Goal: Task Accomplishment & Management: Complete application form

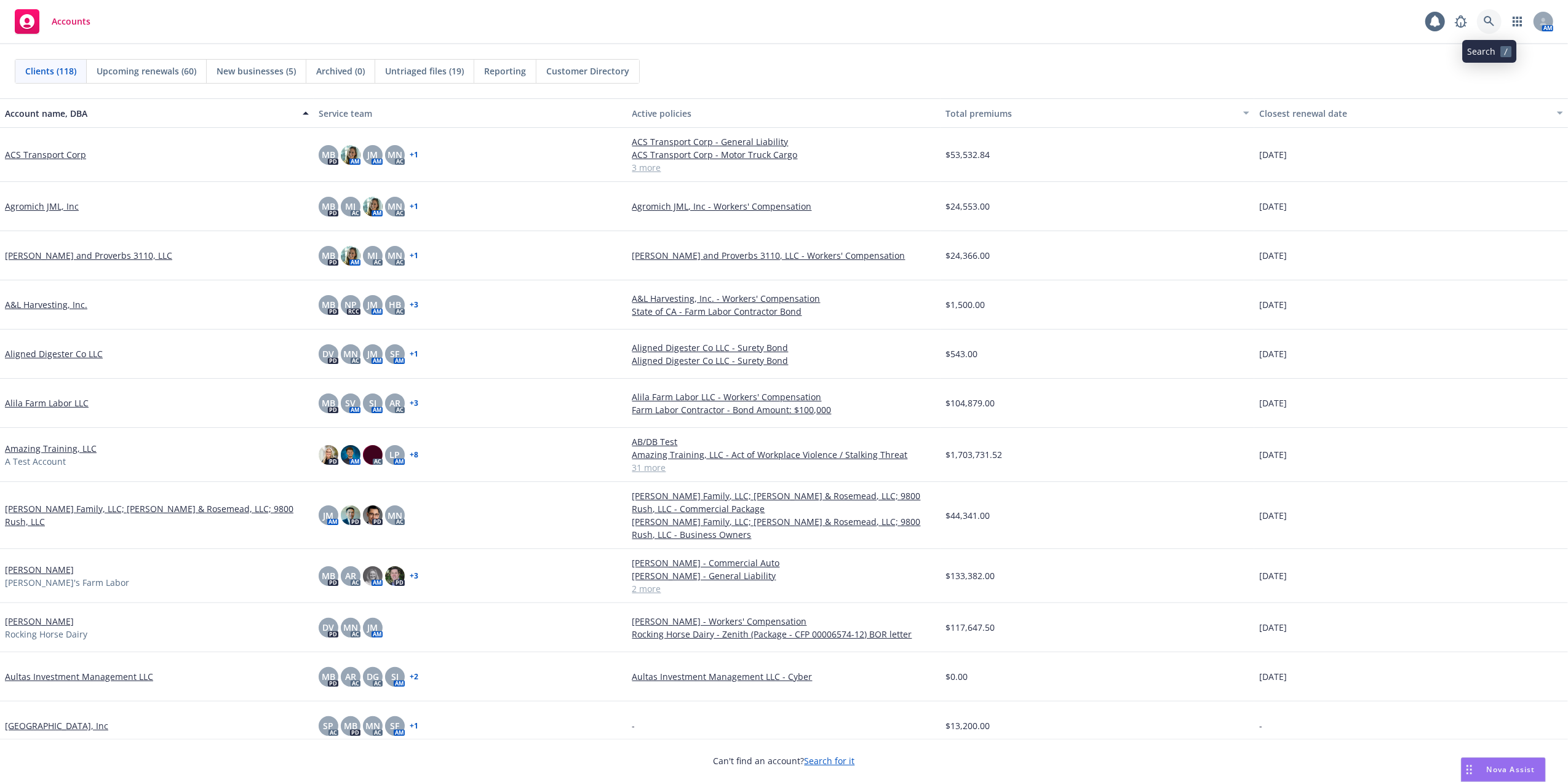
click at [1487, 20] on icon at bounding box center [1489, 21] width 11 height 11
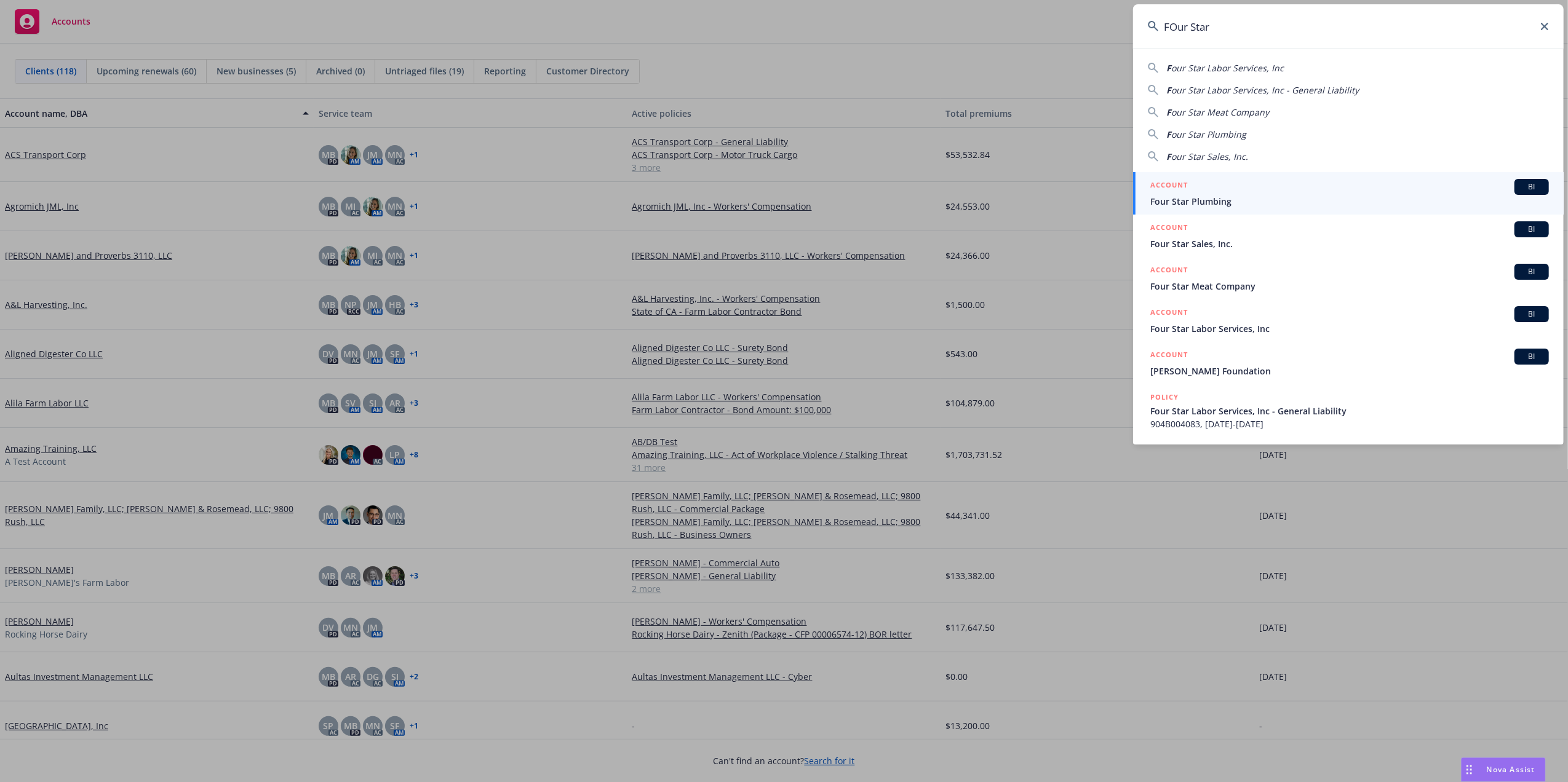
click at [1199, 63] on span "our Star Labor Services, Inc" at bounding box center [1228, 68] width 113 height 11
type input "Four Star Labor Services, Inc"
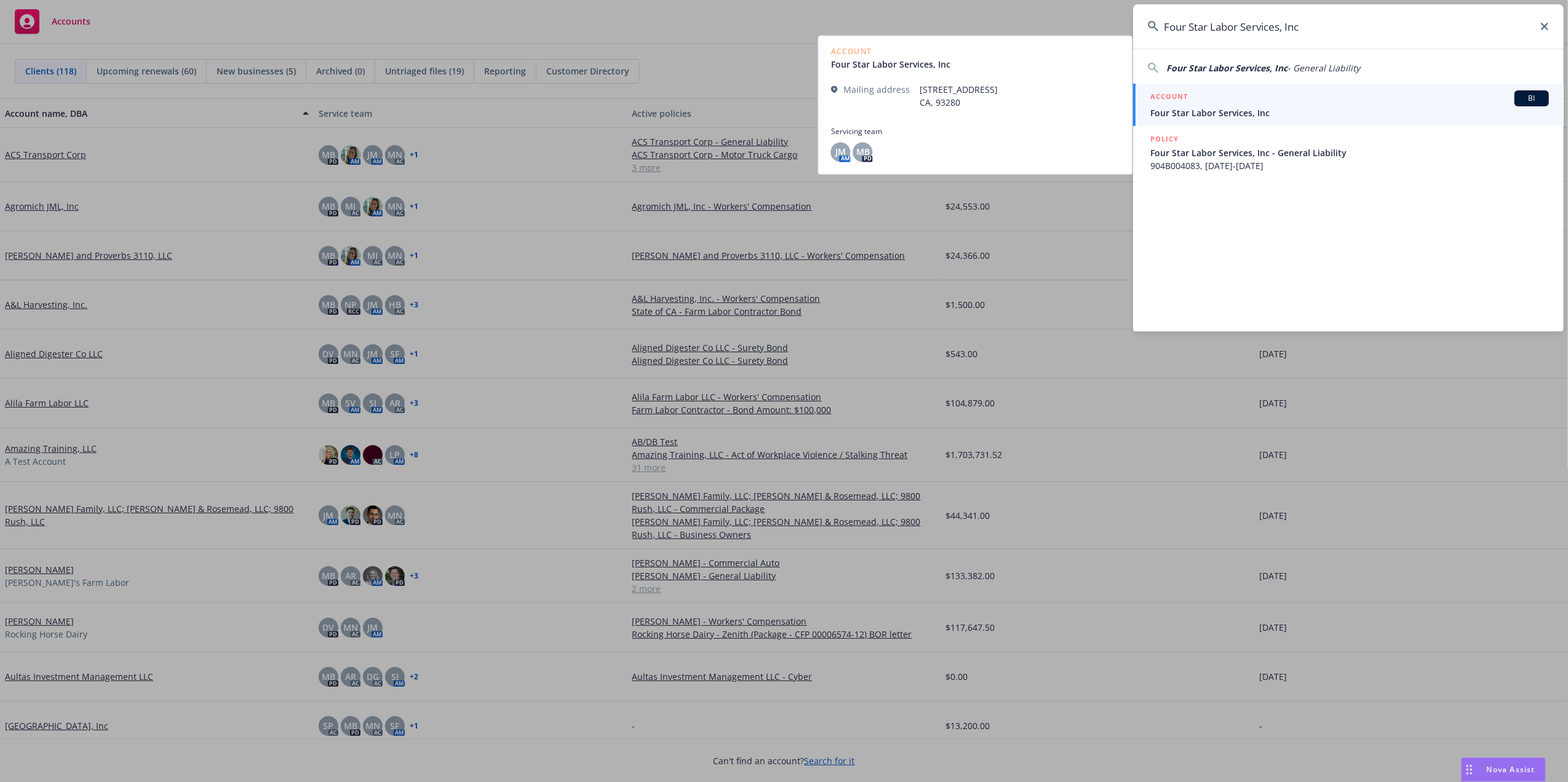
drag, startPoint x: 1240, startPoint y: 111, endPoint x: 1240, endPoint y: 119, distance: 8.0
click at [1240, 111] on span "Four Star Labor Services, Inc" at bounding box center [1349, 113] width 399 height 13
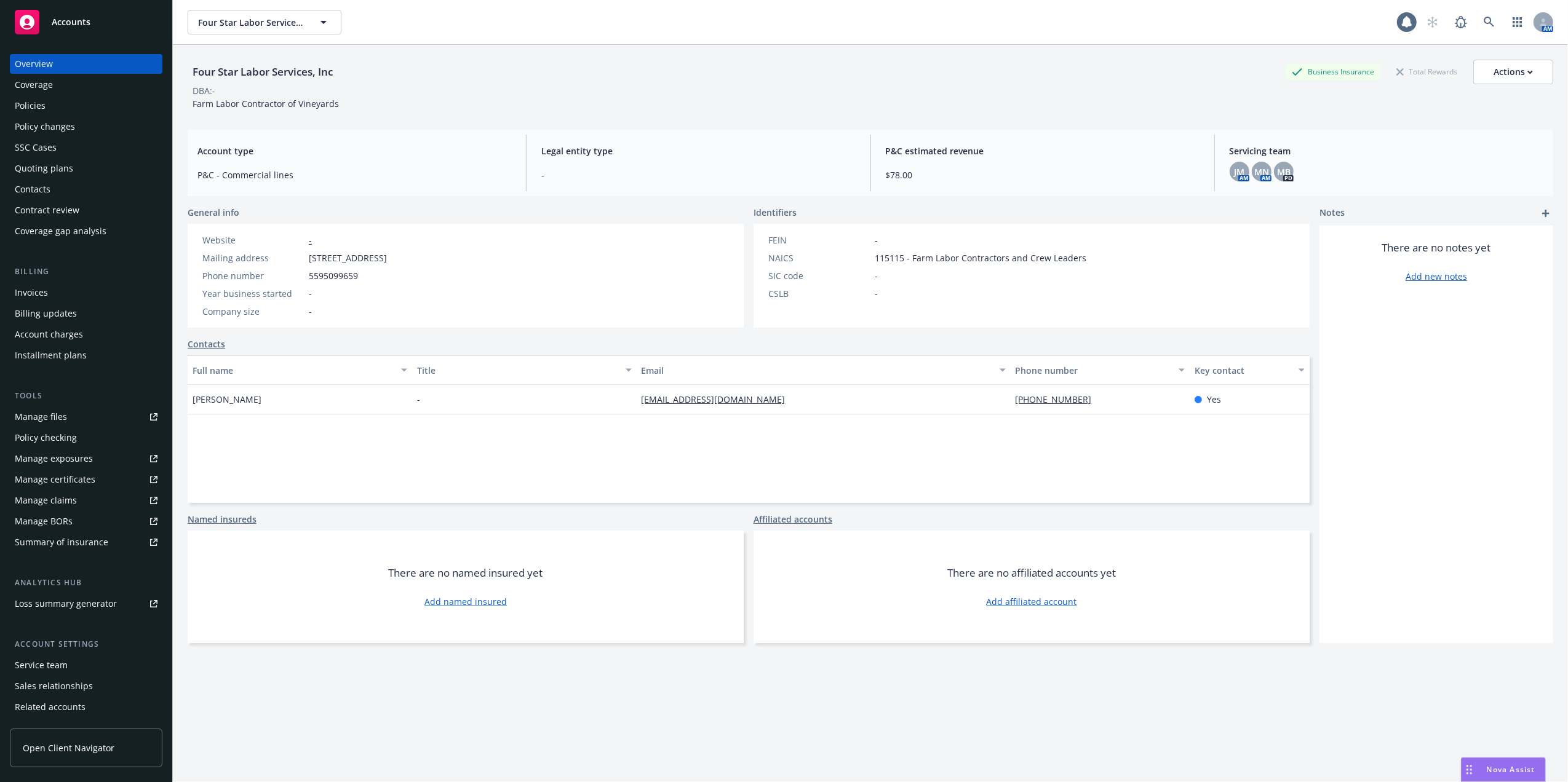
click at [33, 104] on div "Policies" at bounding box center [30, 106] width 31 height 20
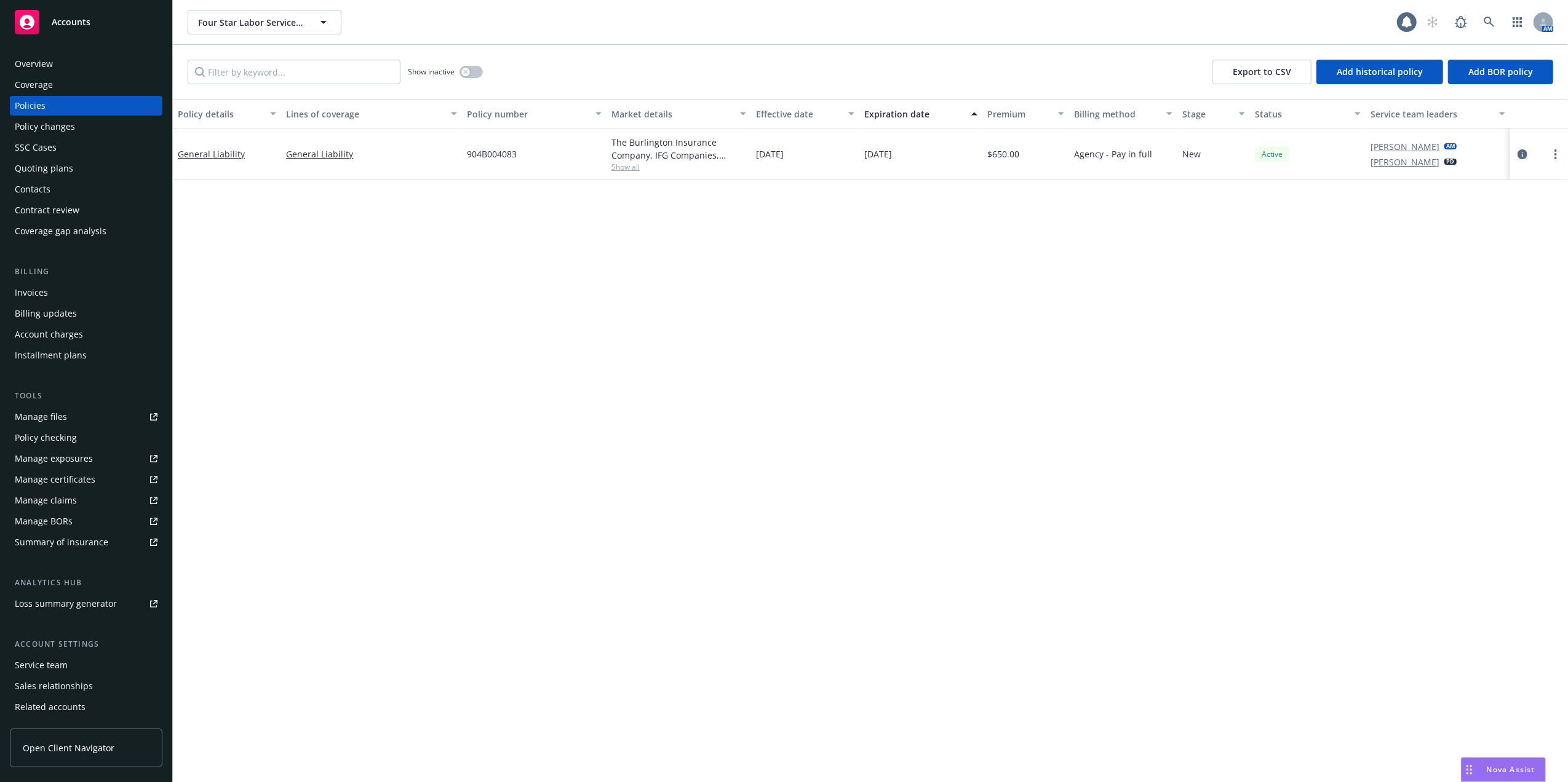
click at [37, 169] on div "Quoting plans" at bounding box center [44, 169] width 59 height 20
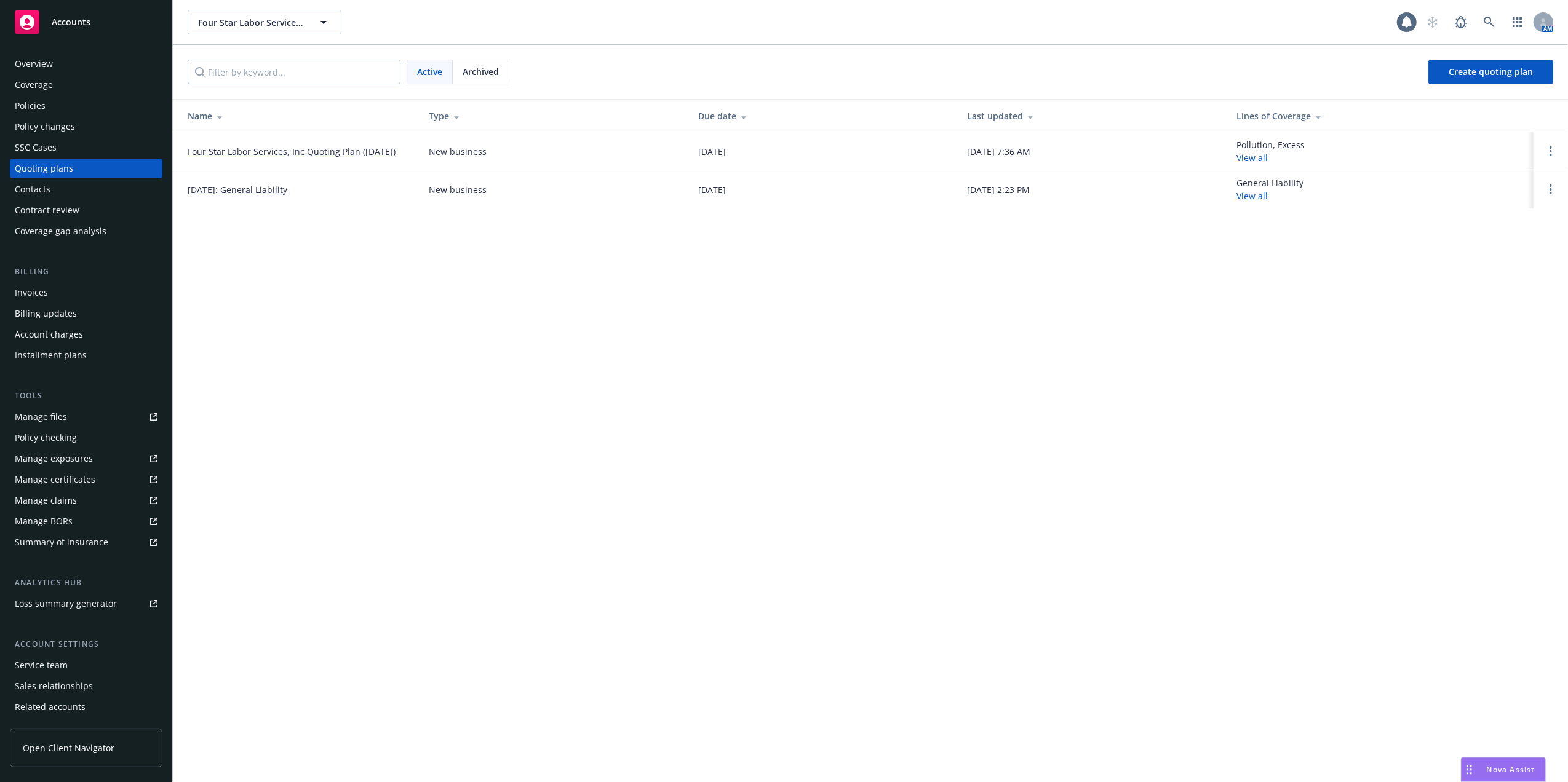
click at [241, 149] on link "Four Star Labor Services, Inc Quoting Plan (2025-07-21)" at bounding box center [291, 151] width 208 height 13
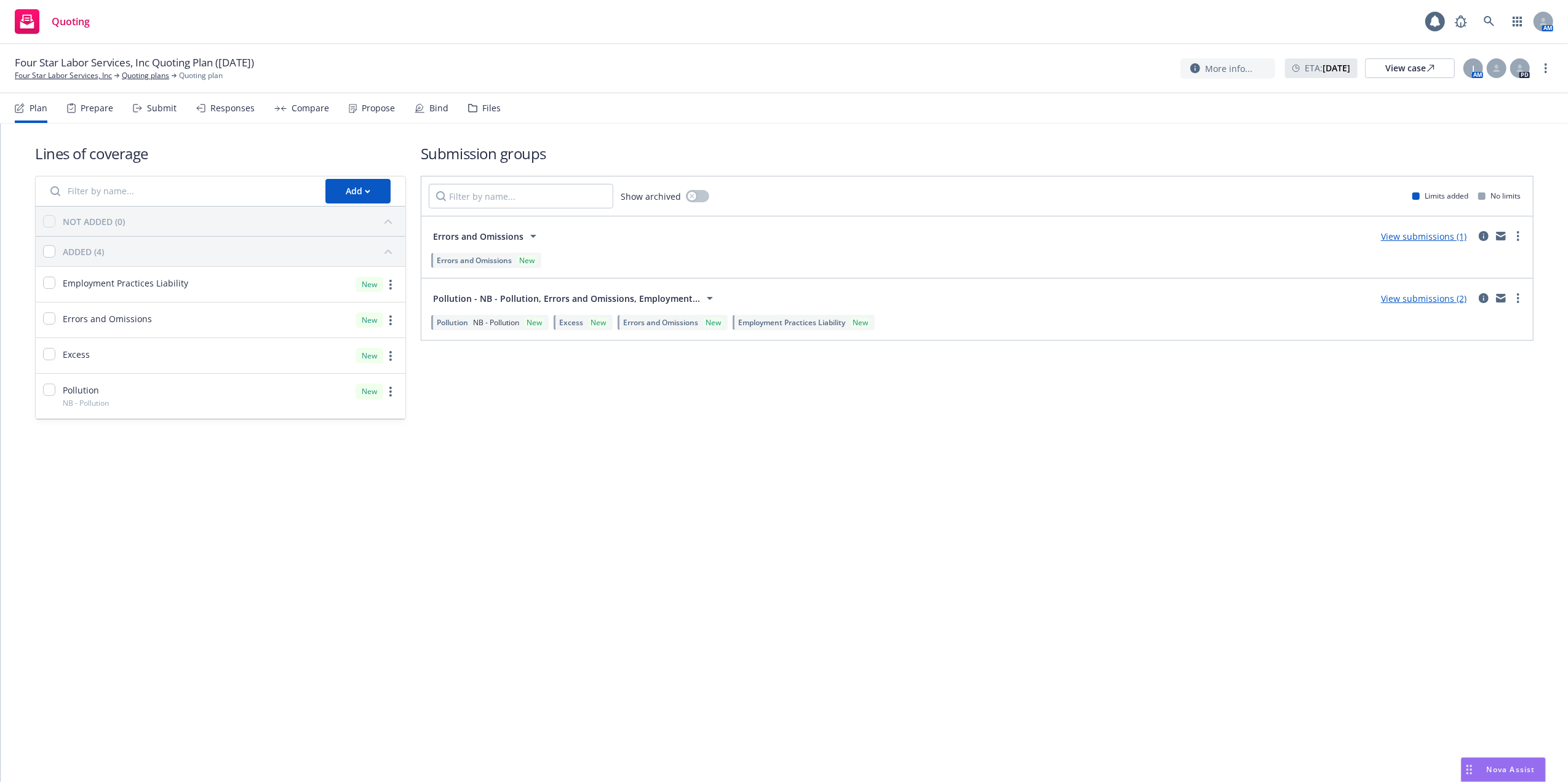
click at [1450, 298] on link "View submissions (2)" at bounding box center [1424, 299] width 86 height 11
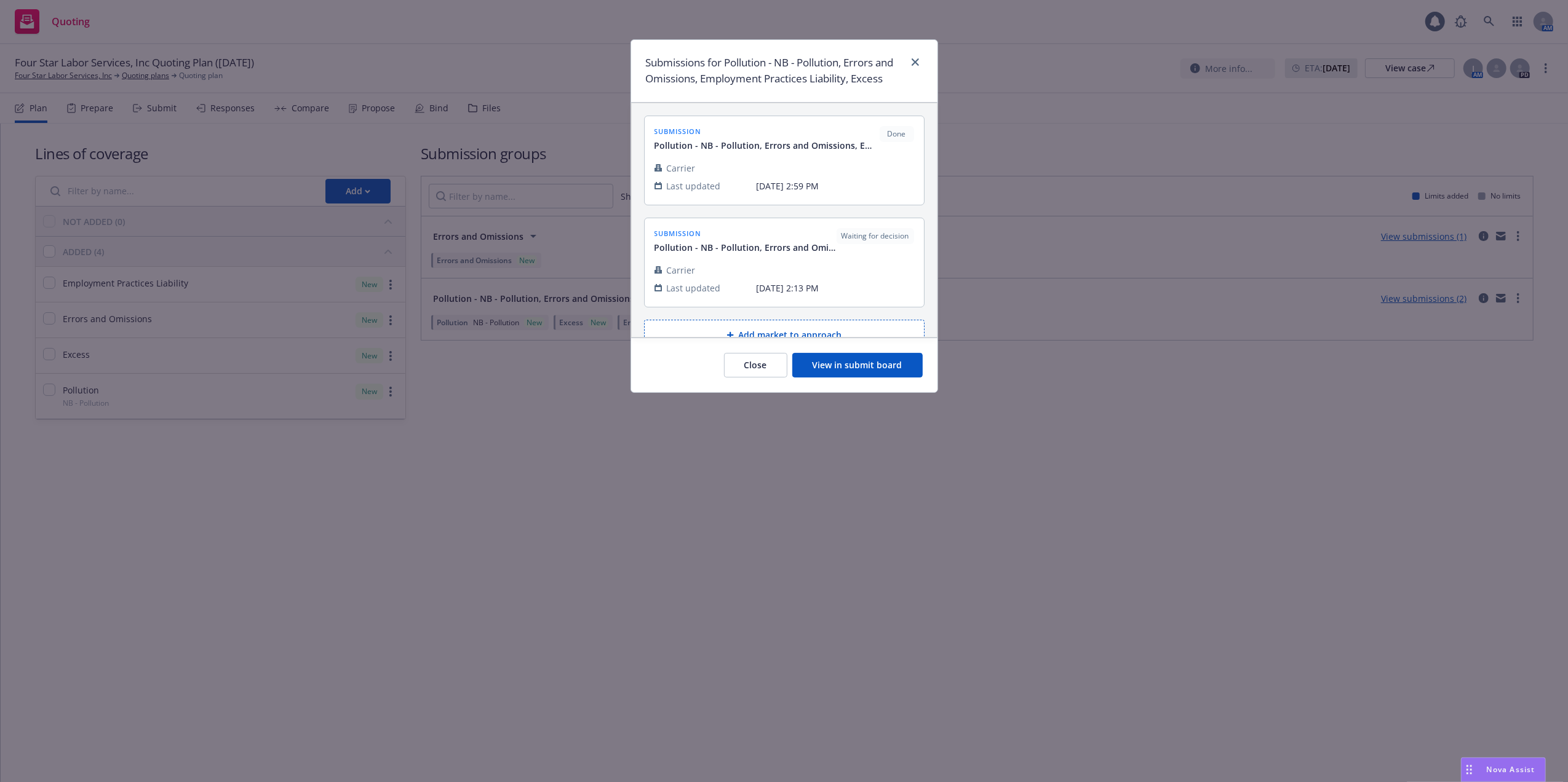
click at [849, 368] on button "View in submit board" at bounding box center [857, 365] width 131 height 24
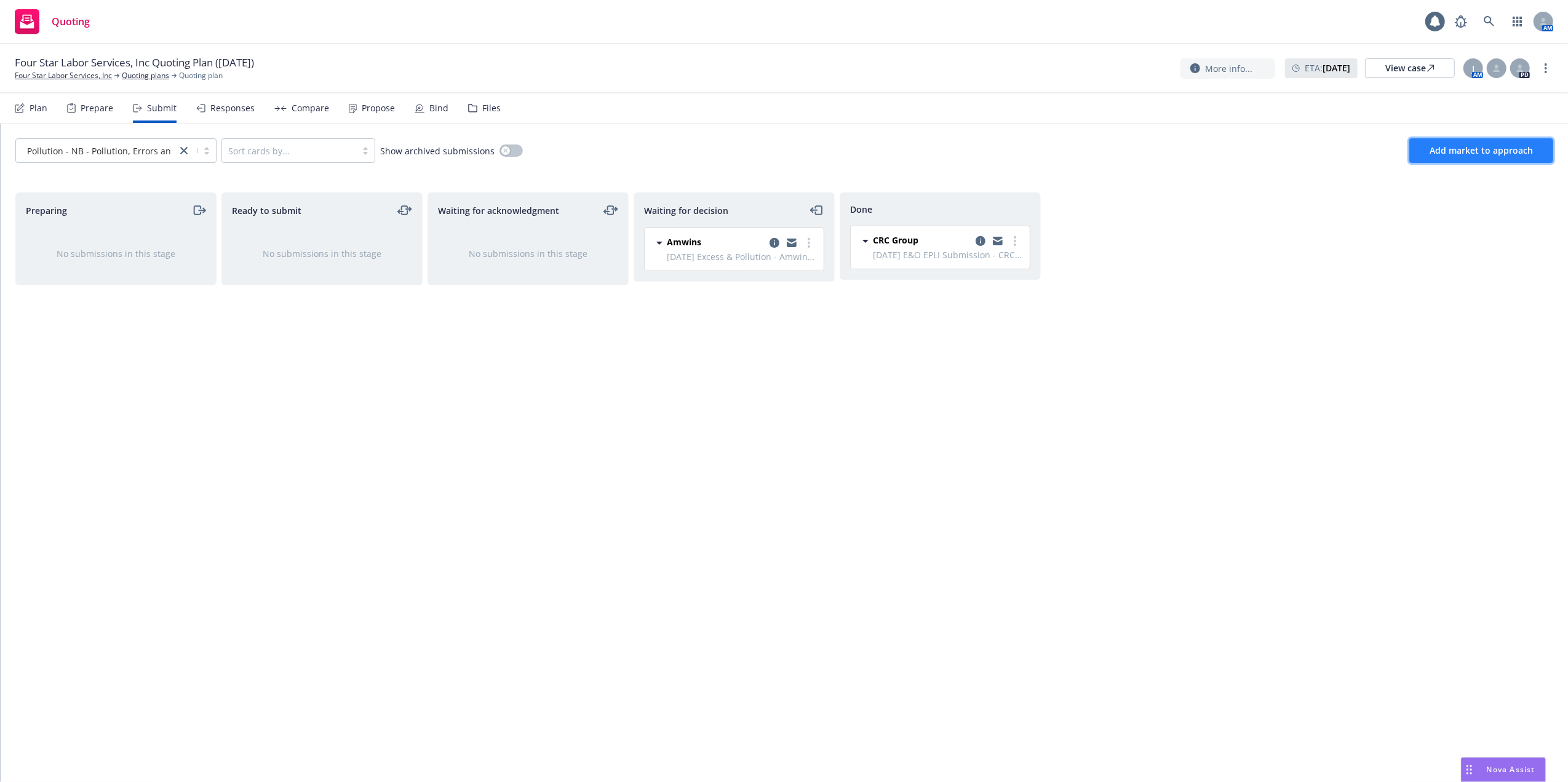
click at [1455, 153] on span "Add market to approach" at bounding box center [1481, 150] width 104 height 11
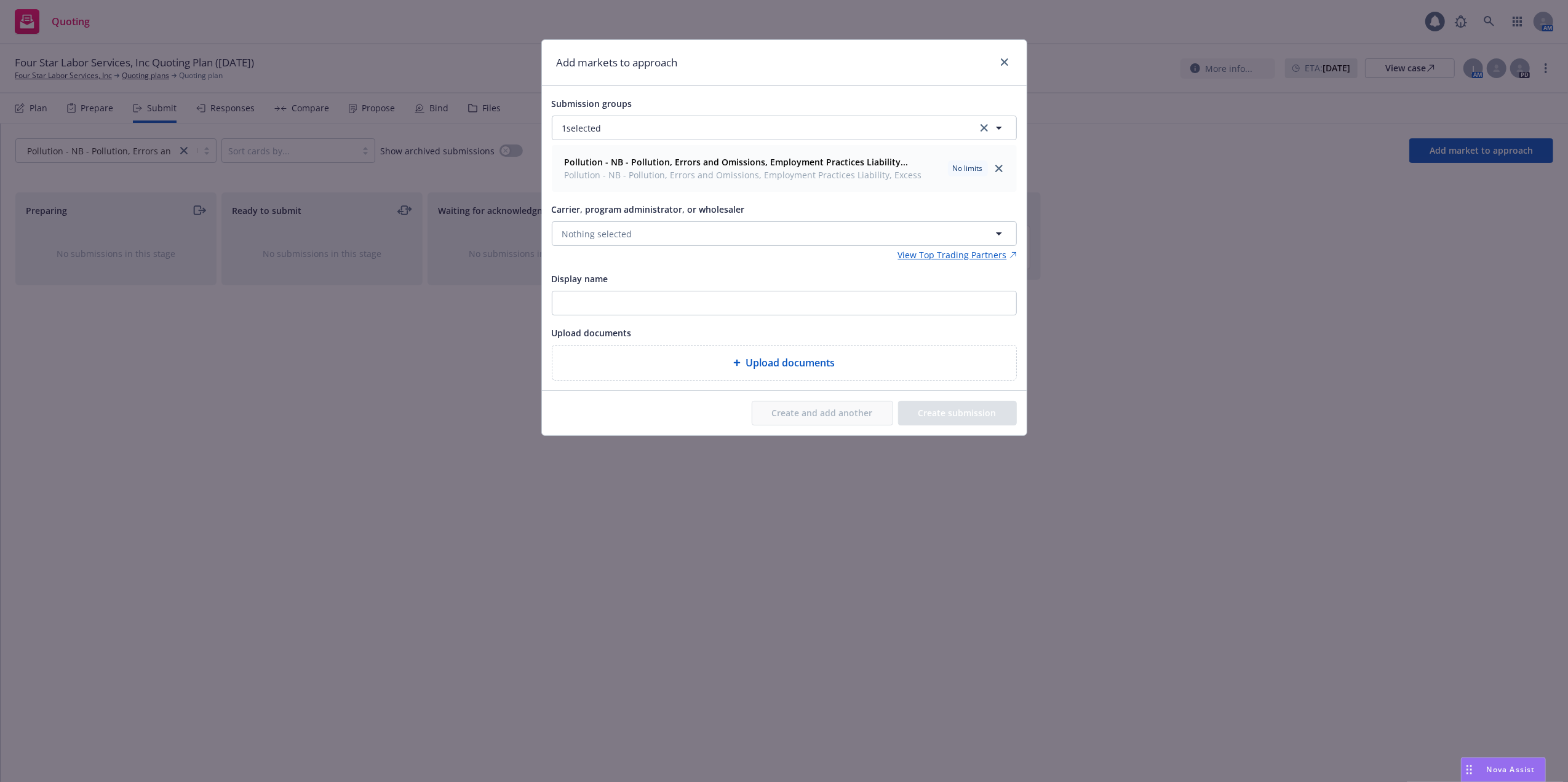
click at [1406, 269] on div "Add markets to approach Submission groups 1 selected Pollution - NB - Pollution…" at bounding box center [784, 391] width 1568 height 782
click at [1004, 62] on icon "close" at bounding box center [1004, 62] width 7 height 7
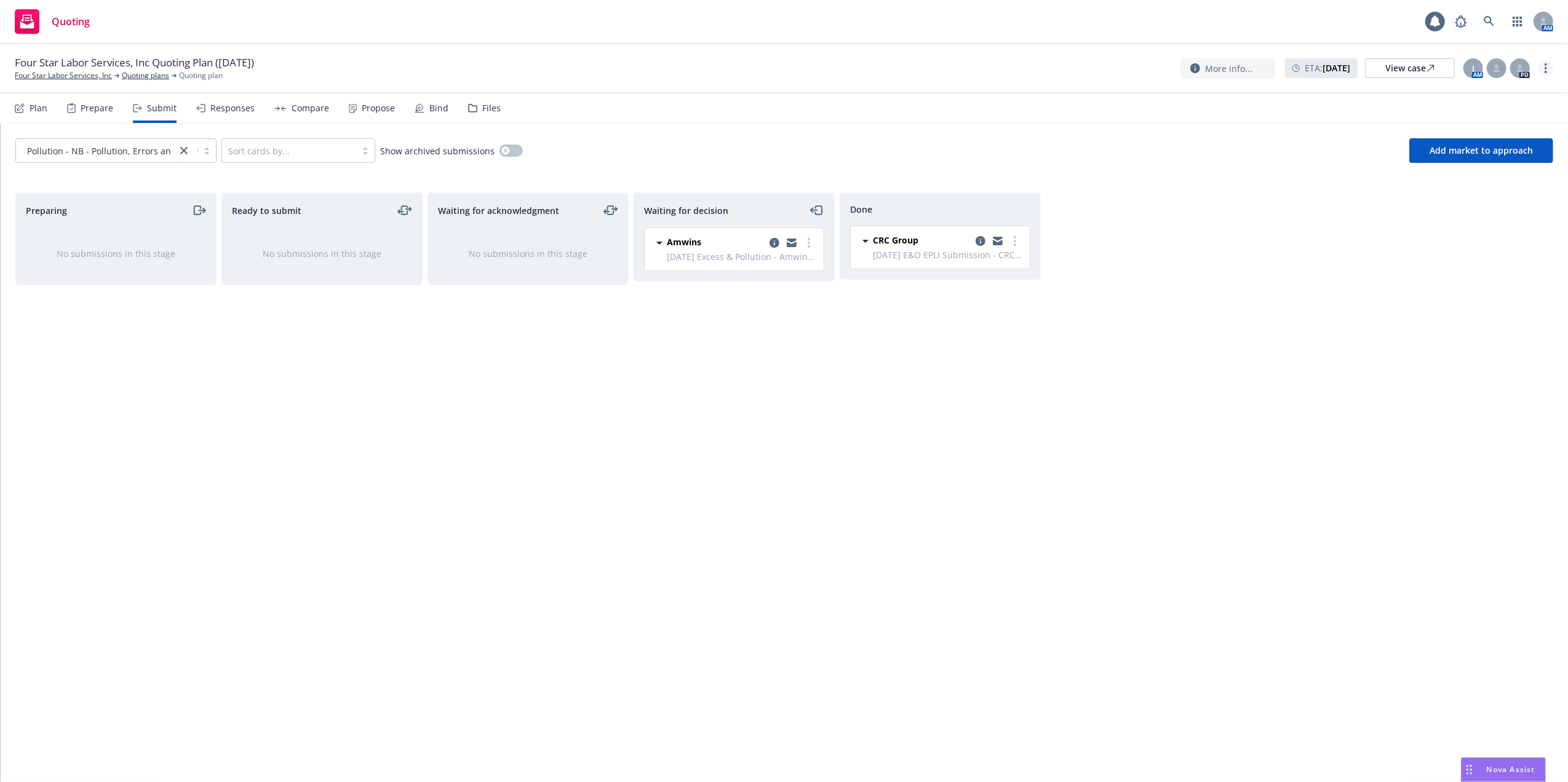
click at [1547, 66] on icon "more" at bounding box center [1545, 69] width 2 height 10
click at [1468, 94] on link "Copy logging email" at bounding box center [1484, 94] width 137 height 24
drag, startPoint x: 1490, startPoint y: 773, endPoint x: 1506, endPoint y: 749, distance: 28.8
click at [1489, 771] on span "Nova Assist" at bounding box center [1511, 769] width 49 height 11
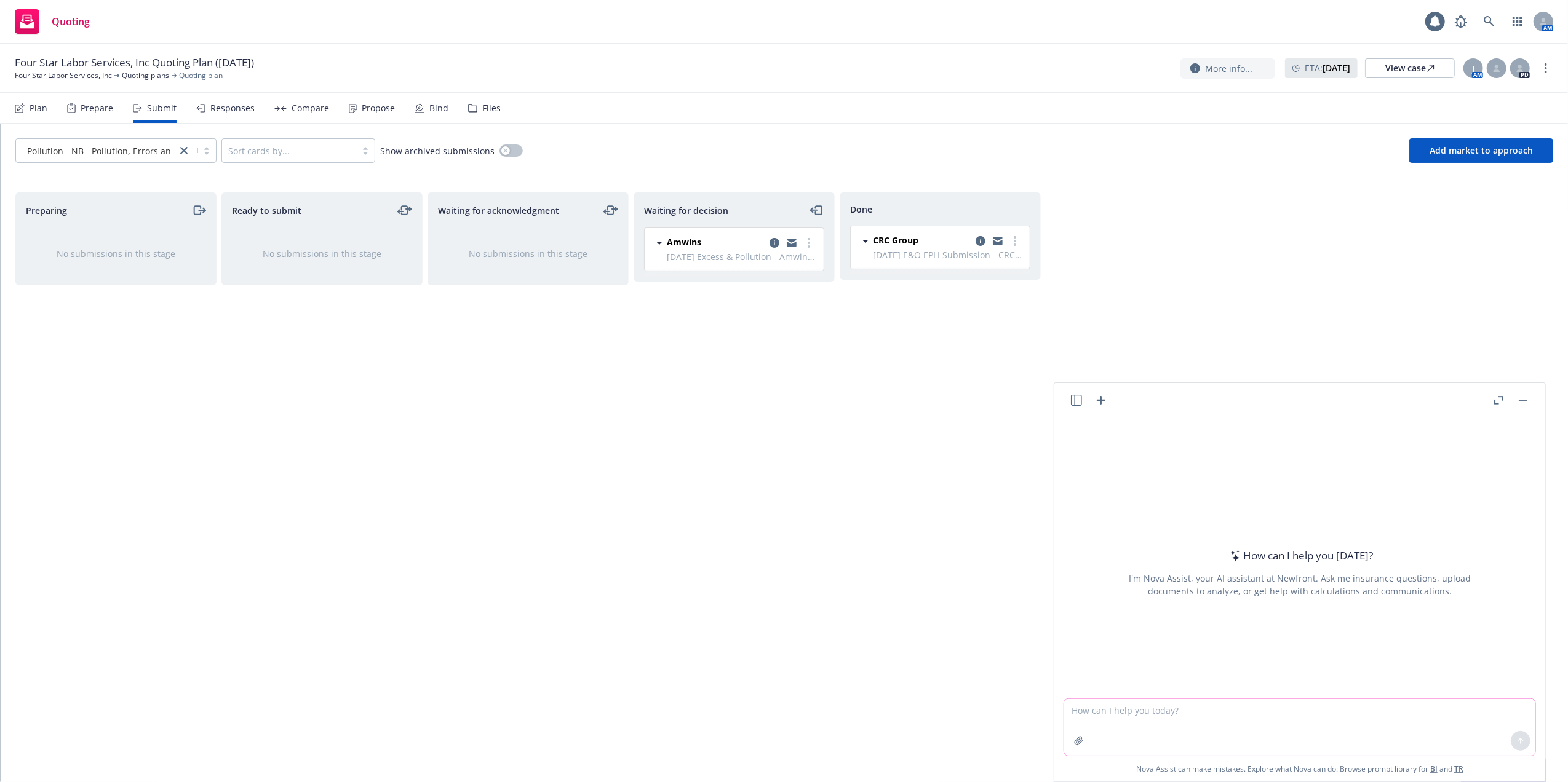
click at [1184, 706] on textarea at bounding box center [1300, 727] width 471 height 56
paste textarea "Hi Jeff! I hope this email find you well. I know I’m always coming to you with …"
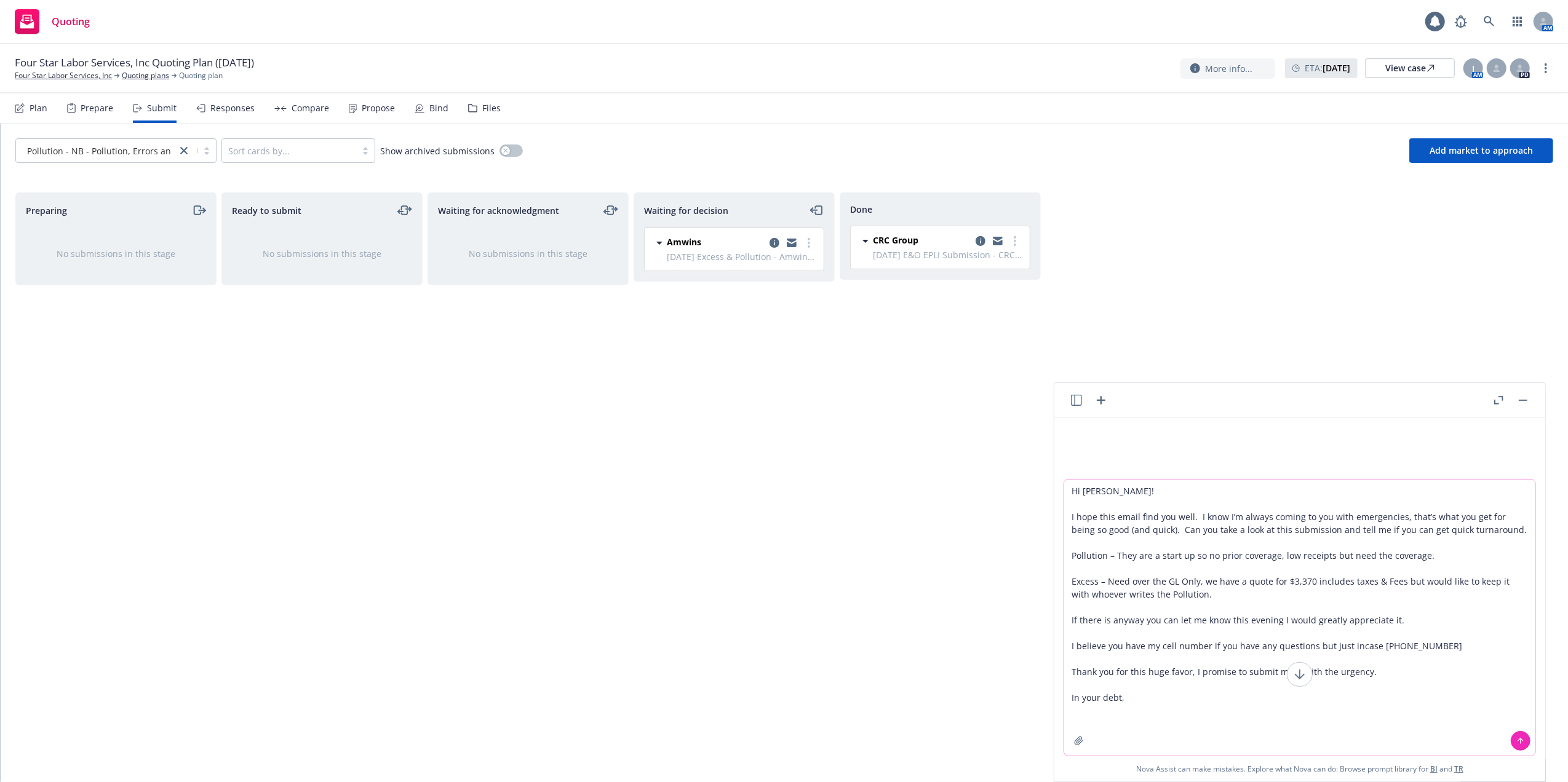
type textarea "Hi Jeff! I hope this email find you well. I know I’m always coming to you with …"
click at [1517, 741] on icon at bounding box center [1521, 741] width 9 height 9
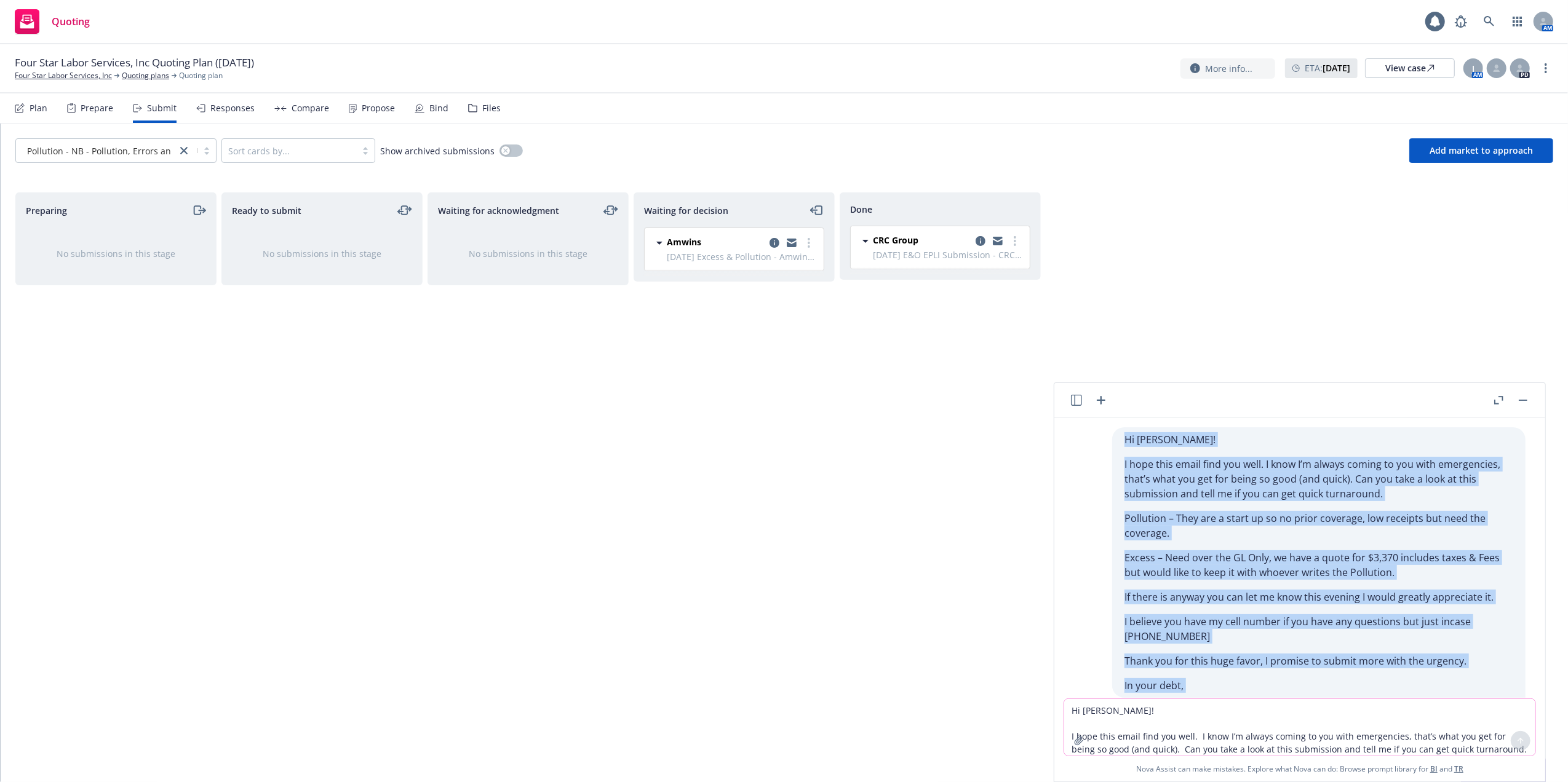
drag, startPoint x: 1082, startPoint y: 505, endPoint x: 1096, endPoint y: 436, distance: 70.4
click at [1096, 436] on div "Hi Jeff! I hope this email find you well. I know I’m always coming to you with …" at bounding box center [1299, 558] width 491 height 281
copy div "Hi Jeff! I hope this email find you well. I know I’m always coming to you with …"
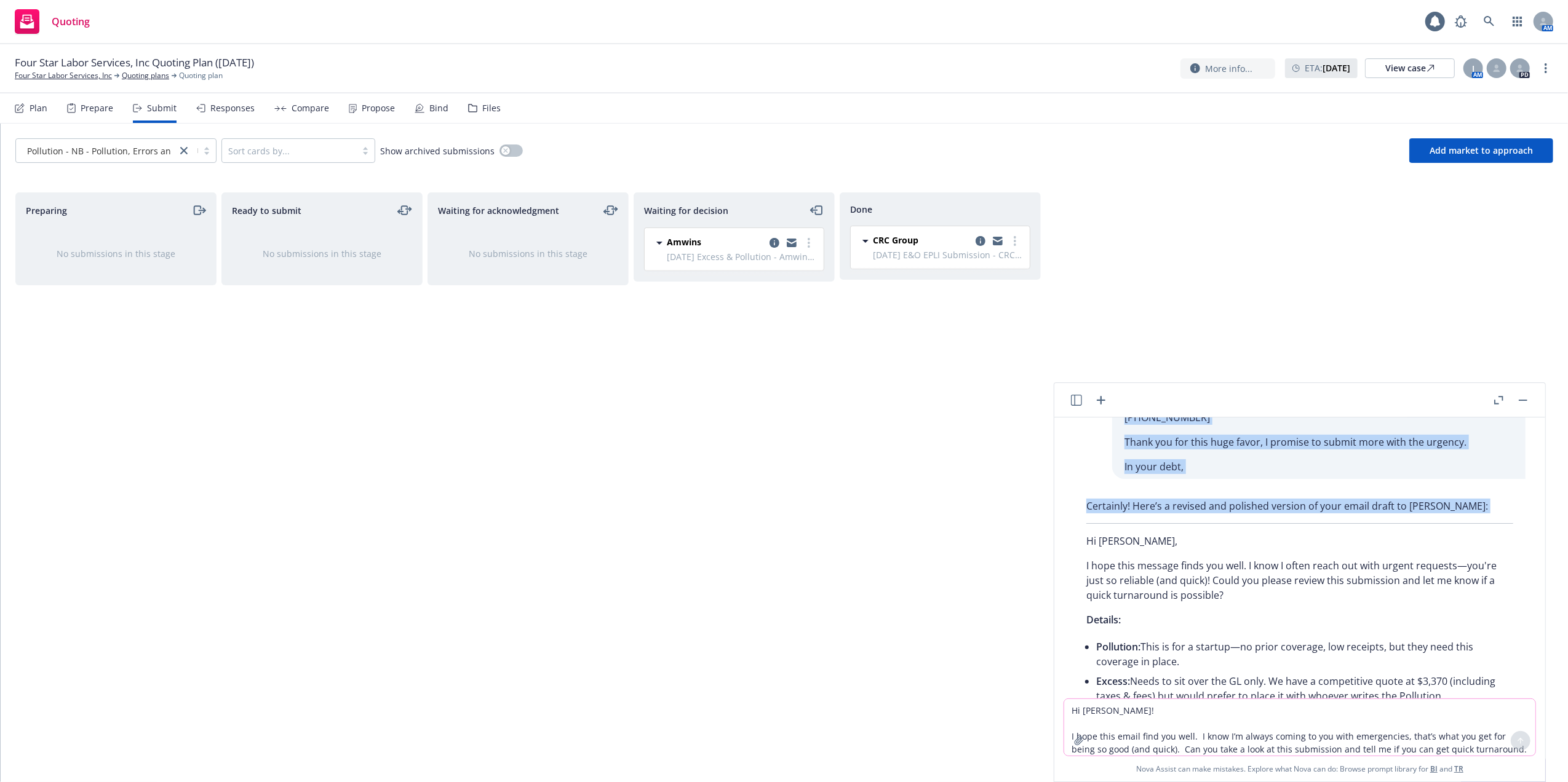
scroll to position [317, 0]
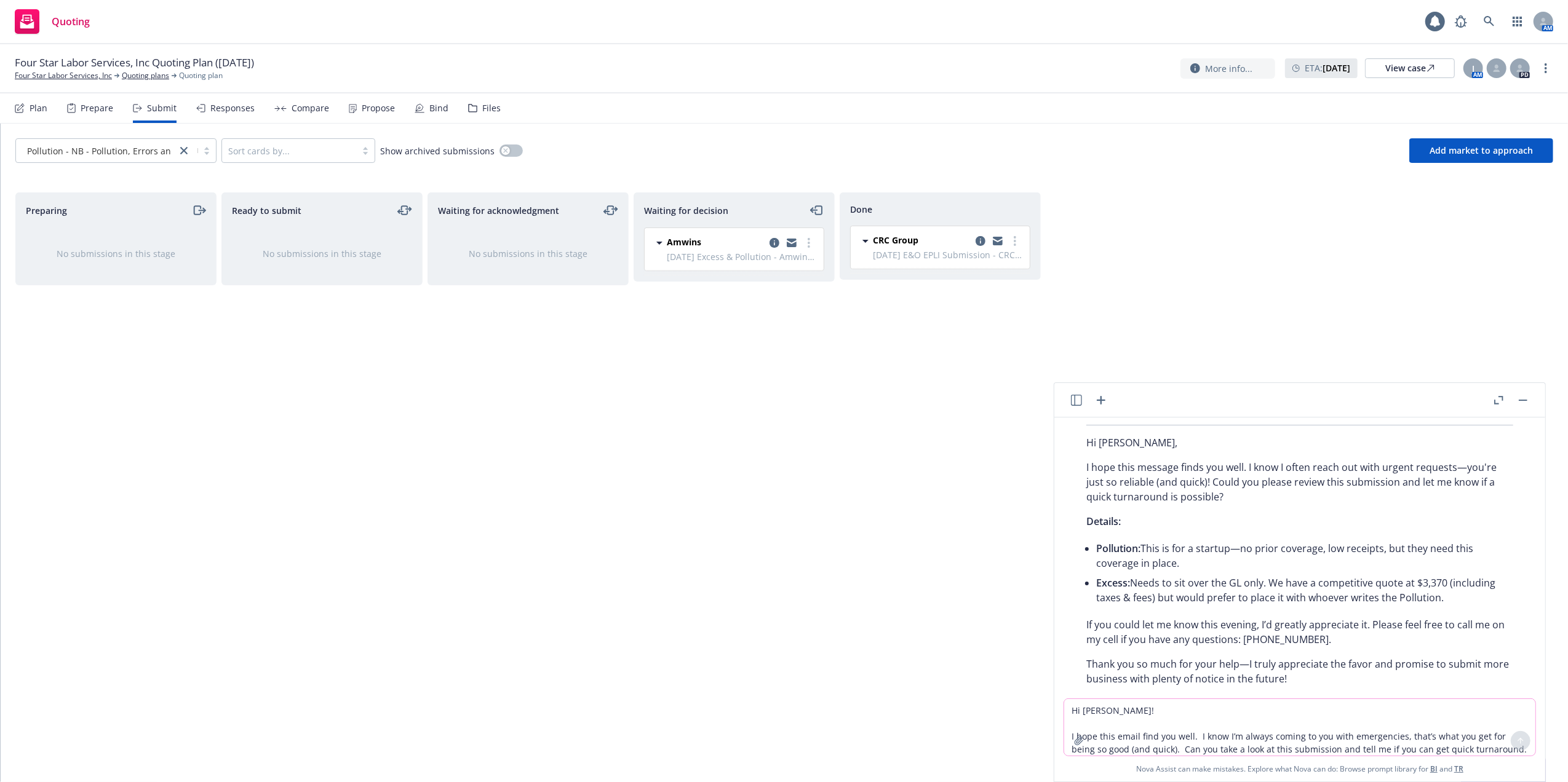
click at [1074, 443] on div "Certainly! Here’s a revised and polished version of your email draft to Jeff: H…" at bounding box center [1299, 581] width 451 height 370
click at [1243, 499] on p "I hope this message finds you well. I know I often reach out with urgent reques…" at bounding box center [1300, 482] width 427 height 44
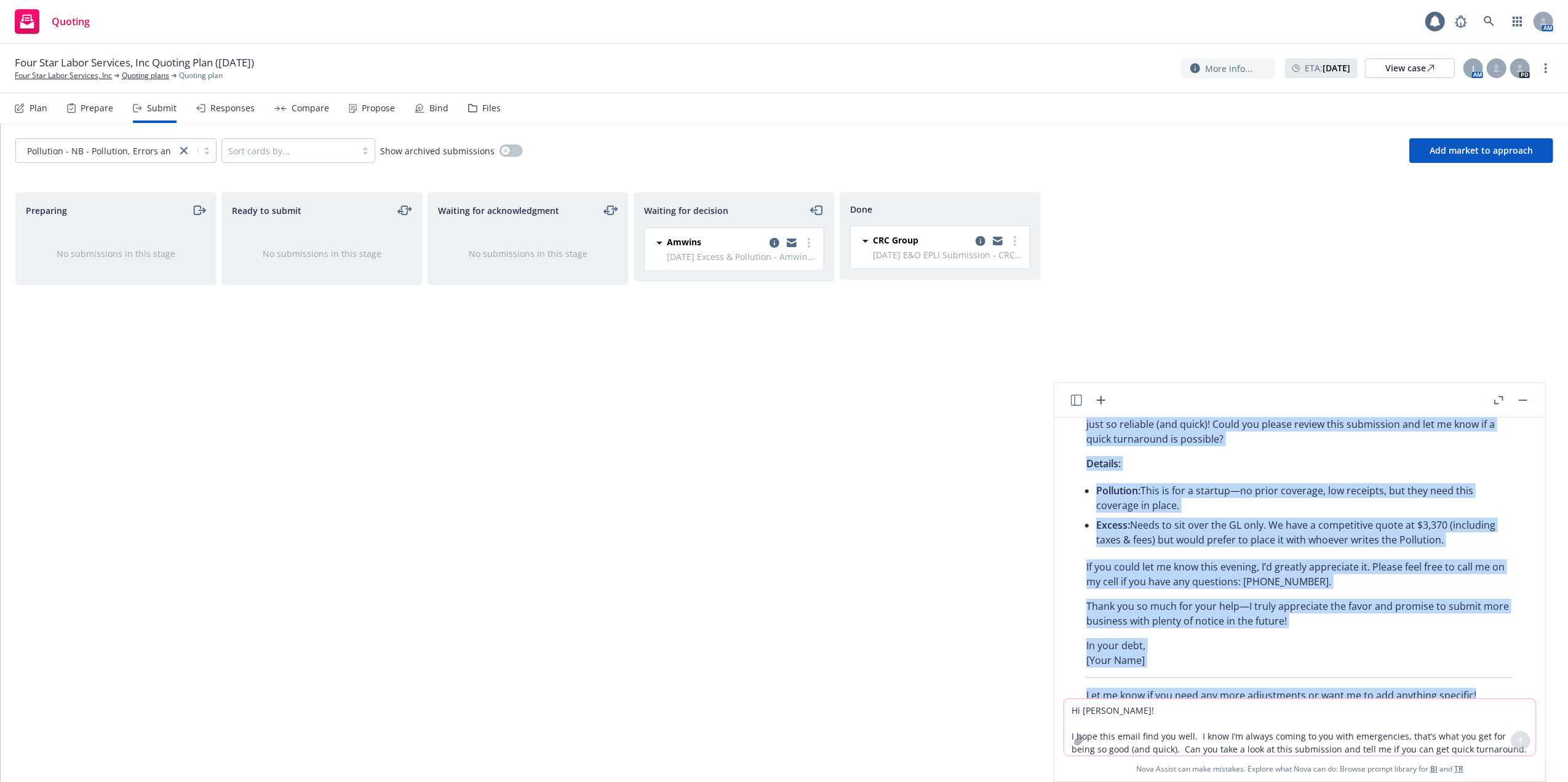
scroll to position [414, 0]
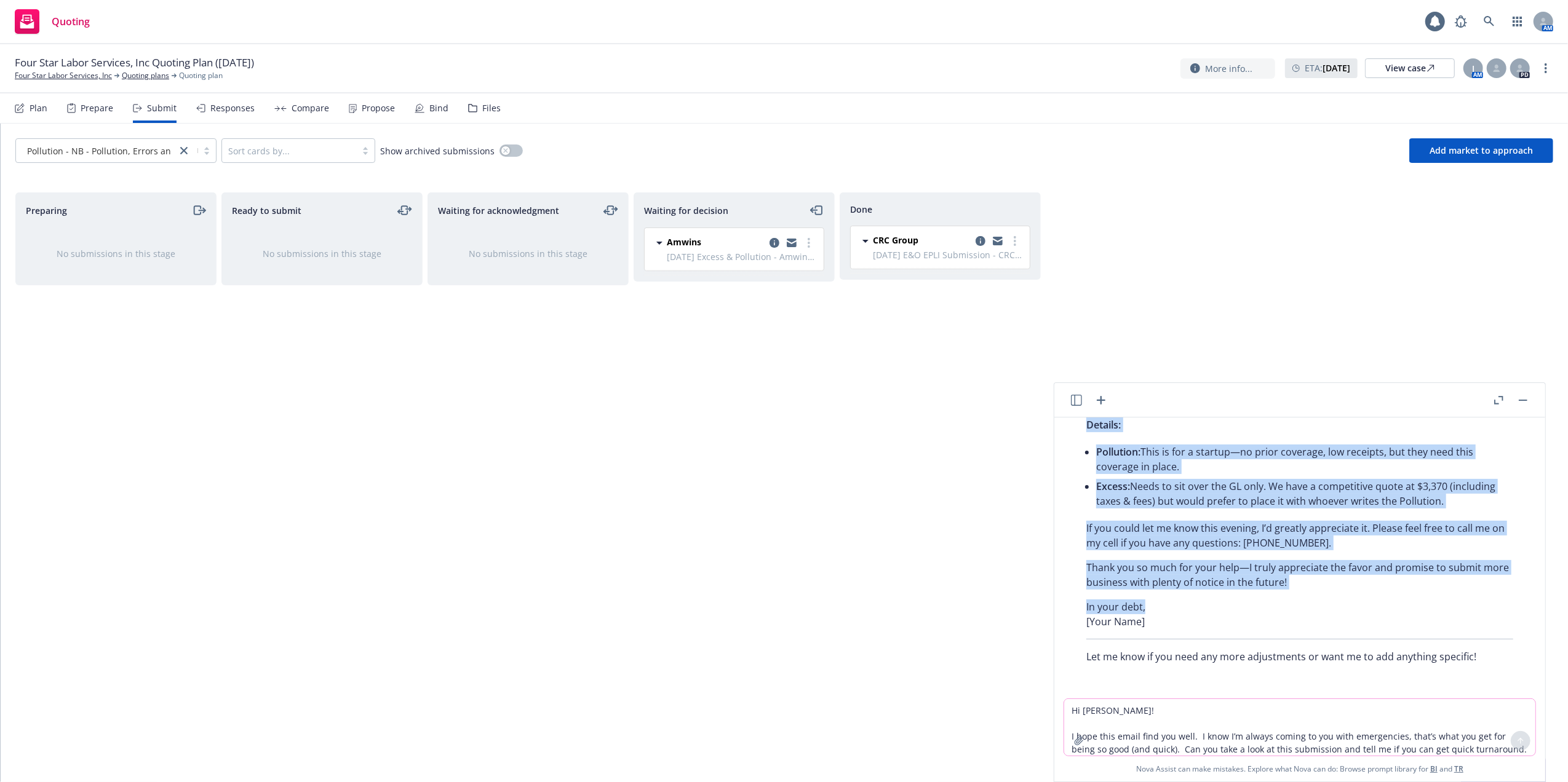
drag, startPoint x: 1088, startPoint y: 443, endPoint x: 1177, endPoint y: 600, distance: 180.5
click at [1177, 600] on div "Certainly! Here’s a revised and polished version of your email draft to Jeff: H…" at bounding box center [1299, 483] width 451 height 370
copy div "Hi Jeff, I hope this message finds you well. I know I often reach out with urge…"
click at [1413, 69] on div "View case" at bounding box center [1409, 69] width 49 height 19
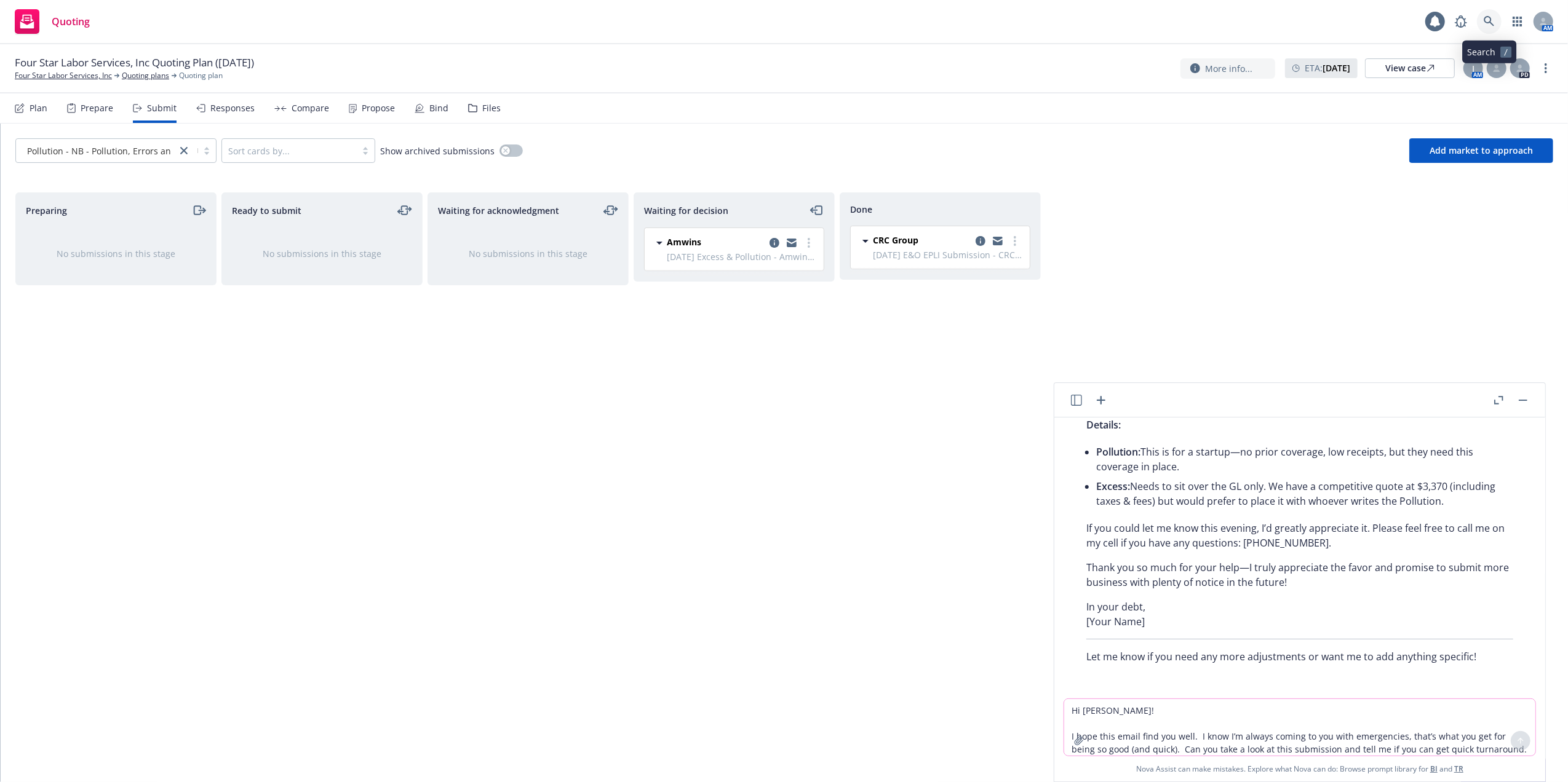
click at [1485, 17] on icon at bounding box center [1489, 21] width 11 height 11
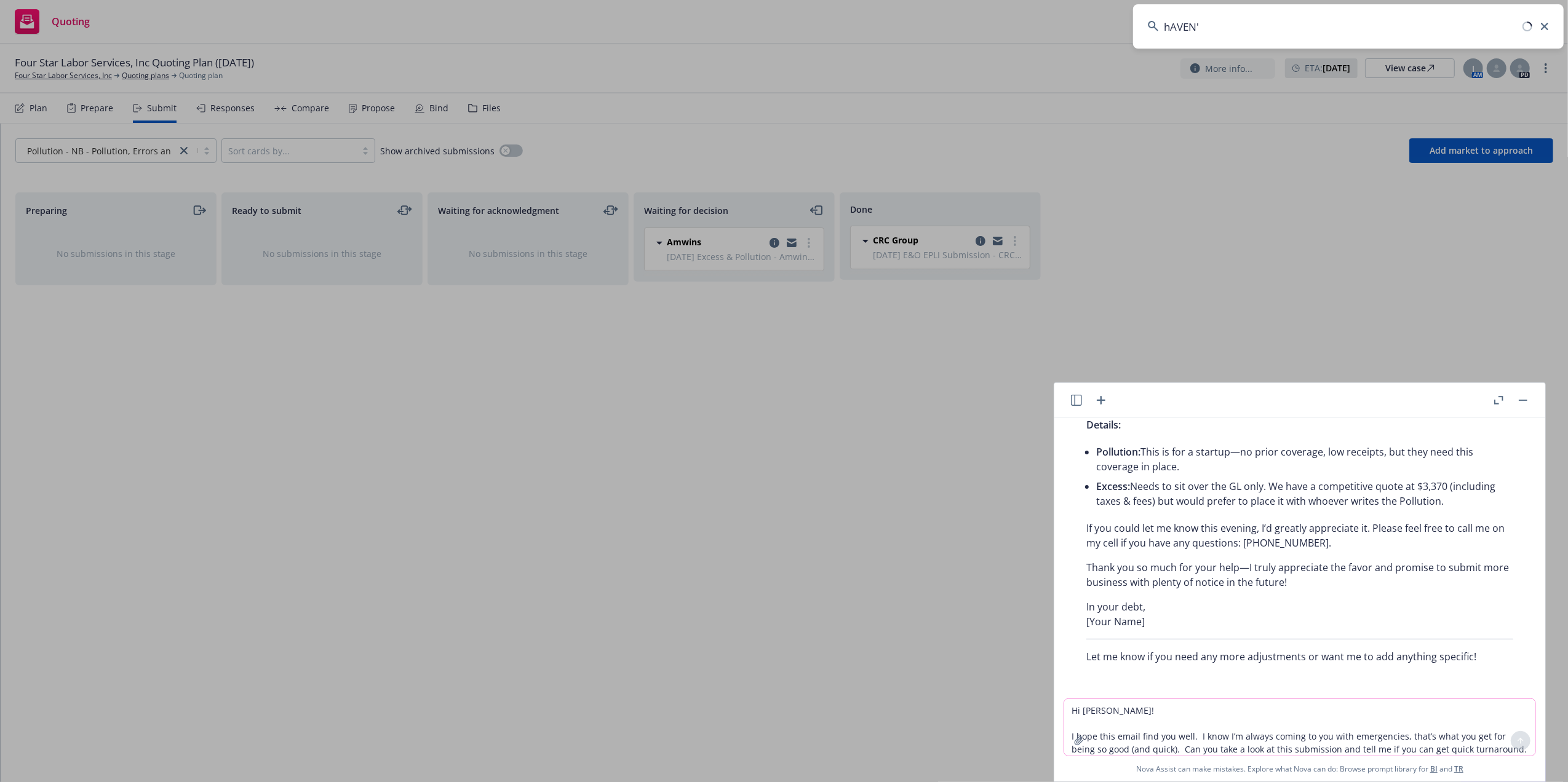
type input "hAVEN'S"
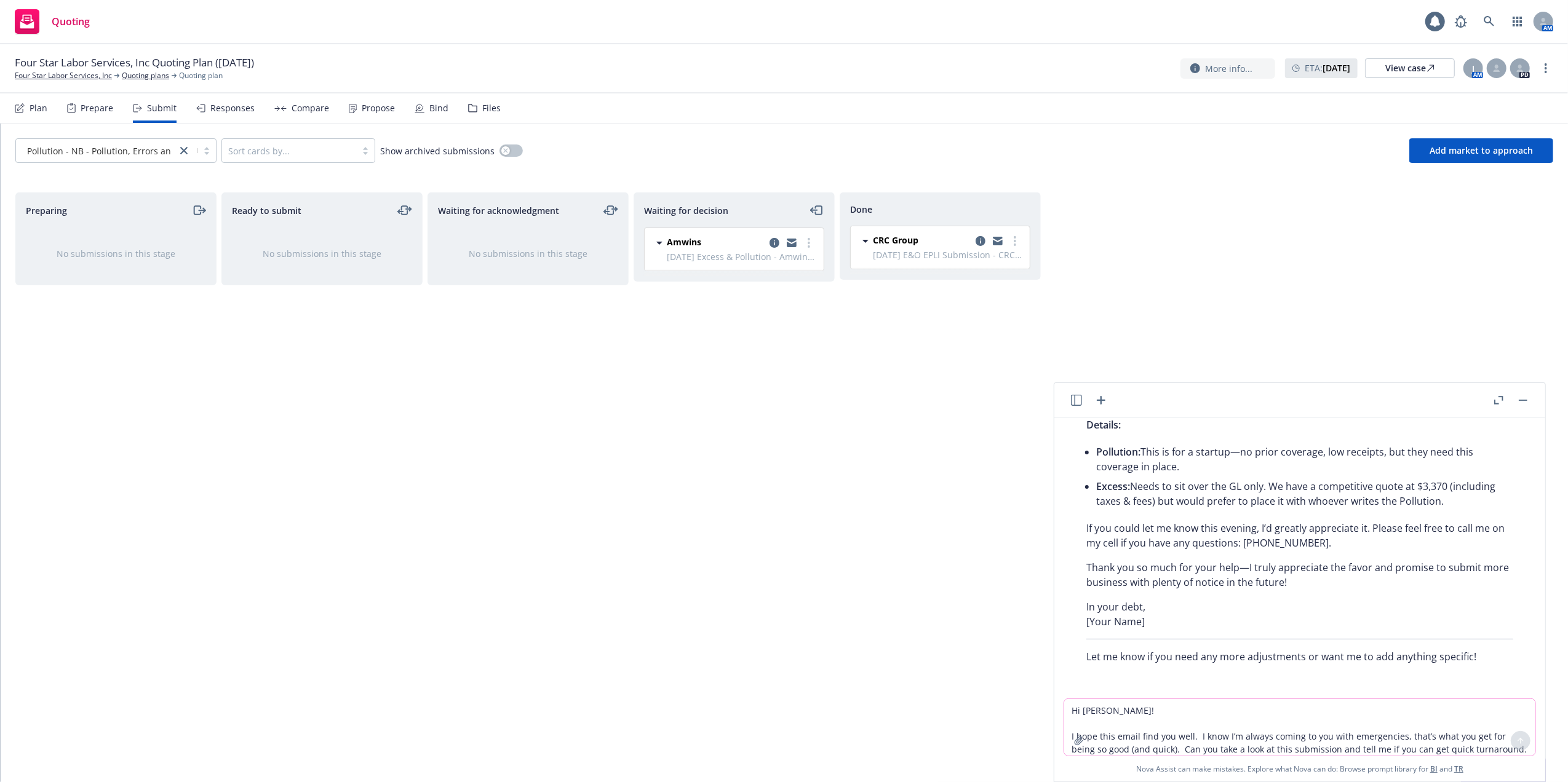
drag, startPoint x: 1523, startPoint y: 398, endPoint x: 1494, endPoint y: 379, distance: 34.7
click at [1522, 398] on button "button" at bounding box center [1523, 400] width 15 height 15
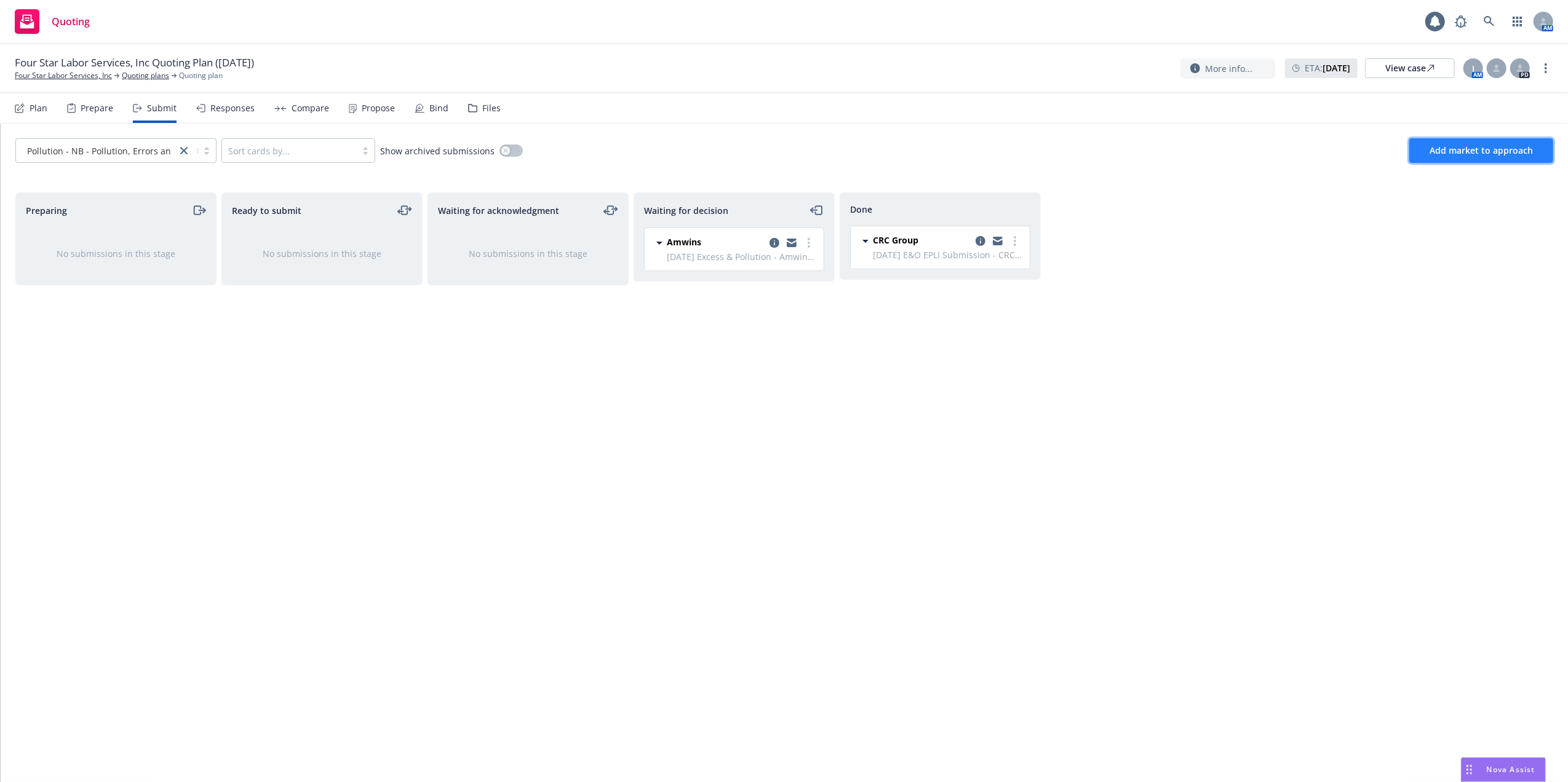
click at [1464, 146] on span "Add market to approach" at bounding box center [1481, 150] width 104 height 11
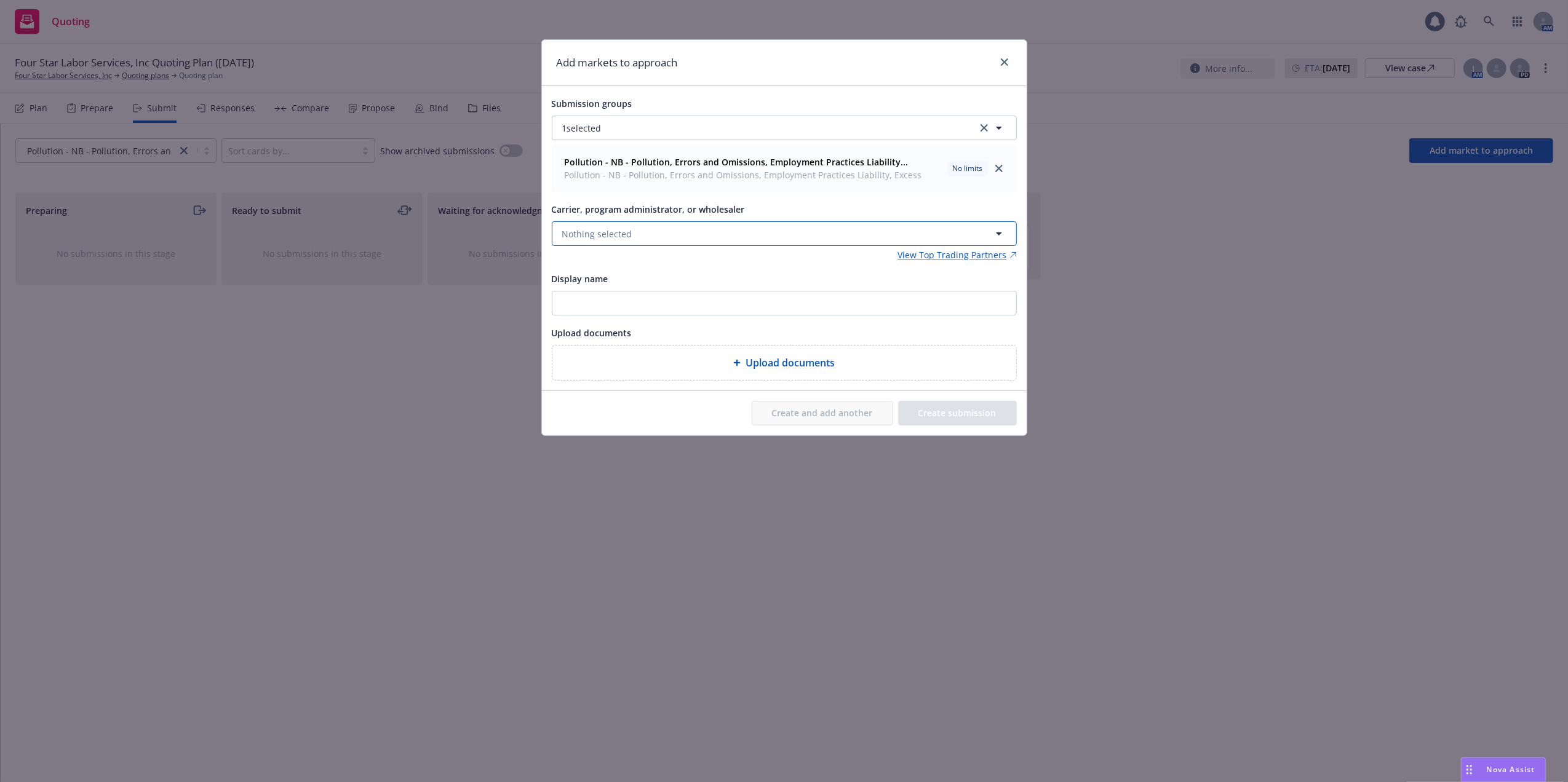
click at [628, 226] on button "Nothing selected" at bounding box center [784, 234] width 465 height 24
type input "hULL"
click at [669, 303] on div "Hull & Company Wholesaler" at bounding box center [784, 305] width 448 height 31
click at [854, 306] on input "Display name" at bounding box center [784, 303] width 464 height 24
drag, startPoint x: 724, startPoint y: 304, endPoint x: 515, endPoint y: 306, distance: 209.0
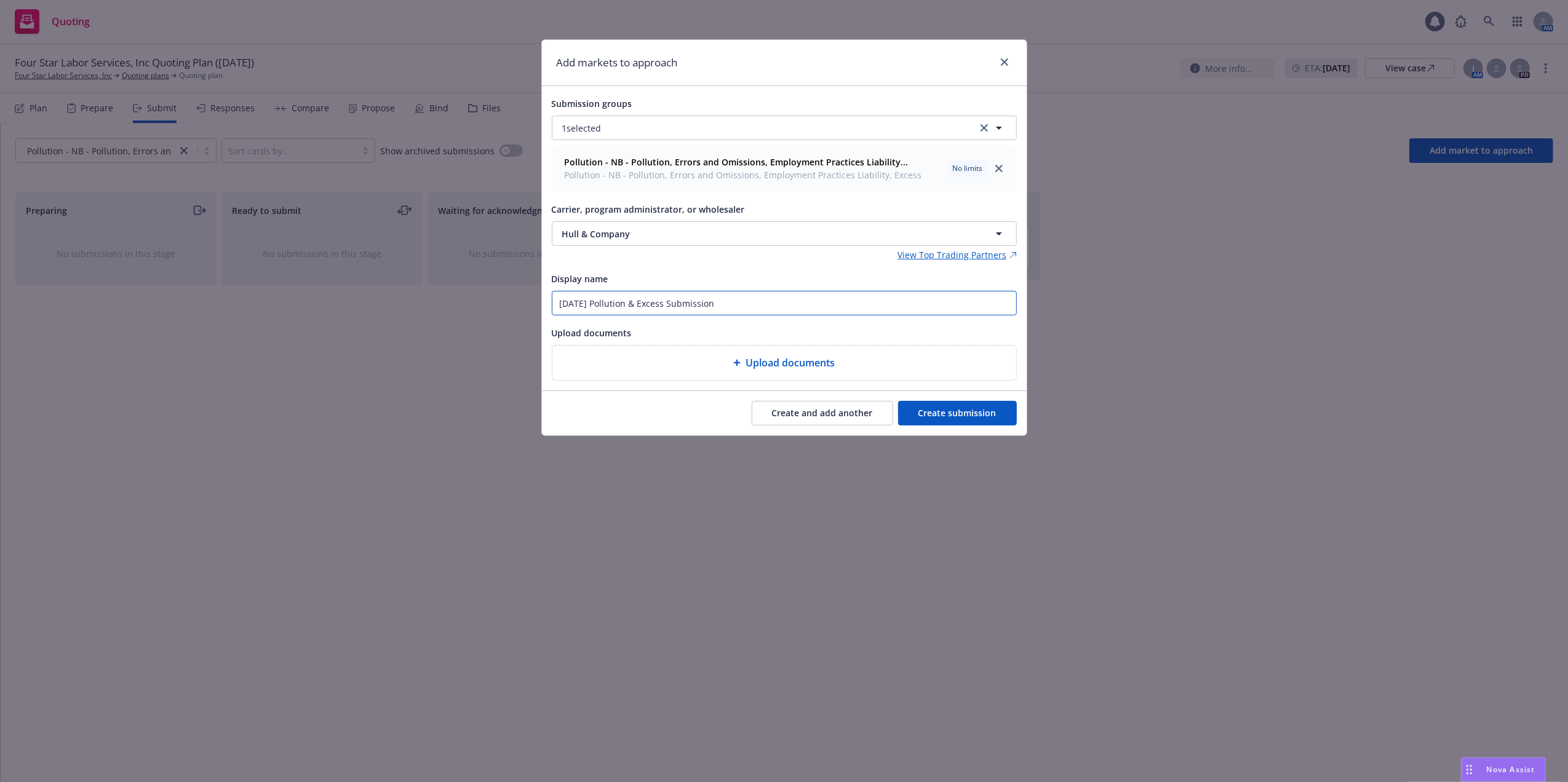
click at [515, 306] on div "Add markets to approach Submission groups 1 selected Pollution - NB - Pollution…" at bounding box center [784, 391] width 1568 height 782
type input "09/01/25 Pollution & Excess Submission"
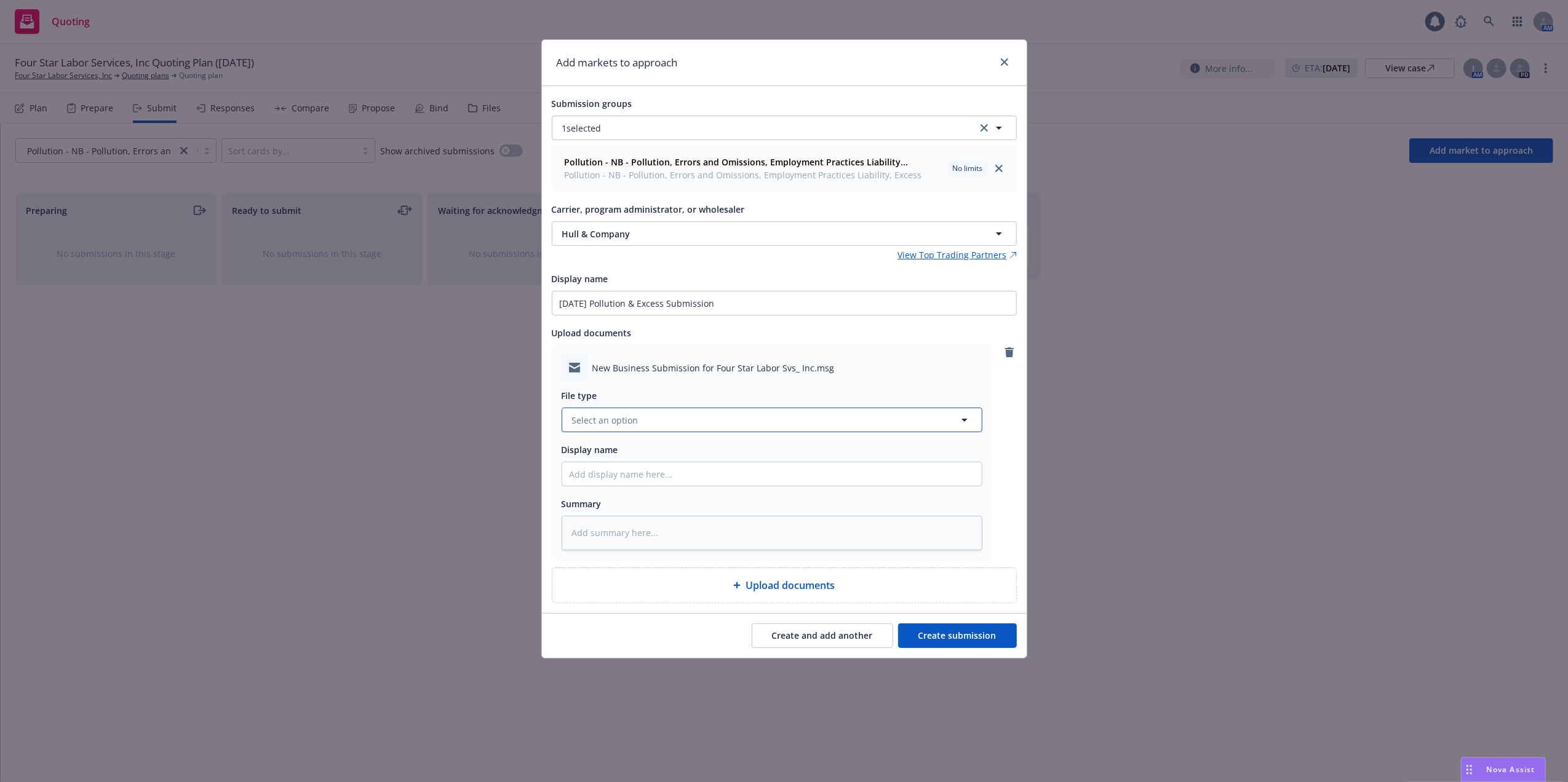
drag, startPoint x: 963, startPoint y: 418, endPoint x: 949, endPoint y: 418, distance: 14.0
click at [962, 417] on icon "button" at bounding box center [964, 420] width 15 height 15
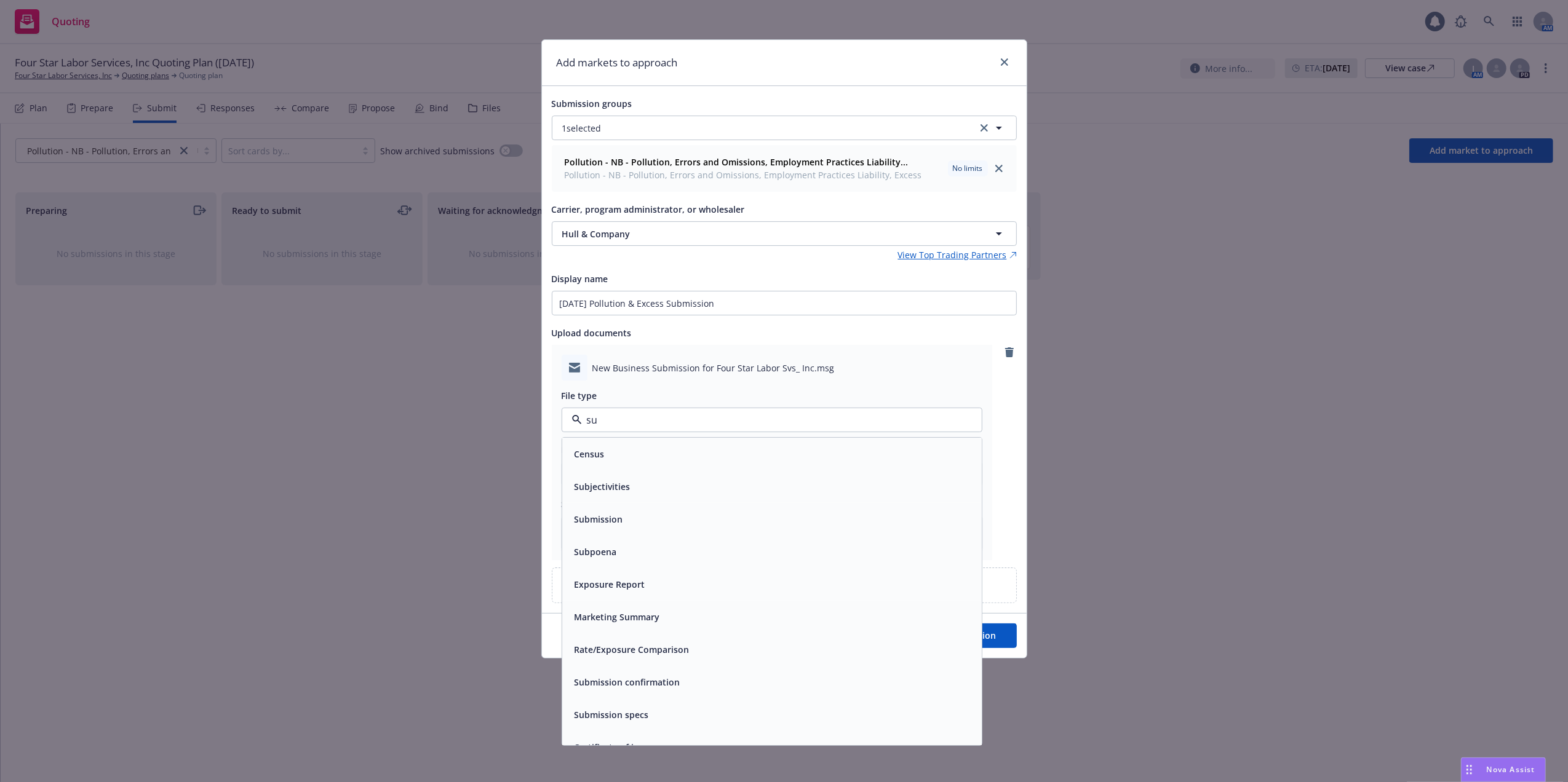
type input "sub"
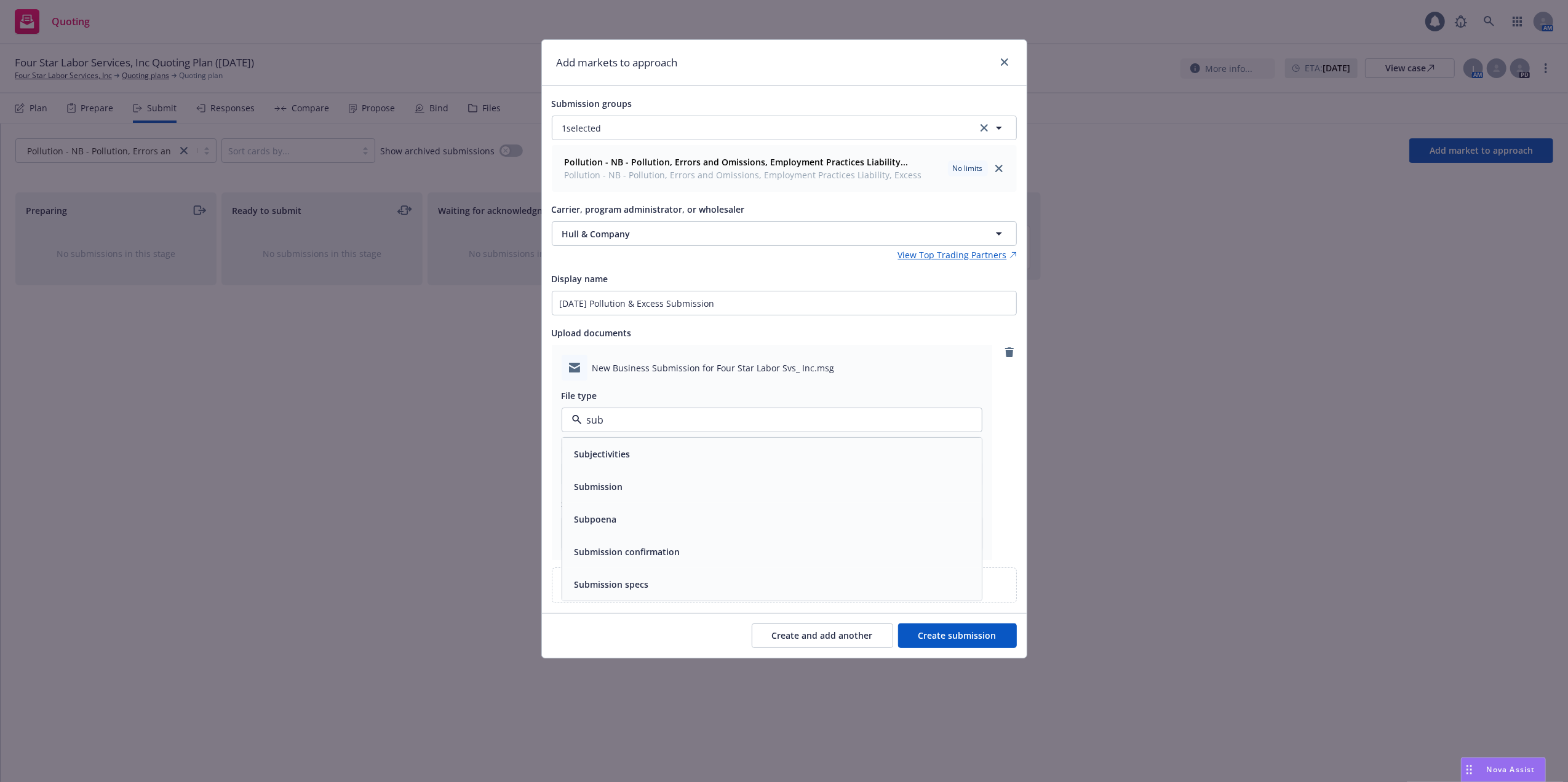
click at [639, 489] on div "Submission" at bounding box center [771, 486] width 405 height 18
click at [584, 478] on input "Display name" at bounding box center [771, 474] width 419 height 24
paste input "09/01/25 Pollution & Excess Submission"
type textarea "x"
type input "09/01/25 Pollution & Excess Submission"
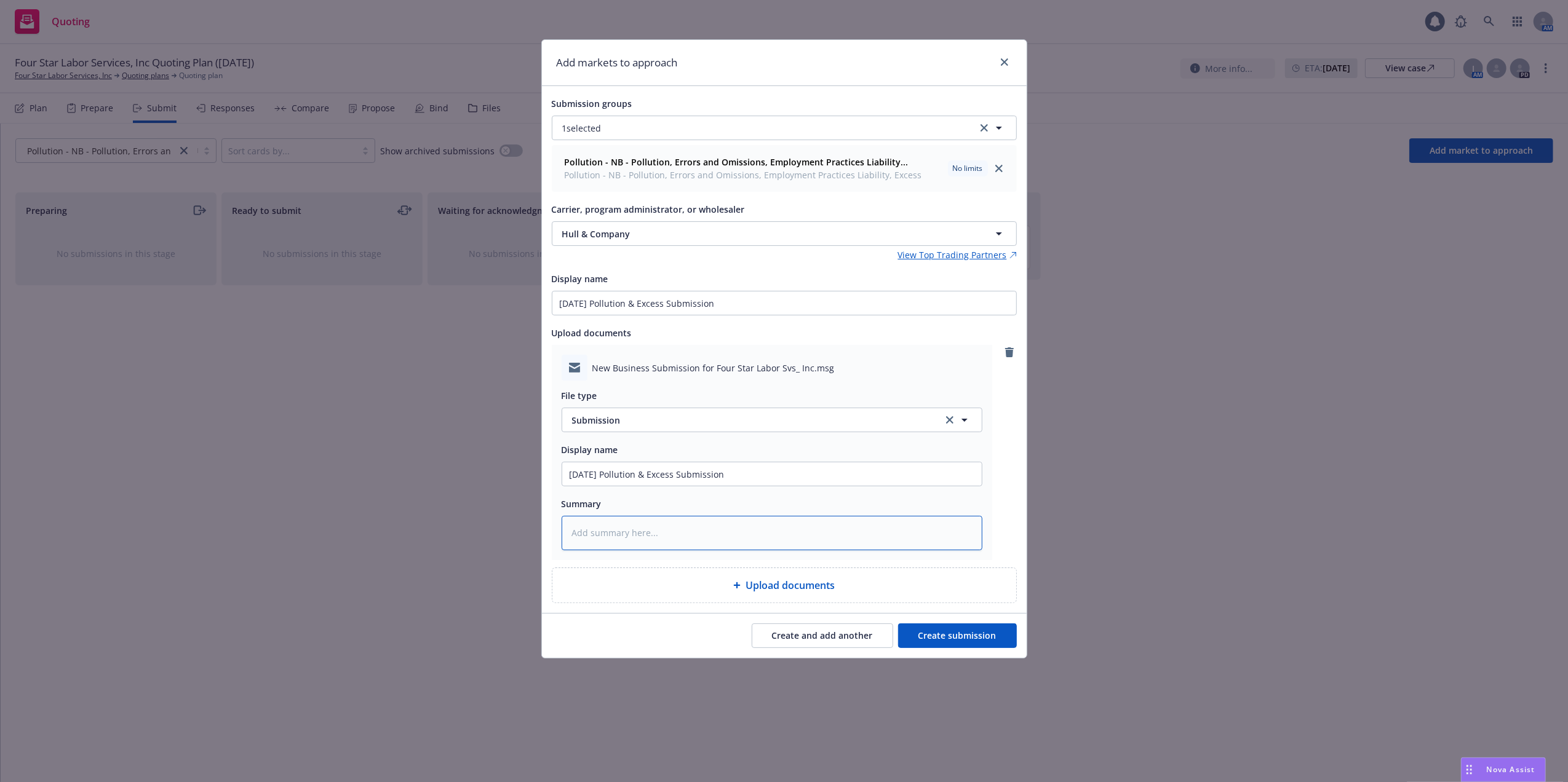
click at [660, 535] on textarea at bounding box center [771, 533] width 421 height 34
paste textarea "09/01/25 Pollution & Excess Submission"
type textarea "x"
type textarea "09/01/25 Pollution & Excess Submission"
click at [734, 300] on input "09/01/25 Pollution & Excess Submission" at bounding box center [784, 303] width 464 height 24
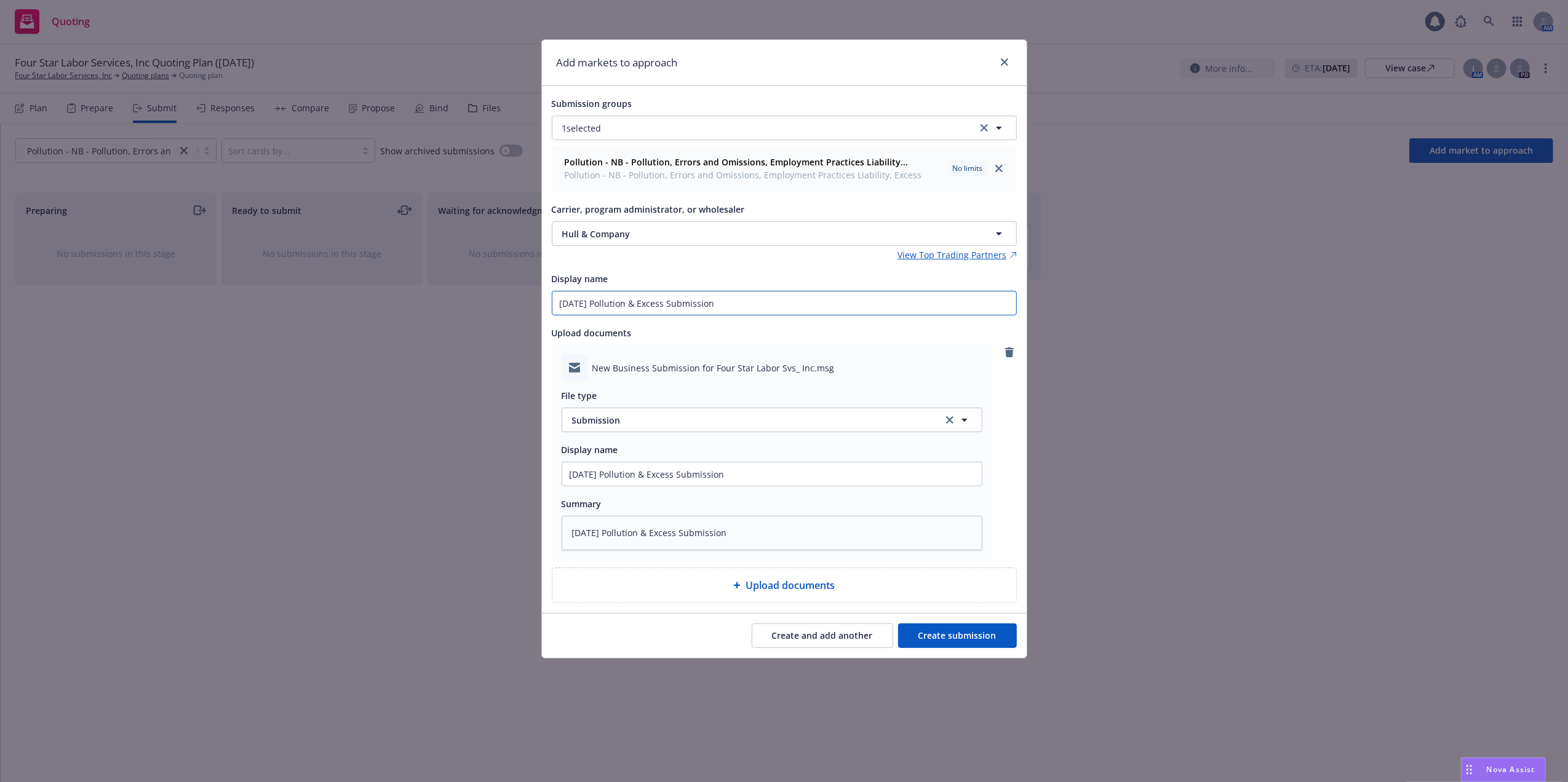
type input "09/01/25 Pollution & Excess Submission"
type textarea "x"
type input "09/01/25 Pollution & Excess Submission -"
type textarea "x"
type input "09/01/25 Pollution & Excess Submission -"
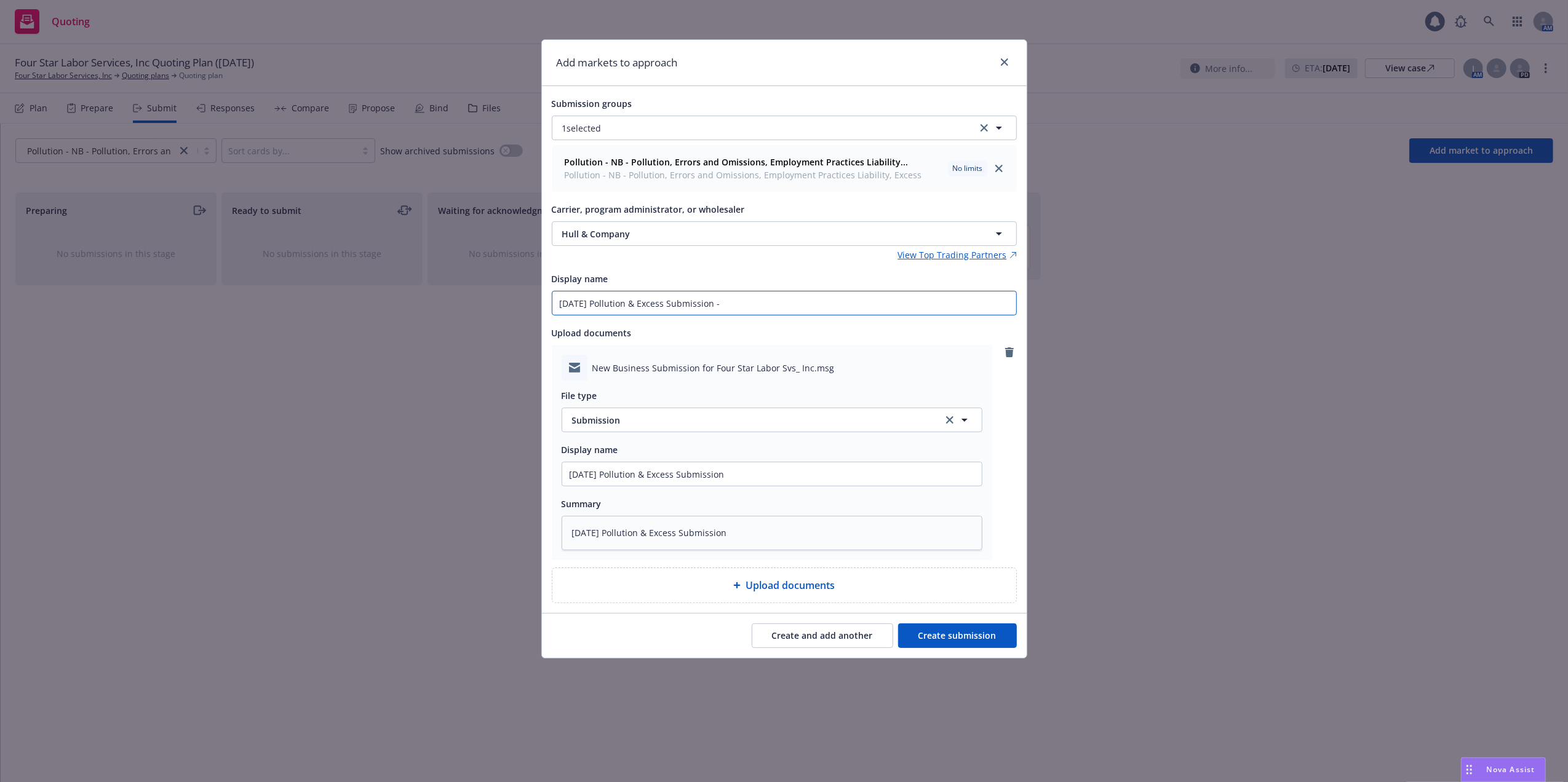
type textarea "x"
type input "09/01/25 Pollution & Excess Submission - H"
type textarea "x"
type input "09/01/25 Pollution & Excess Submission - Hu"
type textarea "x"
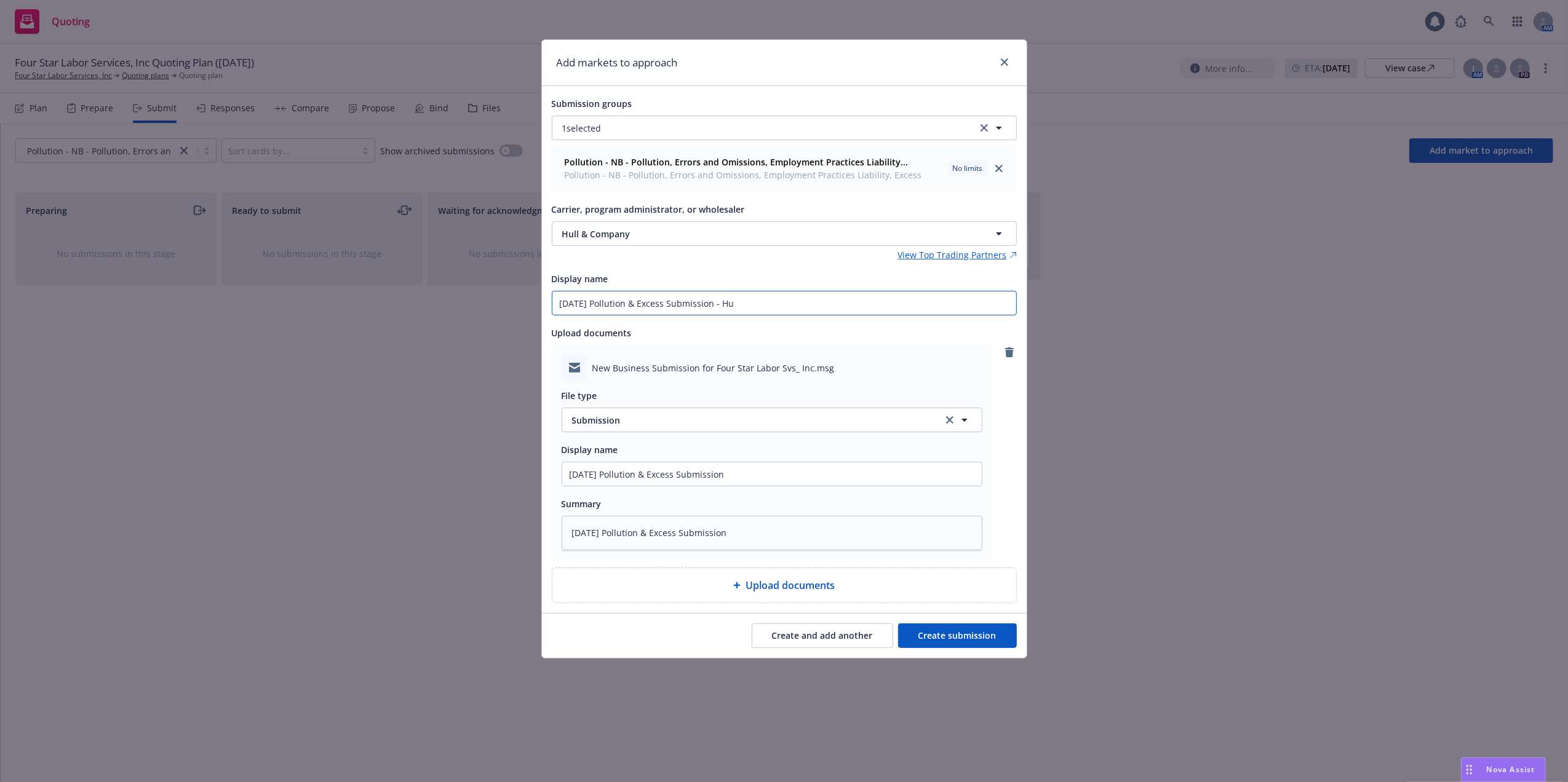
type input "09/01/25 Pollution & Excess Submission - Hul"
type textarea "x"
type input "09/01/25 Pollution & Excess Submission - Hull"
type textarea "x"
type input "09/01/25 Pollution & Excess Submission - Hull"
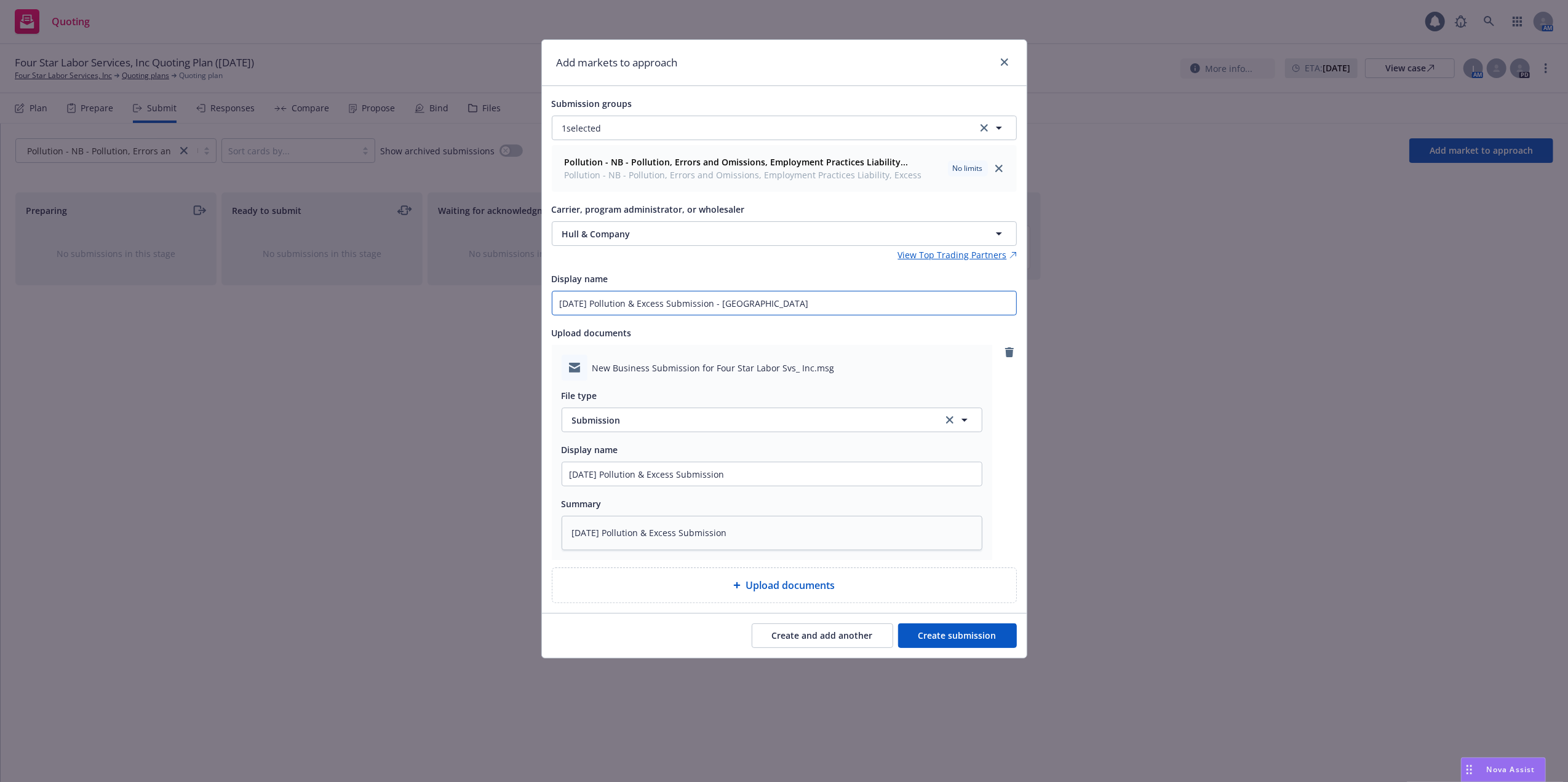
type textarea "x"
type input "09/01/25 Pollution & Excess Submission - Hull &"
type textarea "x"
type input "09/01/25 Pollution & Excess Submission - Hull &"
type textarea "x"
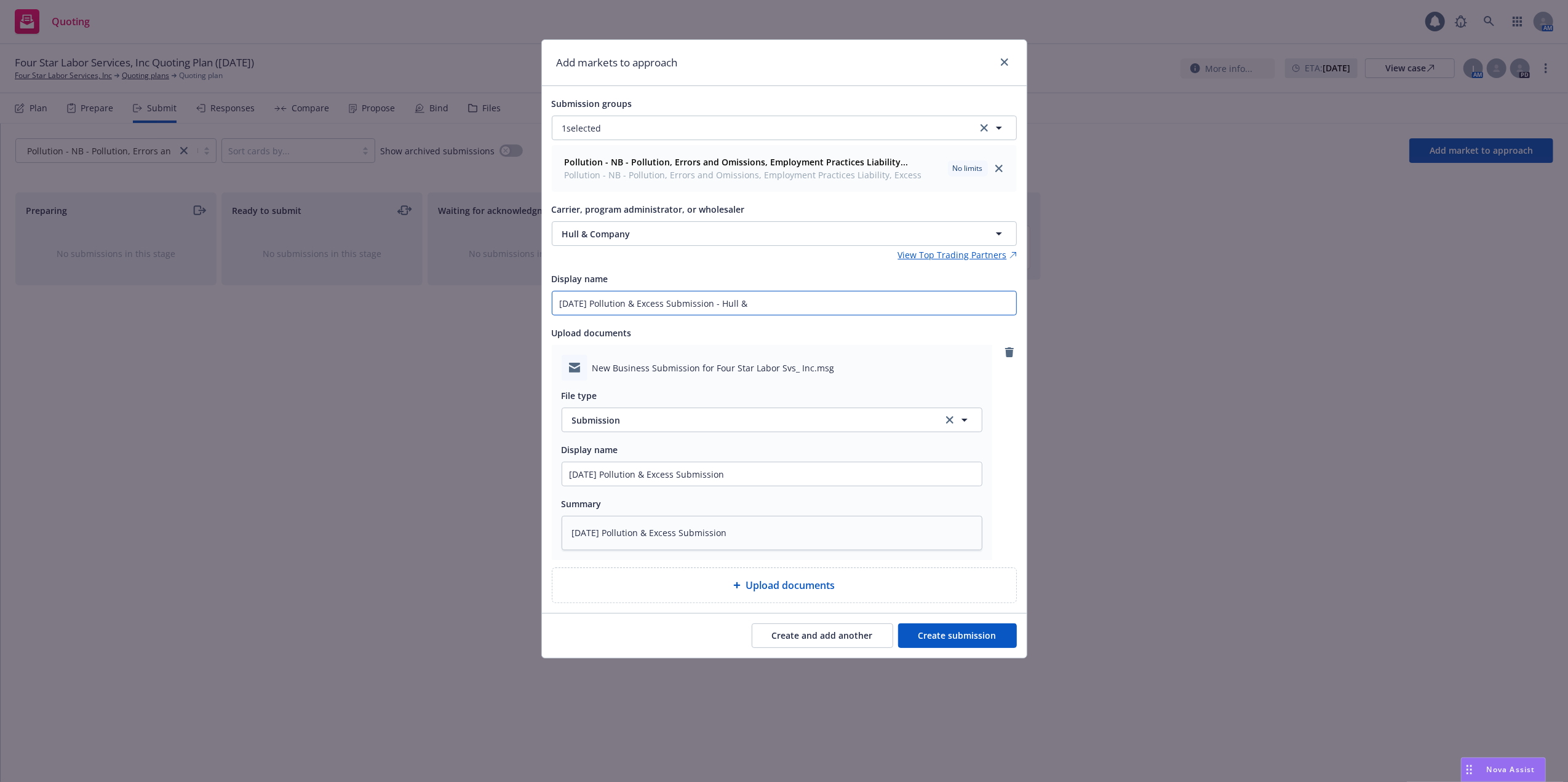
type input "09/01/25 Pollution & Excess Submission - Hull & C"
type textarea "x"
type input "09/01/25 Pollution & Excess Submission - Hull & Co"
type textarea "x"
drag, startPoint x: 786, startPoint y: 304, endPoint x: 534, endPoint y: 296, distance: 252.1
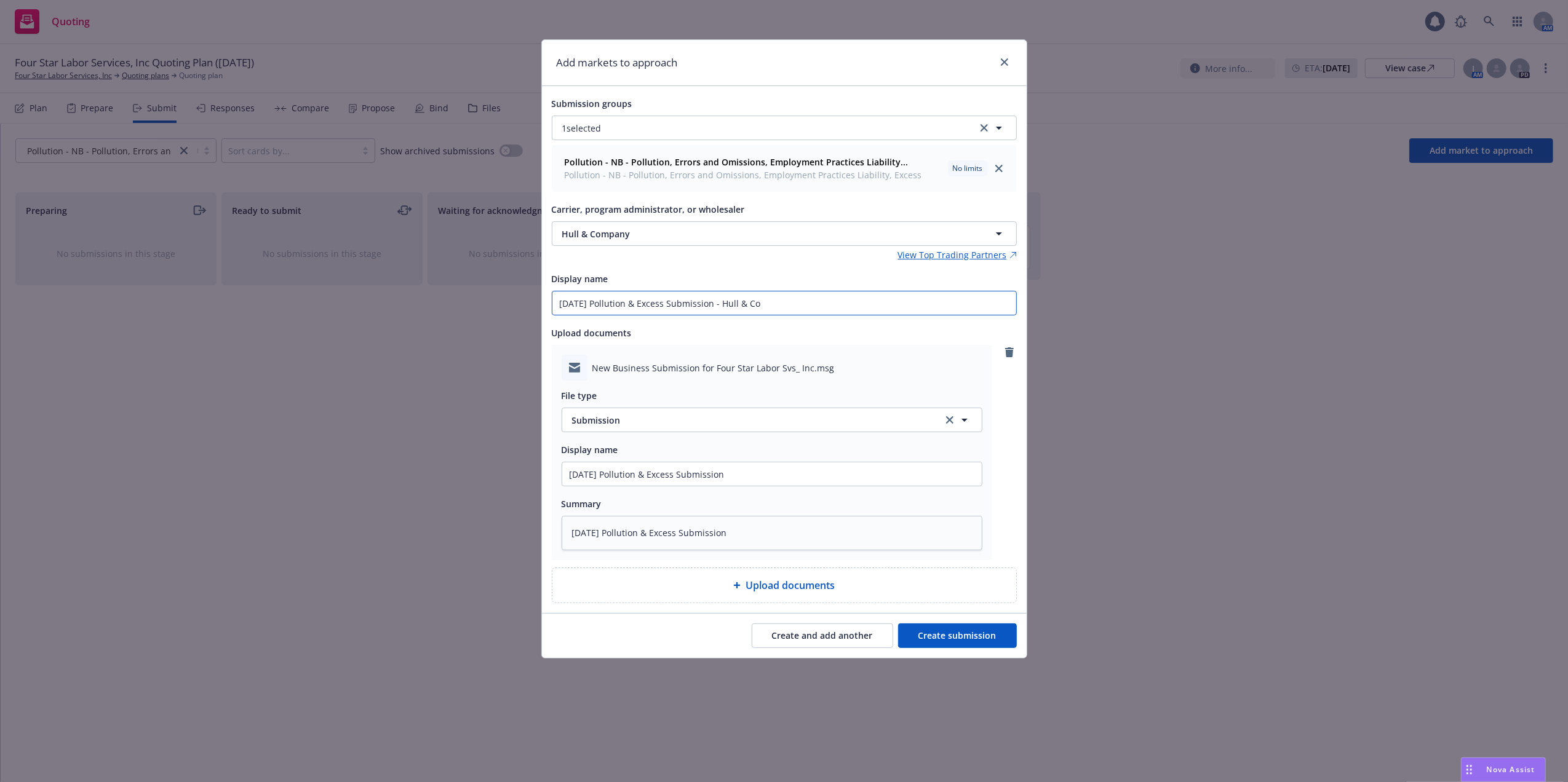
click at [535, 298] on div "Add markets to approach Submission groups 1 selected Pollution - NB - Pollution…" at bounding box center [784, 391] width 1568 height 782
type input "09/01/25 Pollution & Excess Submission - Hull & Co"
drag, startPoint x: 755, startPoint y: 481, endPoint x: 520, endPoint y: 466, distance: 235.5
click at [522, 468] on div "Add markets to approach Submission groups 1 selected Pollution - NB - Pollution…" at bounding box center [784, 391] width 1568 height 782
paste input "- Hull & Co"
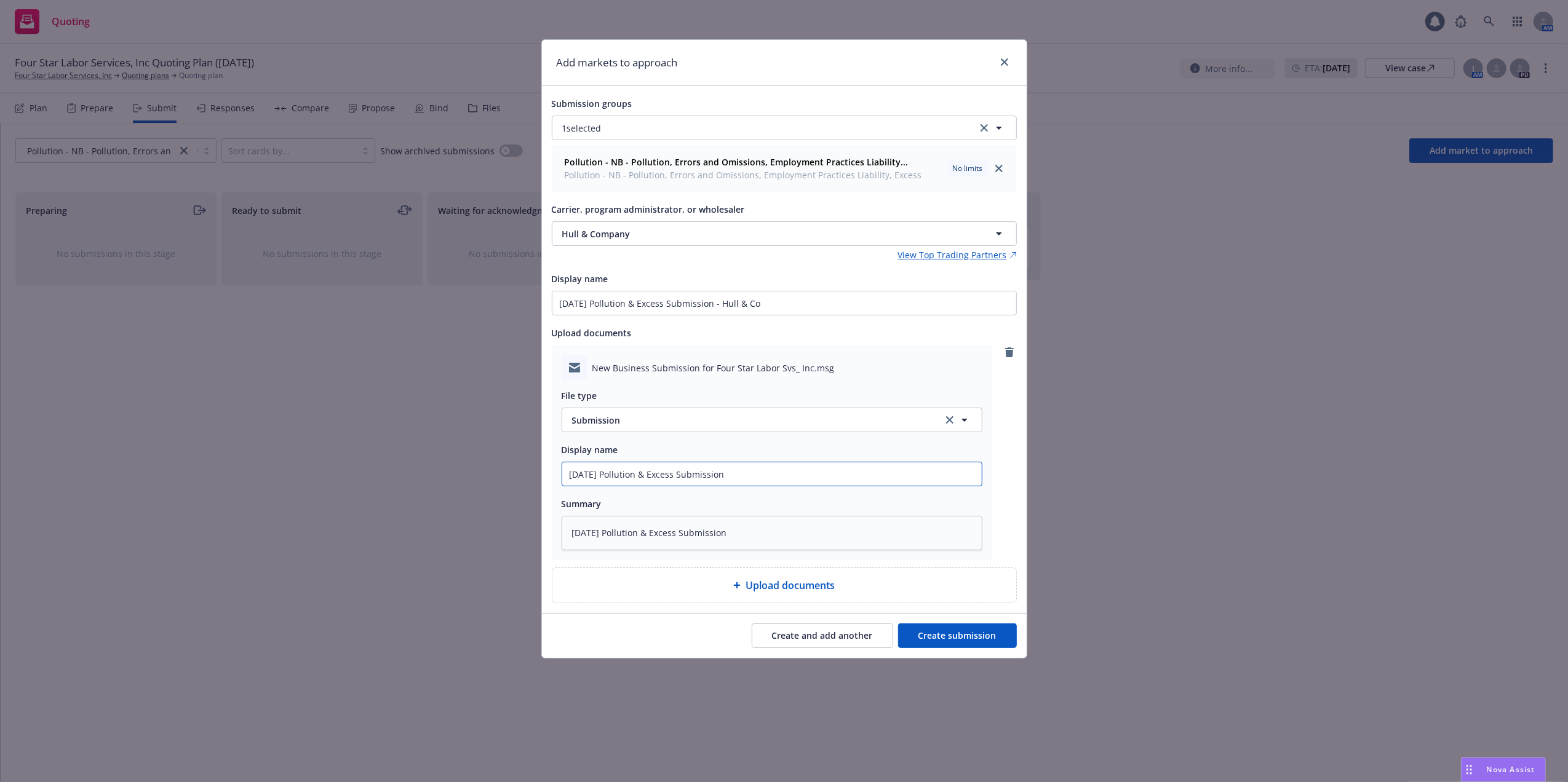
type textarea "x"
type input "09/01/25 Pollution & Excess Submission - Hull & Co"
drag, startPoint x: 766, startPoint y: 539, endPoint x: 431, endPoint y: 528, distance: 335.2
click at [434, 529] on div "Add markets to approach Submission groups 1 selected Pollution - NB - Pollution…" at bounding box center [784, 391] width 1568 height 782
paste textarea "- Hull & Co"
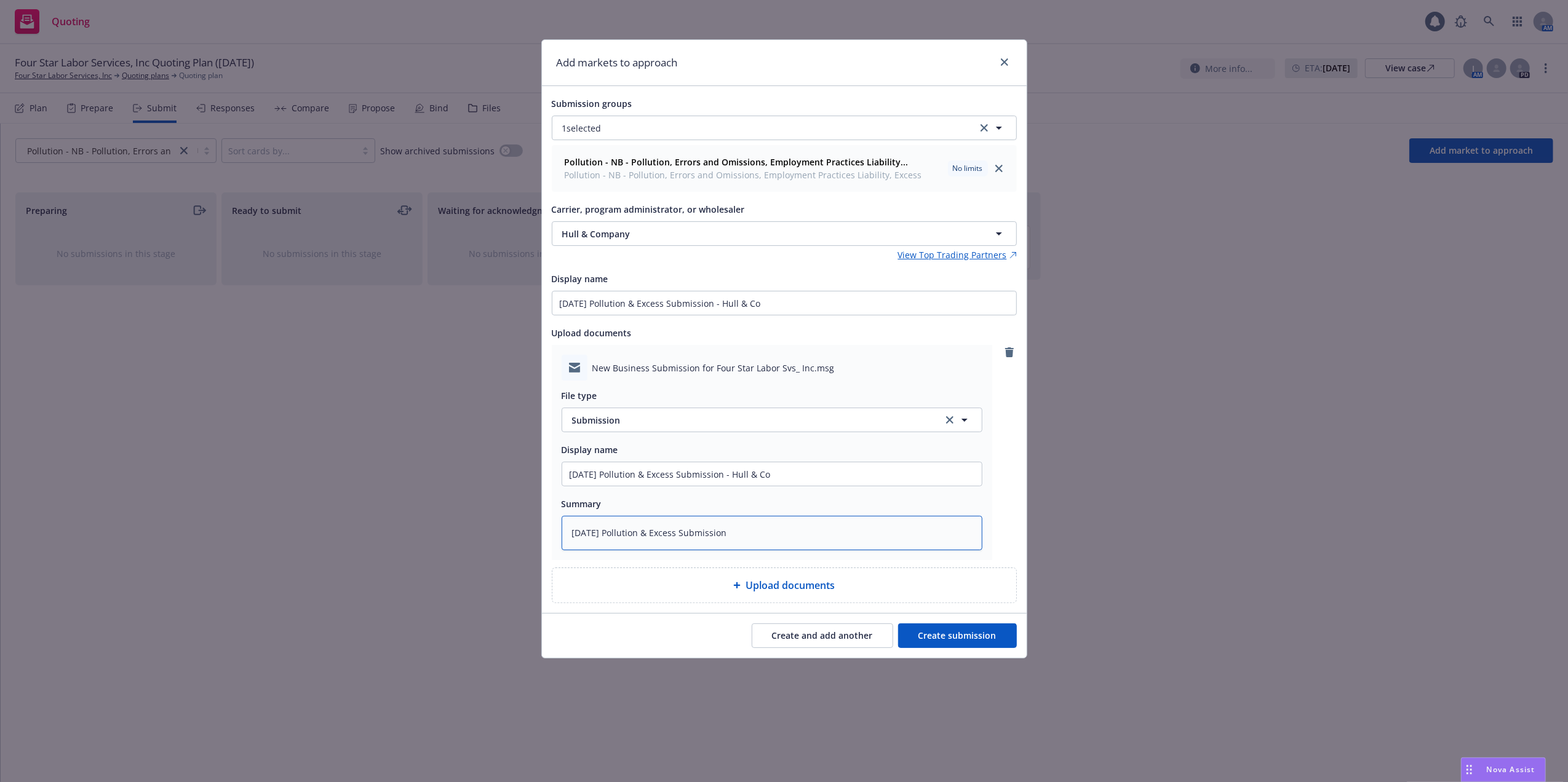
type textarea "x"
type textarea "09/01/25 Pollution & Excess Submission - Hull & Co"
click at [967, 635] on button "Create submission" at bounding box center [957, 636] width 119 height 24
type textarea "x"
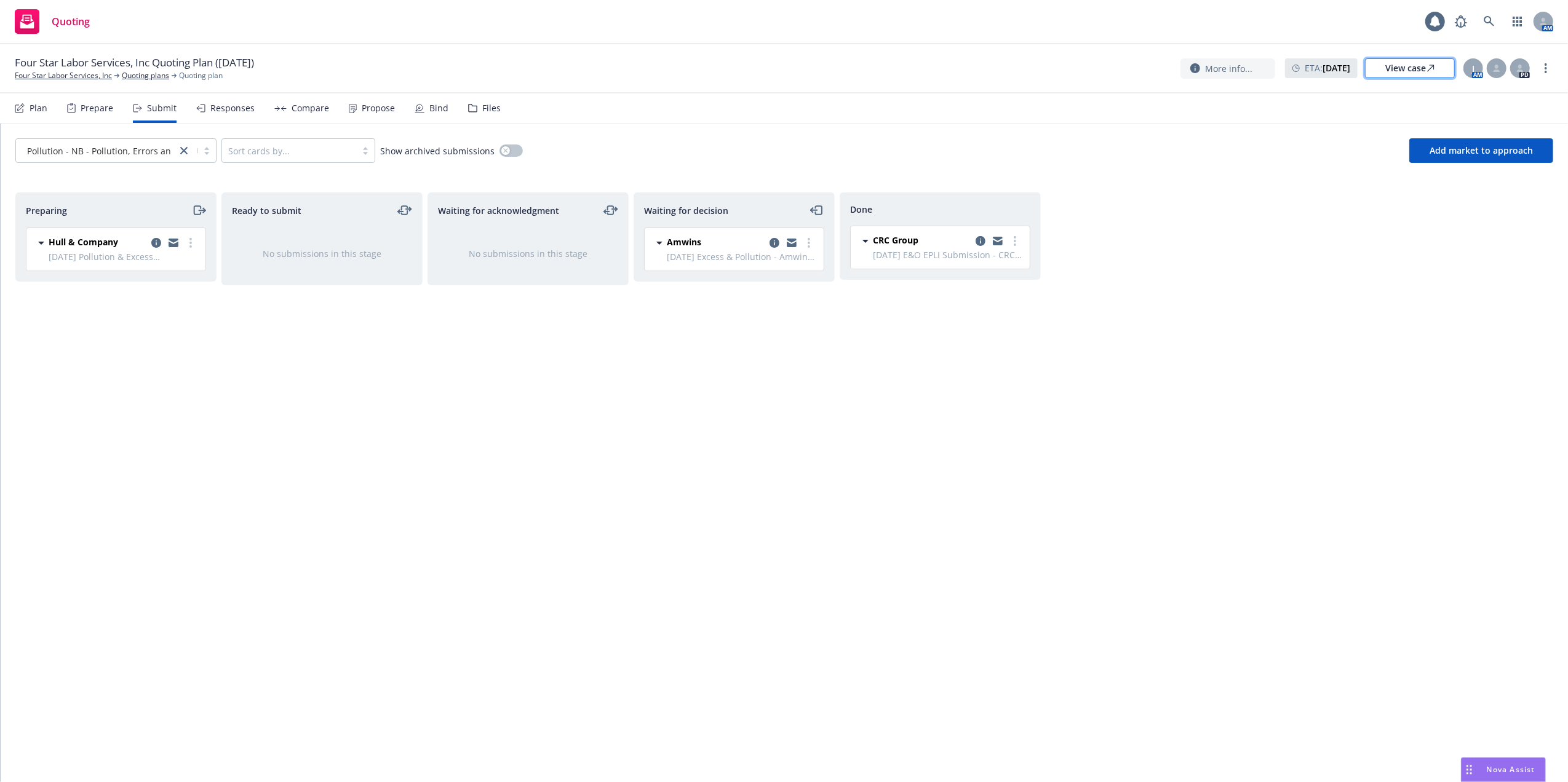
click at [1384, 64] on link "View case" at bounding box center [1410, 69] width 90 height 20
click at [1482, 25] on link at bounding box center [1489, 21] width 24 height 24
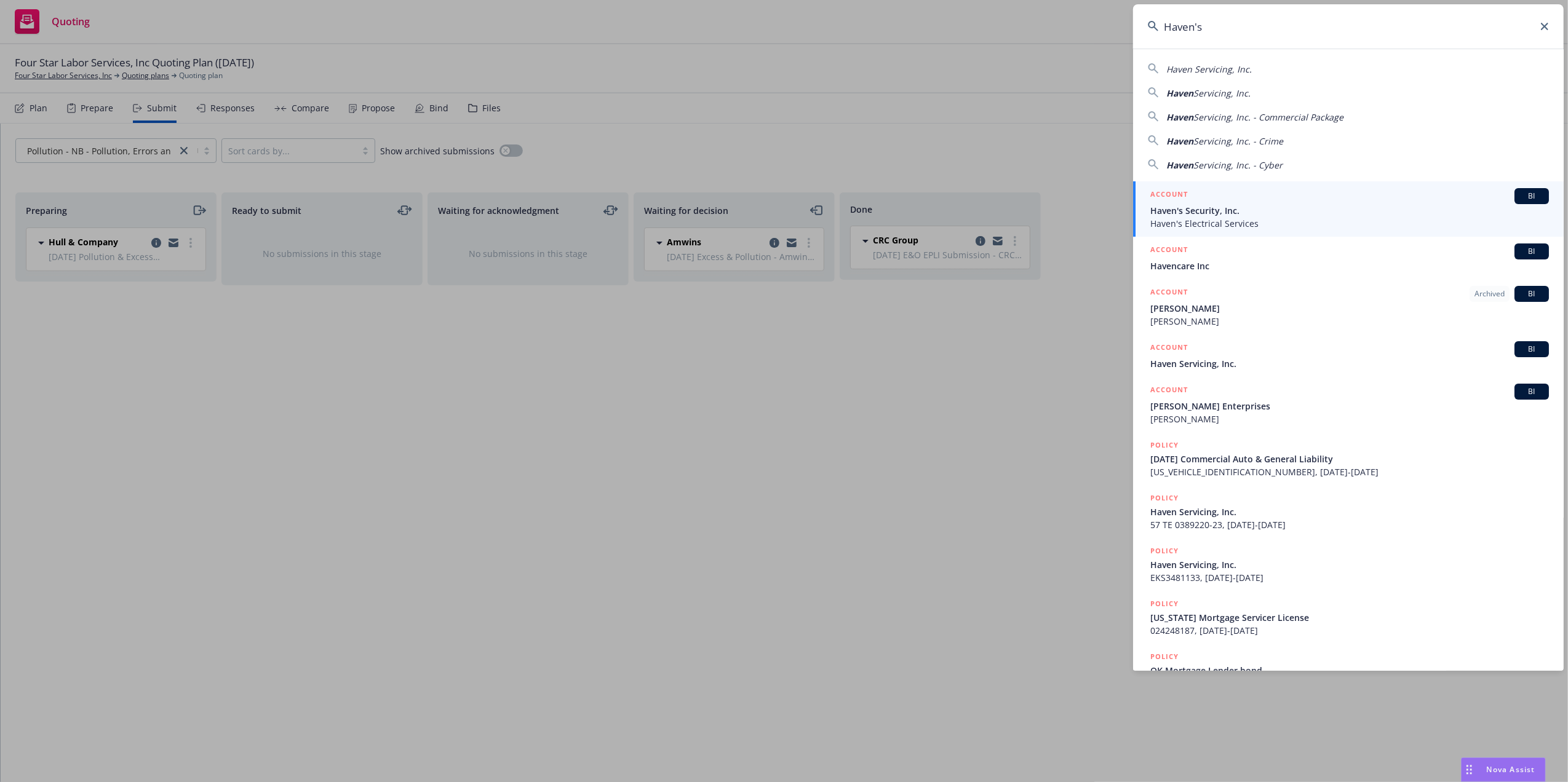
type input "Haven's"
click at [1179, 207] on span "Haven's Security, Inc." at bounding box center [1349, 211] width 399 height 13
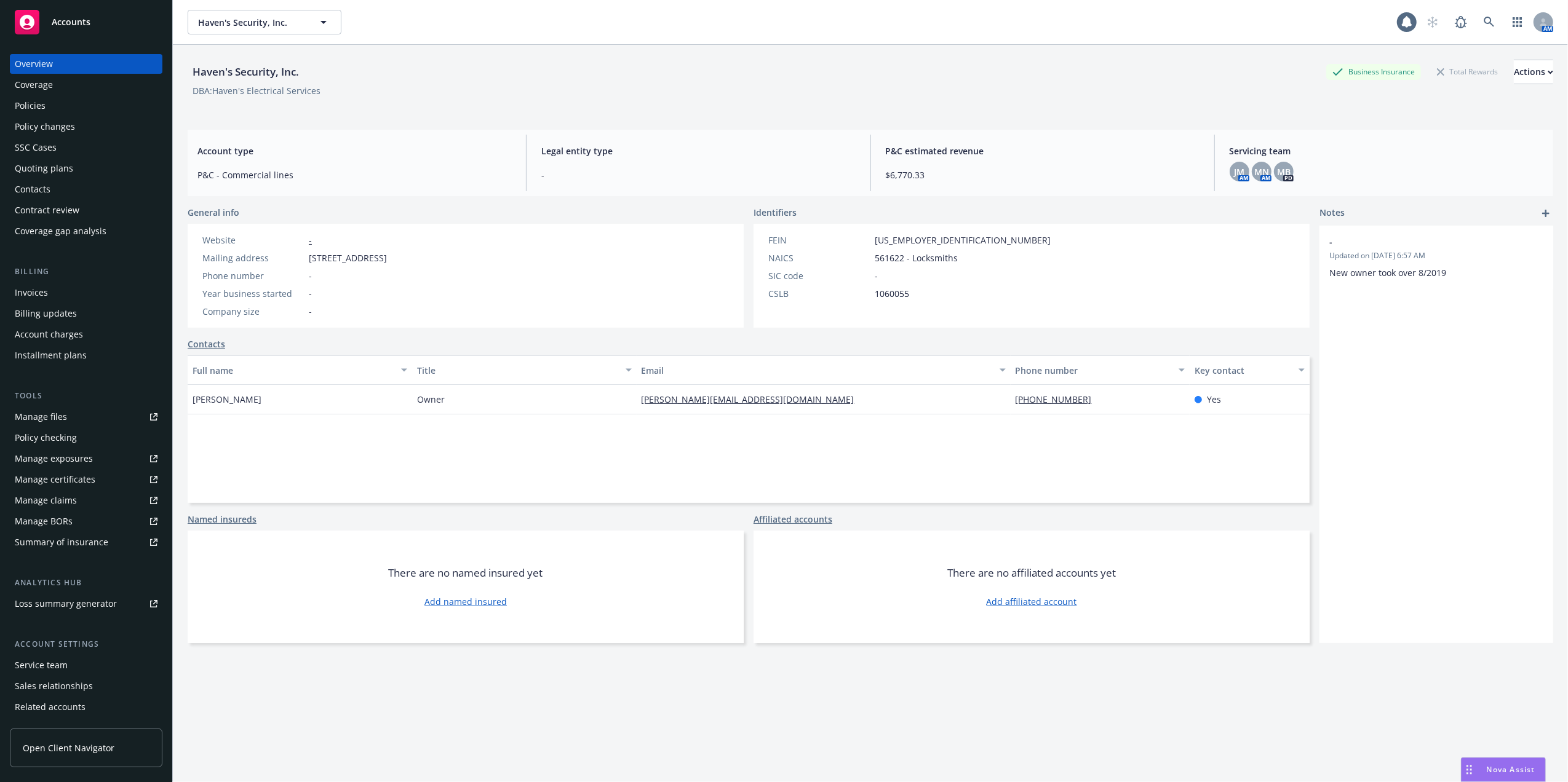
click at [29, 104] on div "Policies" at bounding box center [30, 106] width 31 height 20
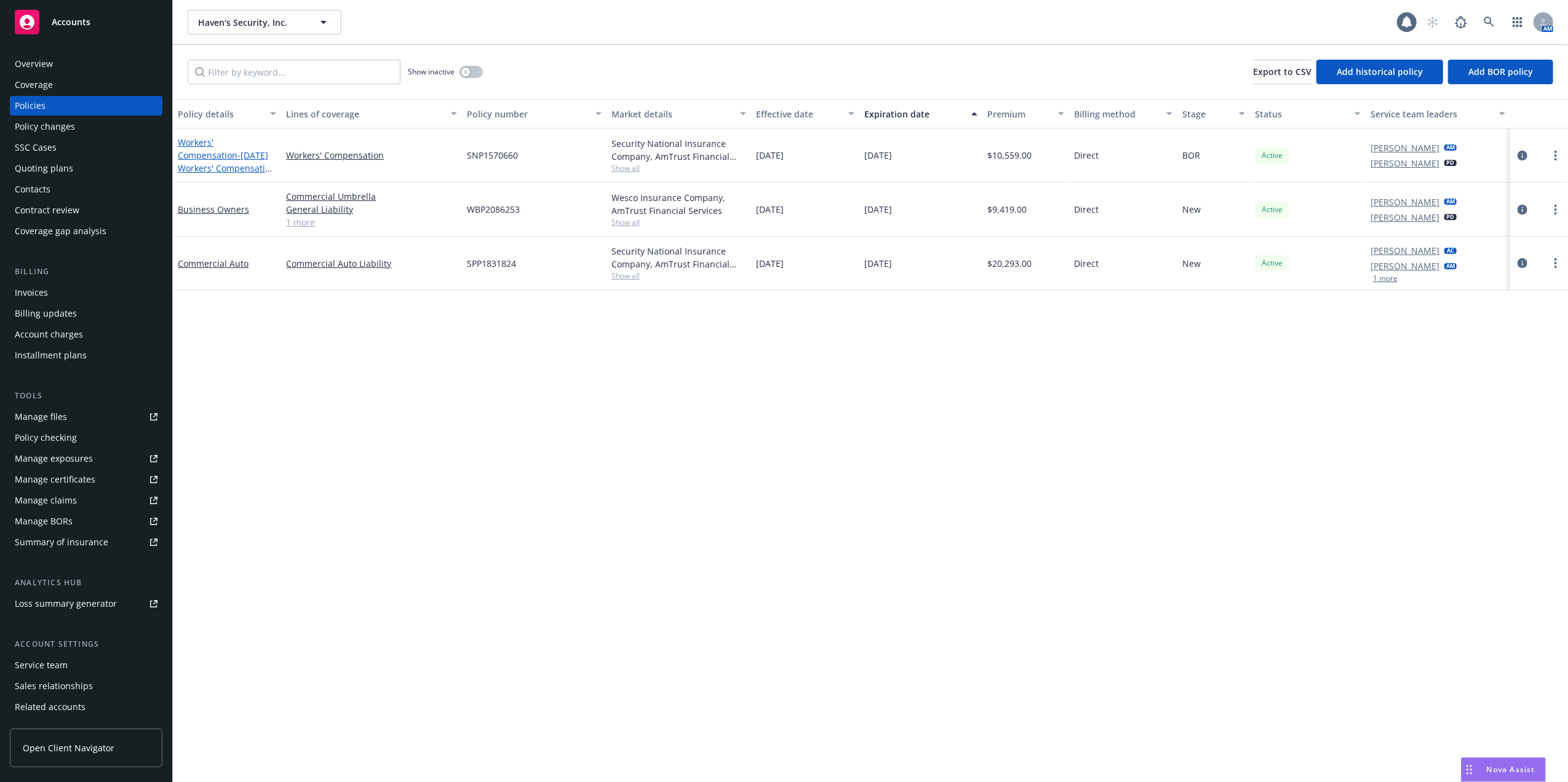
click at [215, 151] on span "- [DATE] Workers' Compensation - Amtrust/ADP" at bounding box center [226, 168] width 98 height 38
click at [215, 151] on div "Haven's Security, Inc. Haven's Security, Inc. 1 AM Show inactive Export to CSV …" at bounding box center [870, 391] width 1395 height 782
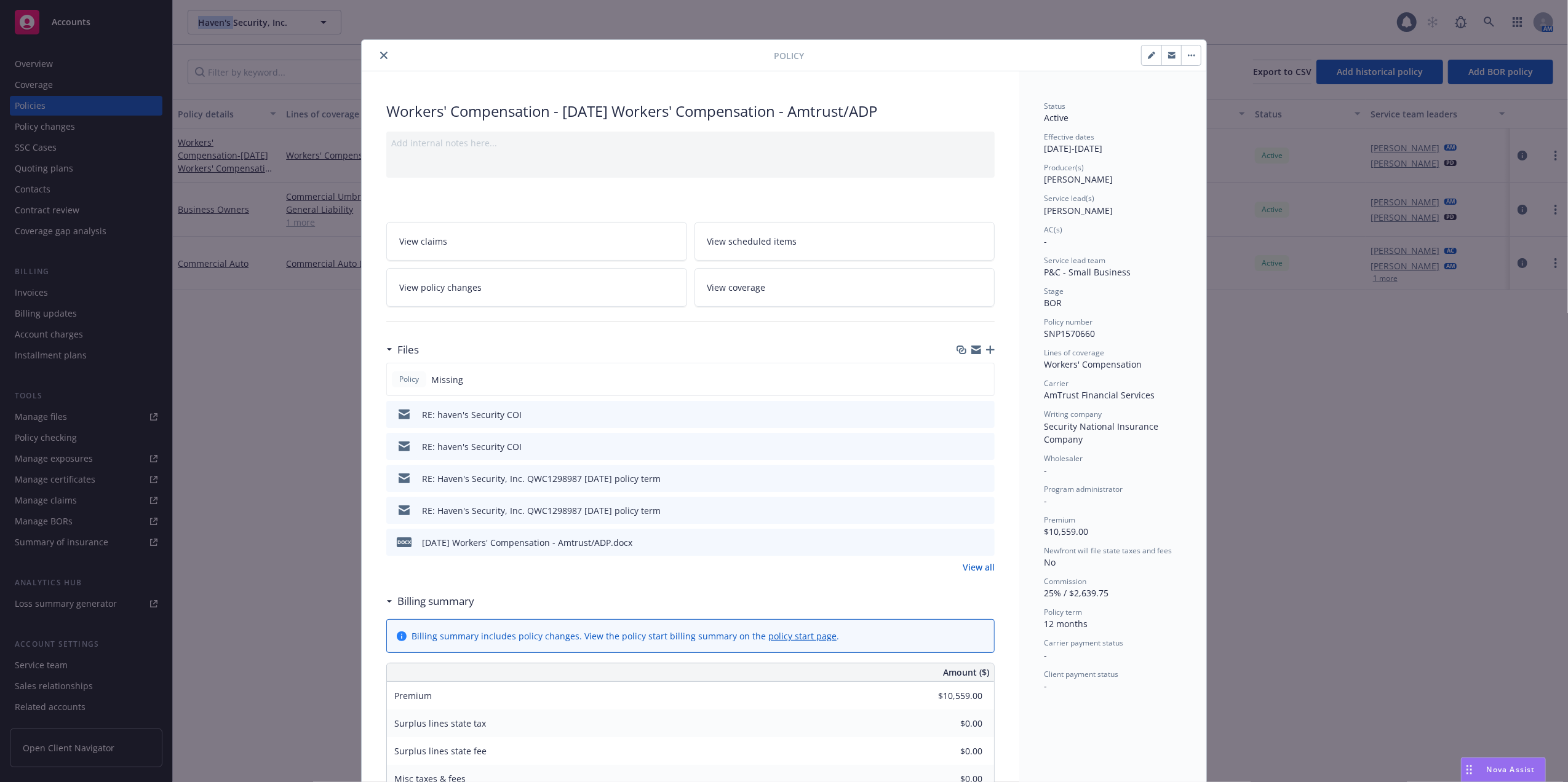
click at [380, 53] on icon "close" at bounding box center [384, 55] width 7 height 7
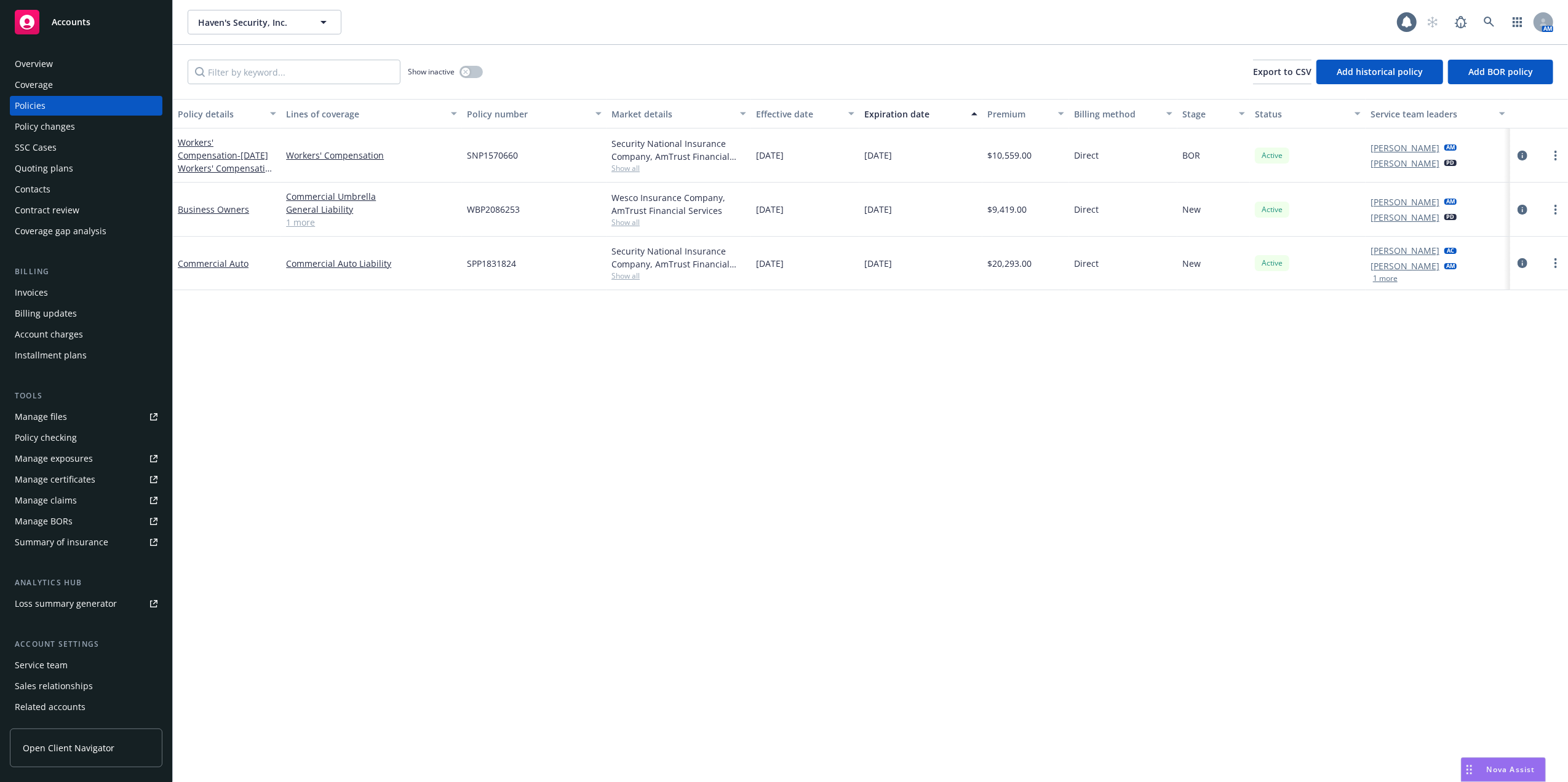
drag, startPoint x: 801, startPoint y: 386, endPoint x: 789, endPoint y: 387, distance: 12.0
click at [799, 384] on div "Policy details Lines of coverage Policy number Market details Effective date Ex…" at bounding box center [870, 441] width 1395 height 683
click at [1482, 16] on link at bounding box center [1489, 22] width 24 height 24
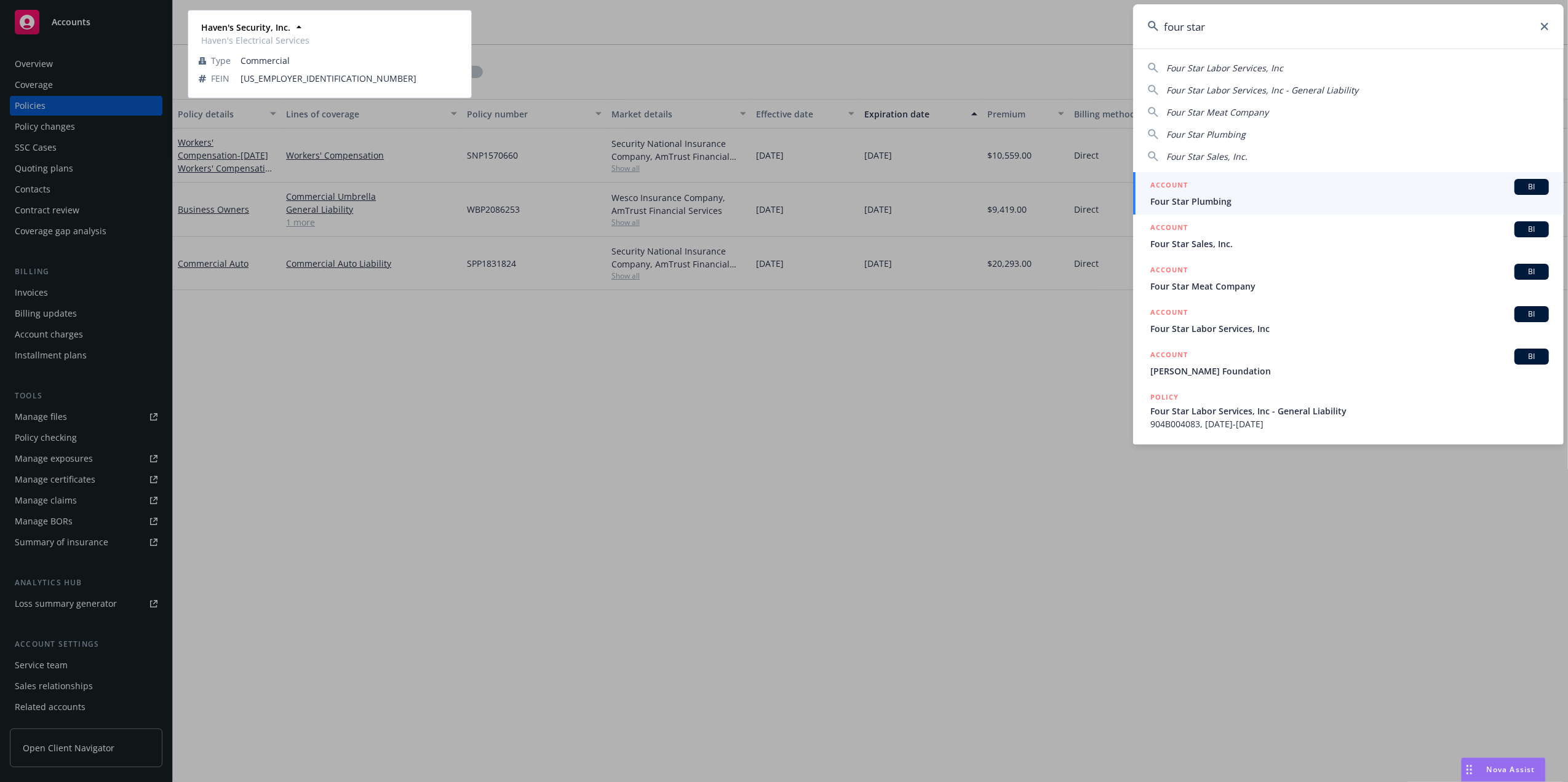
click at [1220, 68] on span "Four Star Labor Services, Inc" at bounding box center [1225, 68] width 117 height 11
type input "Four Star Labor Services, Inc"
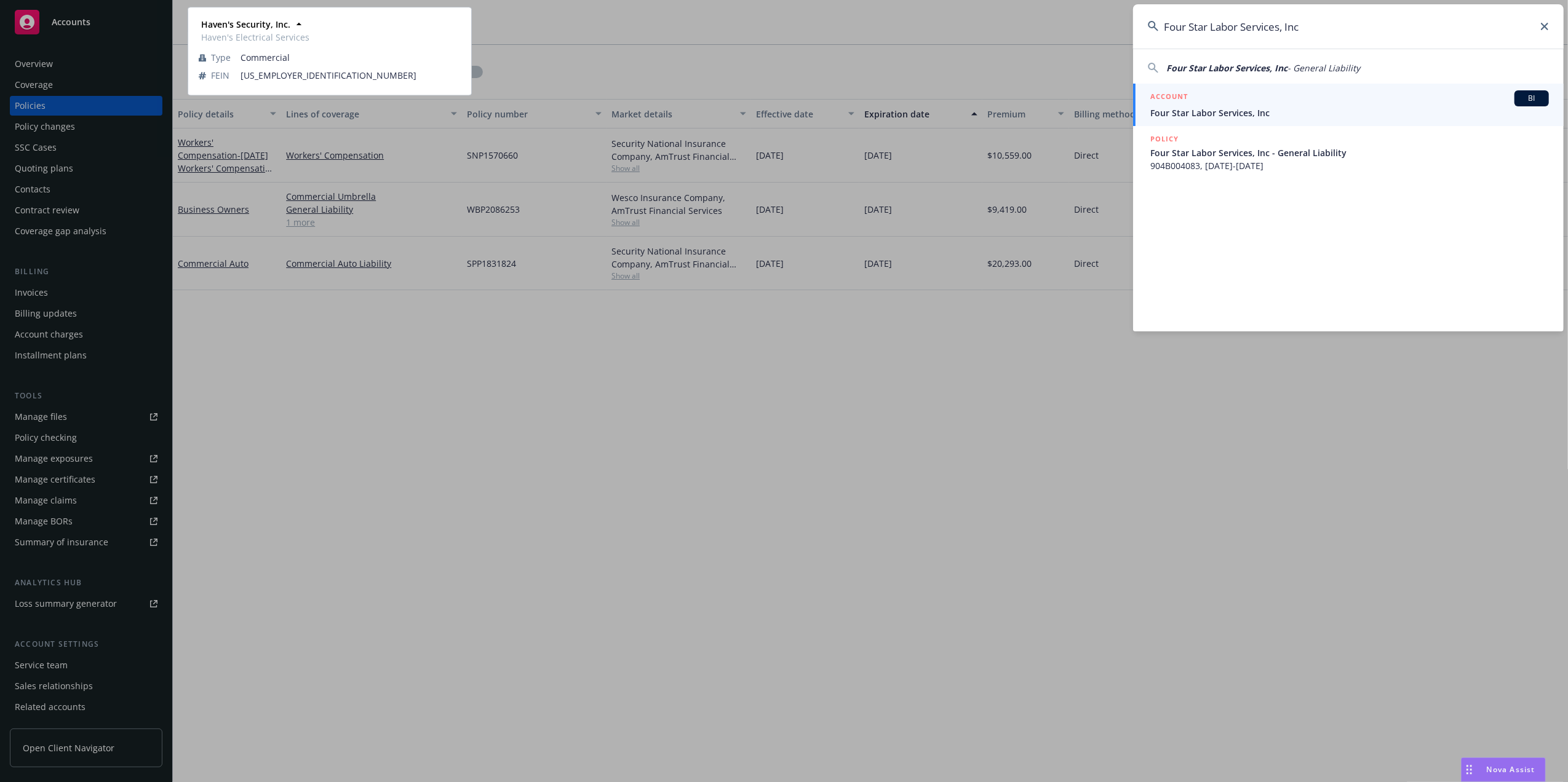
drag, startPoint x: 269, startPoint y: 371, endPoint x: 269, endPoint y: 364, distance: 7.0
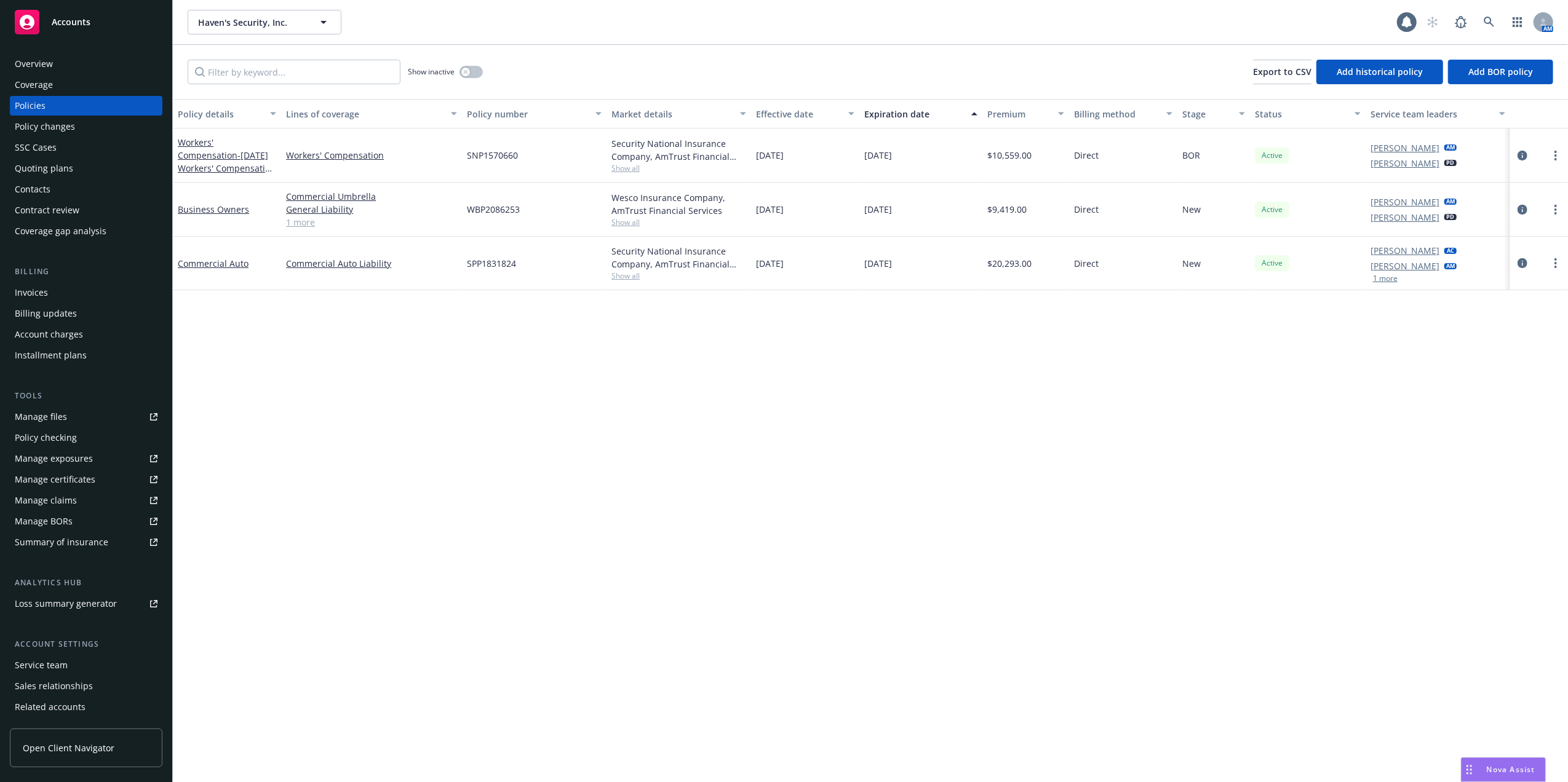
click at [55, 124] on div "Policy changes" at bounding box center [45, 127] width 60 height 20
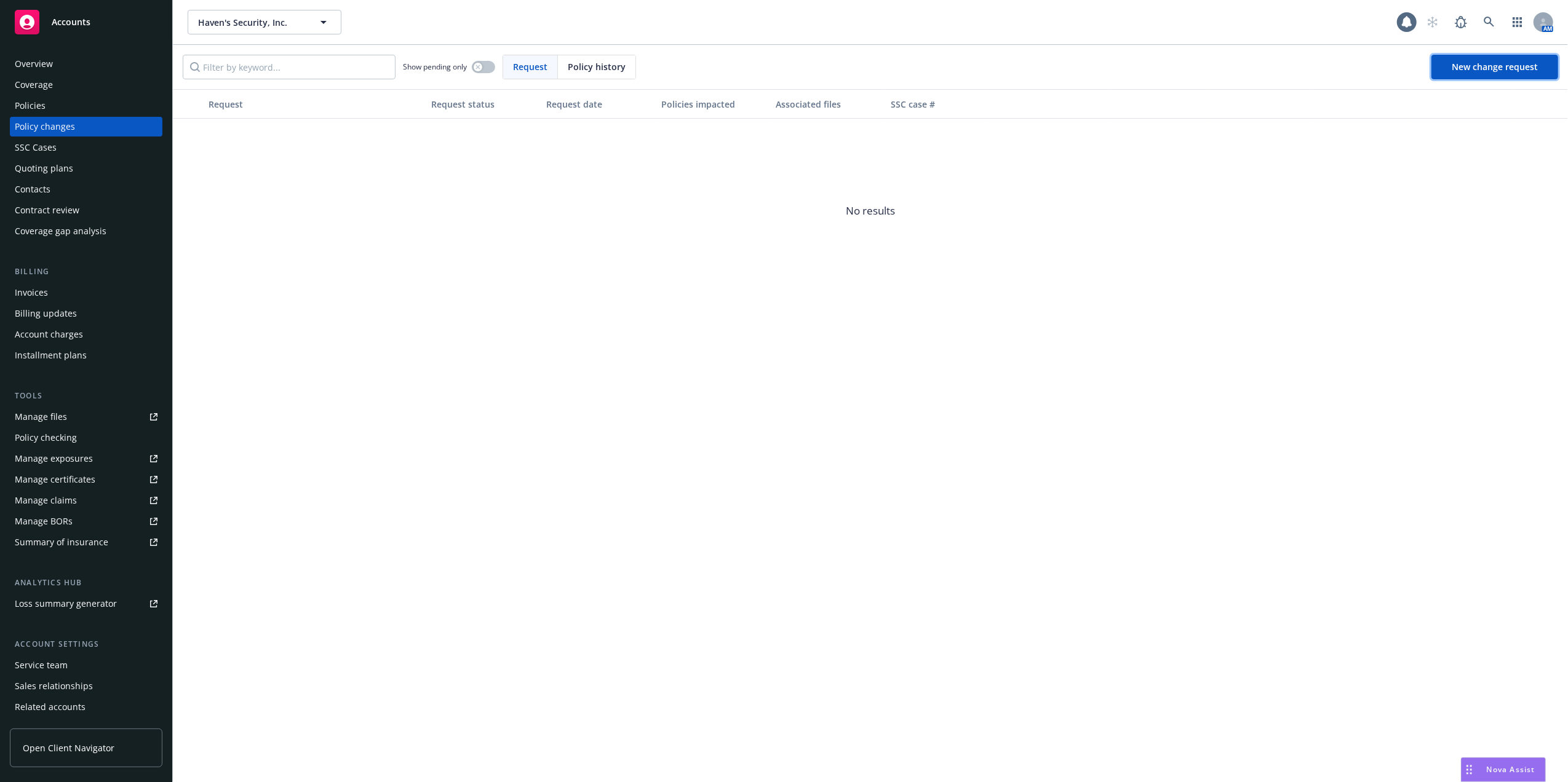
click at [1490, 63] on span "New change request" at bounding box center [1494, 66] width 86 height 11
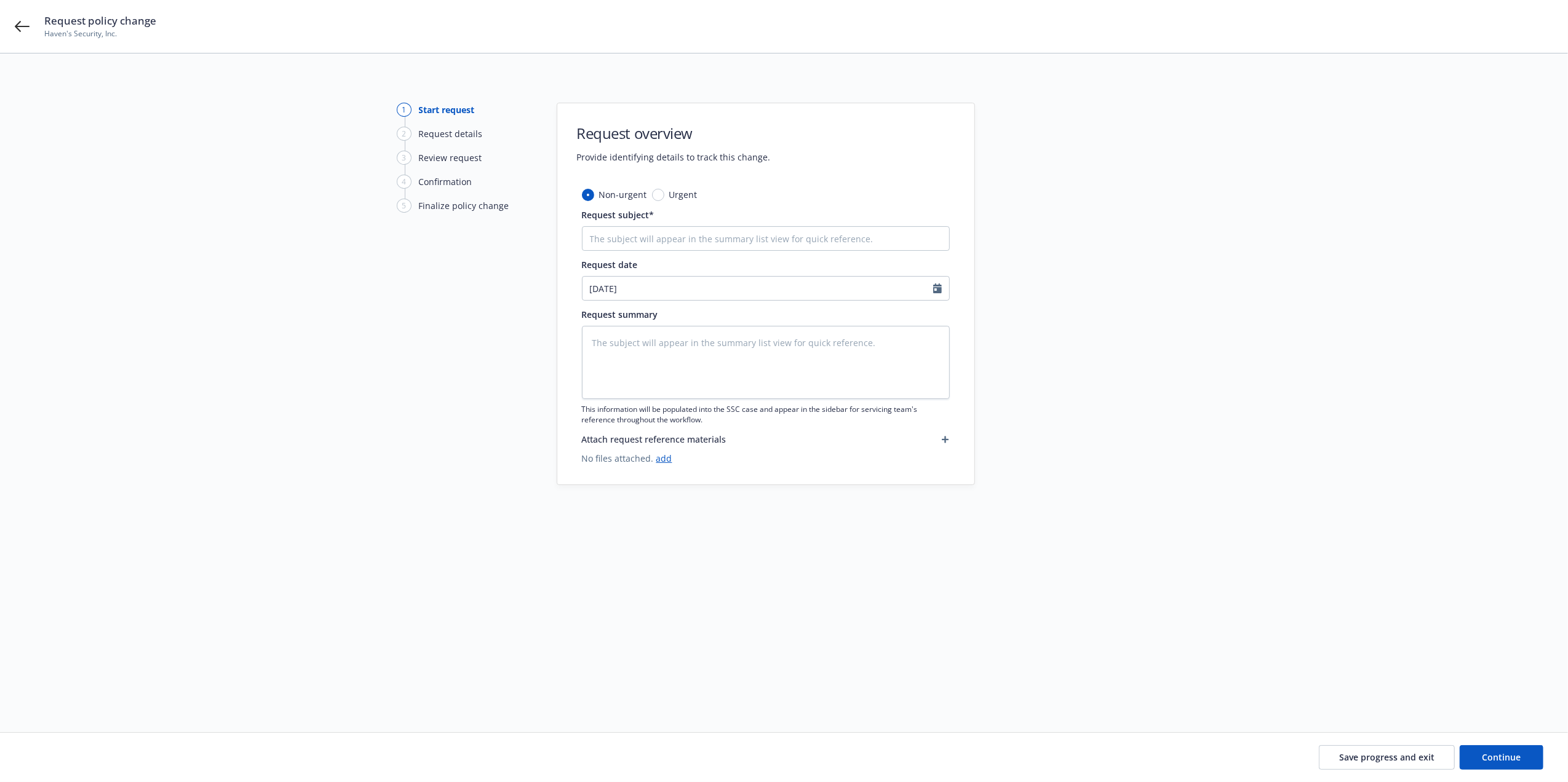
type textarea "x"
click at [656, 193] on input "Urgent" at bounding box center [658, 194] width 12 height 12
radio input "true"
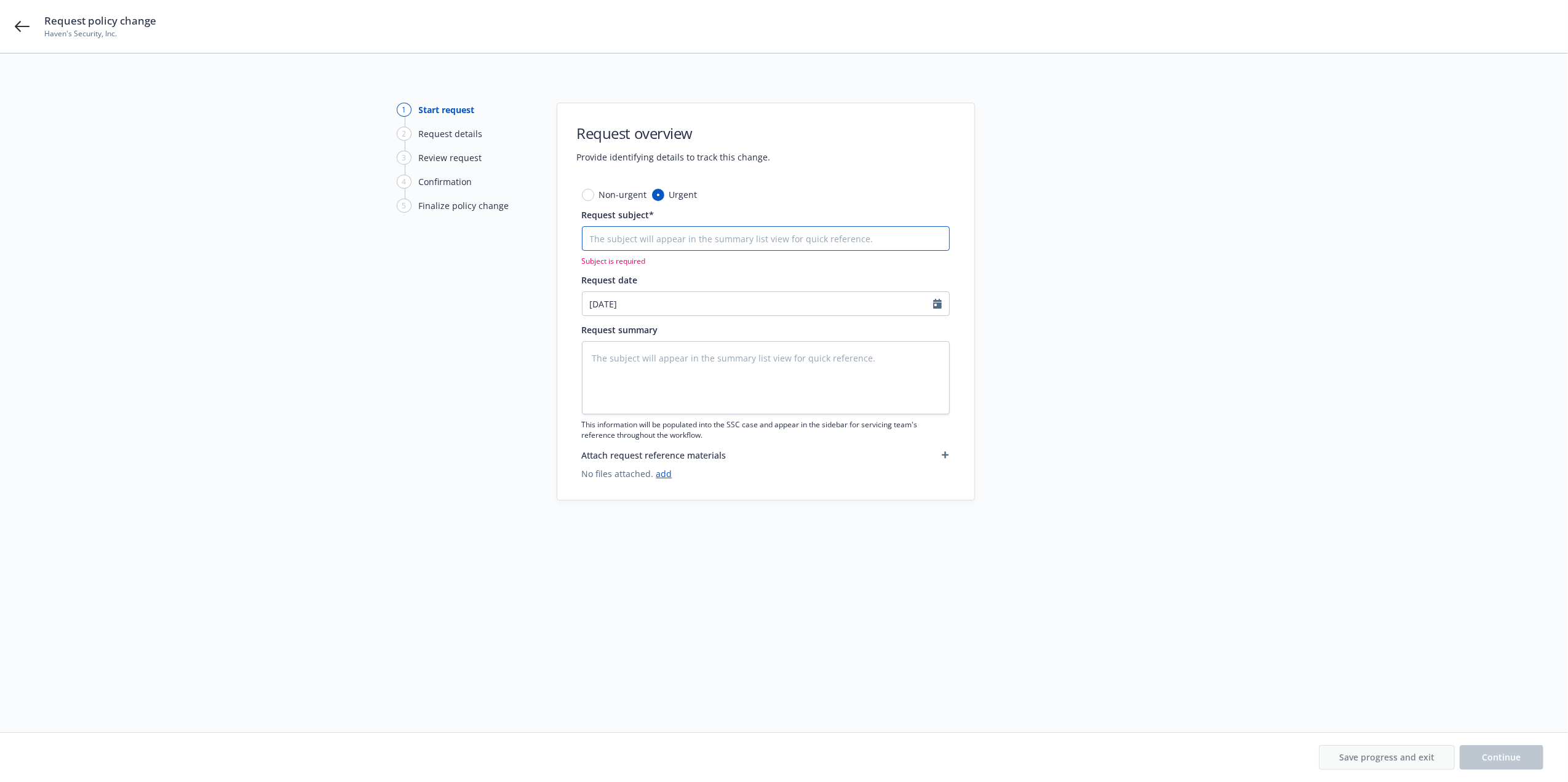
click at [816, 242] on input "Request subject*" at bounding box center [766, 239] width 368 height 24
type textarea "x"
type input "A"
type textarea "x"
type input "Ad"
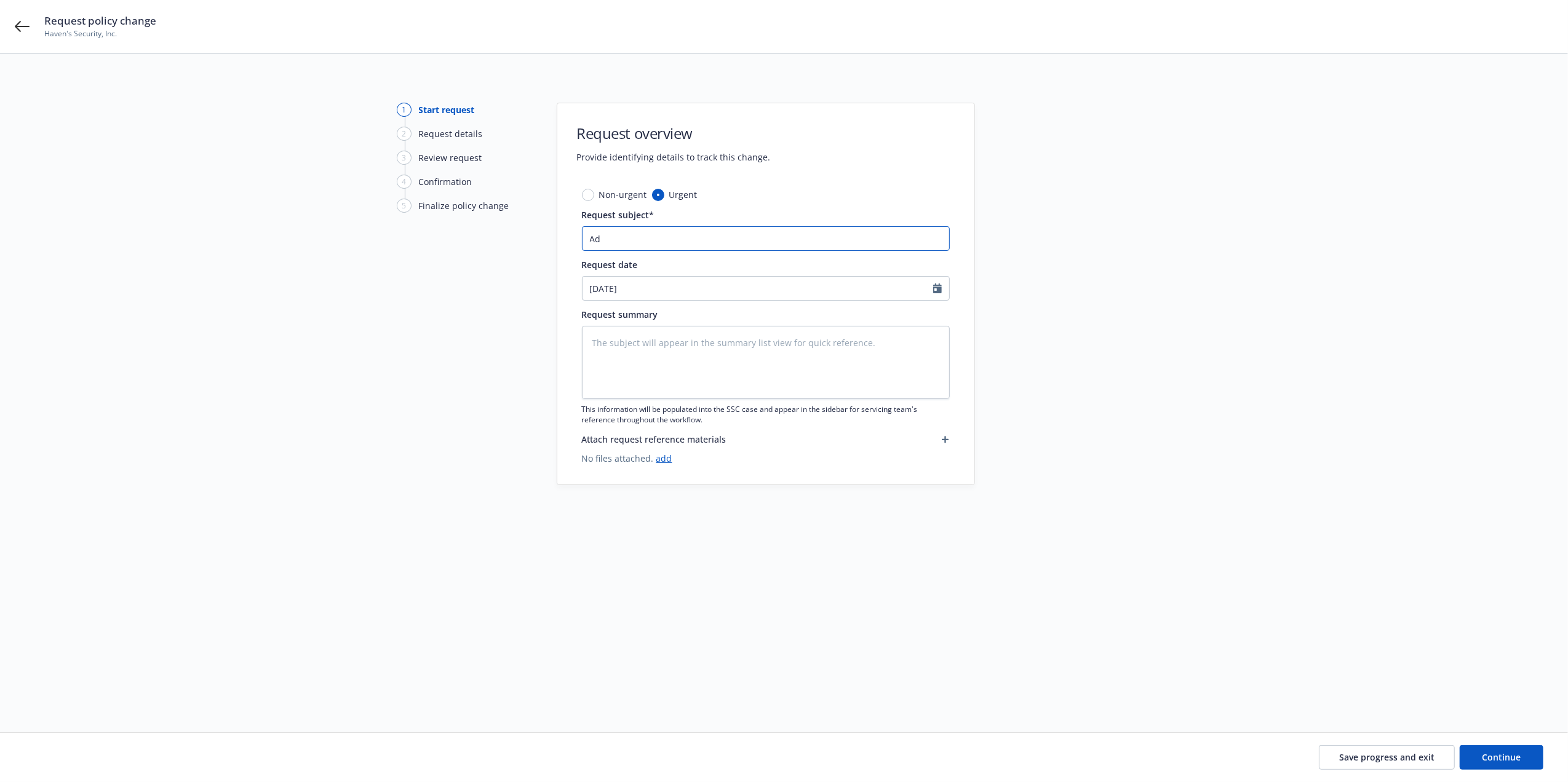
type textarea "x"
type input "Add"
type textarea "x"
type input "Add"
type textarea "x"
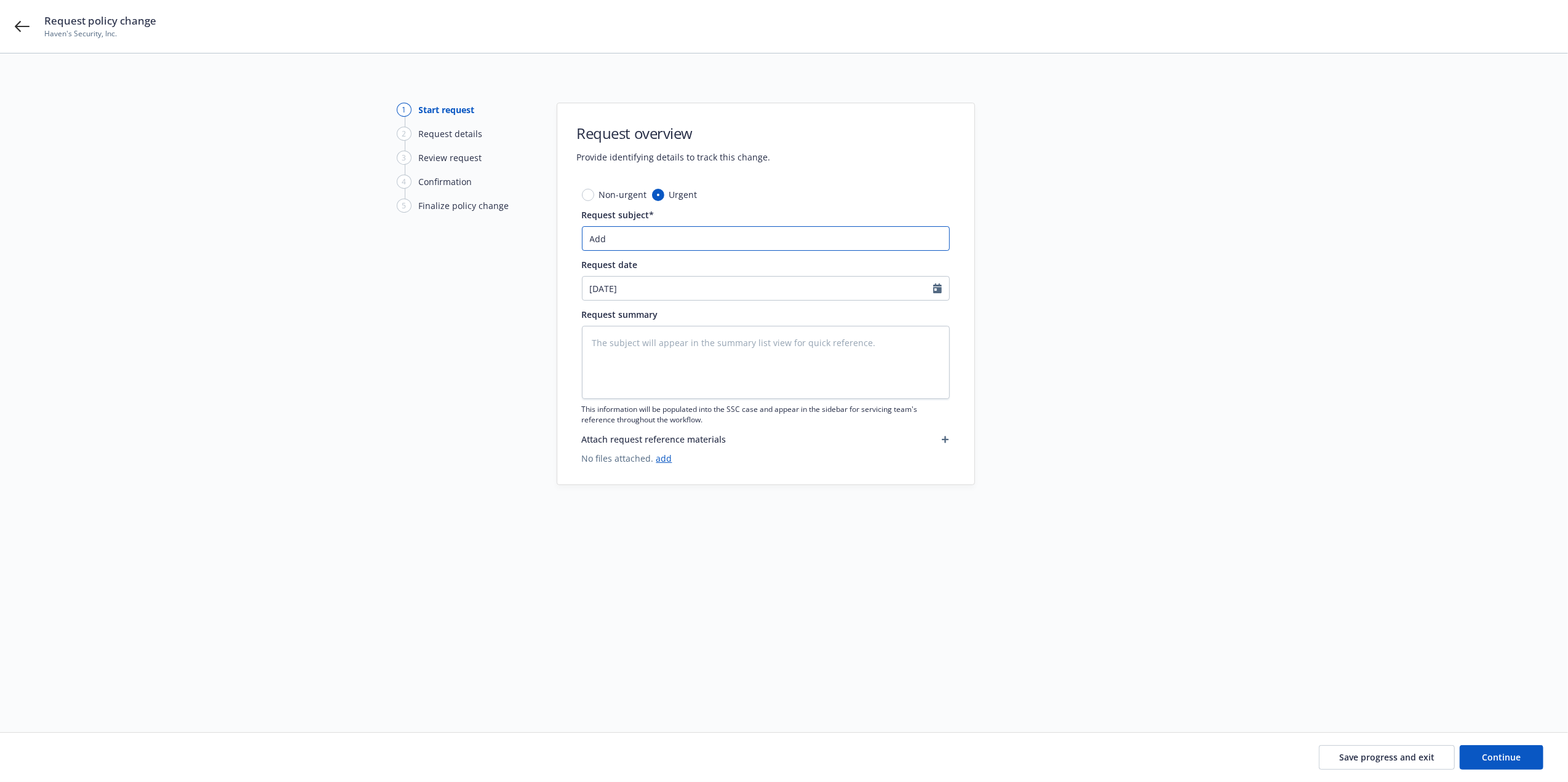
type input "Add E"
type textarea "x"
type input "Add En"
type textarea "x"
type input "Add Eni"
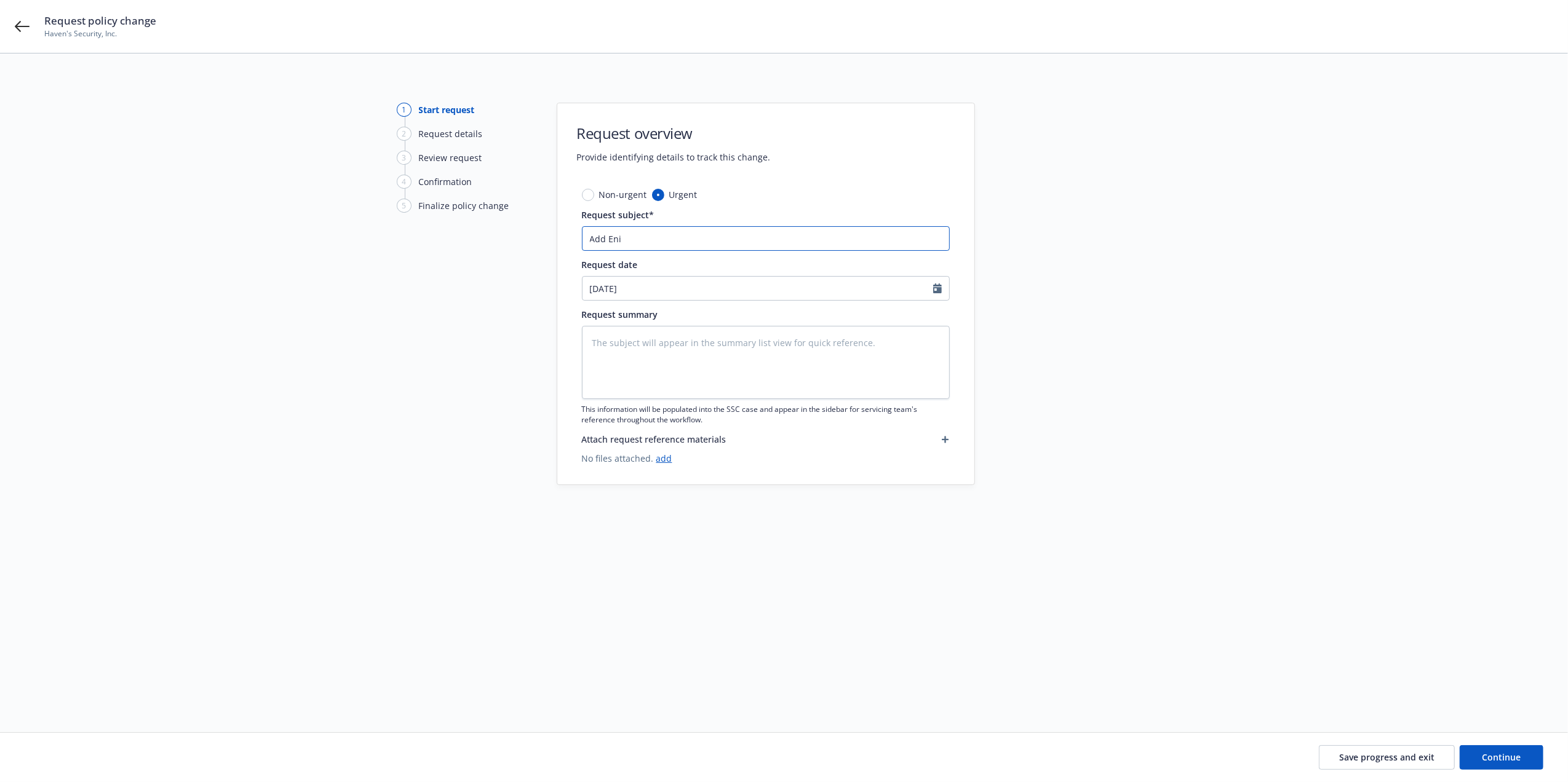
type textarea "x"
type input "Add Enit"
type textarea "x"
type input "Add Eniti"
type textarea "x"
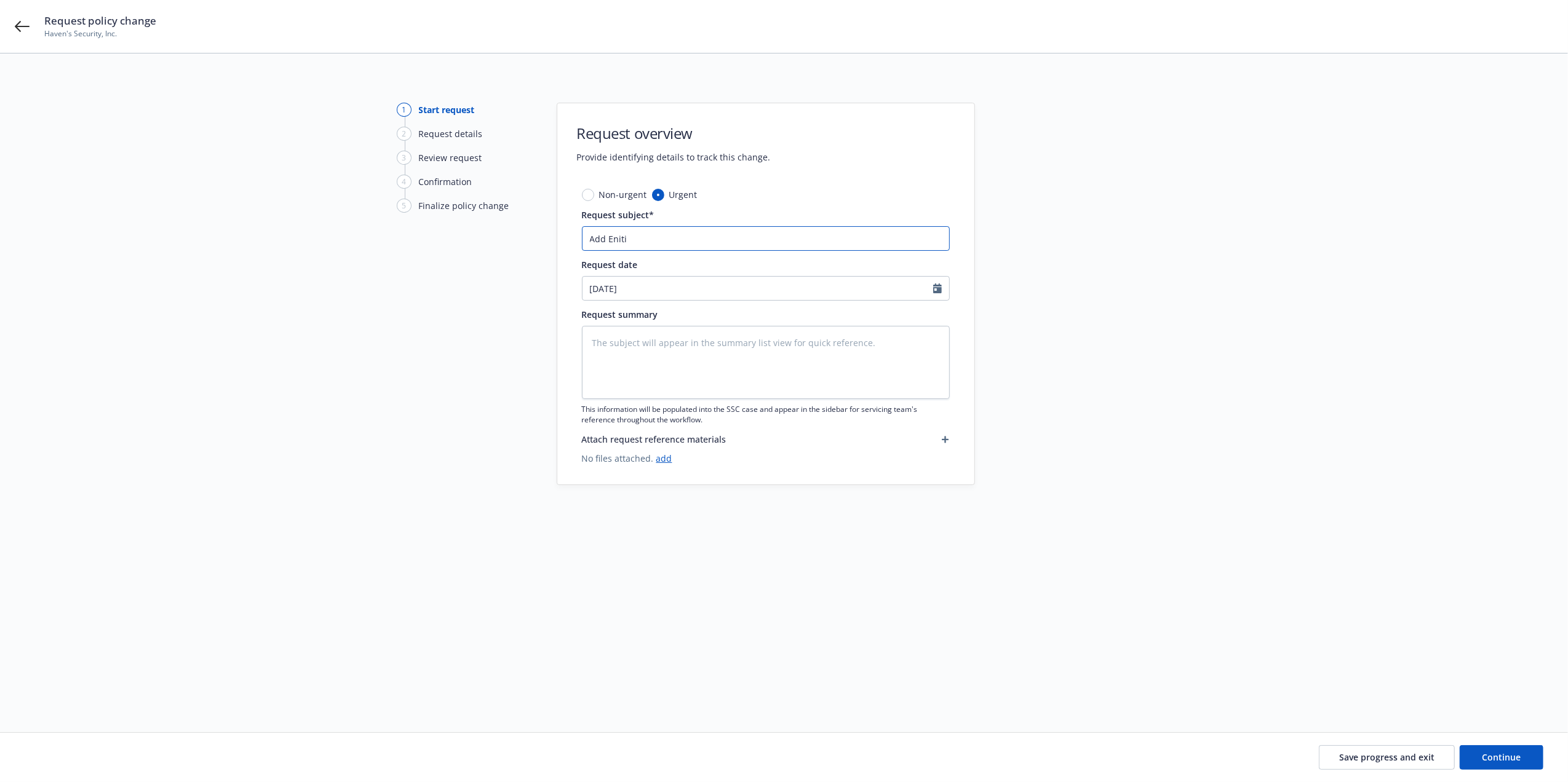
type input "Add Enitit"
type textarea "x"
type input "Add Enitite"
type textarea "x"
type input "Add Enitites"
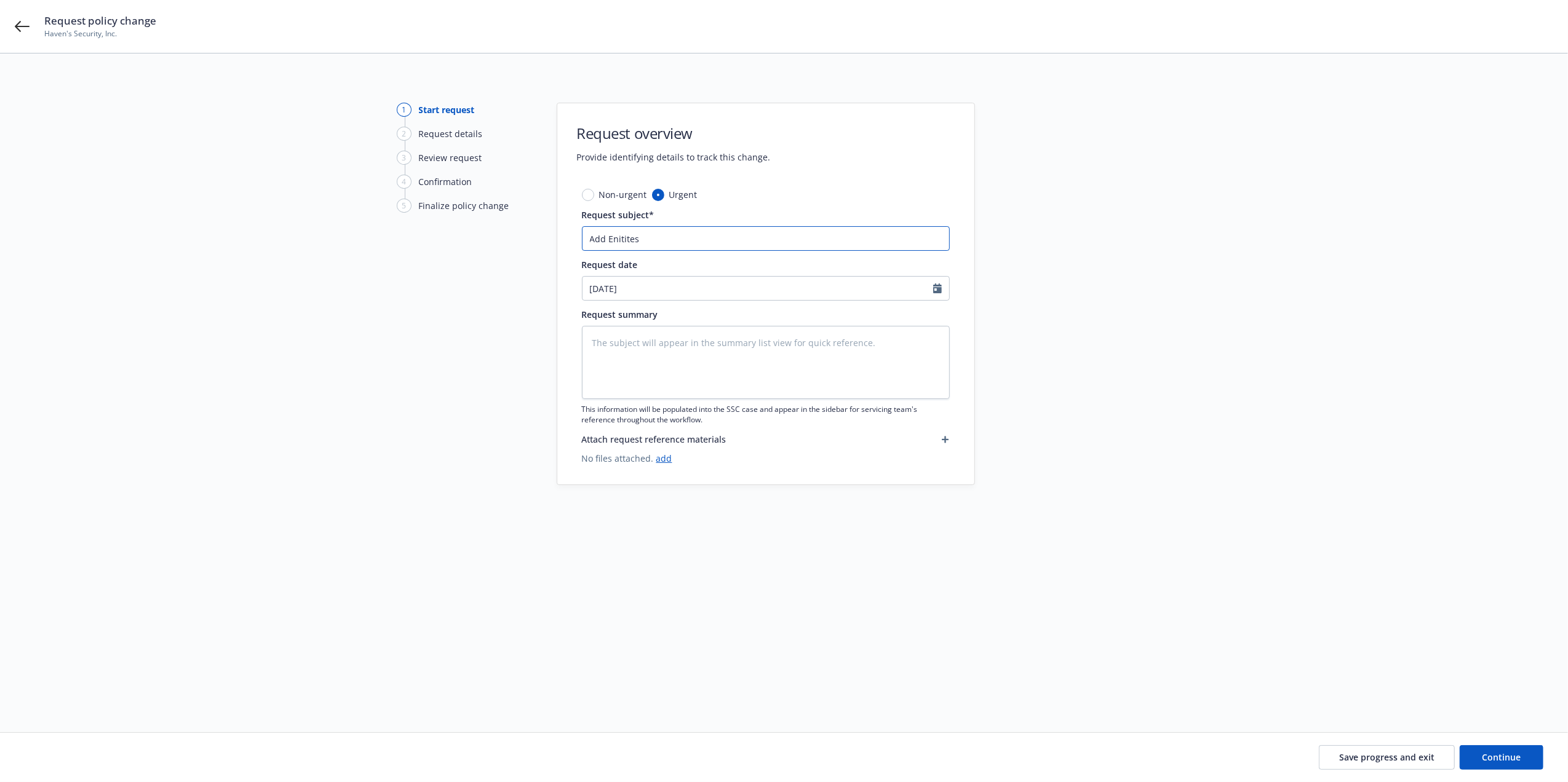
type textarea "x"
type input "Add Enitites"
type textarea "x"
type input "Add Enitites a"
type textarea "x"
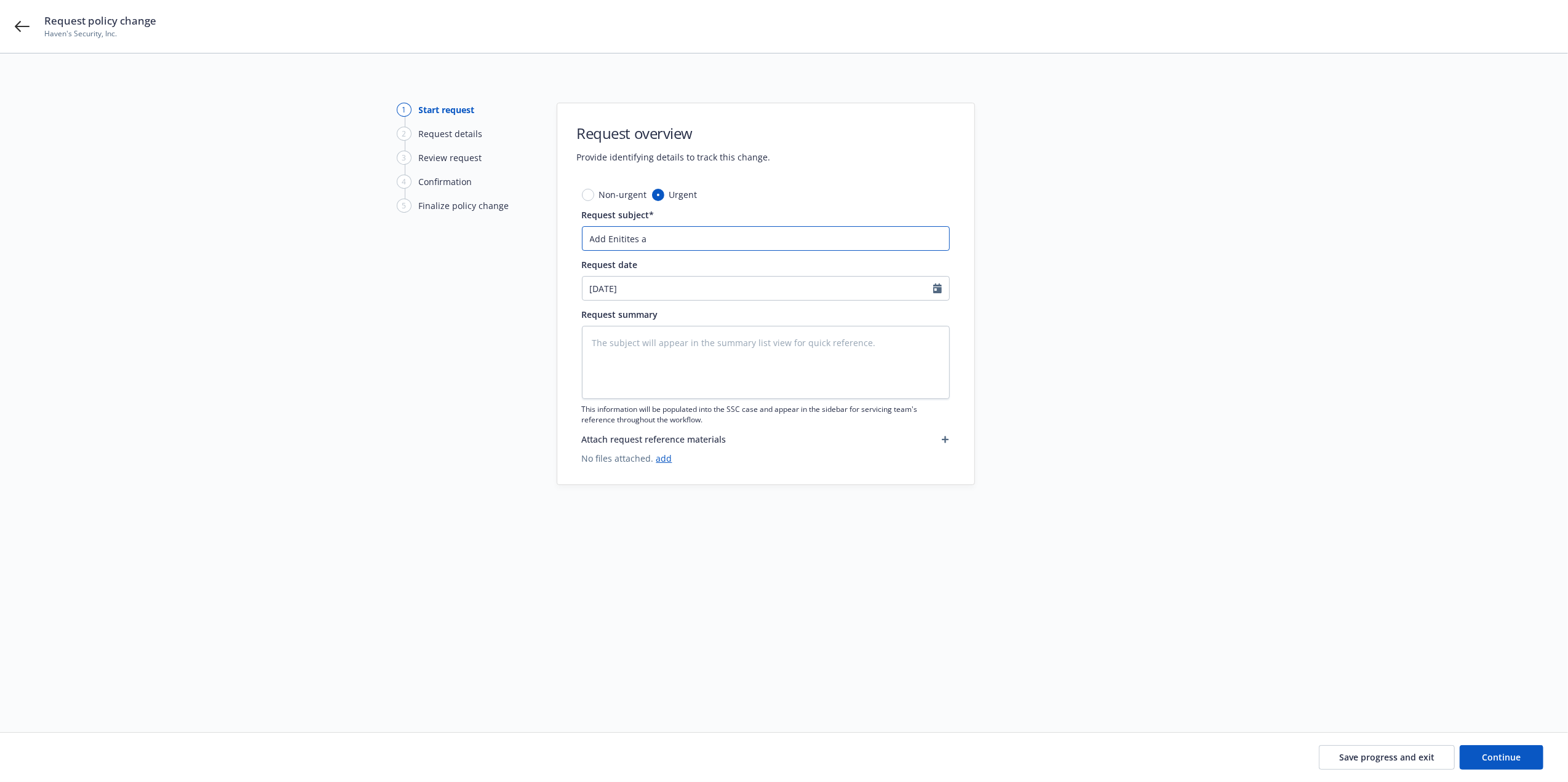
type input "Add Enitites as"
type textarea "x"
type input "Add Enitites as"
type textarea "x"
type input "Add Enitites as N"
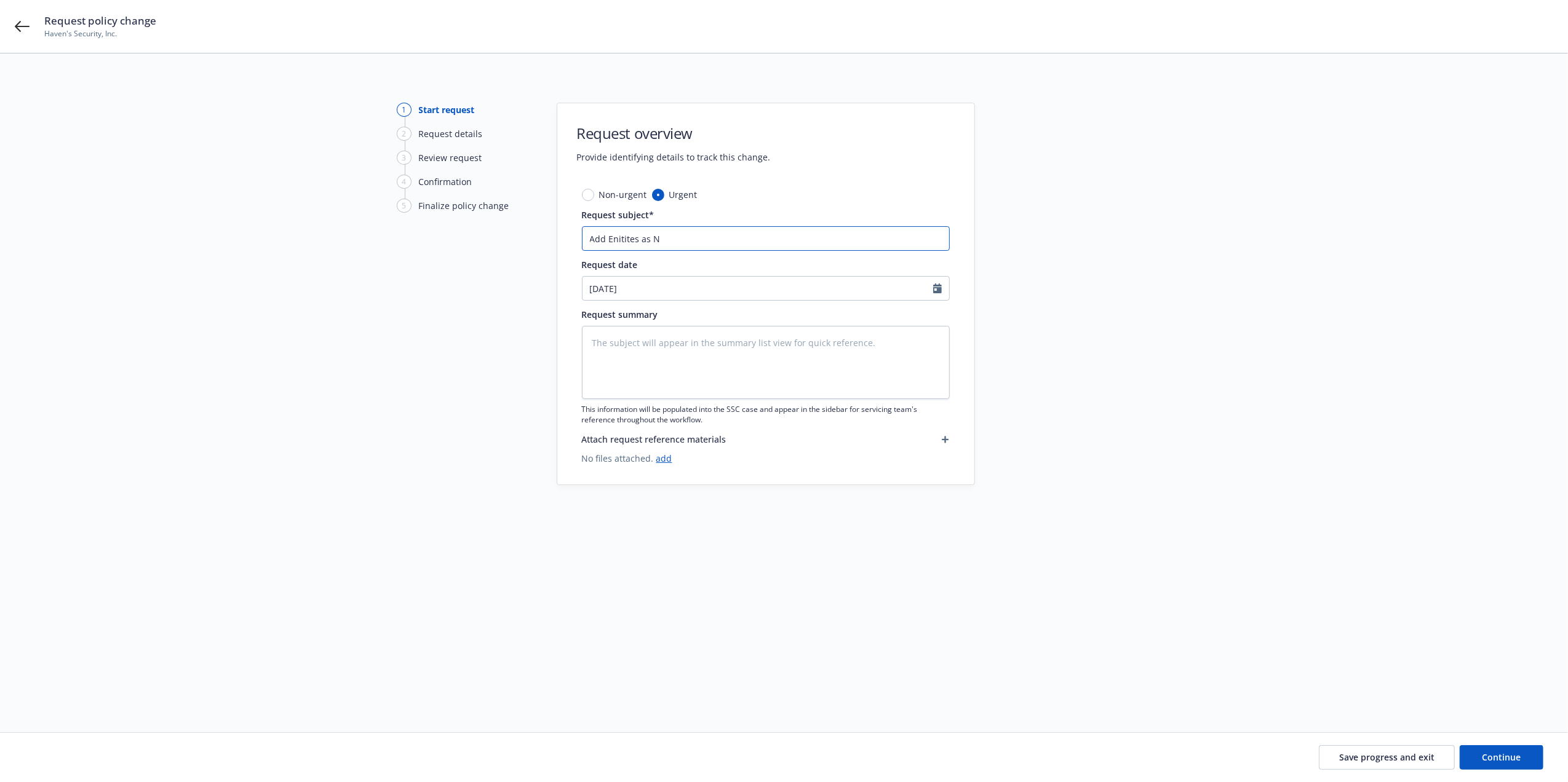
type textarea "x"
type input "Add Enitites as Na"
type textarea "x"
type input "Add Enitites as Nam"
type textarea "x"
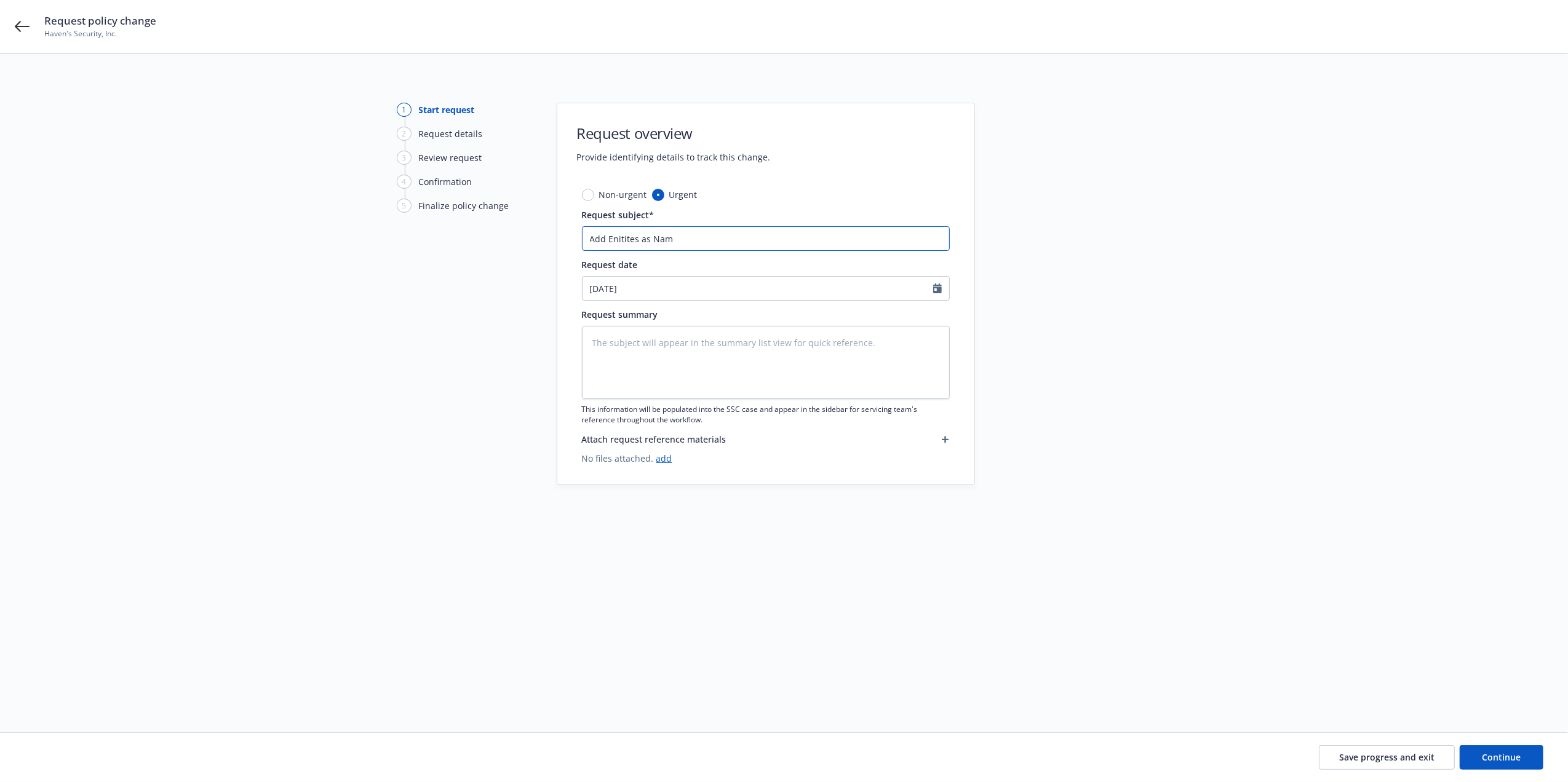
type input "Add Enitites as Name"
type textarea "x"
type input "Add Enitites as Named"
type textarea "x"
type input "Add Enitites as Named"
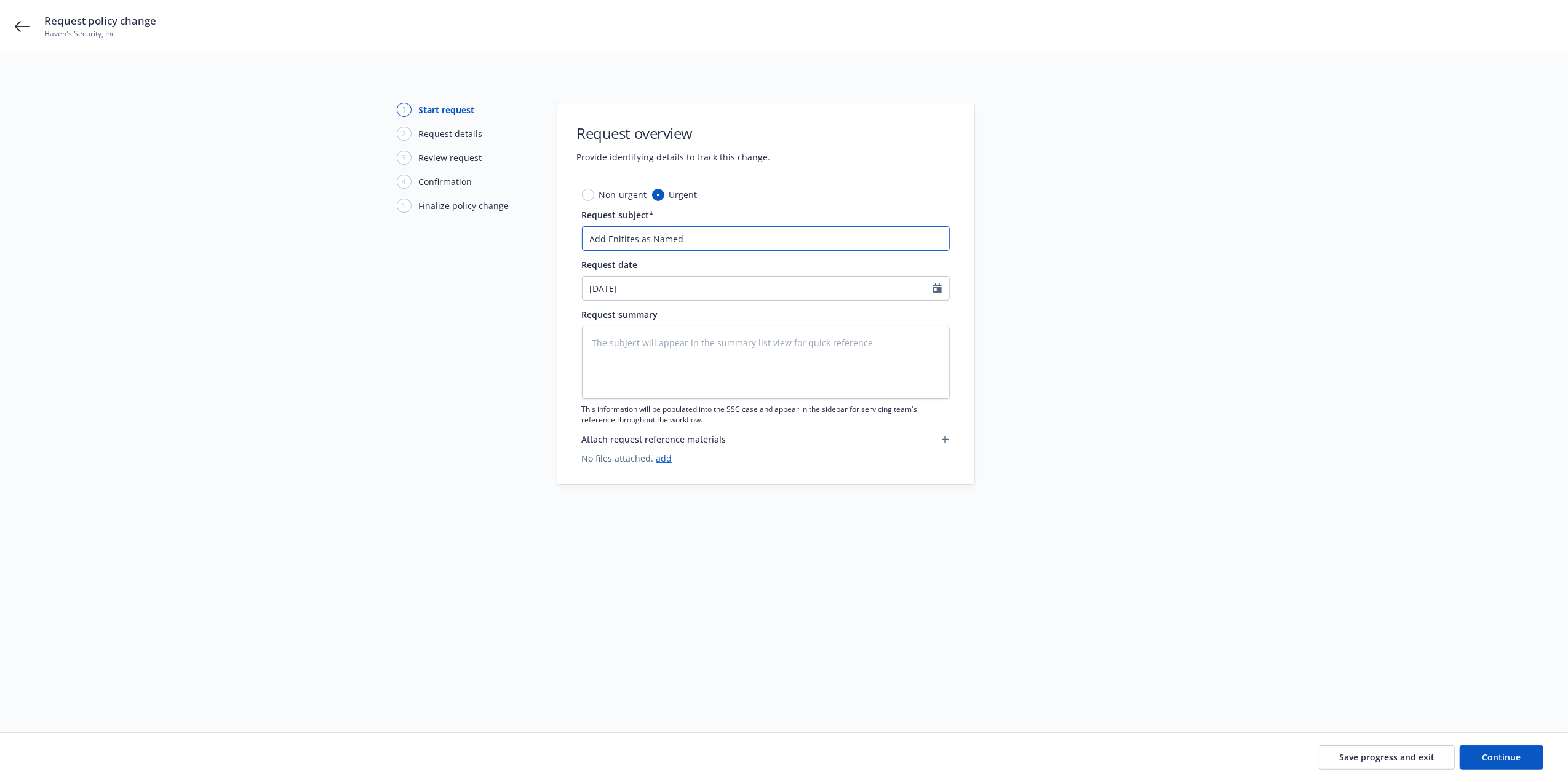
type textarea "x"
type input "Add Enitites as Named i"
type textarea "x"
type input "Add Enitites as Named in"
type textarea "x"
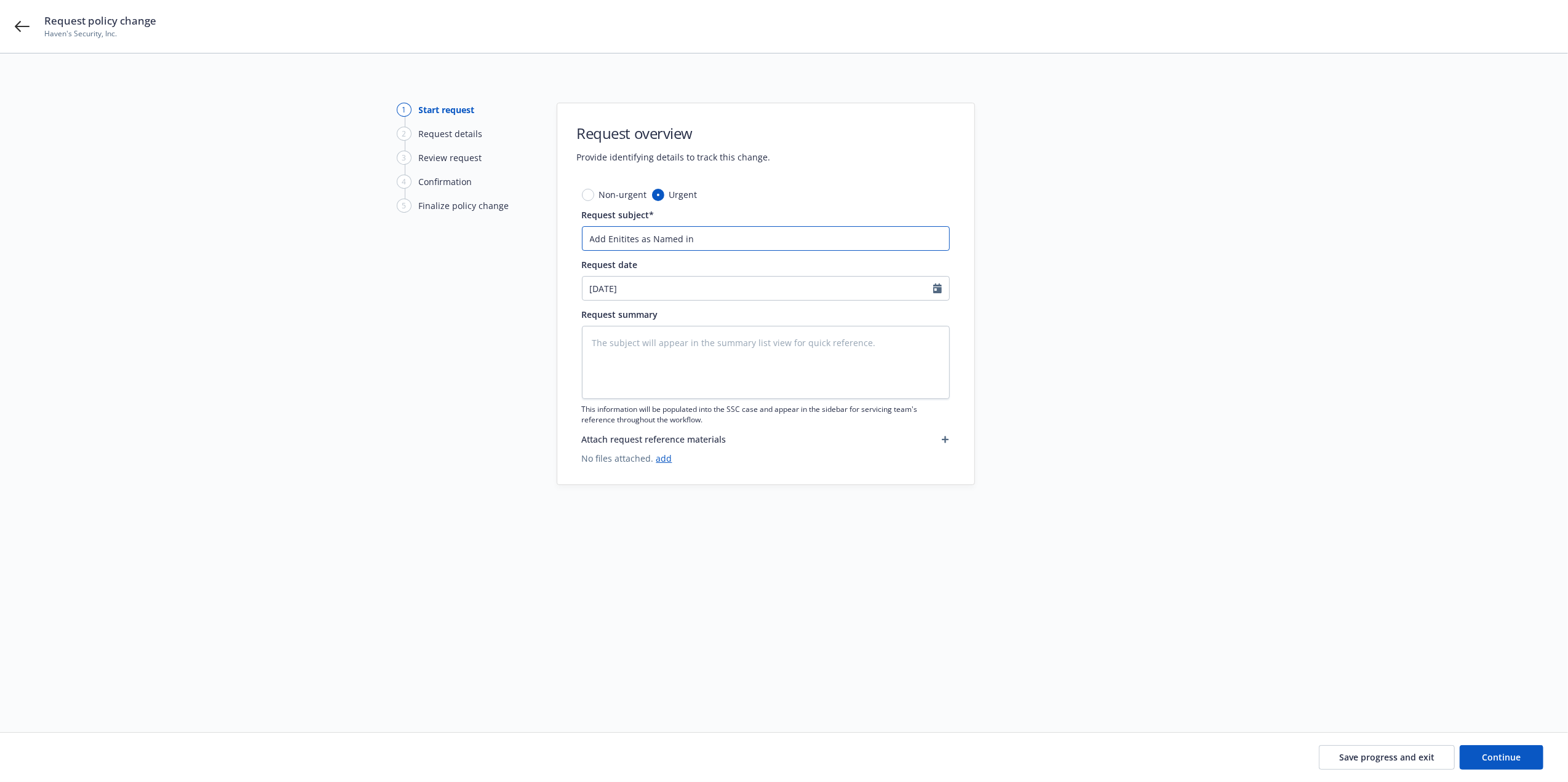
type input "Add Enitites as Named ins"
type textarea "x"
type input "Add Enitites as Named in"
type textarea "x"
type input "Add Enitites as Named i"
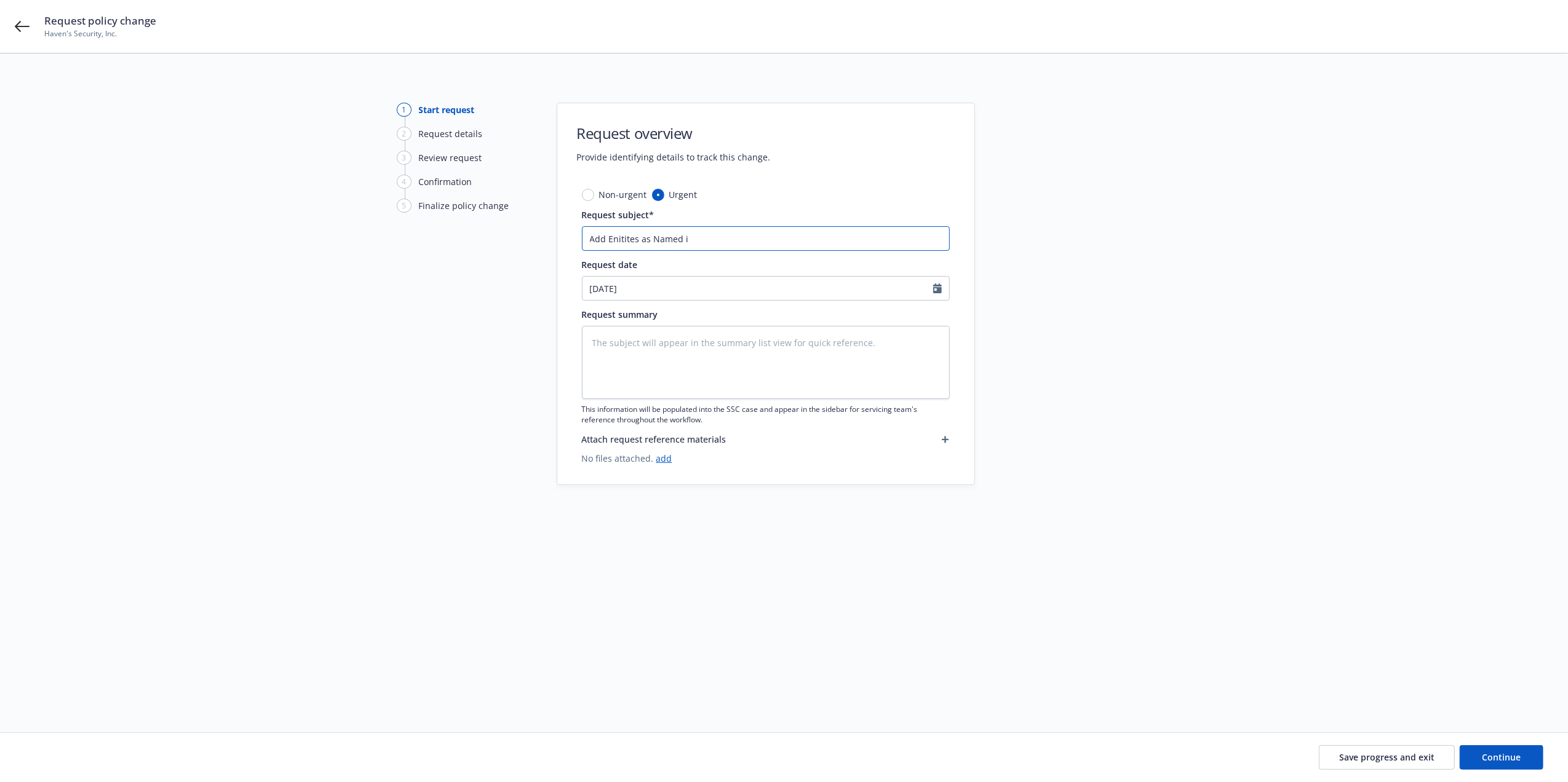
type textarea "x"
type input "Add Enitites as Named"
type textarea "x"
type input "Add Enitites as Named I"
type textarea "x"
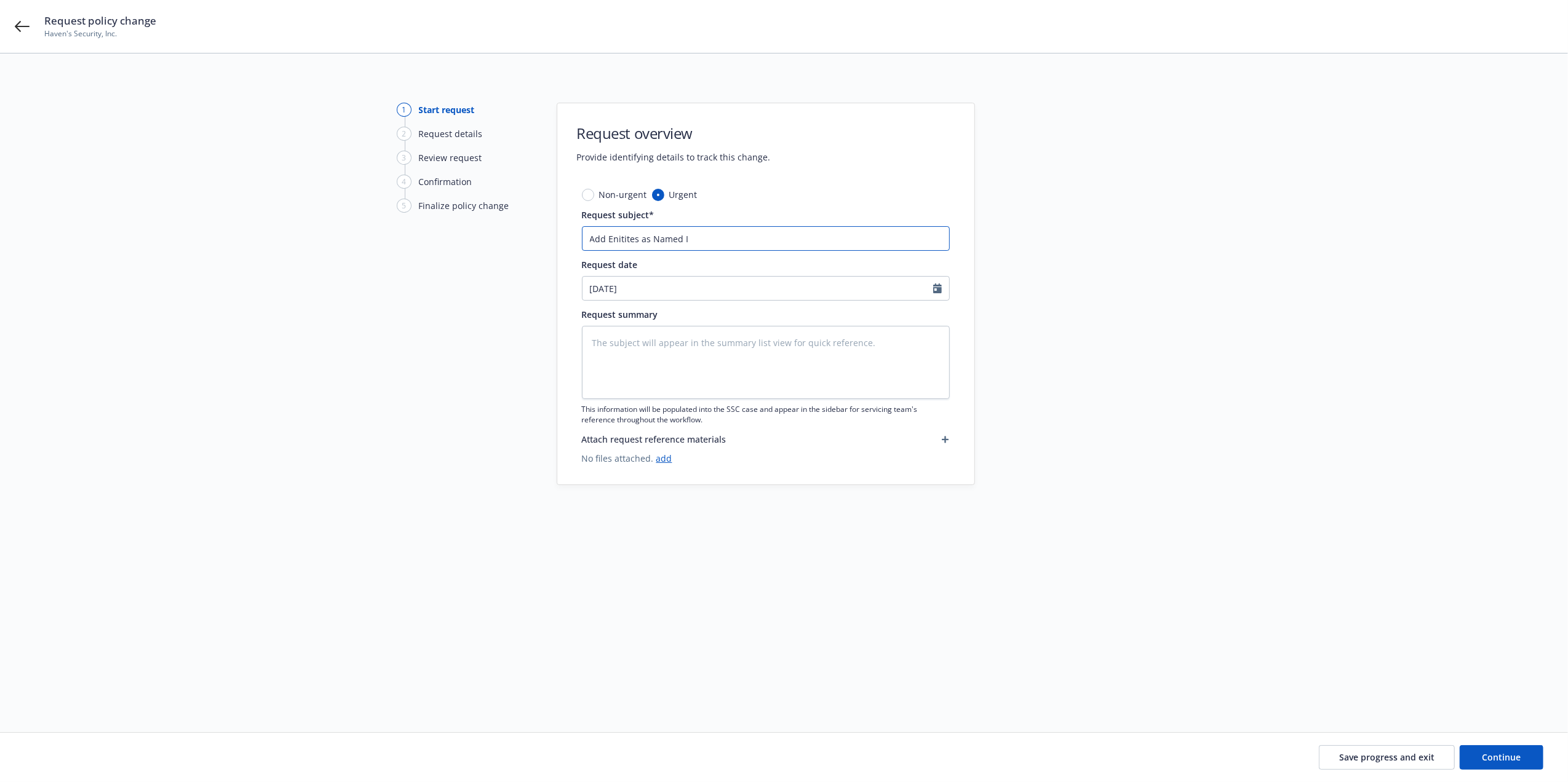
type input "Add Enitites as Named In"
type textarea "x"
type input "Add Enitites as Named Ins"
type textarea "x"
type input "Add Enitites as Named Insu"
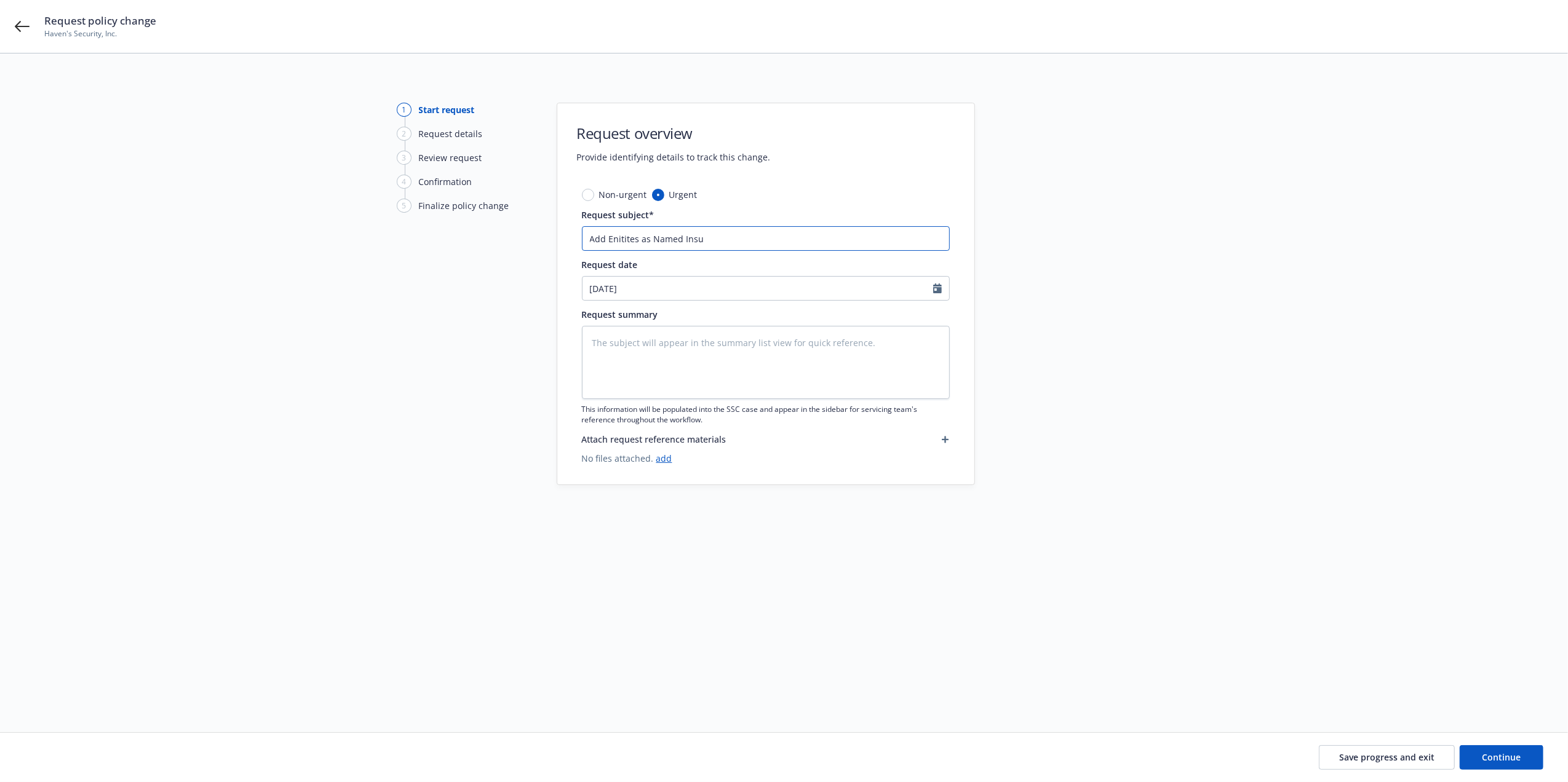
type textarea "x"
type input "Add Enitites as Named Insur"
type textarea "x"
type input "Add Enitites as Named Insure"
type textarea "x"
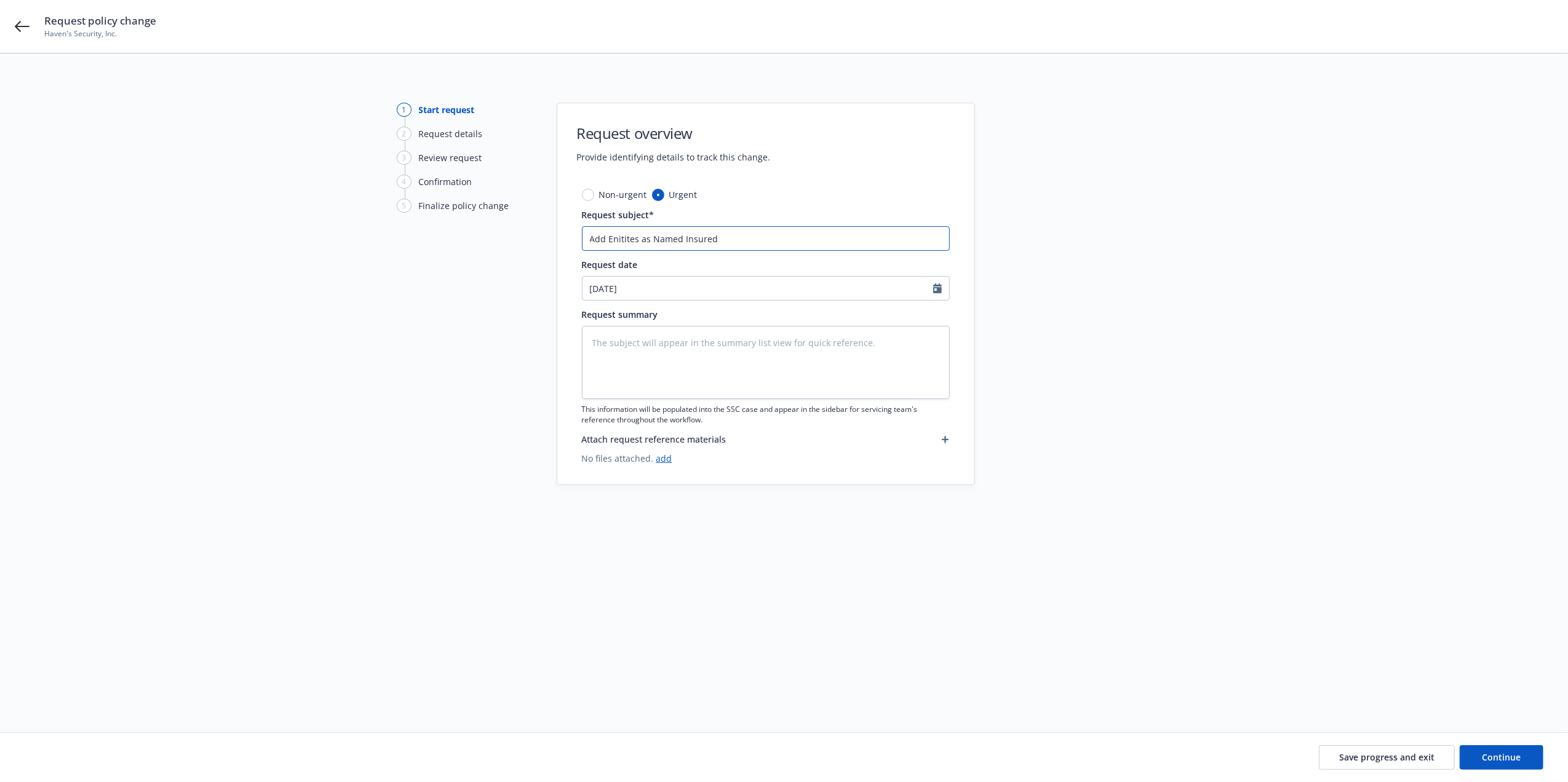
type input "Add Enitites as Named Insured"
click at [935, 289] on icon "Calendar" at bounding box center [937, 289] width 9 height 10
select select "8"
click at [721, 414] on span "23" at bounding box center [716, 416] width 16 height 16
type textarea "x"
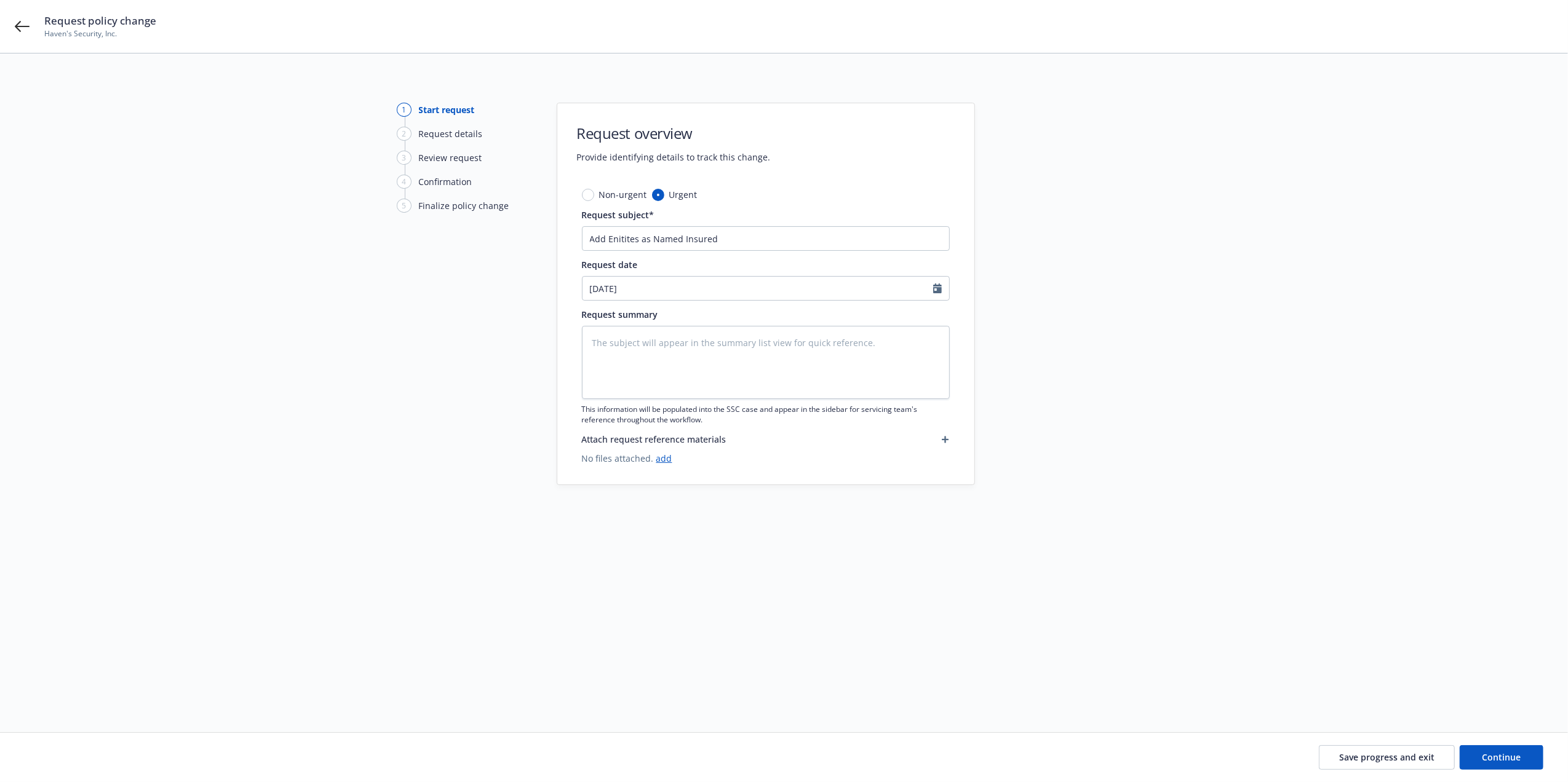
type input "08/23/2025"
click at [801, 347] on textarea at bounding box center [766, 362] width 368 height 73
type textarea "x"
type textarea "H"
type textarea "x"
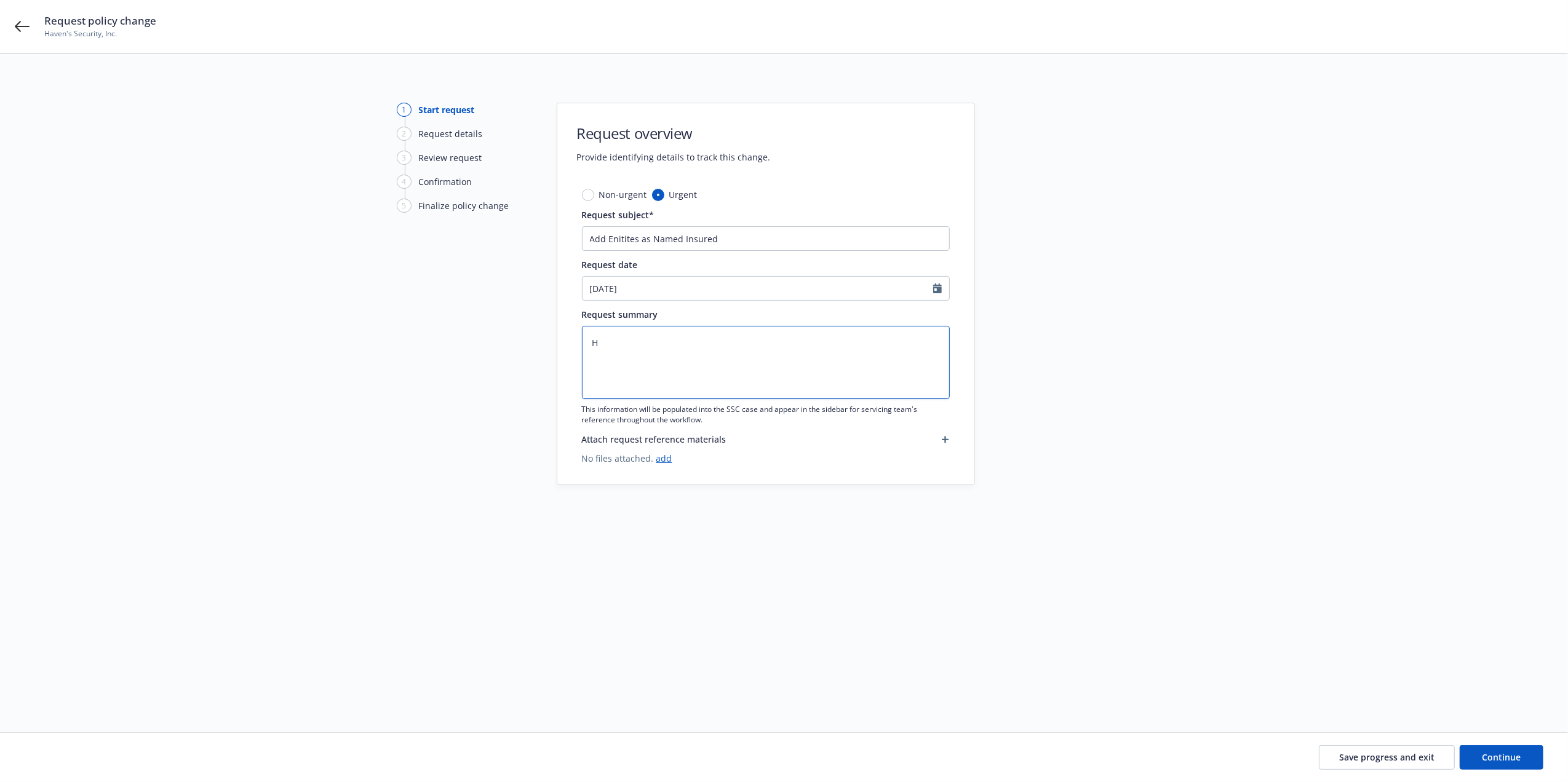
type textarea "Ha"
type textarea "x"
type textarea "Hav"
type textarea "x"
type textarea "Have"
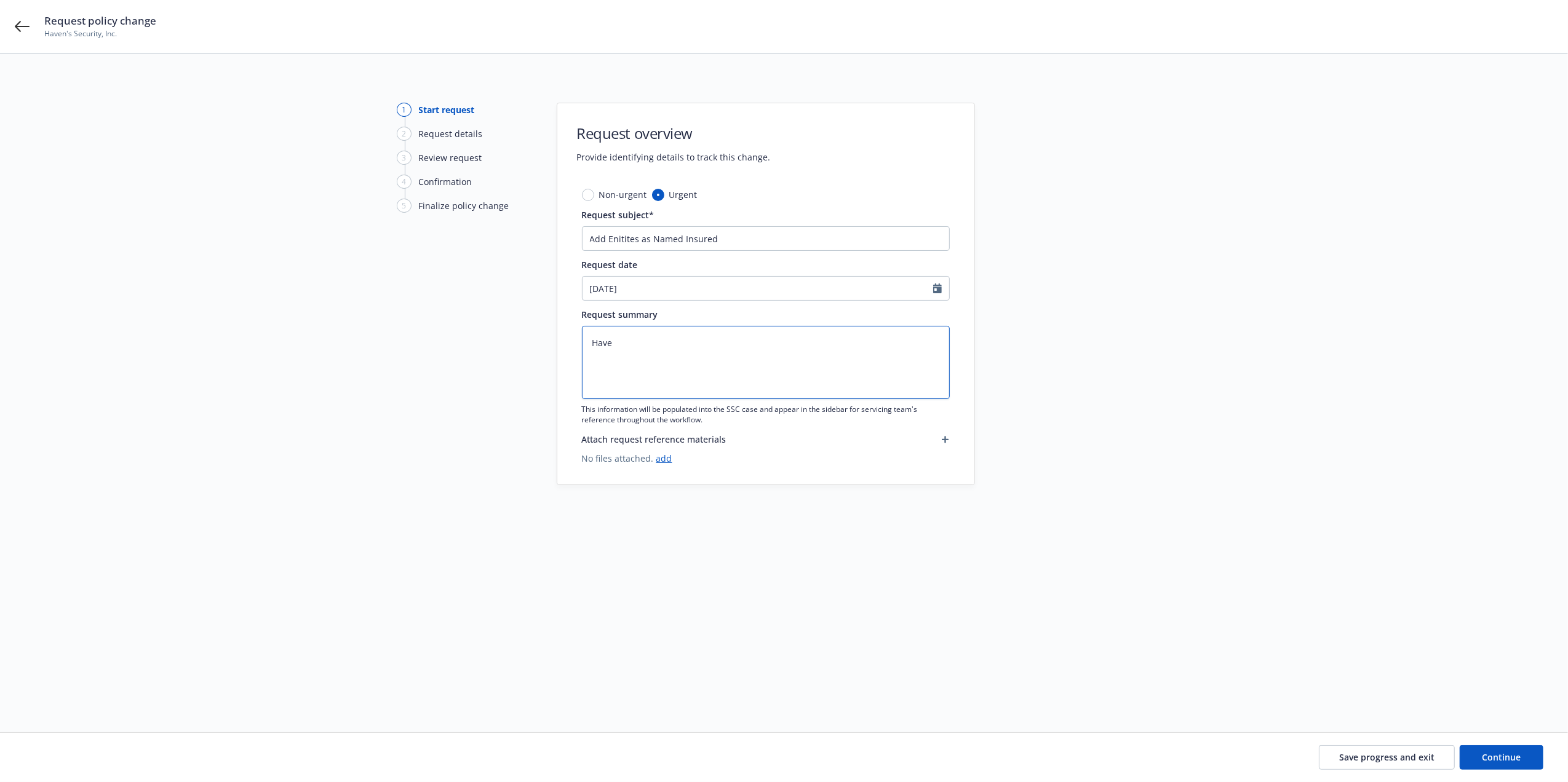
type textarea "x"
type textarea "Haven"
type textarea "x"
type textarea "Haven'"
type textarea "x"
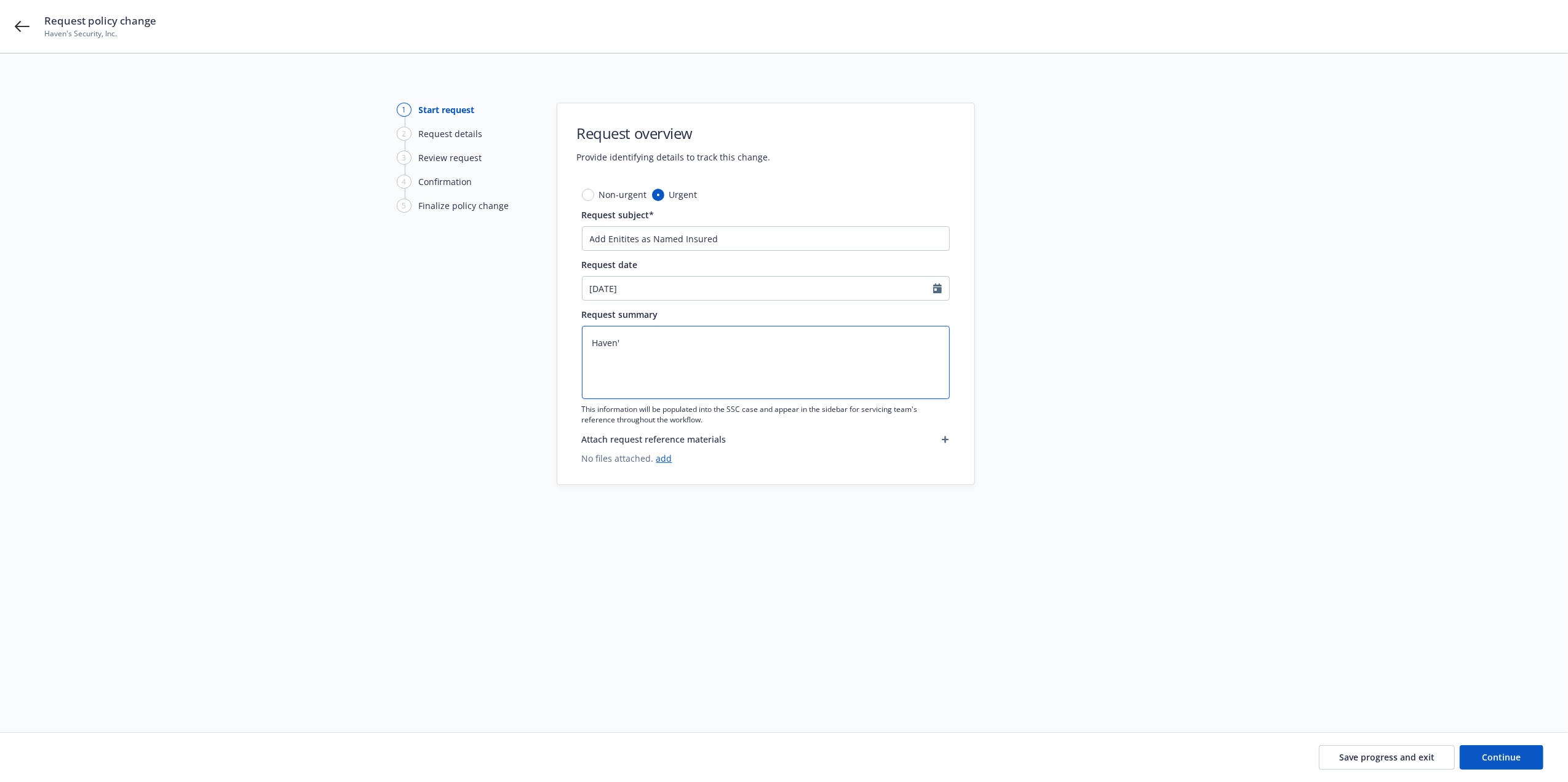
type textarea "Haven's"
type textarea "x"
type textarea "Haven's"
type textarea "x"
type textarea "Haven's S"
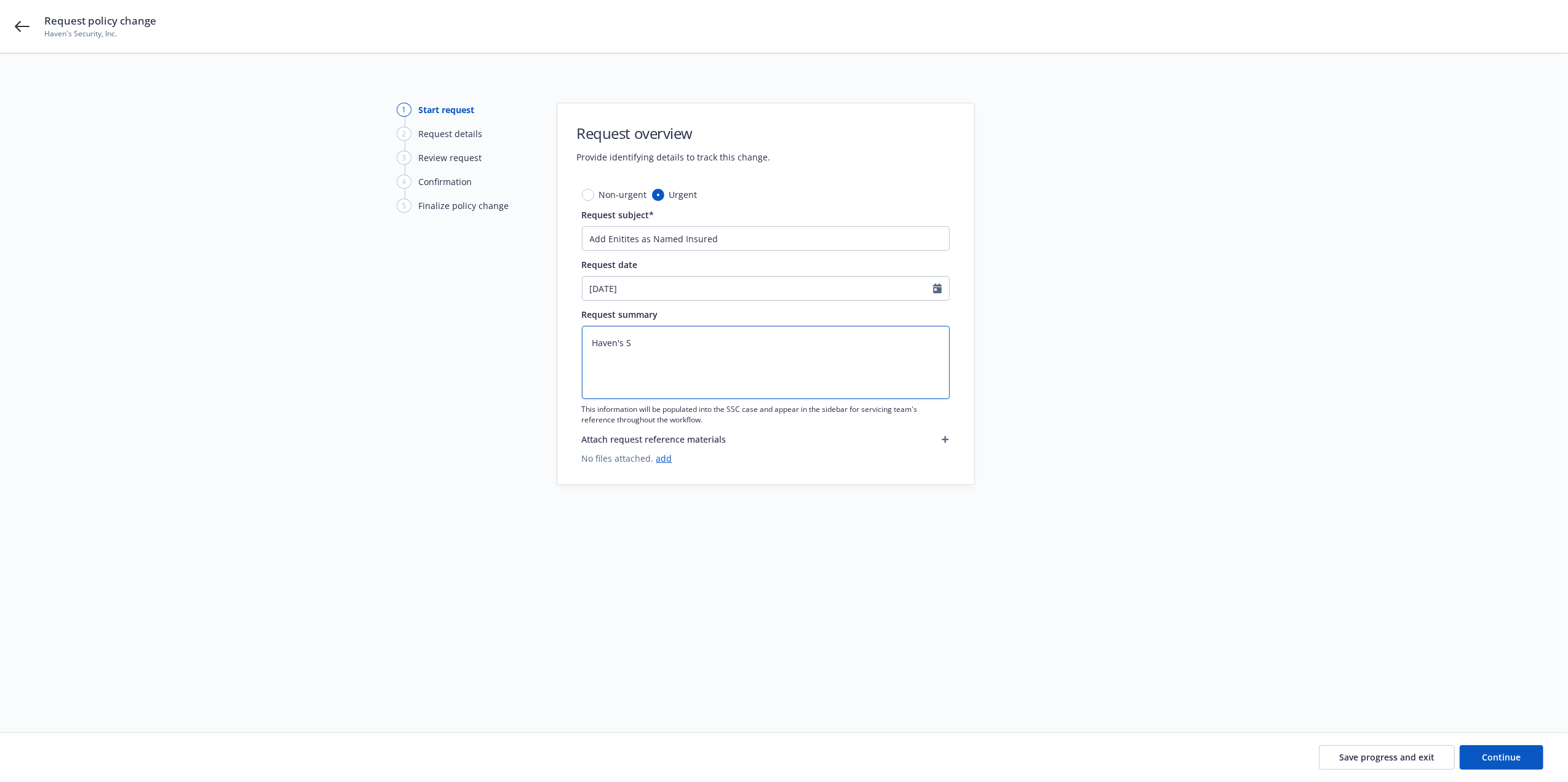
type textarea "x"
type textarea "Haven's Se"
type textarea "x"
type textarea "Haven's Sec"
type textarea "x"
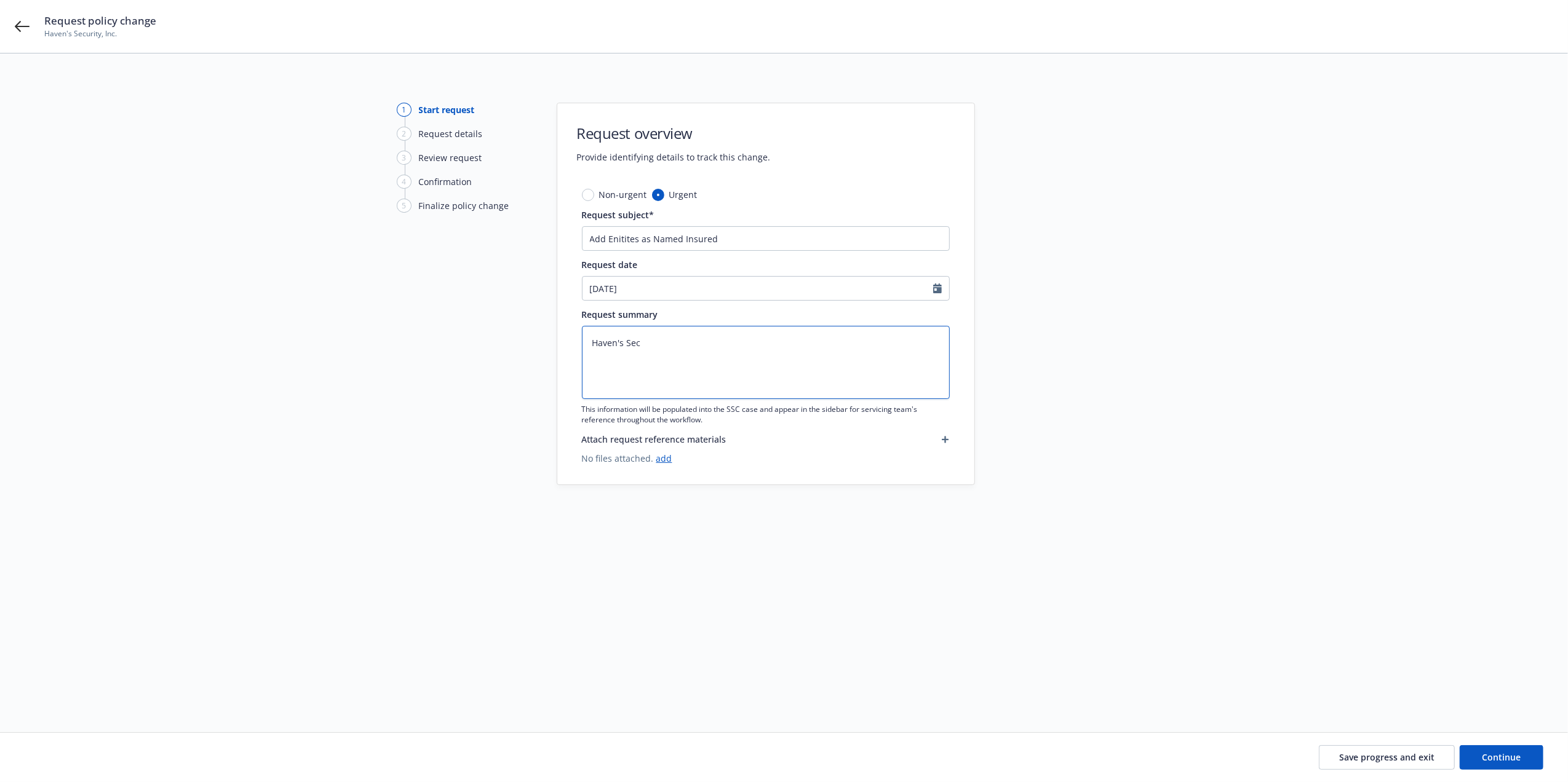
type textarea "Haven's Secu"
type textarea "x"
type textarea "Haven's Secur"
type textarea "x"
type textarea "Haven's Securt"
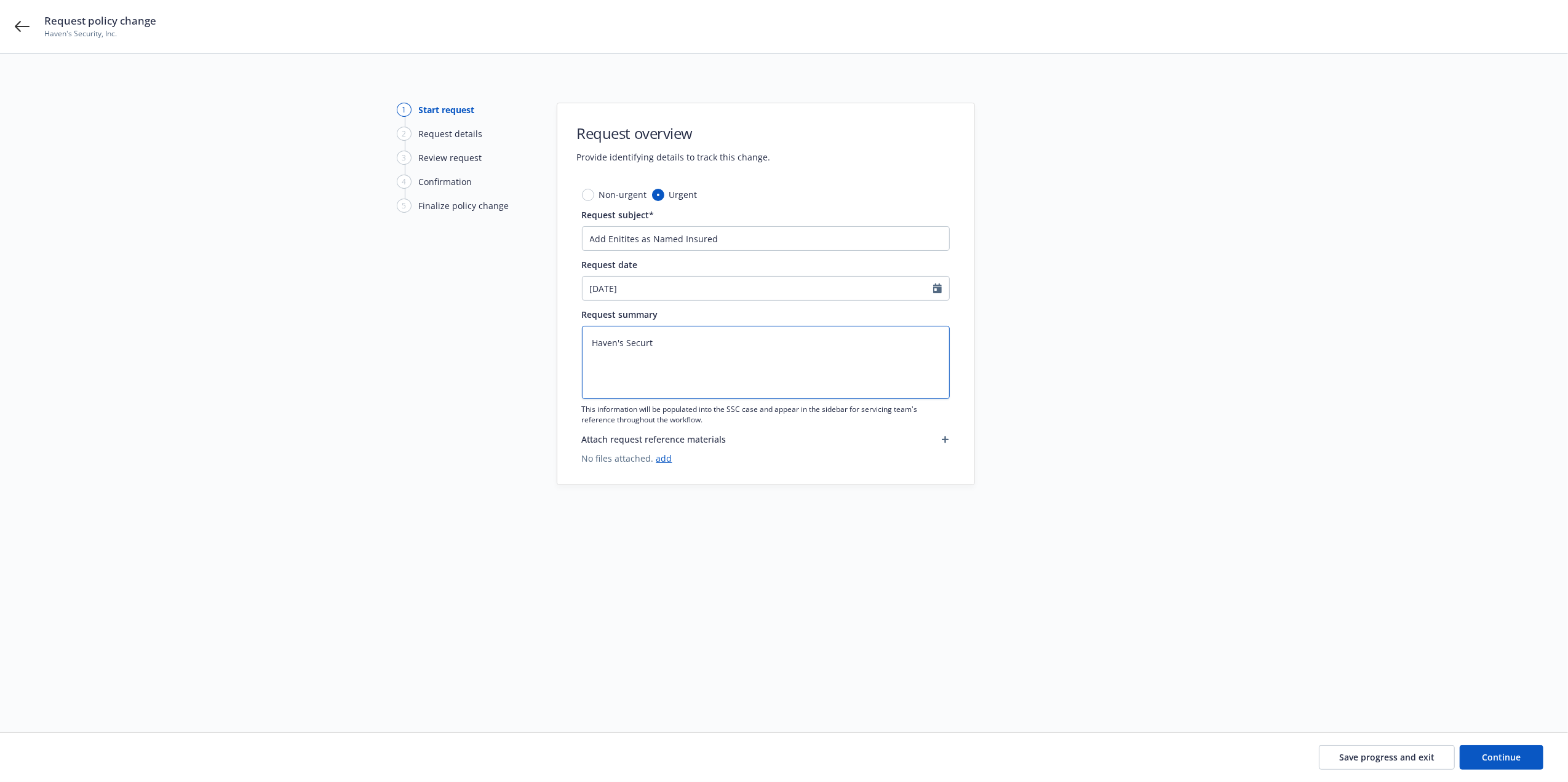
type textarea "x"
type textarea "Haven's Securti"
type textarea "x"
type textarea "Haven's Securtiy"
type textarea "x"
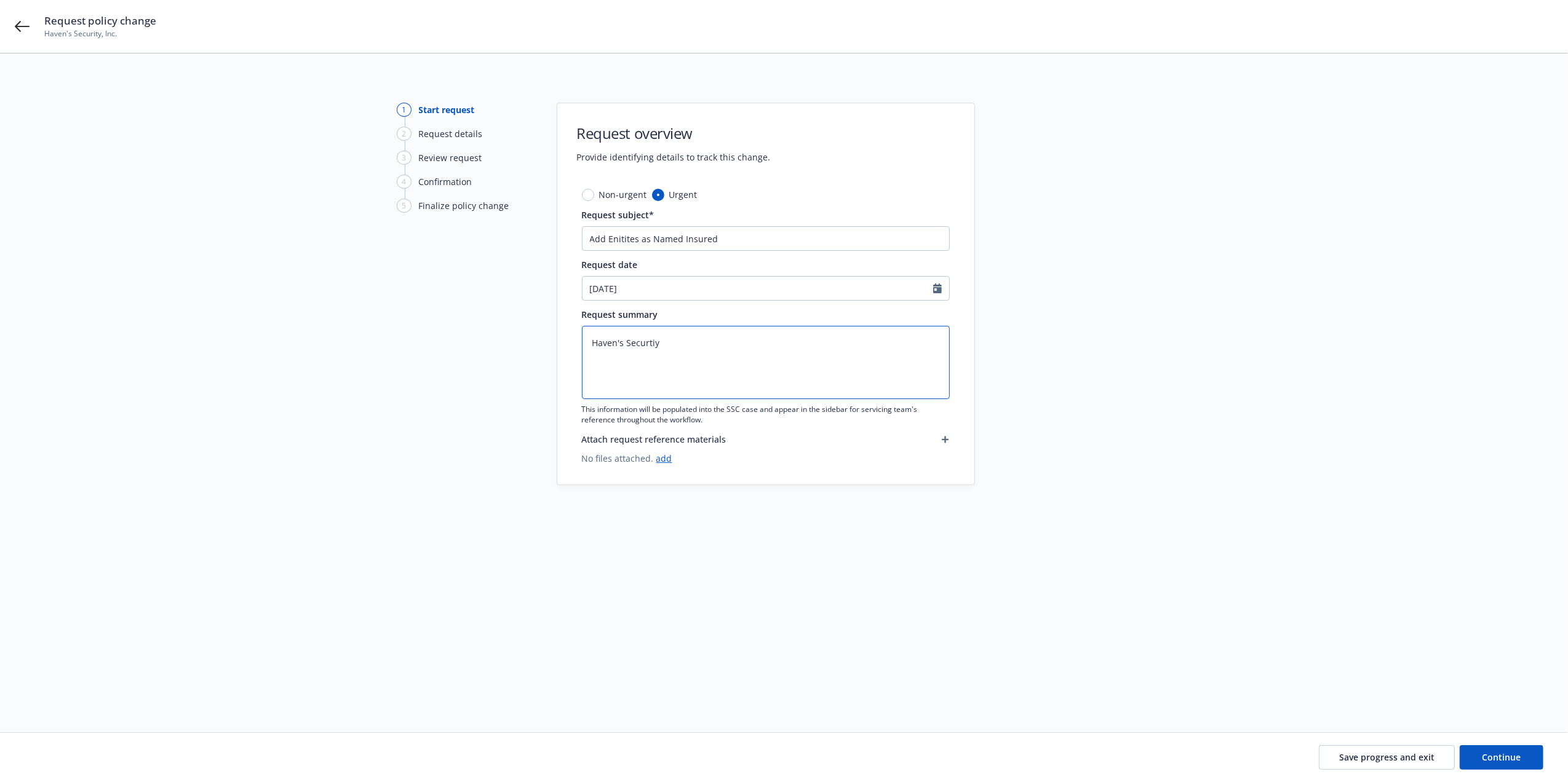
type textarea "Haven's Securtiy"
type textarea "x"
type textarea "Haven's Securtiy"
type textarea "x"
type textarea "Haven's Securti"
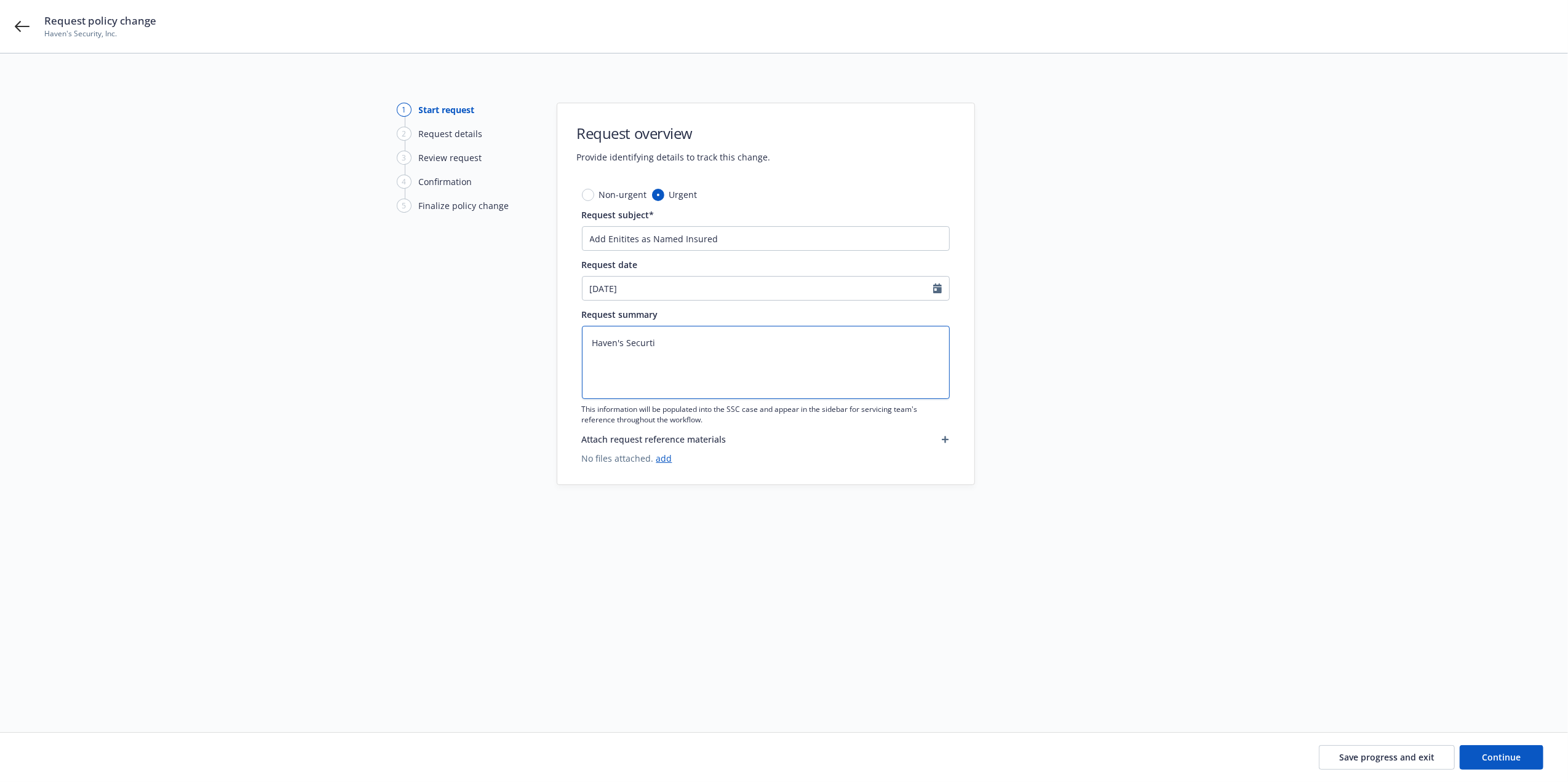
type textarea "x"
type textarea "Haven's Securt"
type textarea "x"
type textarea "Haven's Secur"
type textarea "x"
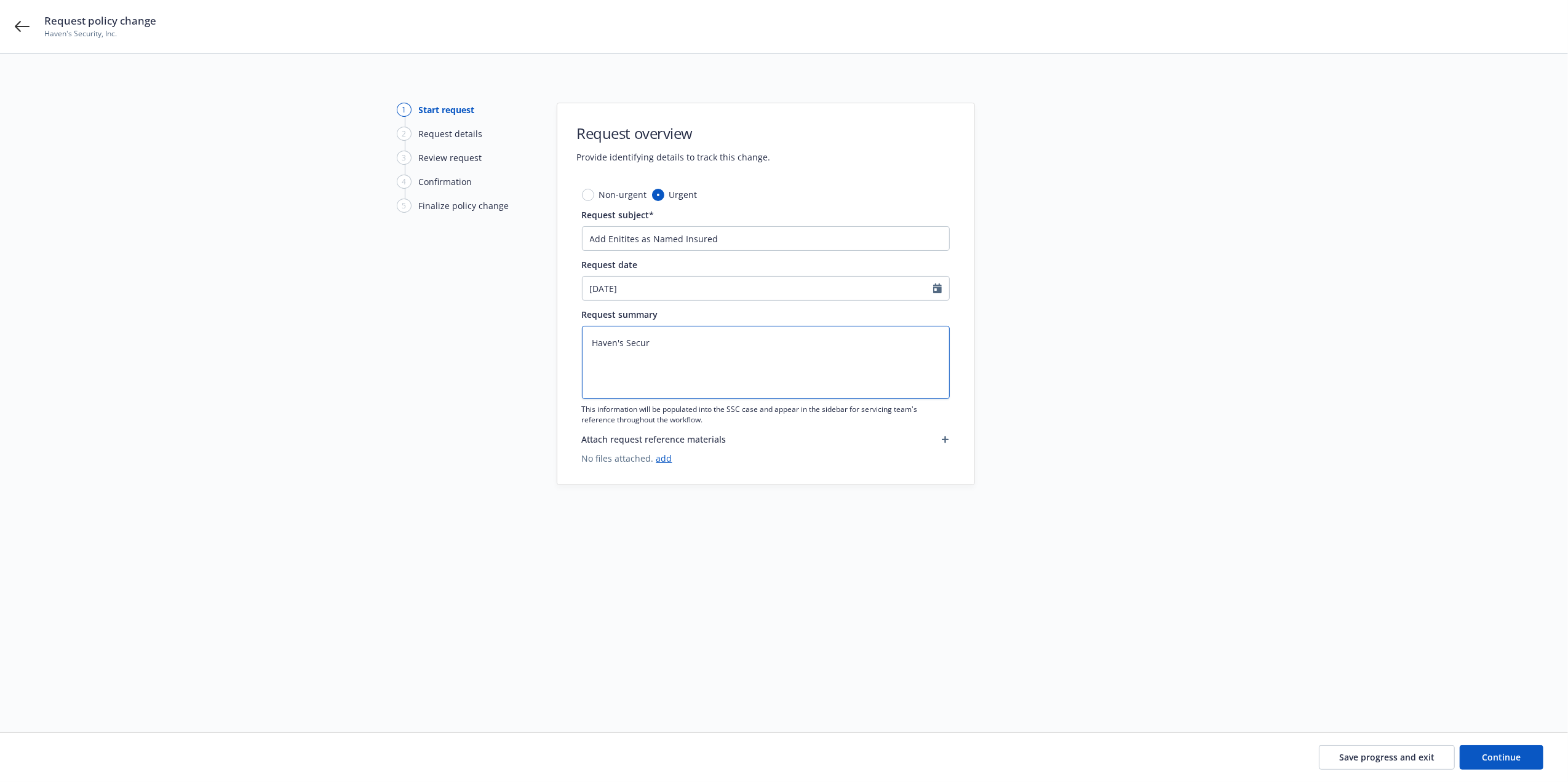
type textarea "Haven's Securi"
type textarea "x"
type textarea "Haven's Securit"
type textarea "x"
type textarea "Haven's Security"
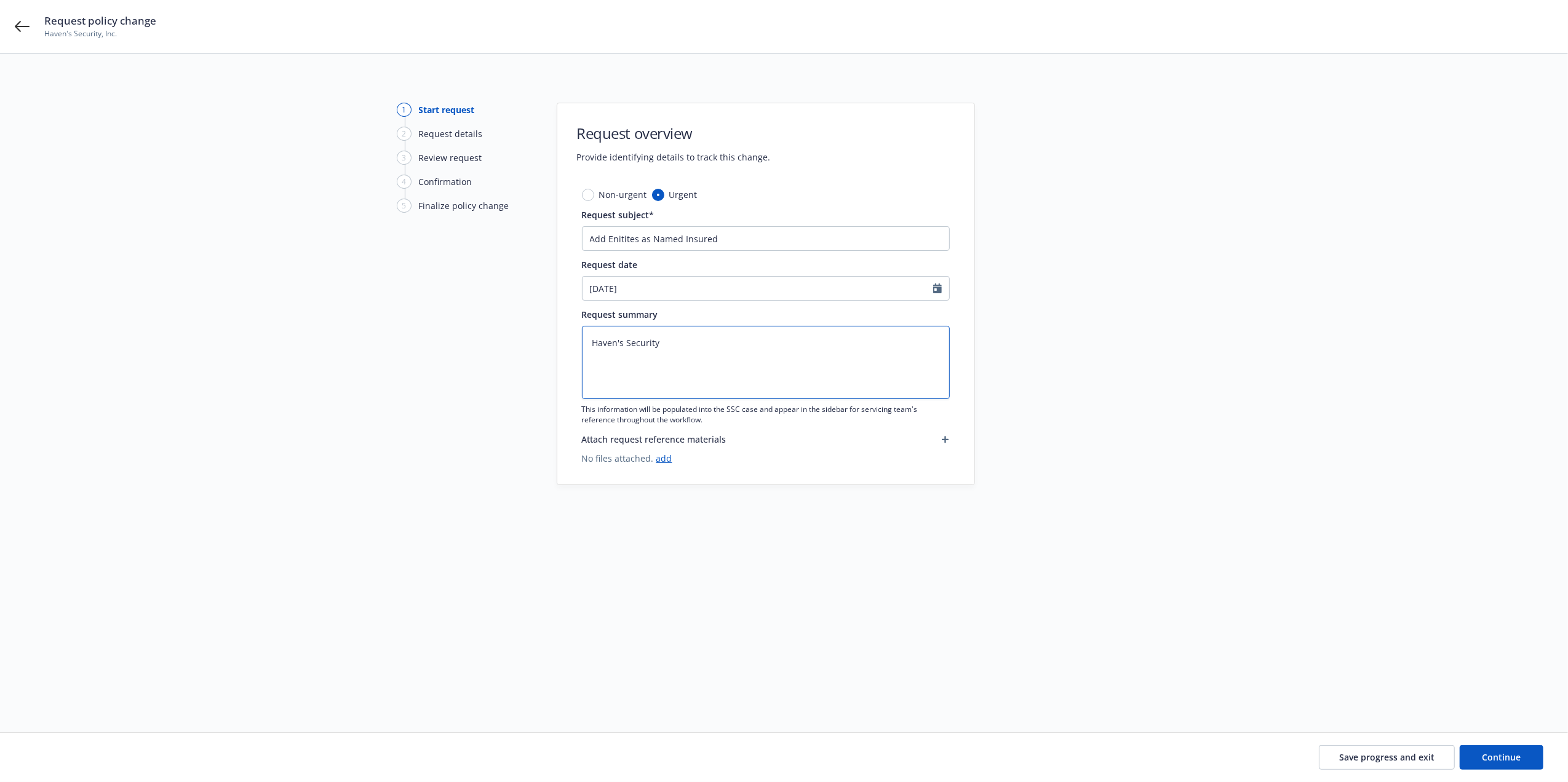
type textarea "x"
type textarea "Haven's Security"
type textarea "x"
type textarea "Haven's Security I"
type textarea "x"
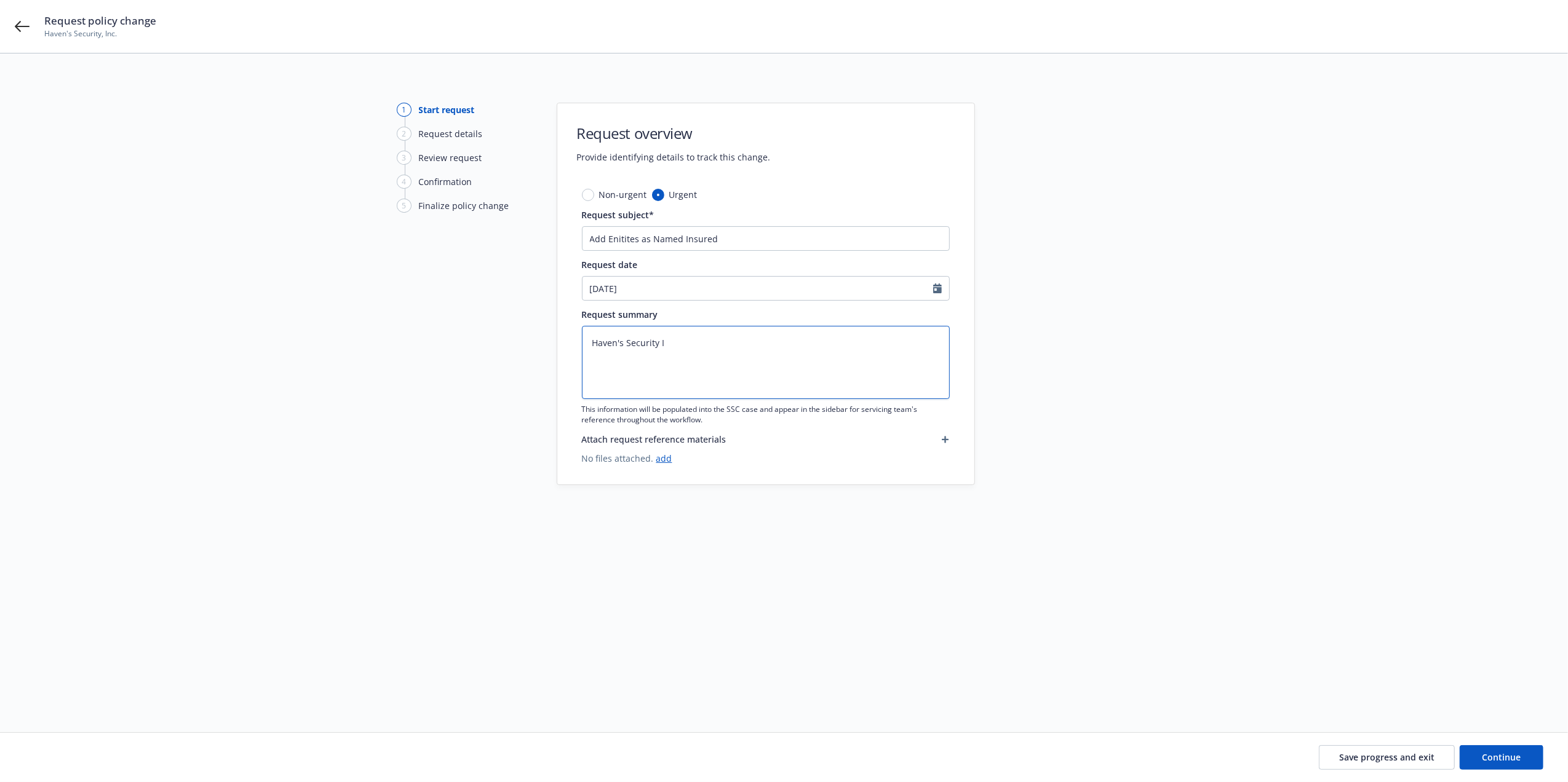
type textarea "Haven's Security In"
type textarea "x"
type textarea "Haven's Security Inc"
type textarea "x"
type textarea "Haven's Security Inc"
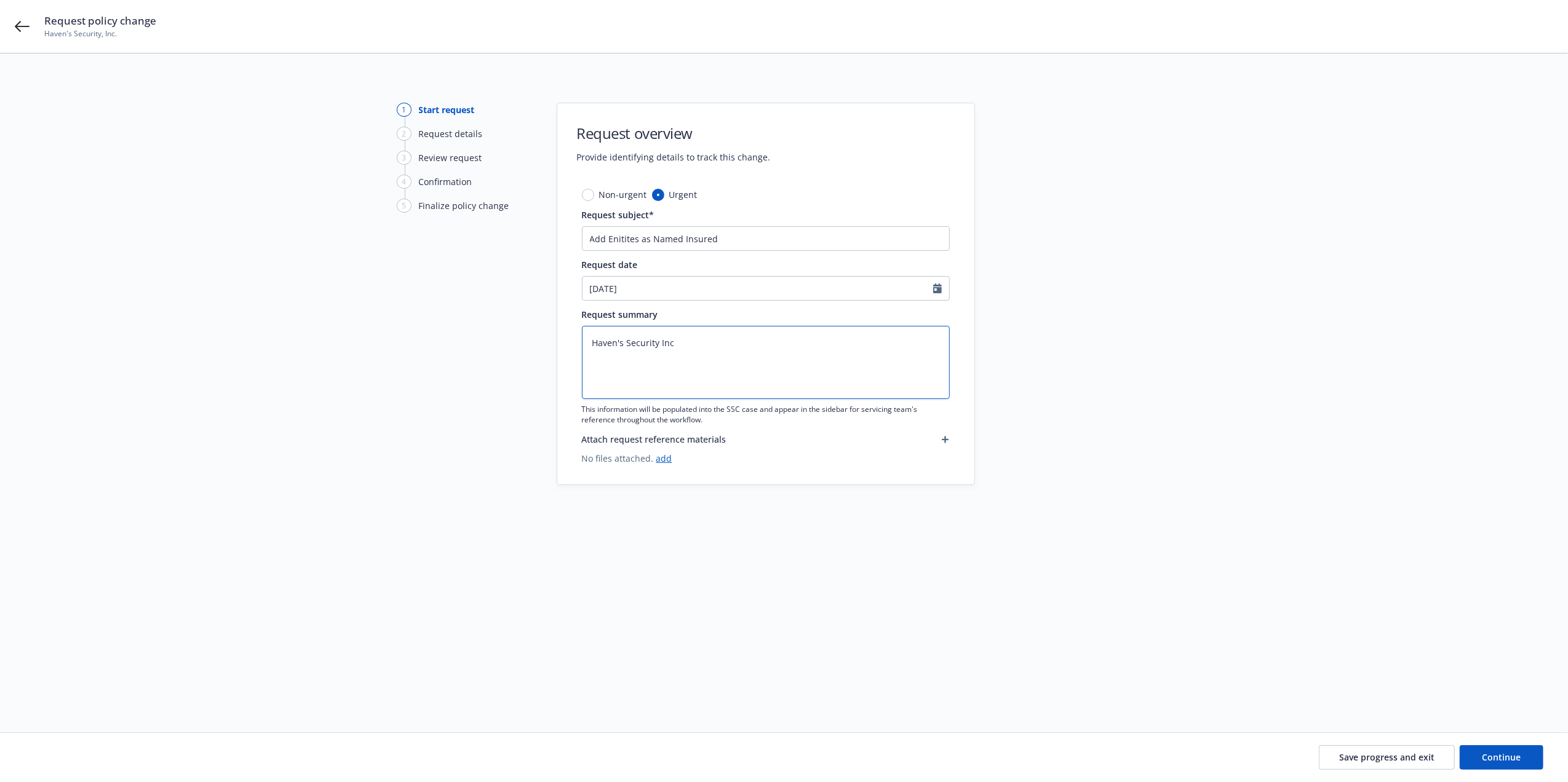
type textarea "x"
type textarea "Haven's Security Inc d"
type textarea "x"
type textarea "Haven's Security Inc da"
type textarea "x"
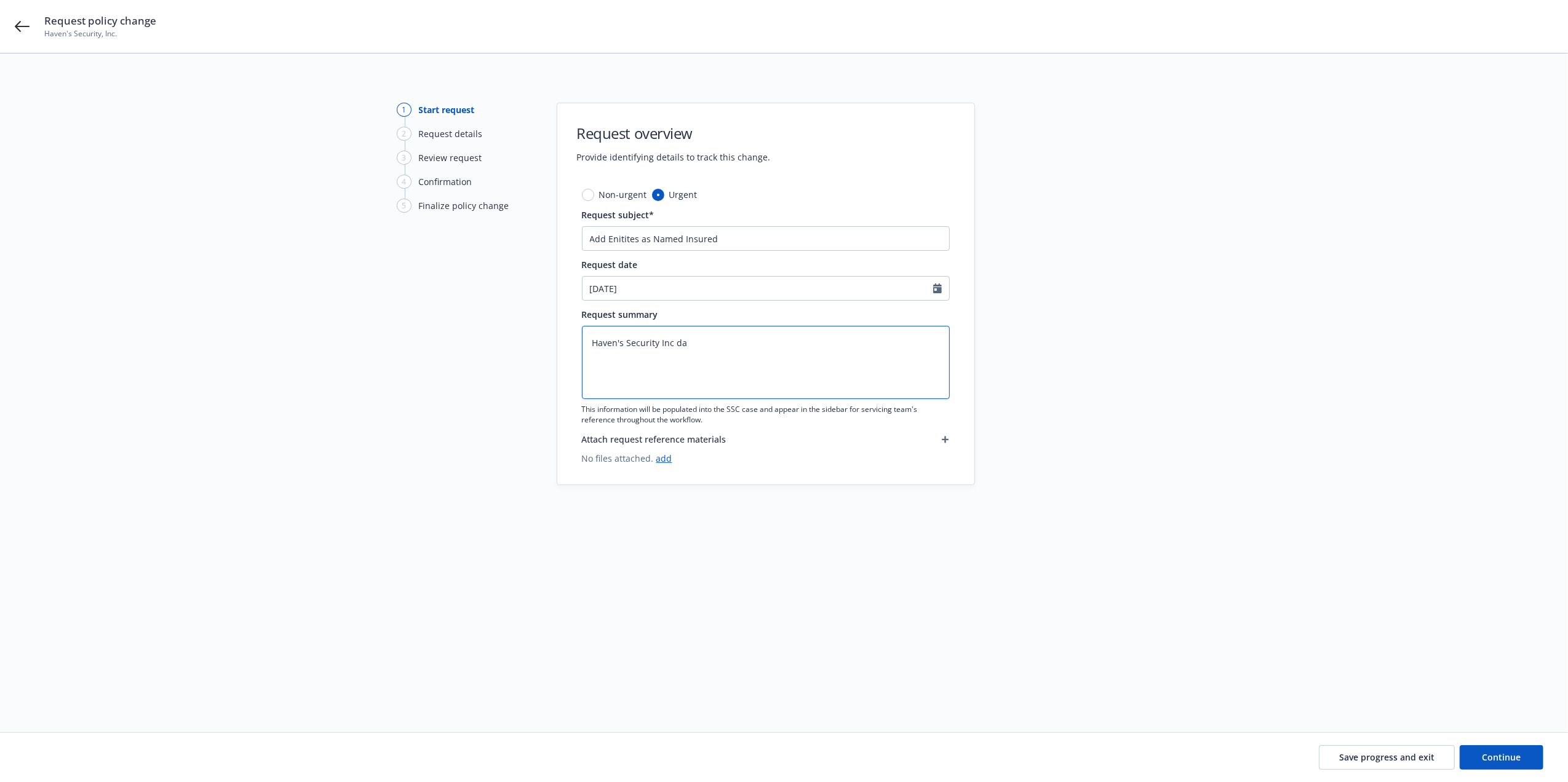
type textarea "Haven's Security Inc dan"
type textarea "x"
type textarea "Haven's Security Inc dana"
type textarea "x"
type textarea "Haven's Security Inc dan"
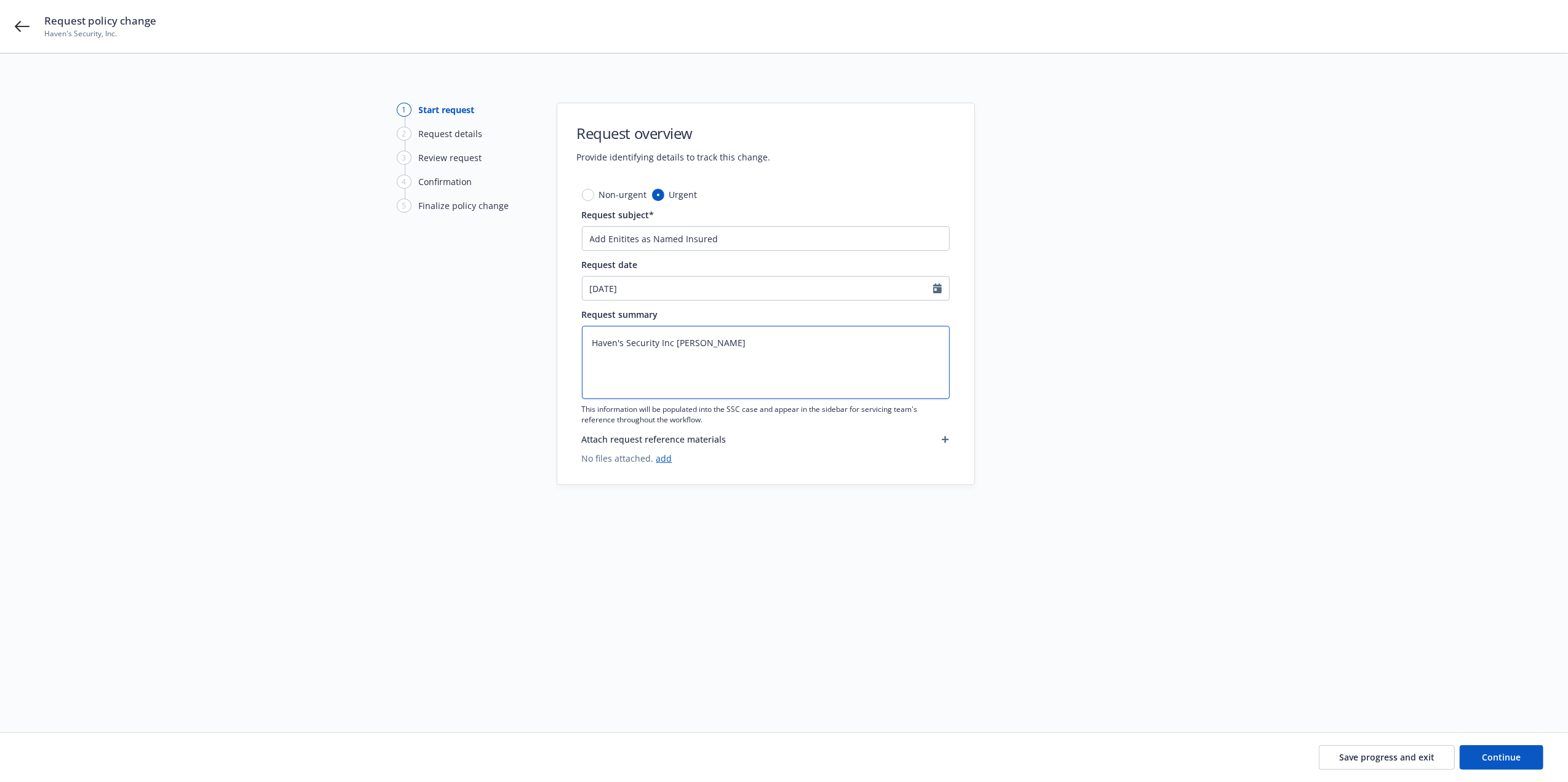
type textarea "x"
type textarea "Haven's Security Inc da"
type textarea "x"
type textarea "Haven's Security Inc d"
type textarea "x"
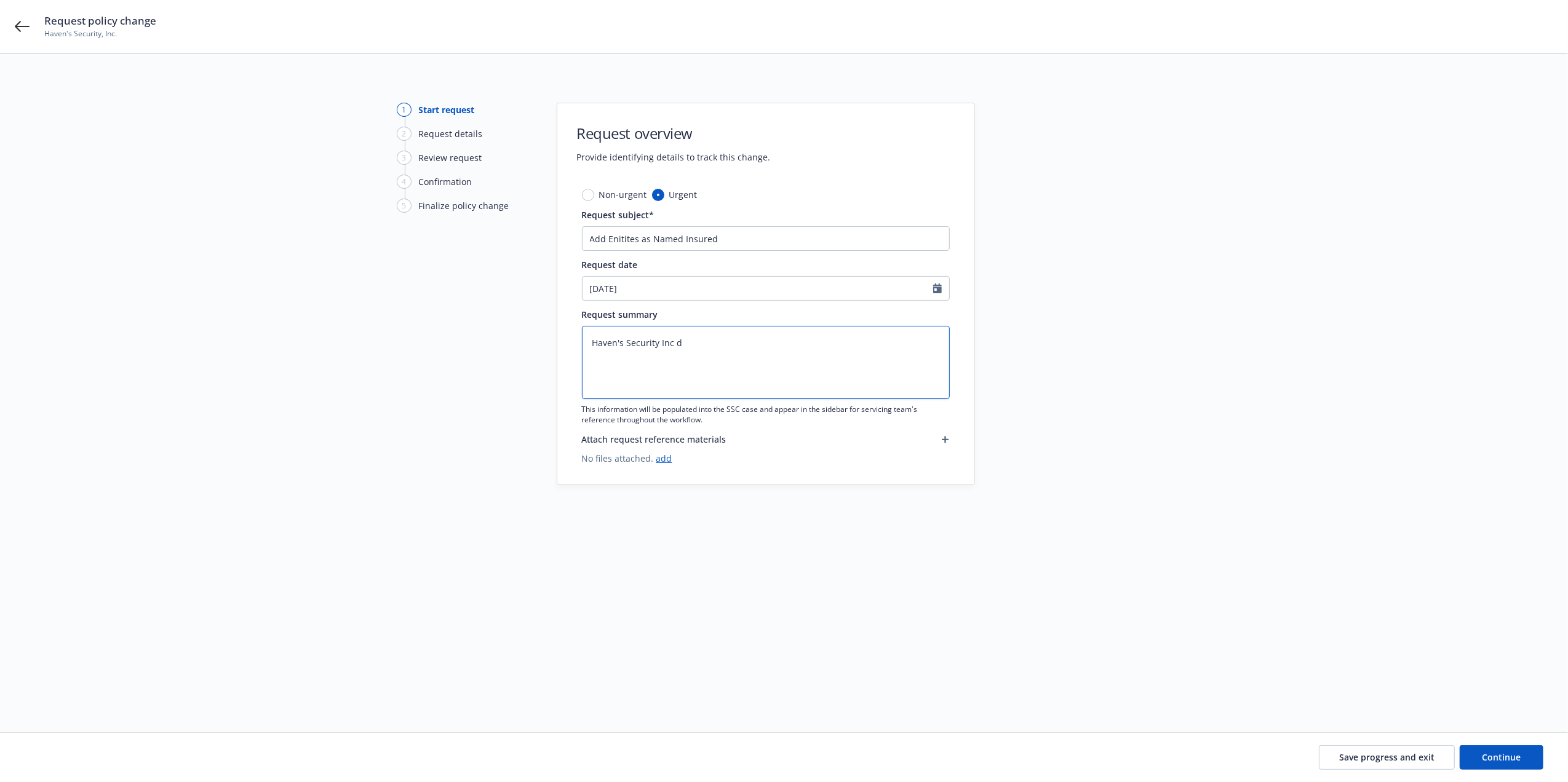
type textarea "Haven's Security Inc db"
type textarea "x"
type textarea "Haven's Security Inc dba"
type textarea "x"
type textarea "Haven's Security Inc dba"
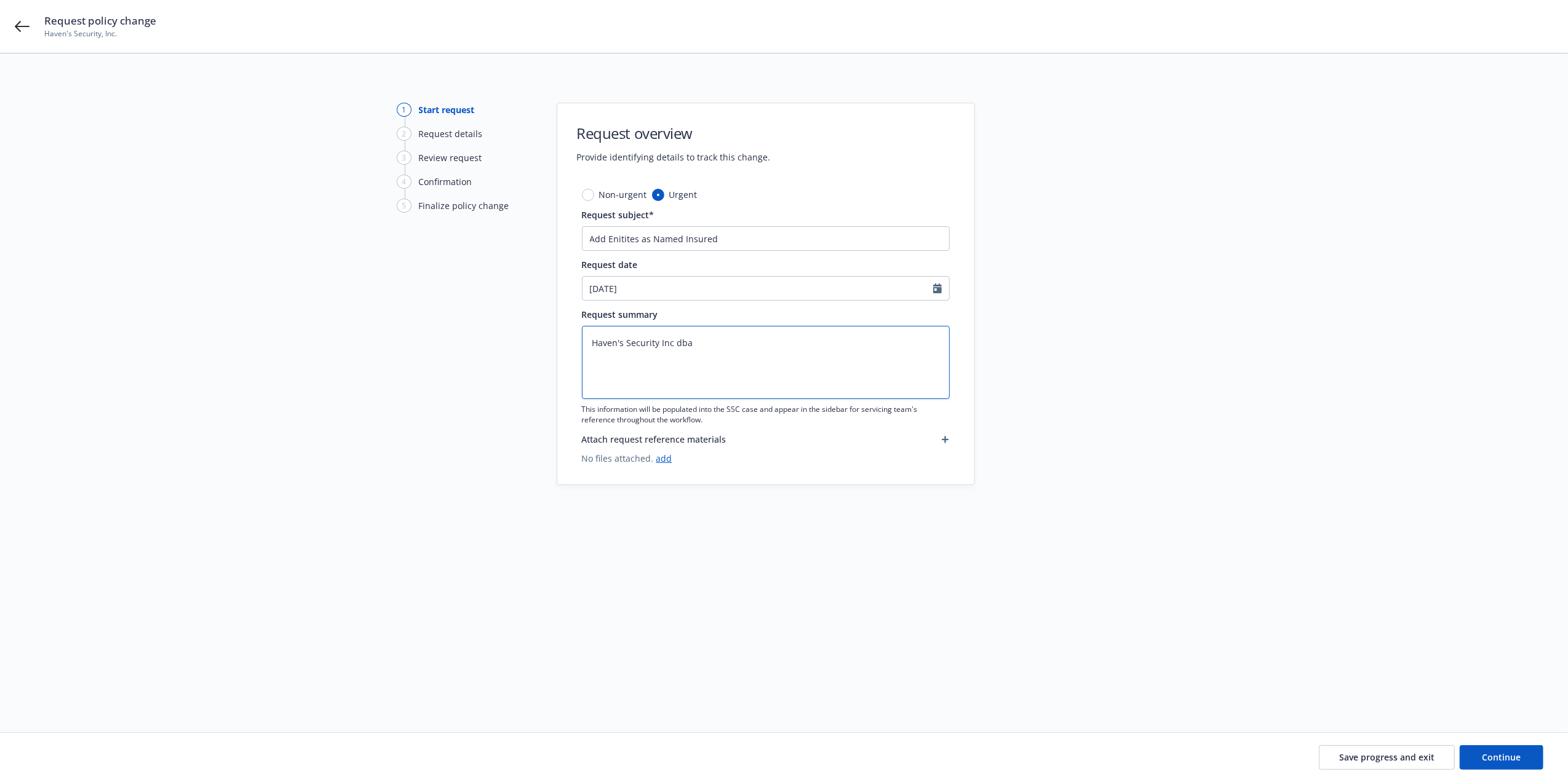
type textarea "x"
type textarea "Haven's Security Inc dba L"
type textarea "x"
type textarea "Haven's Security Inc dba Lo"
type textarea "x"
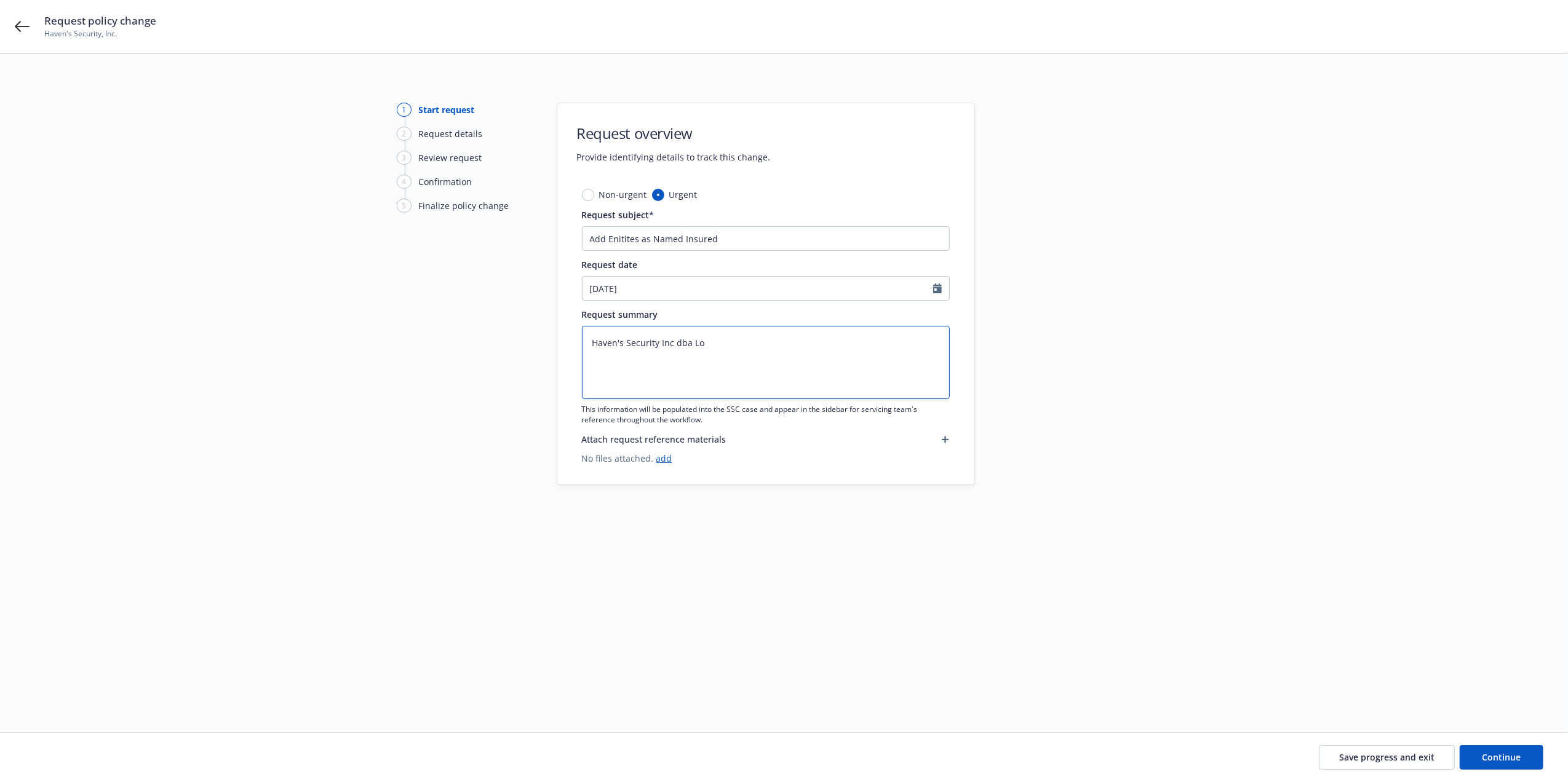
type textarea "Haven's Security Inc dba Loc"
type textarea "x"
type textarea "Haven's Security Inc dba Lock"
type textarea "x"
type textarea "Haven's Security Inc dba Lock S"
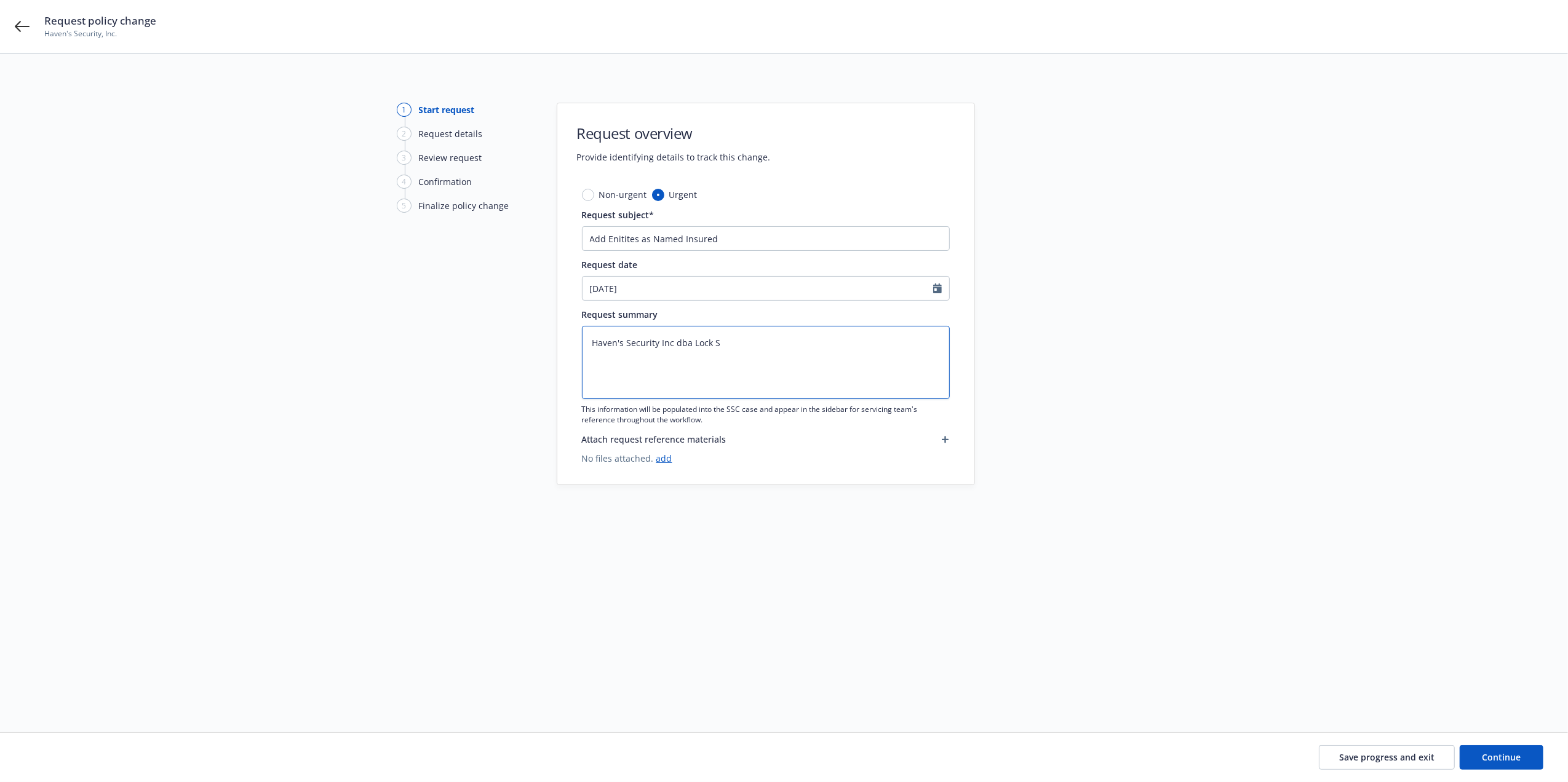
type textarea "x"
type textarea "Haven's Security Inc dba Lock SO"
type textarea "x"
type textarea "Haven's Security Inc dba Lock SOl"
type textarea "x"
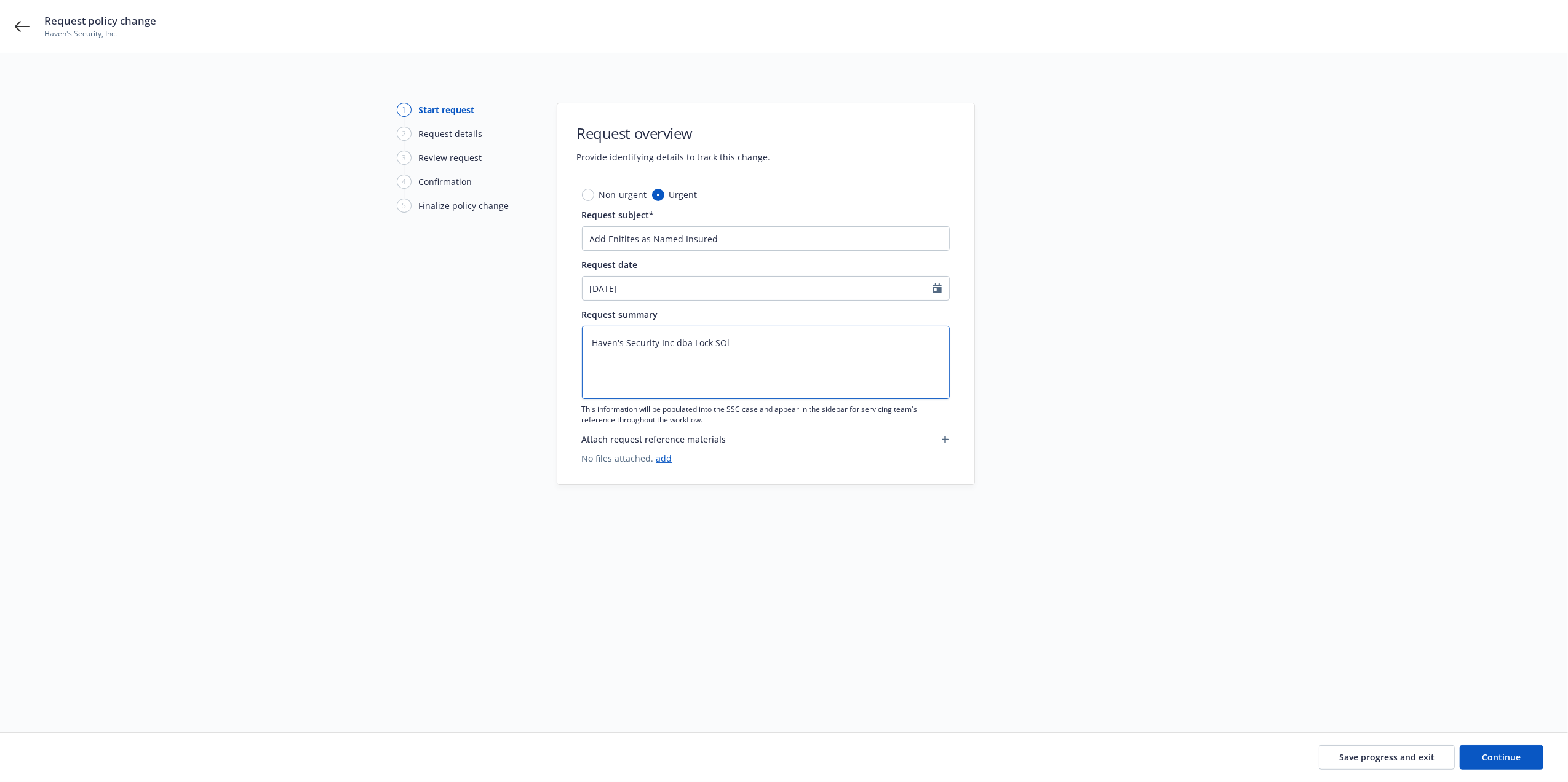
type textarea "Haven's Security Inc dba Lock SOlt"
type textarea "x"
type textarea "Haven's Security Inc dba Lock SOlti"
type textarea "x"
type textarea "Haven's Security Inc dba Lock SOltion"
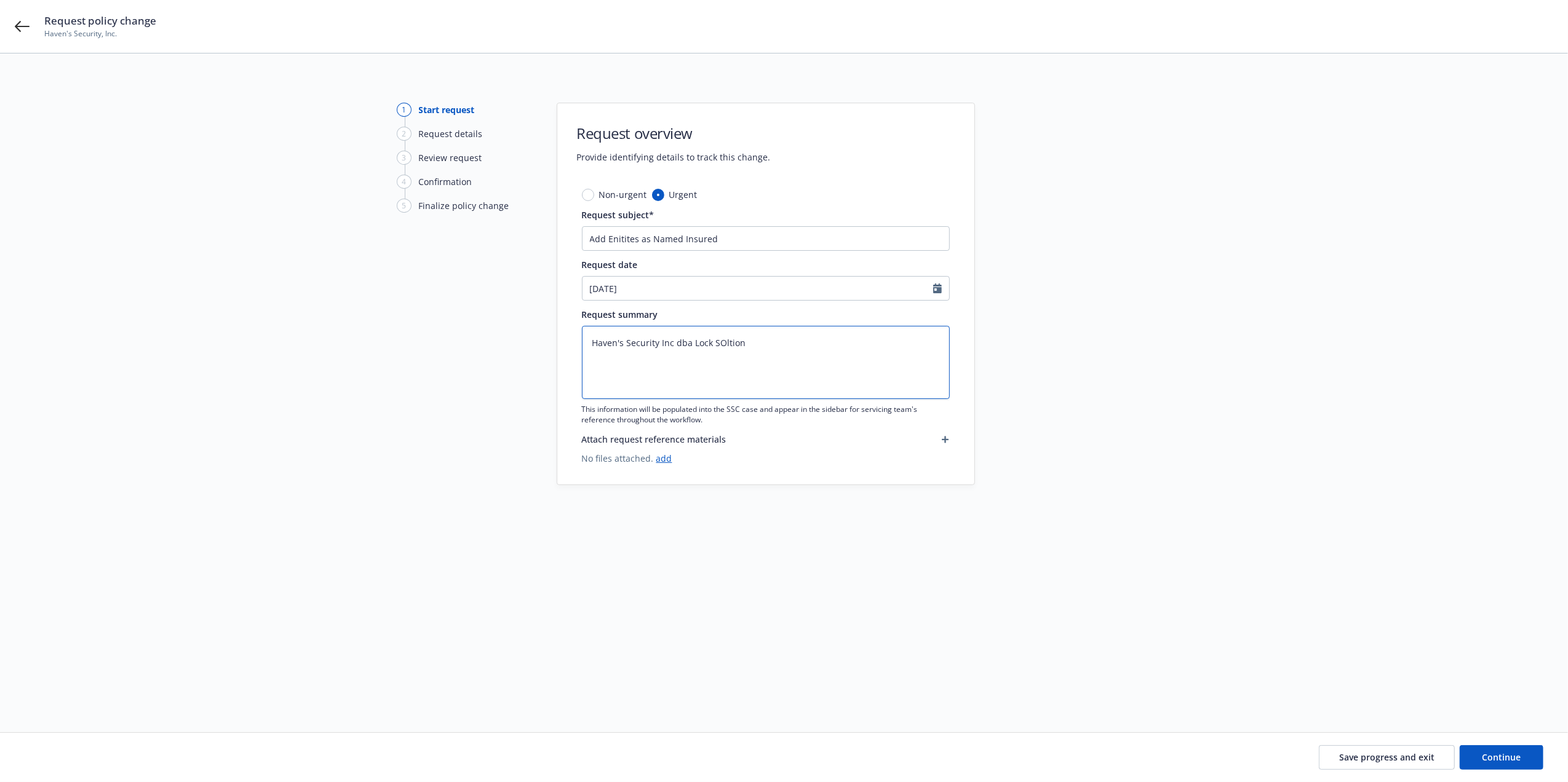
type textarea "x"
type textarea "Haven's Security Inc dba Lock SOltions"
type textarea "x"
type textarea "Haven's Security Inc dba Lock SOltions"
type textarea "x"
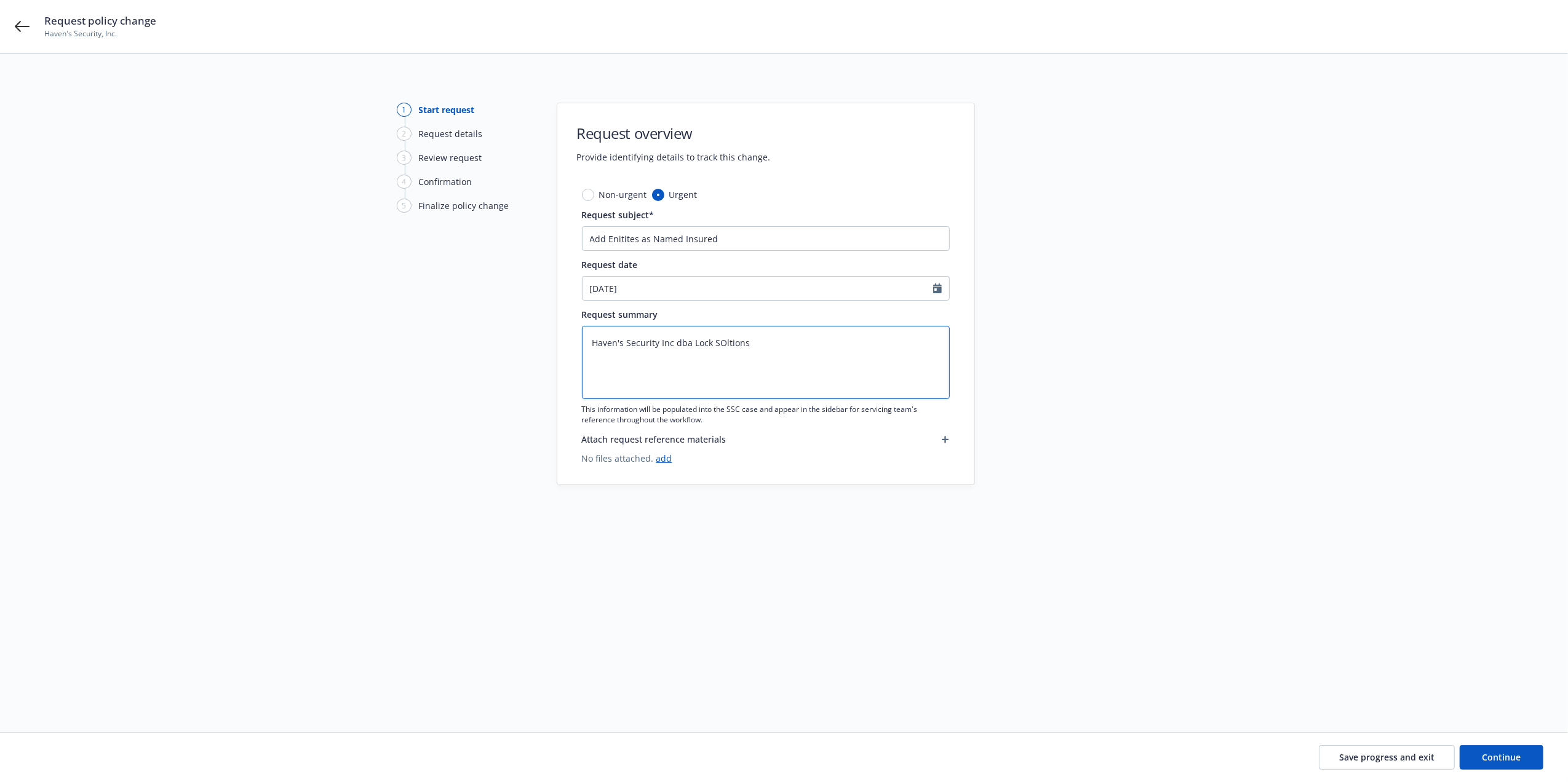
type textarea "Haven's Security Inc dba Lock SOltion"
type textarea "x"
type textarea "Haven's Security Inc dba Lock SOltio"
type textarea "x"
type textarea "Haven's Security Inc dba Lock SOlti"
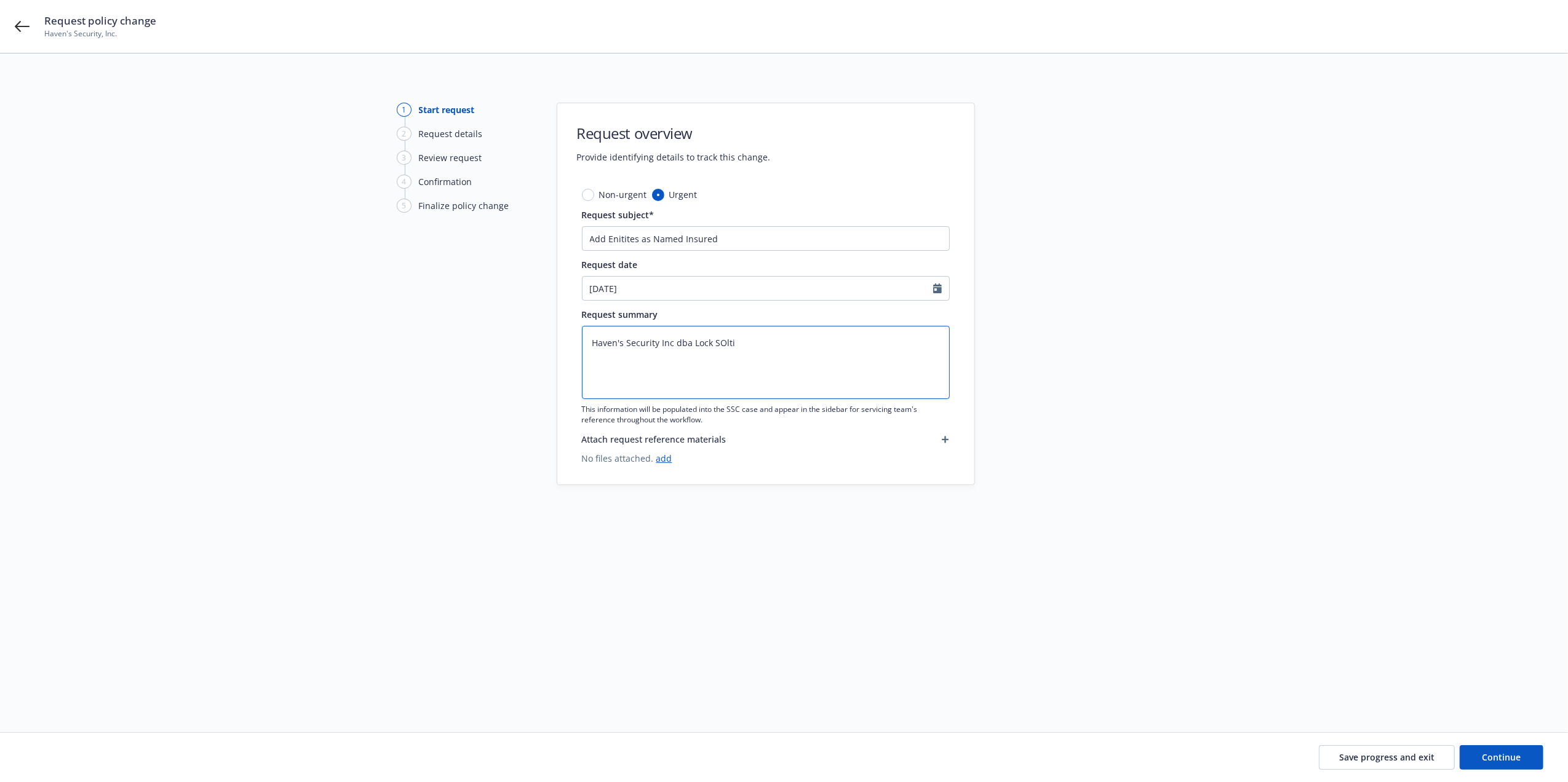
type textarea "x"
type textarea "Haven's Security Inc dba Lock SOlt"
type textarea "x"
type textarea "Haven's Security Inc dba Lock SOl"
type textarea "x"
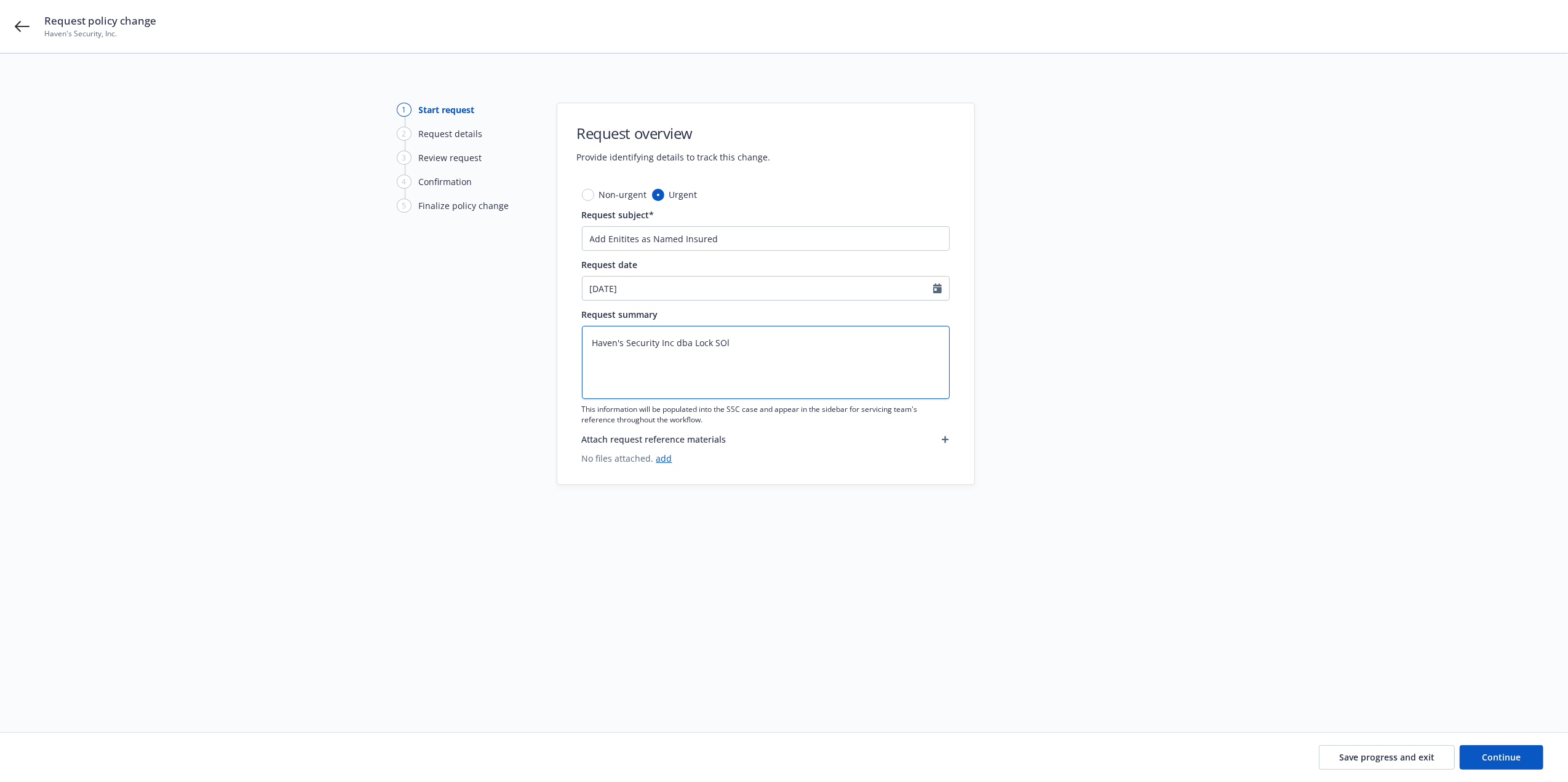
type textarea "Haven's Security Inc dba Lock SO"
type textarea "x"
type textarea "Haven's Security Inc dba Lock S"
type textarea "x"
type textarea "Haven's Security Inc dba Lock So"
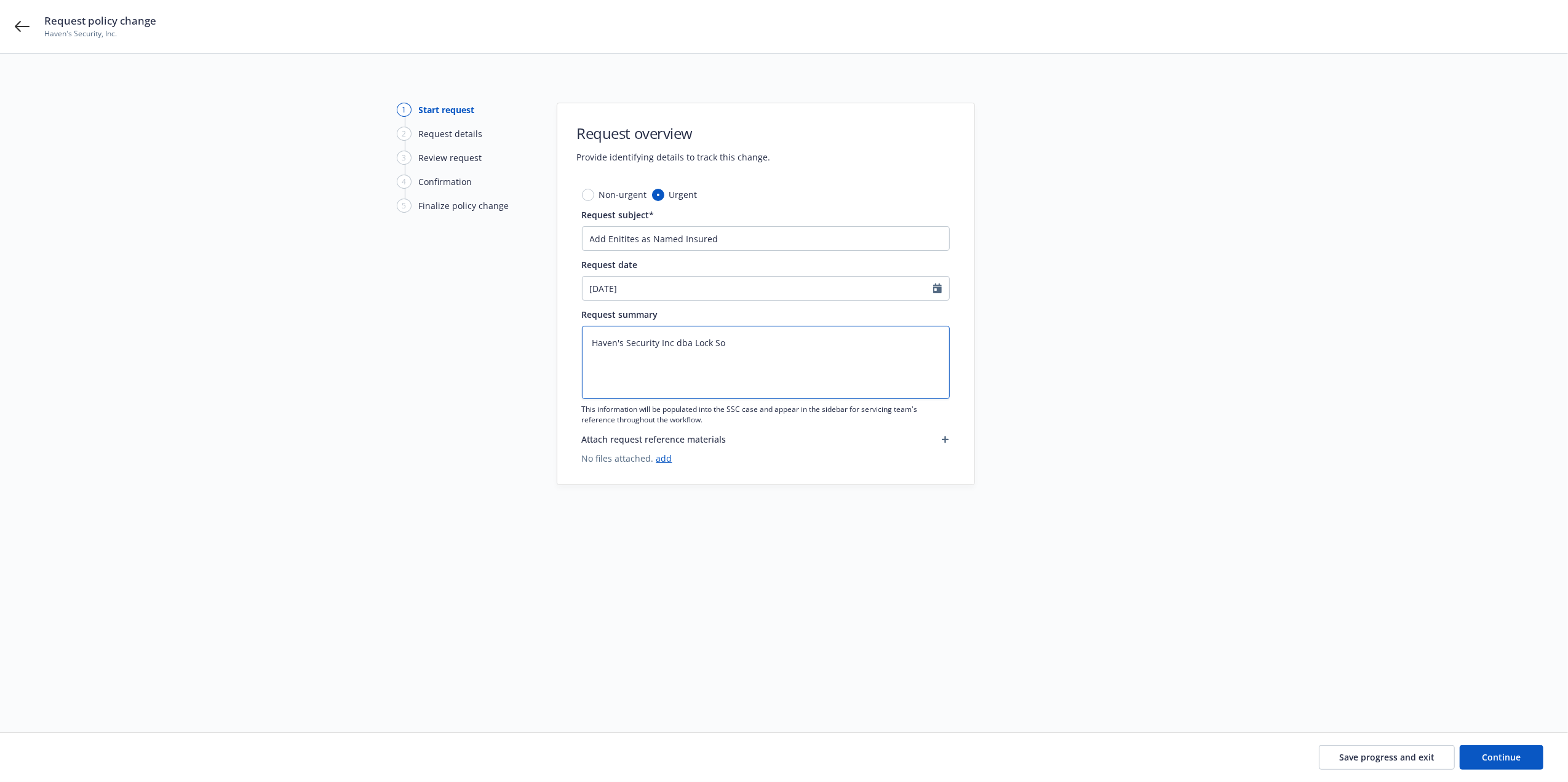
type textarea "x"
type textarea "Haven's Security Inc dba Lock Solu"
type textarea "x"
type textarea "Haven's Security Inc dba Lock Solut"
type textarea "x"
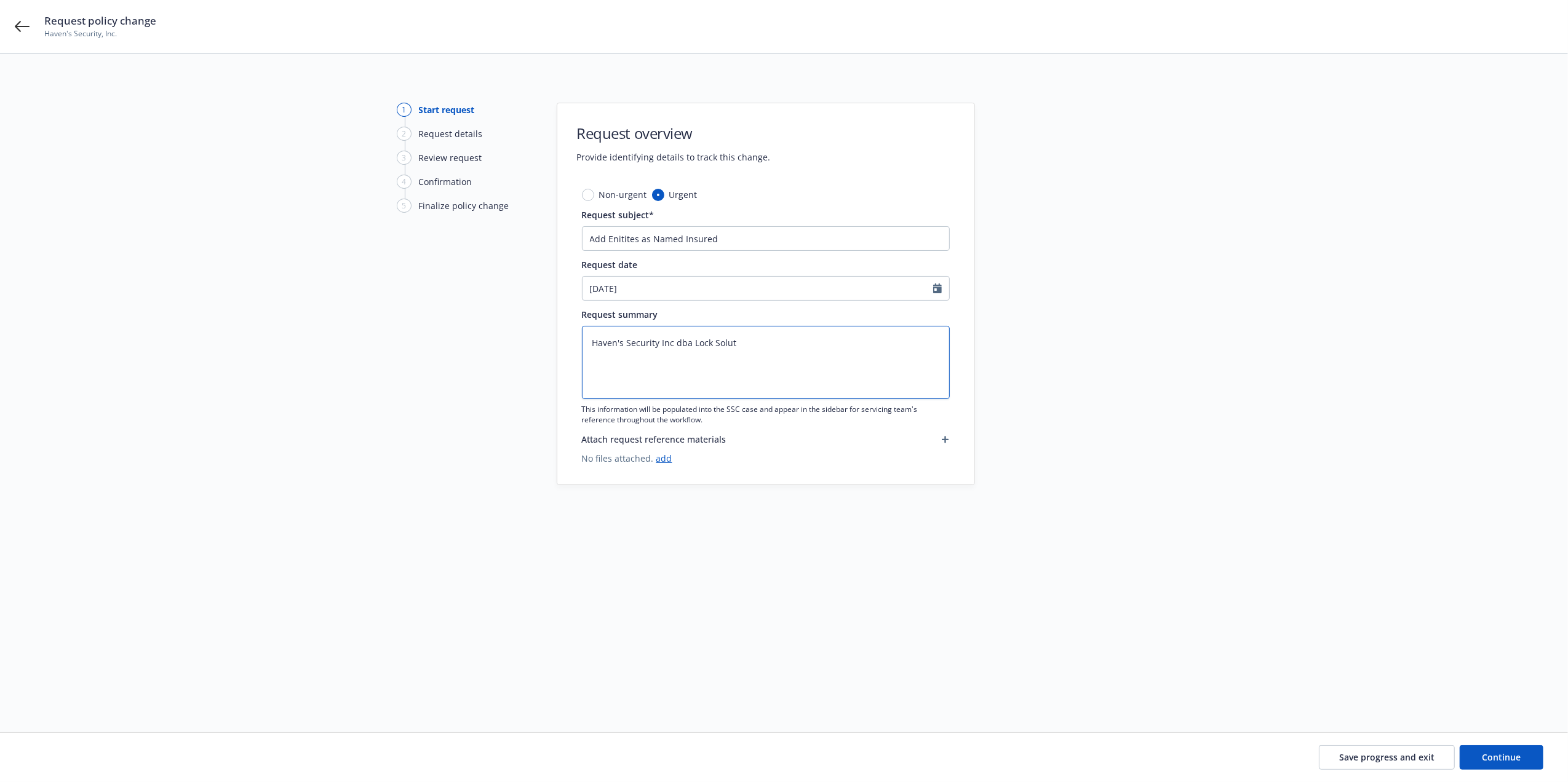
type textarea "Haven's Security Inc dba Lock Soluti"
click at [645, 286] on input "08/23/2025" at bounding box center [757, 288] width 351 height 24
click at [901, 184] on div "Request overview Provide identifying details to track this change. Non-urgent U…" at bounding box center [766, 301] width 419 height 396
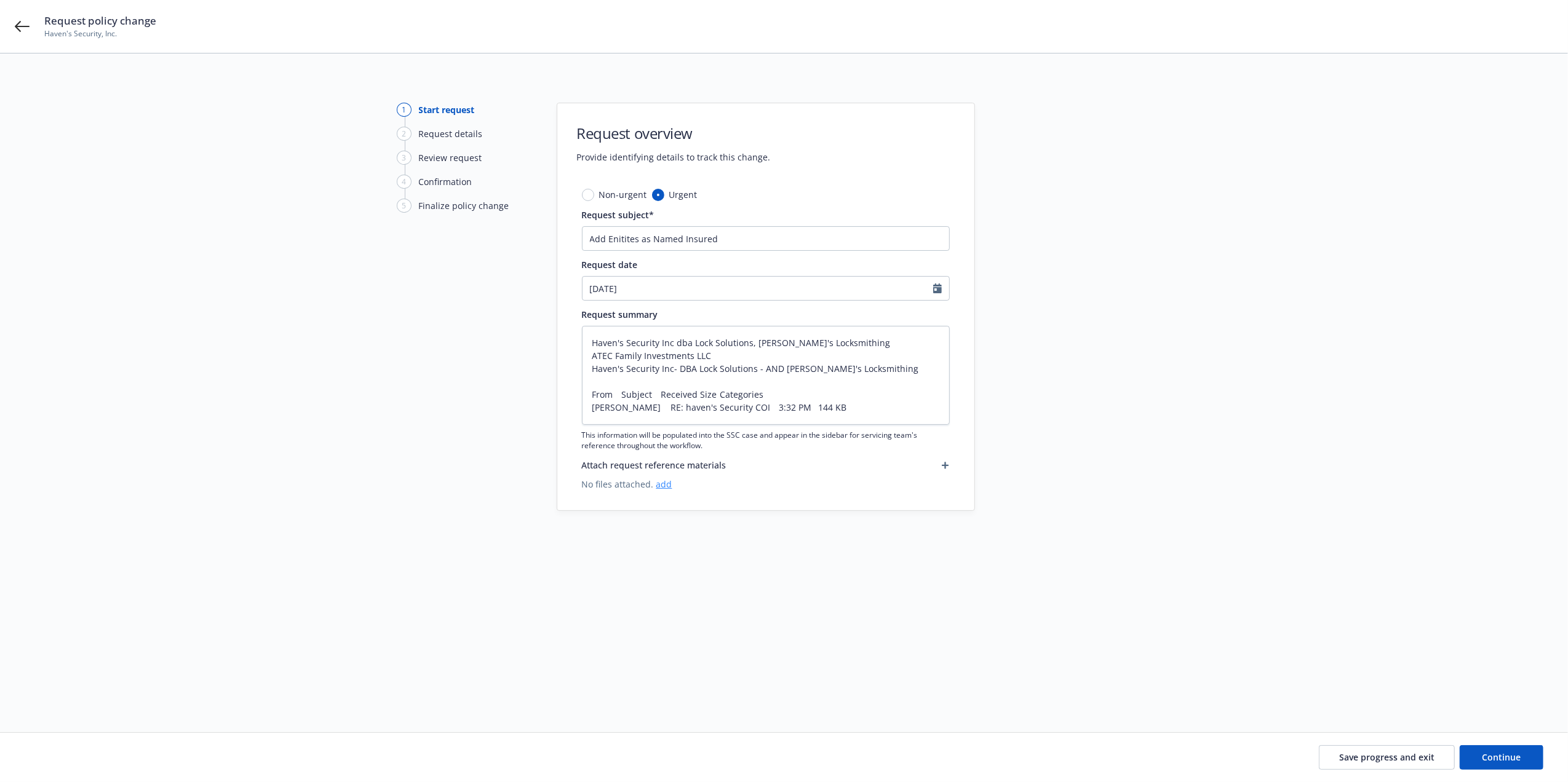
click at [658, 486] on link "add" at bounding box center [664, 484] width 16 height 11
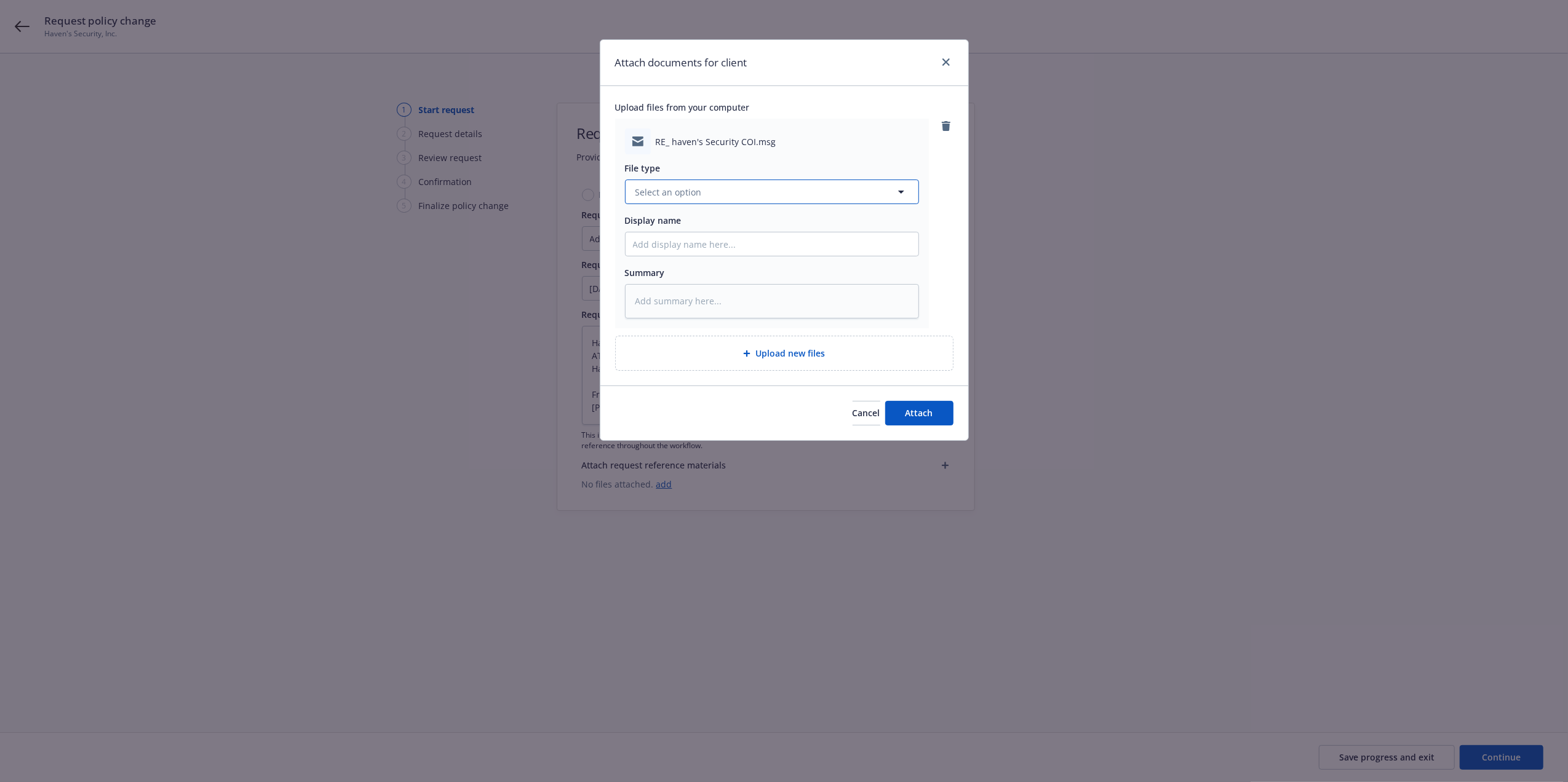
click at [899, 196] on icon "button" at bounding box center [901, 191] width 15 height 15
click button "Attach" at bounding box center [919, 413] width 69 height 24
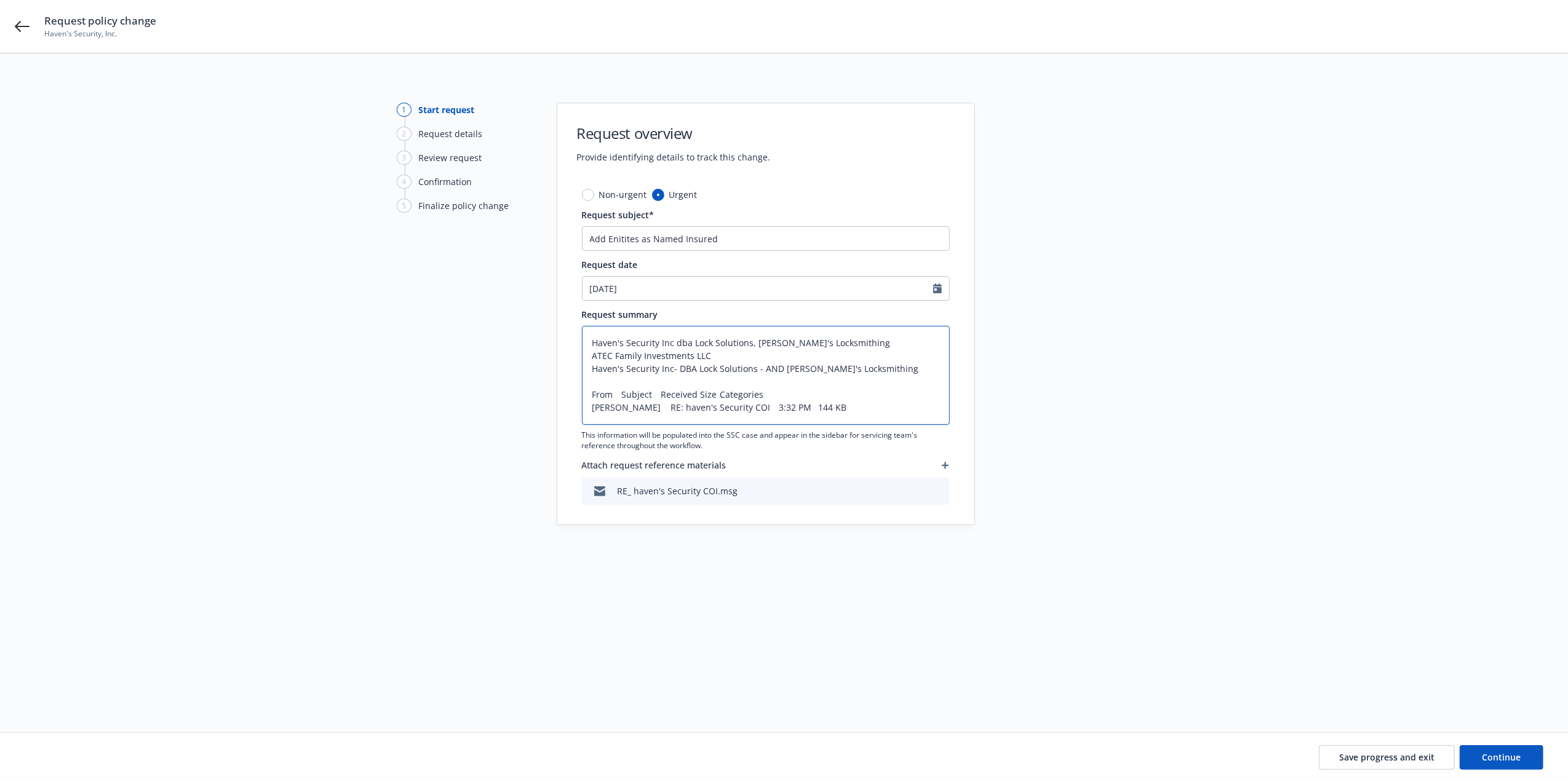
scroll to position [1, 0]
drag, startPoint x: 589, startPoint y: 389, endPoint x: 865, endPoint y: 445, distance: 281.6
click at [865, 445] on div "Haven's Security Inc dba Lock Solutions, Phil's Locksmithing ATEC Family Invest…" at bounding box center [766, 388] width 368 height 125
click at [744, 242] on input "Add Enitites as Named Insured" at bounding box center [766, 239] width 368 height 24
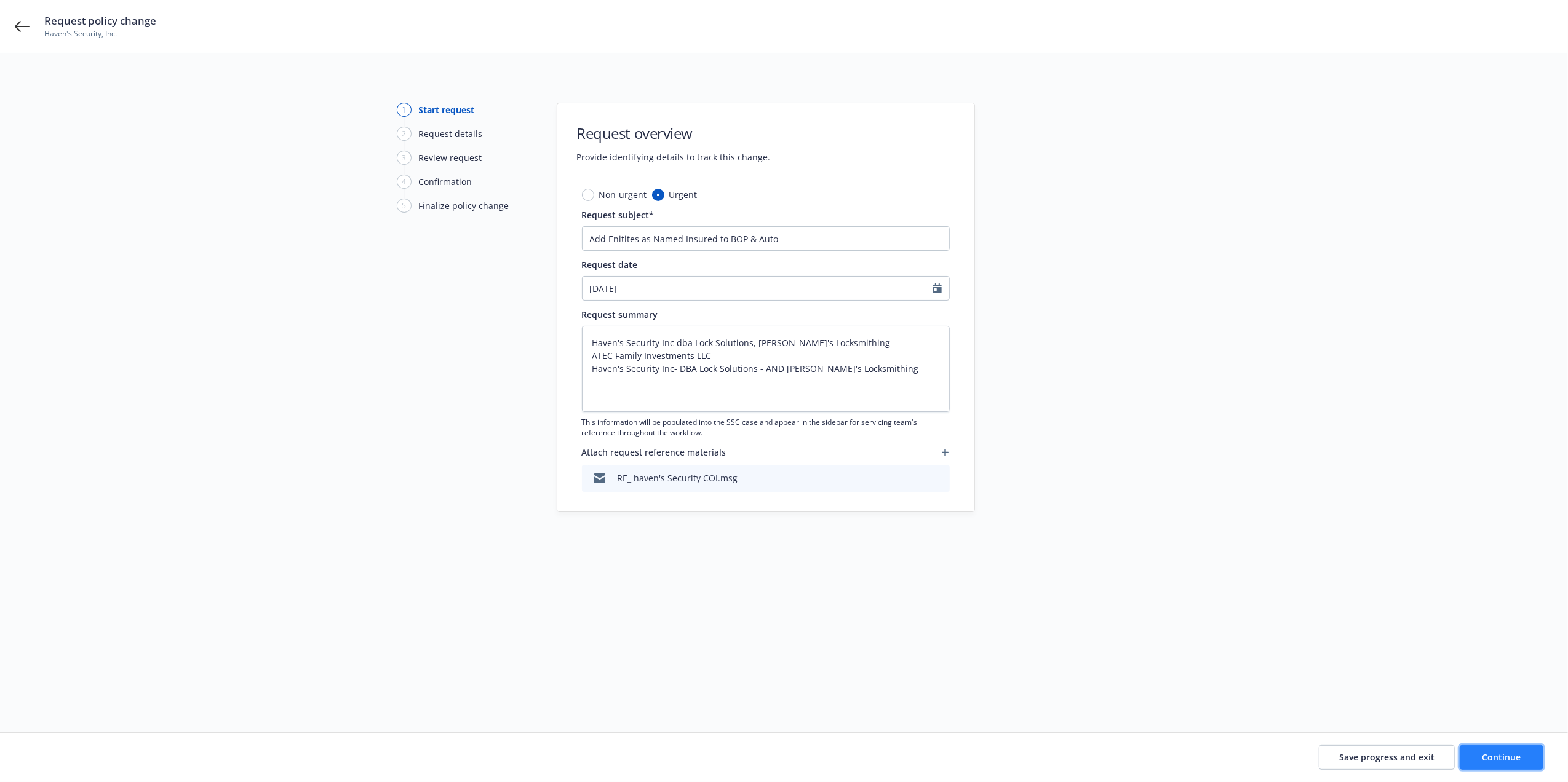
click at [1497, 751] on button "Continue" at bounding box center [1501, 758] width 84 height 24
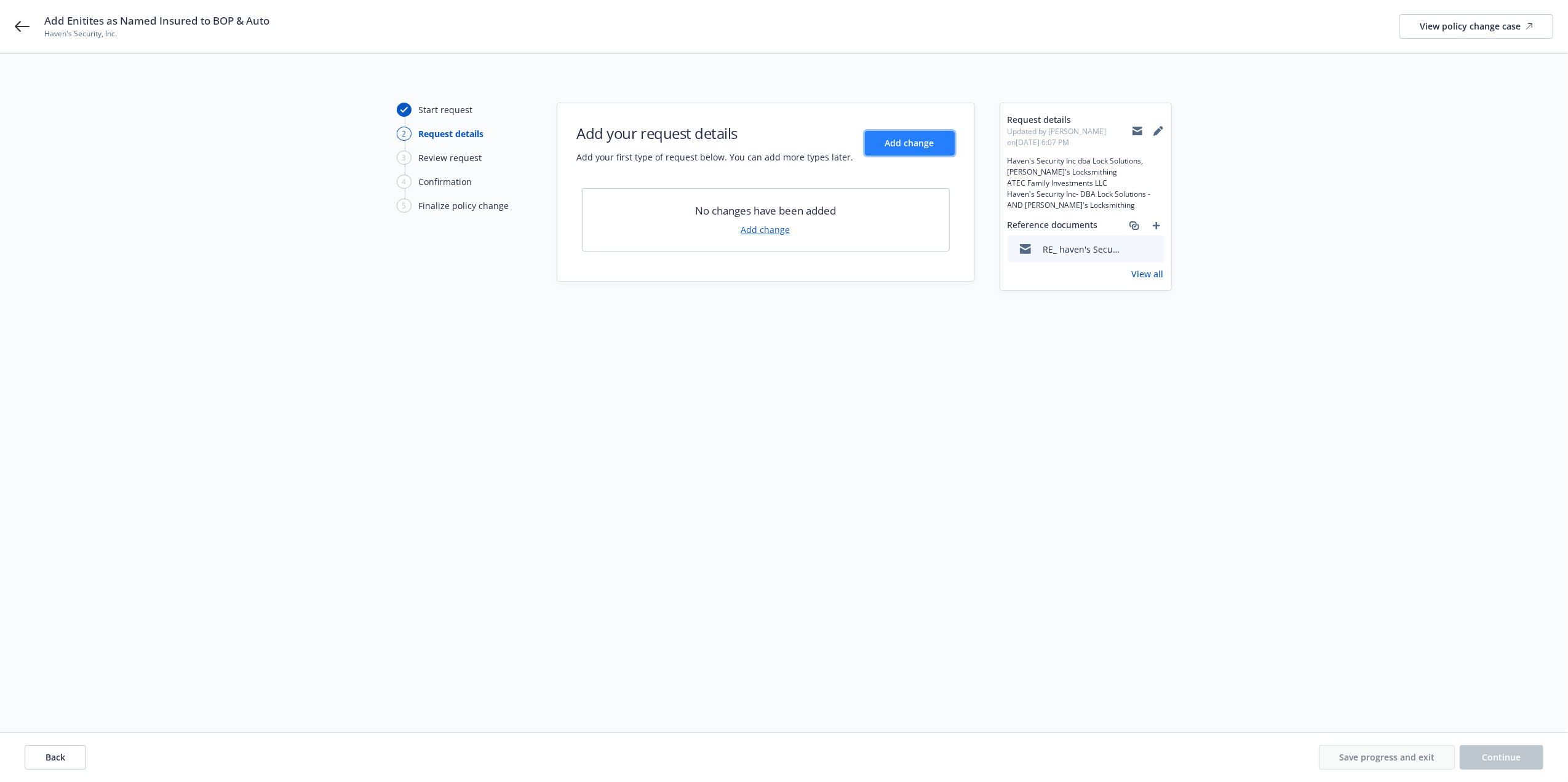
click at [892, 144] on span "Add change" at bounding box center [909, 143] width 49 height 11
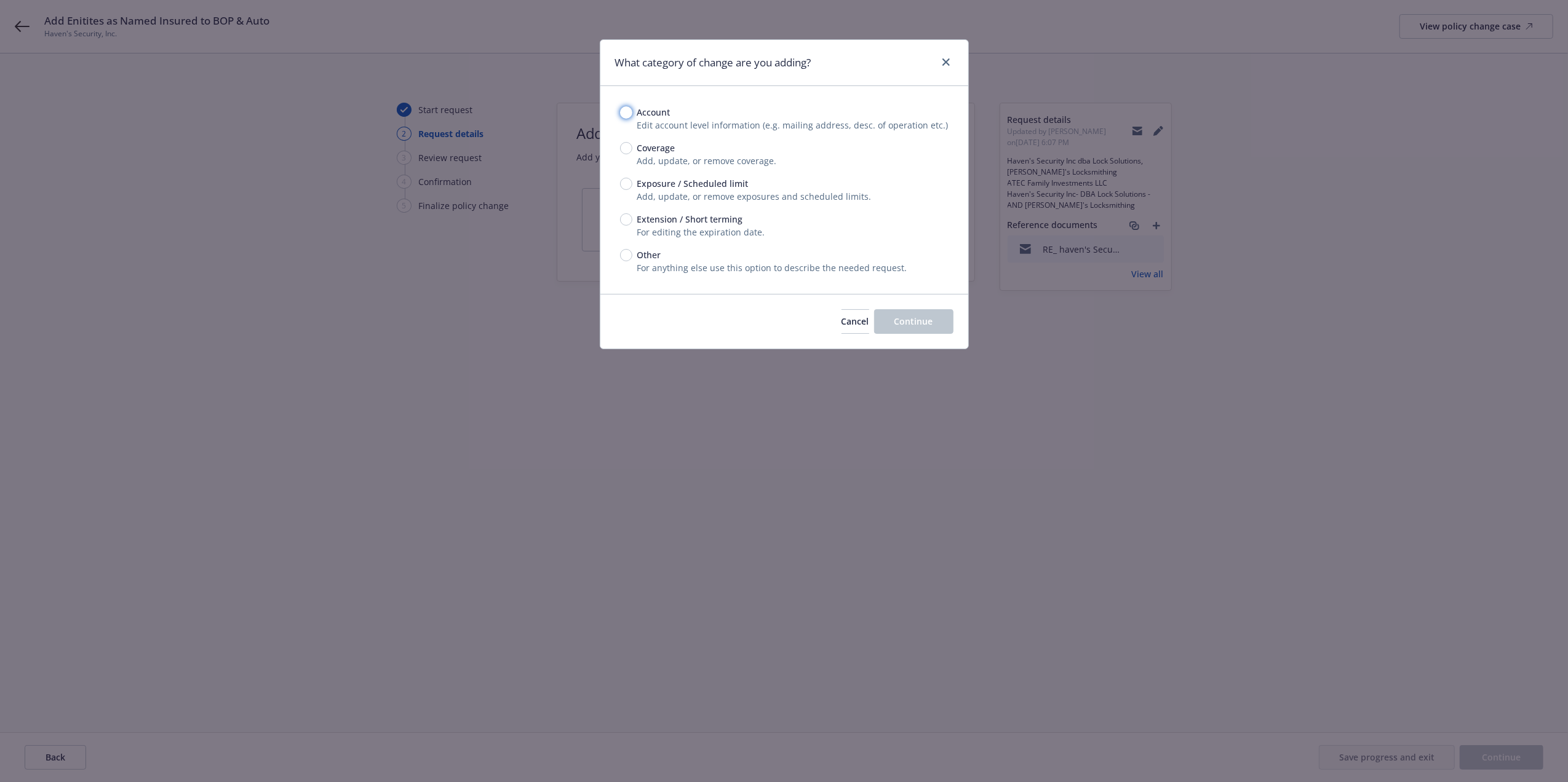
click at [625, 111] on input "Account" at bounding box center [626, 112] width 12 height 12
click at [914, 321] on span "Continue" at bounding box center [914, 321] width 39 height 11
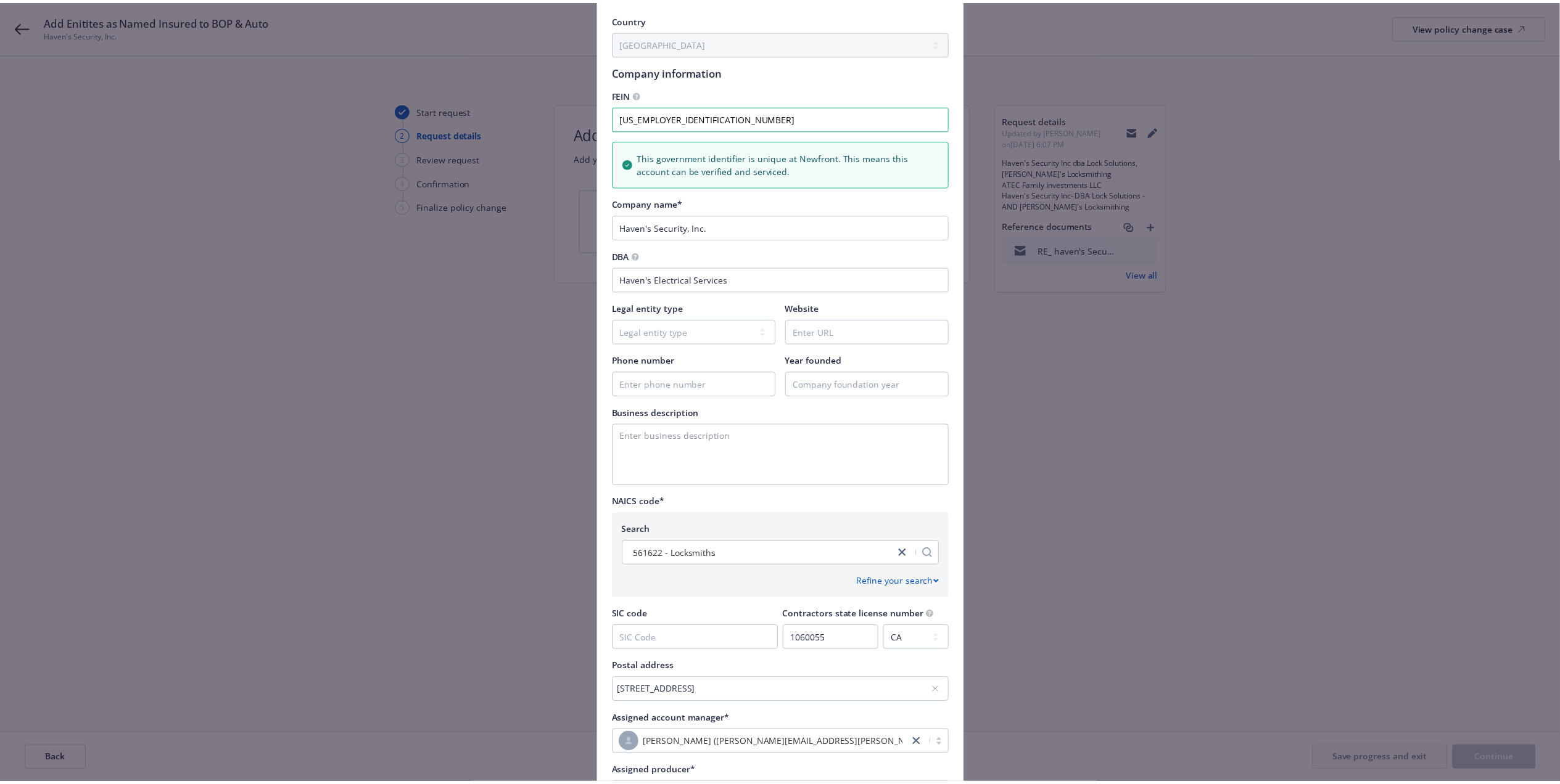
scroll to position [224, 0]
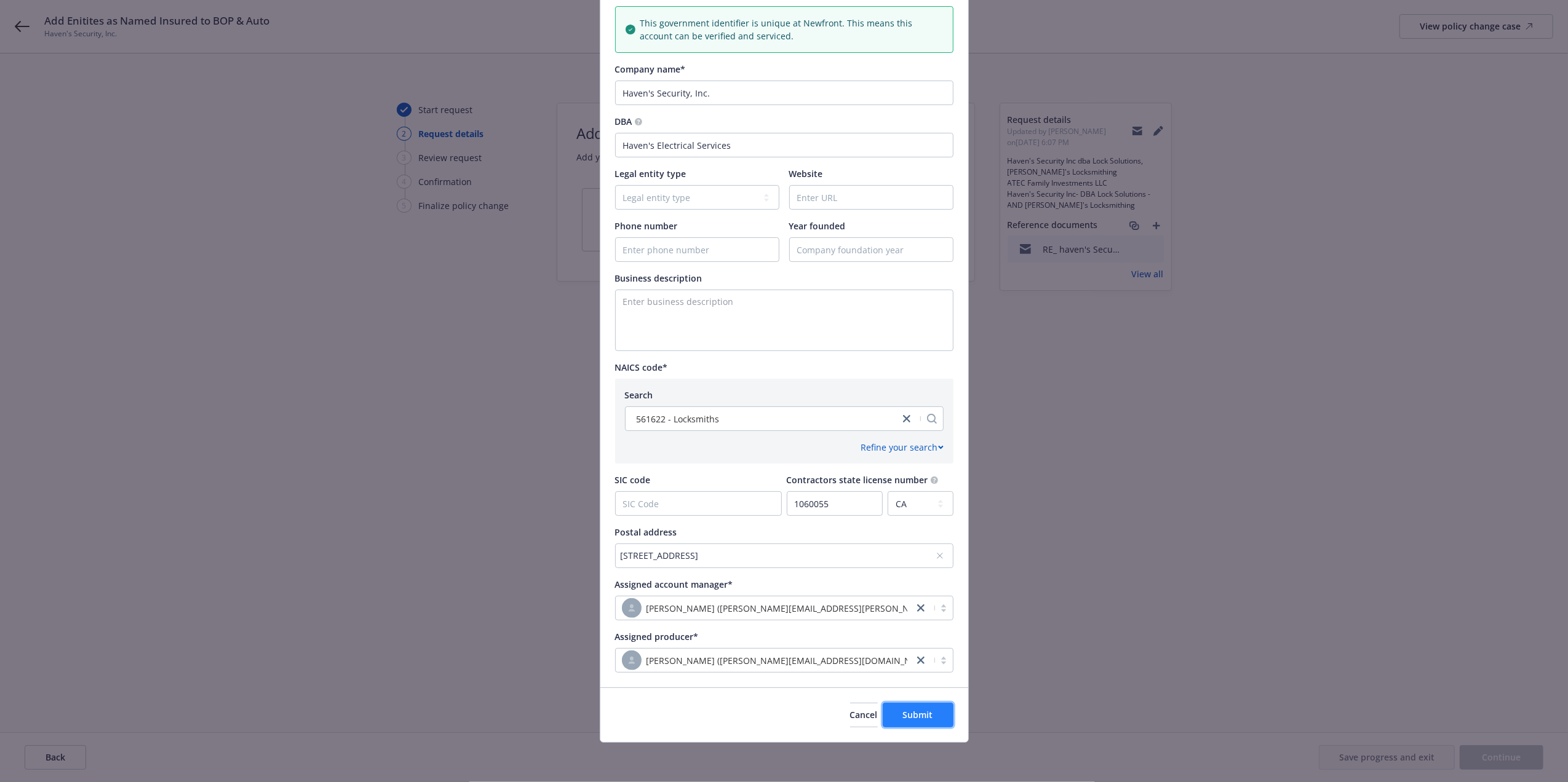
click at [913, 717] on span "Submit" at bounding box center [918, 715] width 30 height 11
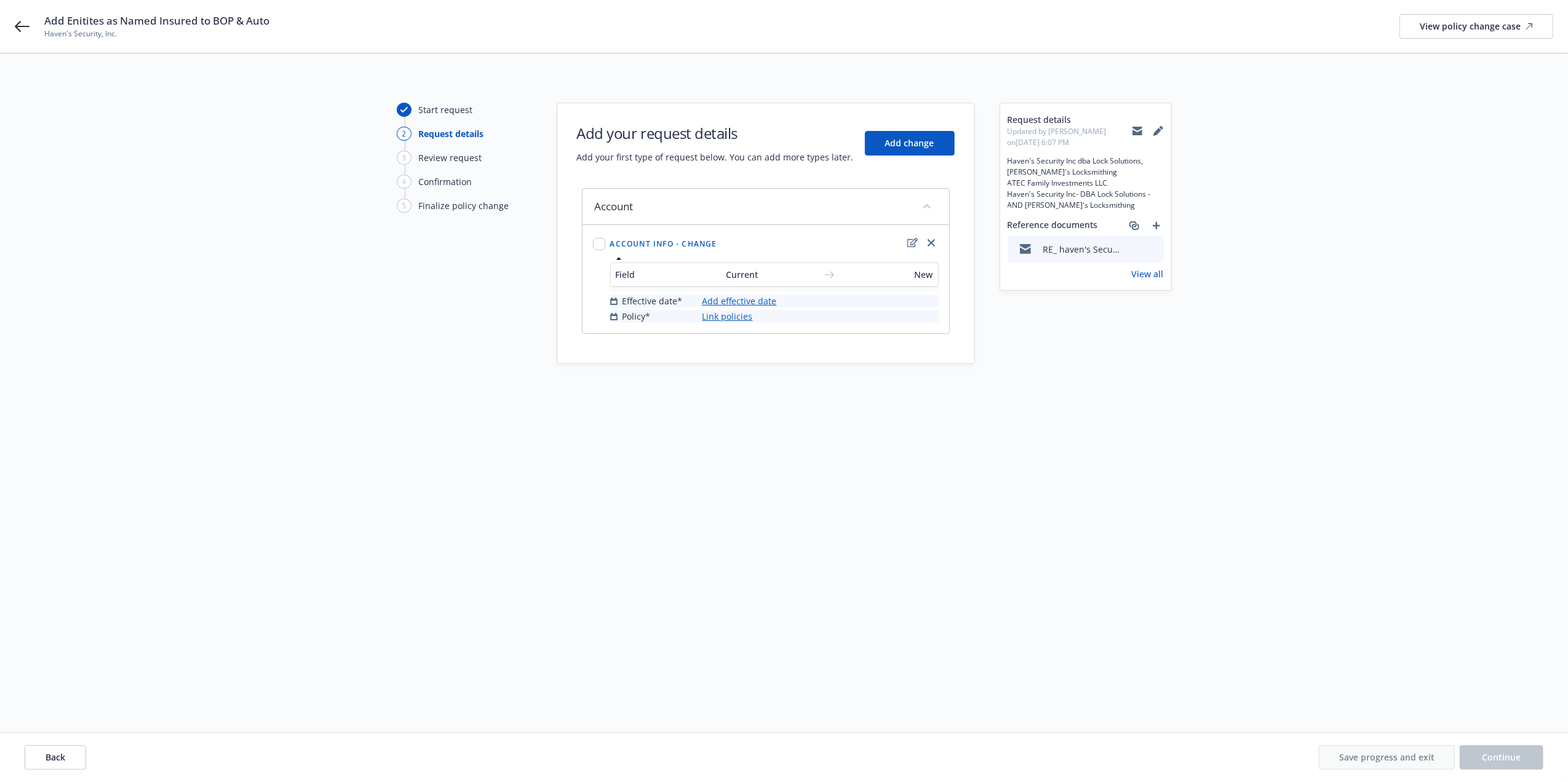
click at [739, 209] on div "Account" at bounding box center [751, 206] width 312 height 15
click at [746, 299] on link "Add effective date" at bounding box center [739, 301] width 74 height 13
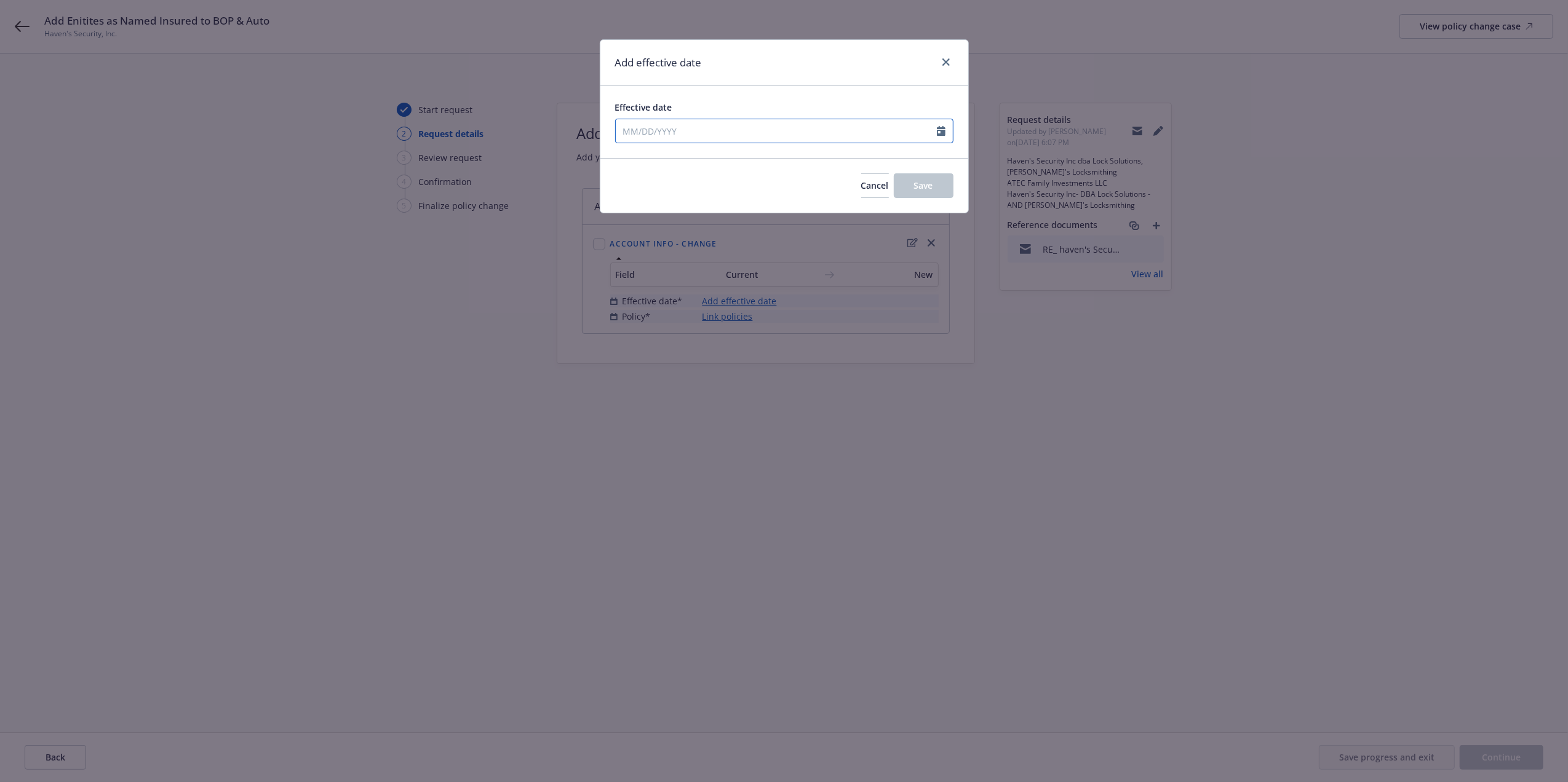
click at [940, 128] on icon "Calendar" at bounding box center [941, 131] width 9 height 10
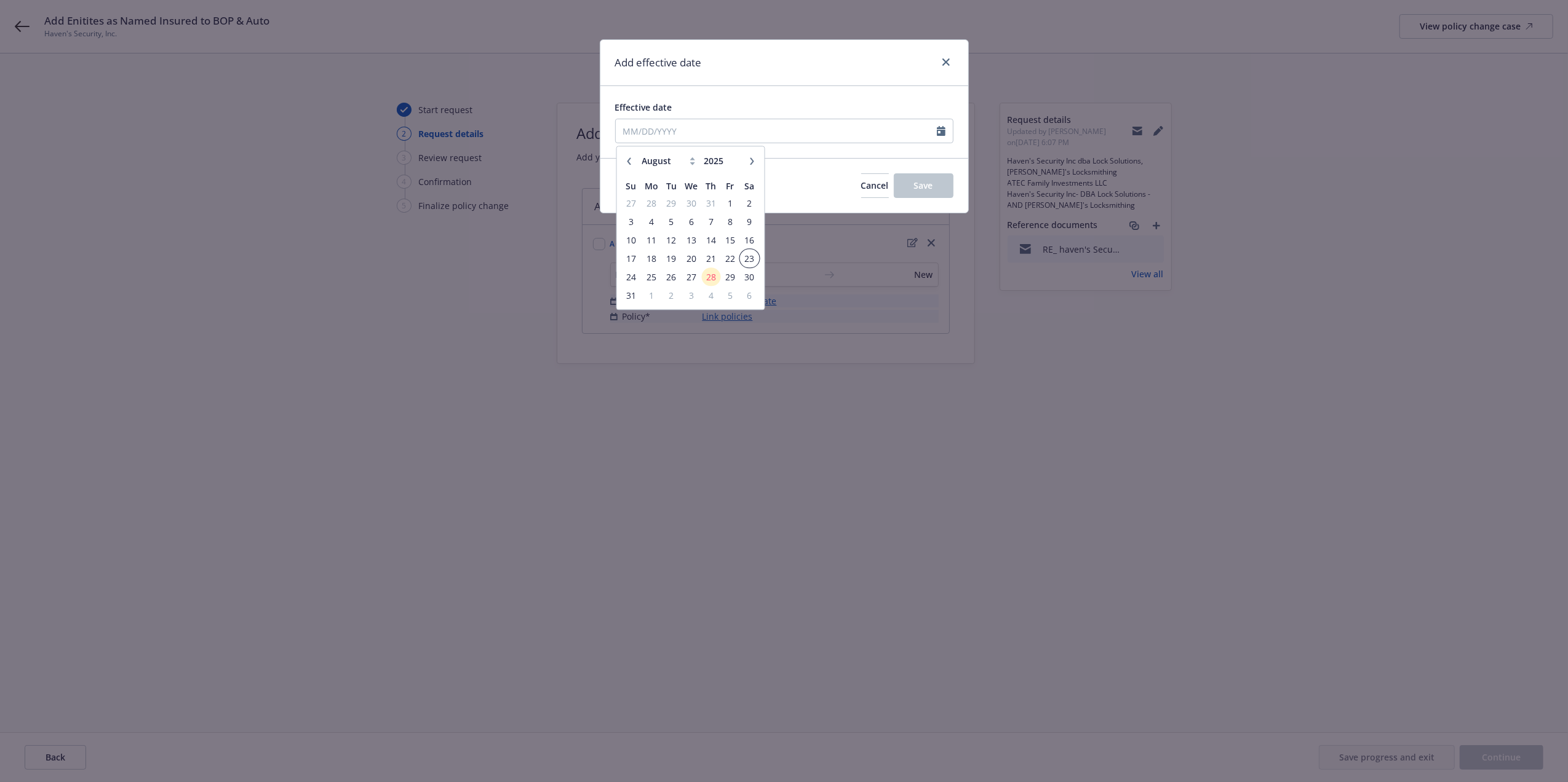
click at [749, 252] on span "23" at bounding box center [749, 259] width 16 height 16
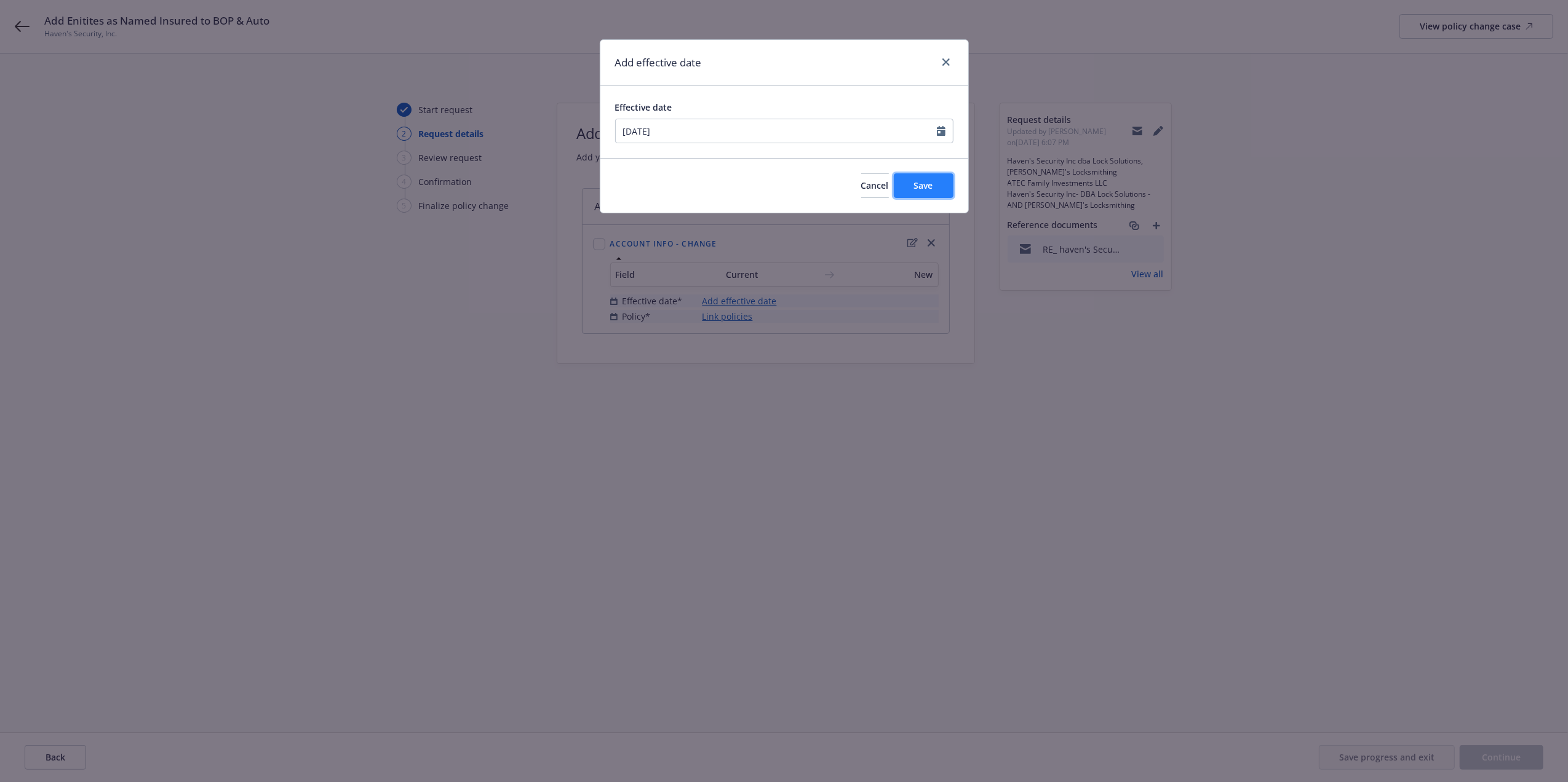
drag, startPoint x: 918, startPoint y: 179, endPoint x: 899, endPoint y: 173, distance: 19.9
click at [917, 179] on button "Save" at bounding box center [924, 186] width 60 height 24
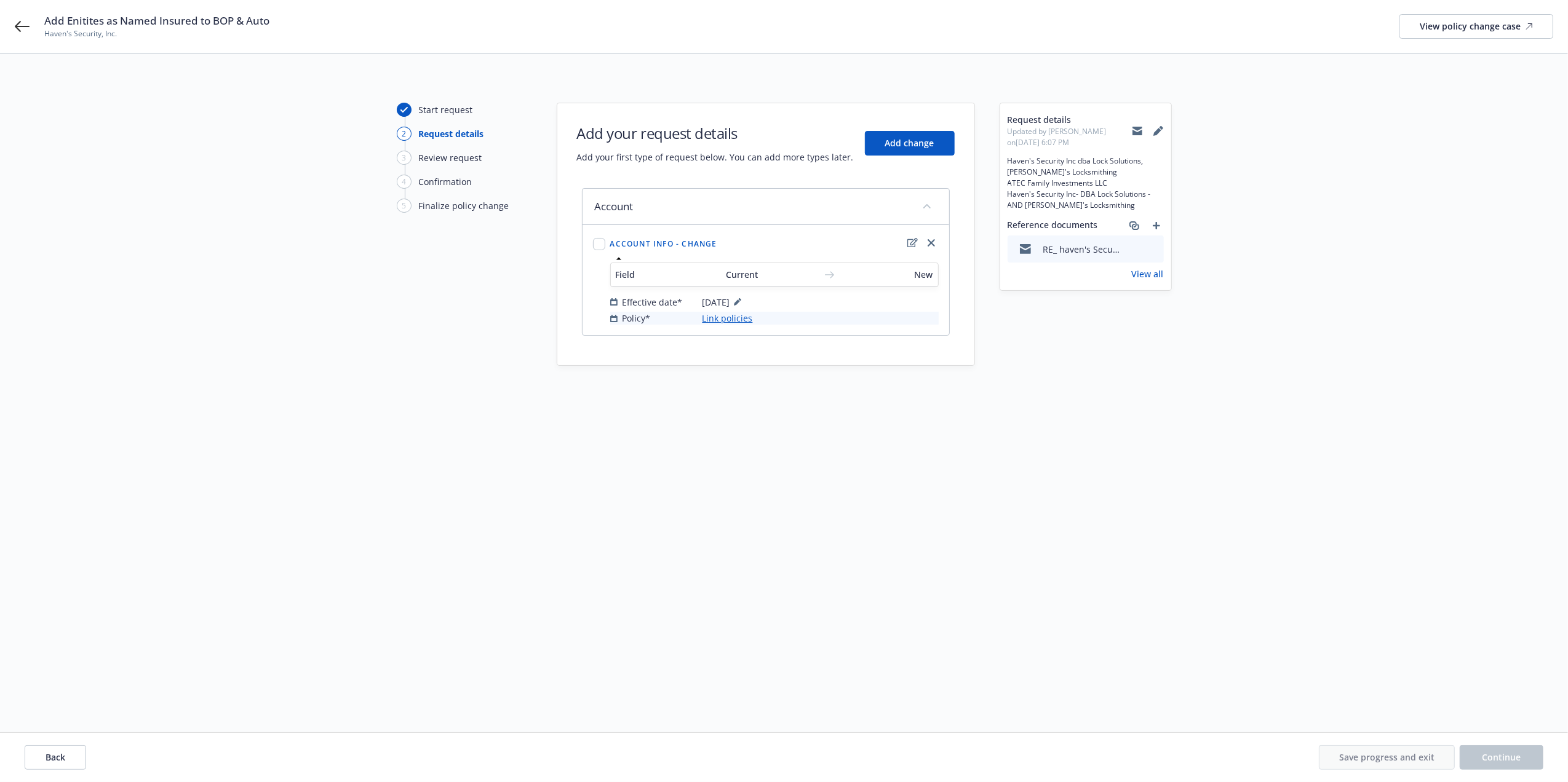
click at [731, 321] on link "Link policies" at bounding box center [727, 319] width 51 height 13
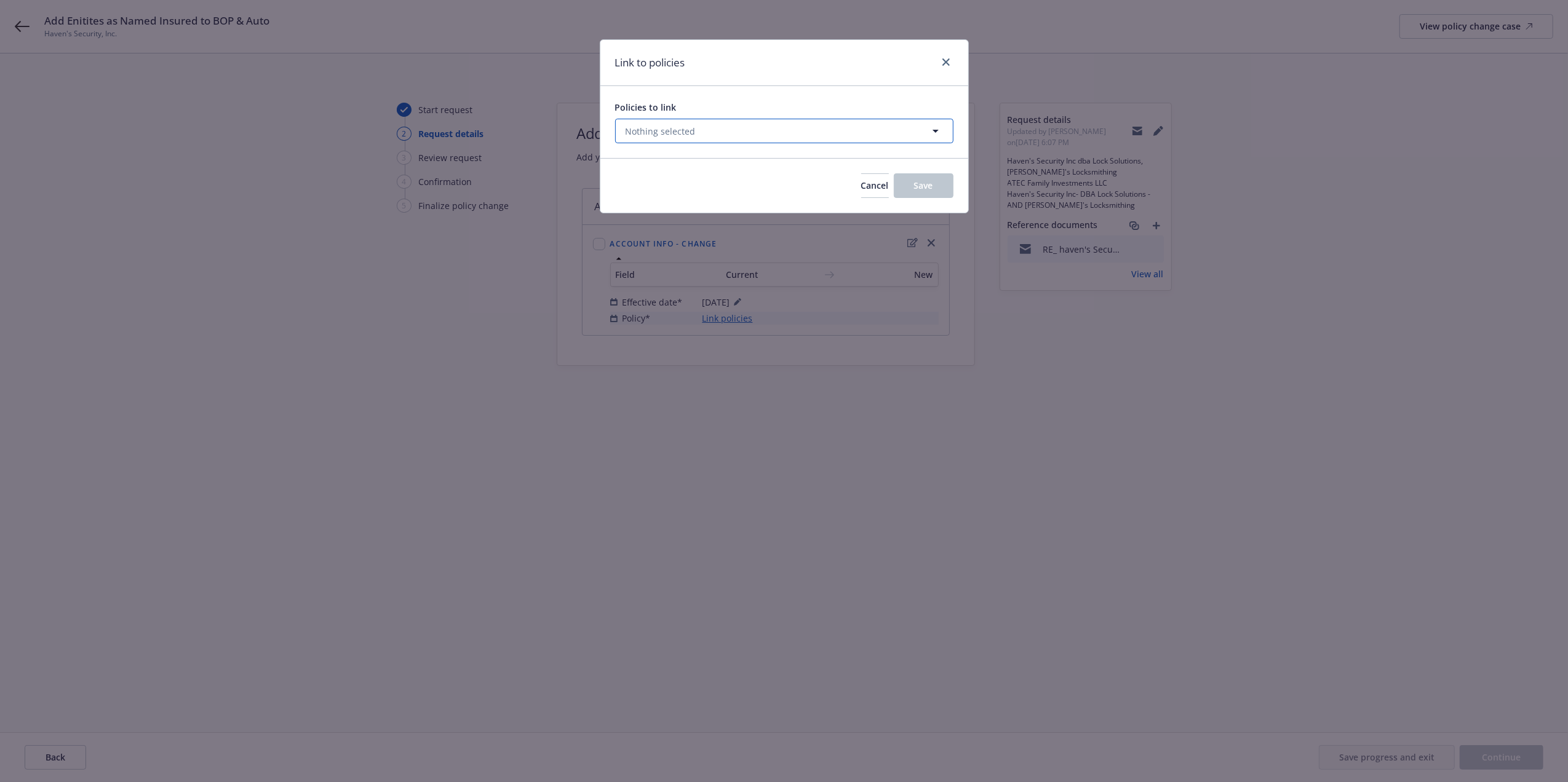
click at [934, 131] on icon "button" at bounding box center [935, 131] width 6 height 3
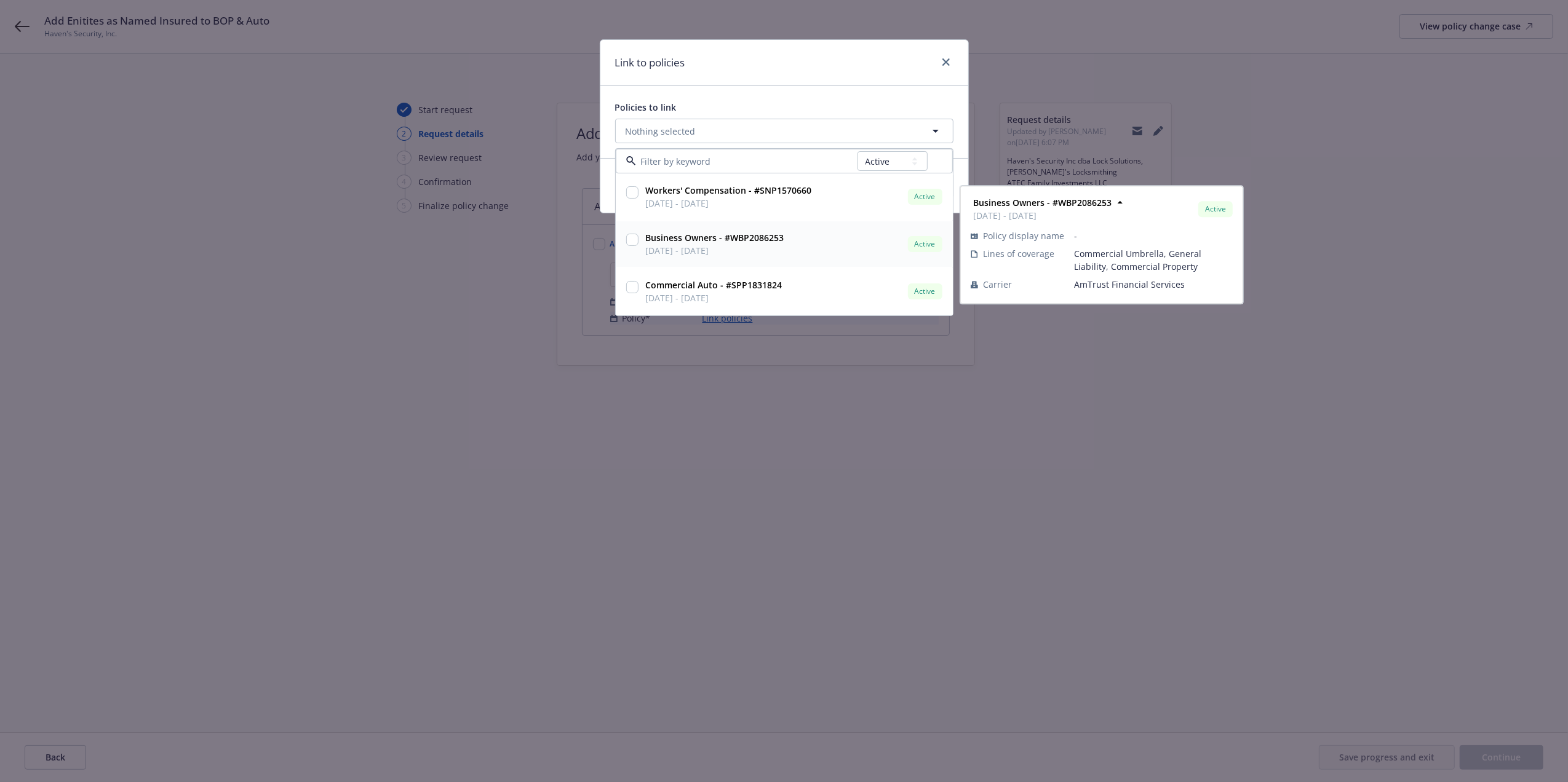
click at [634, 237] on input "checkbox" at bounding box center [632, 239] width 12 height 12
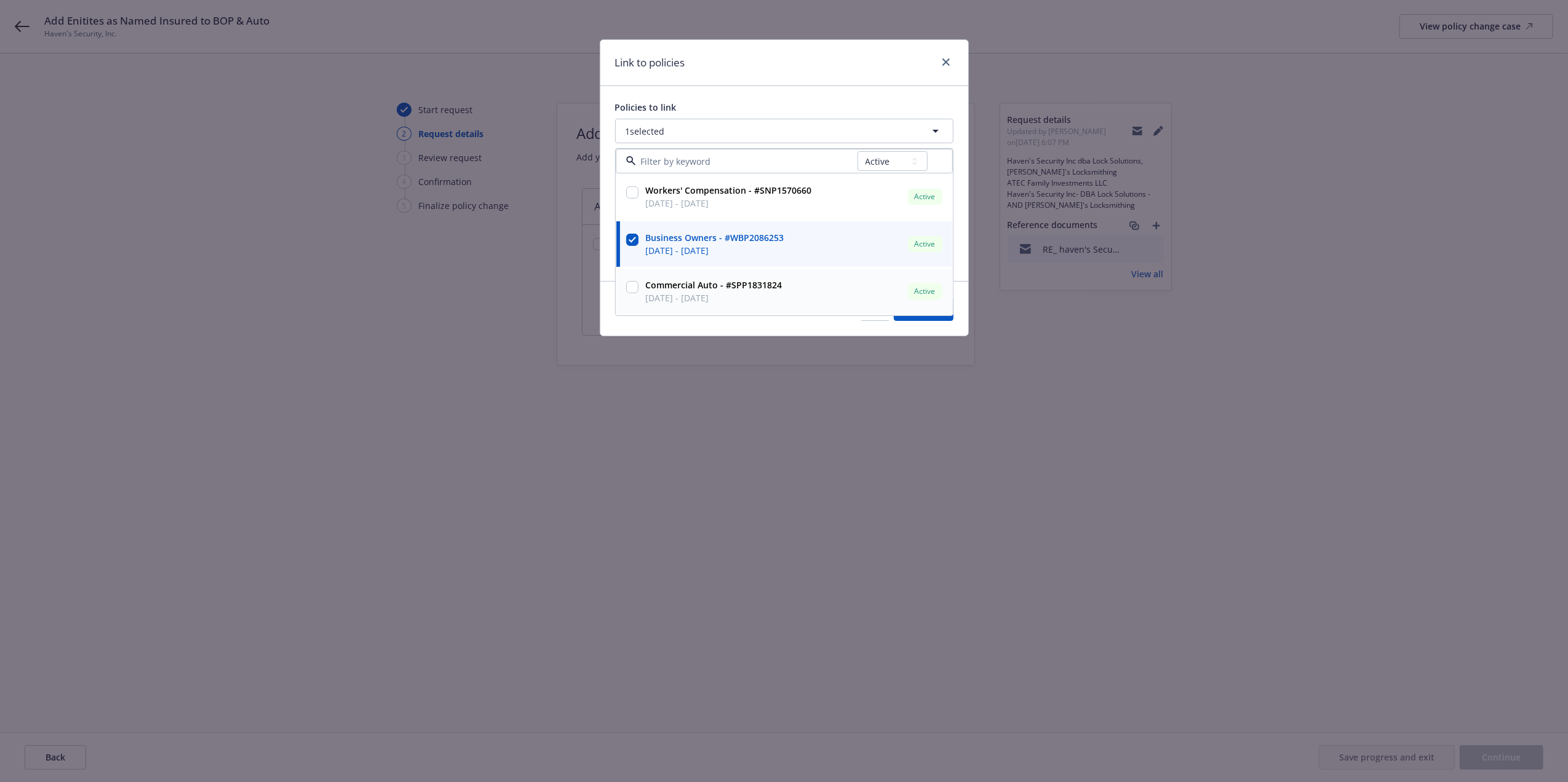
click at [629, 286] on input "checkbox" at bounding box center [632, 287] width 12 height 12
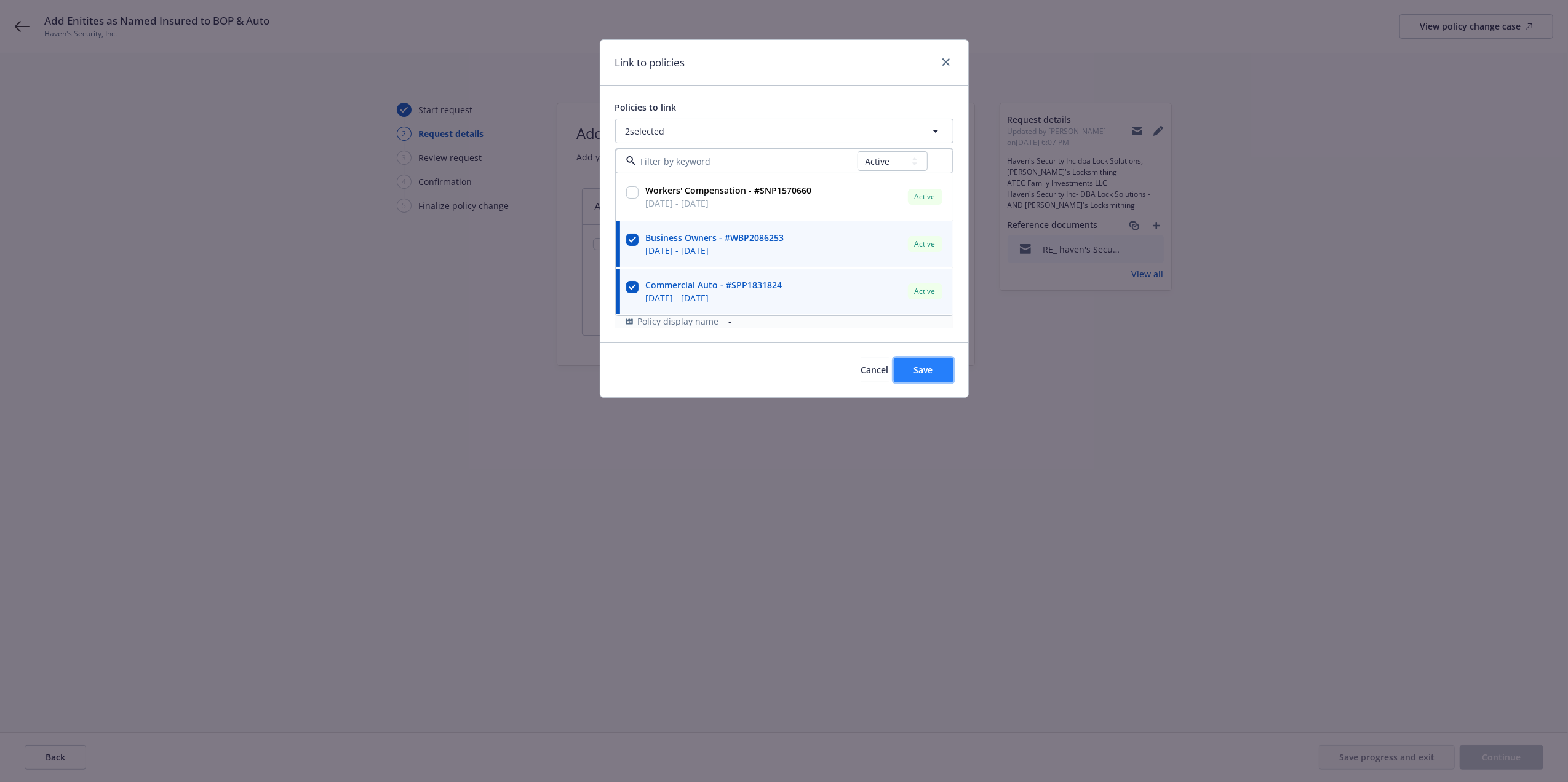
click at [920, 371] on span "Save" at bounding box center [924, 370] width 19 height 11
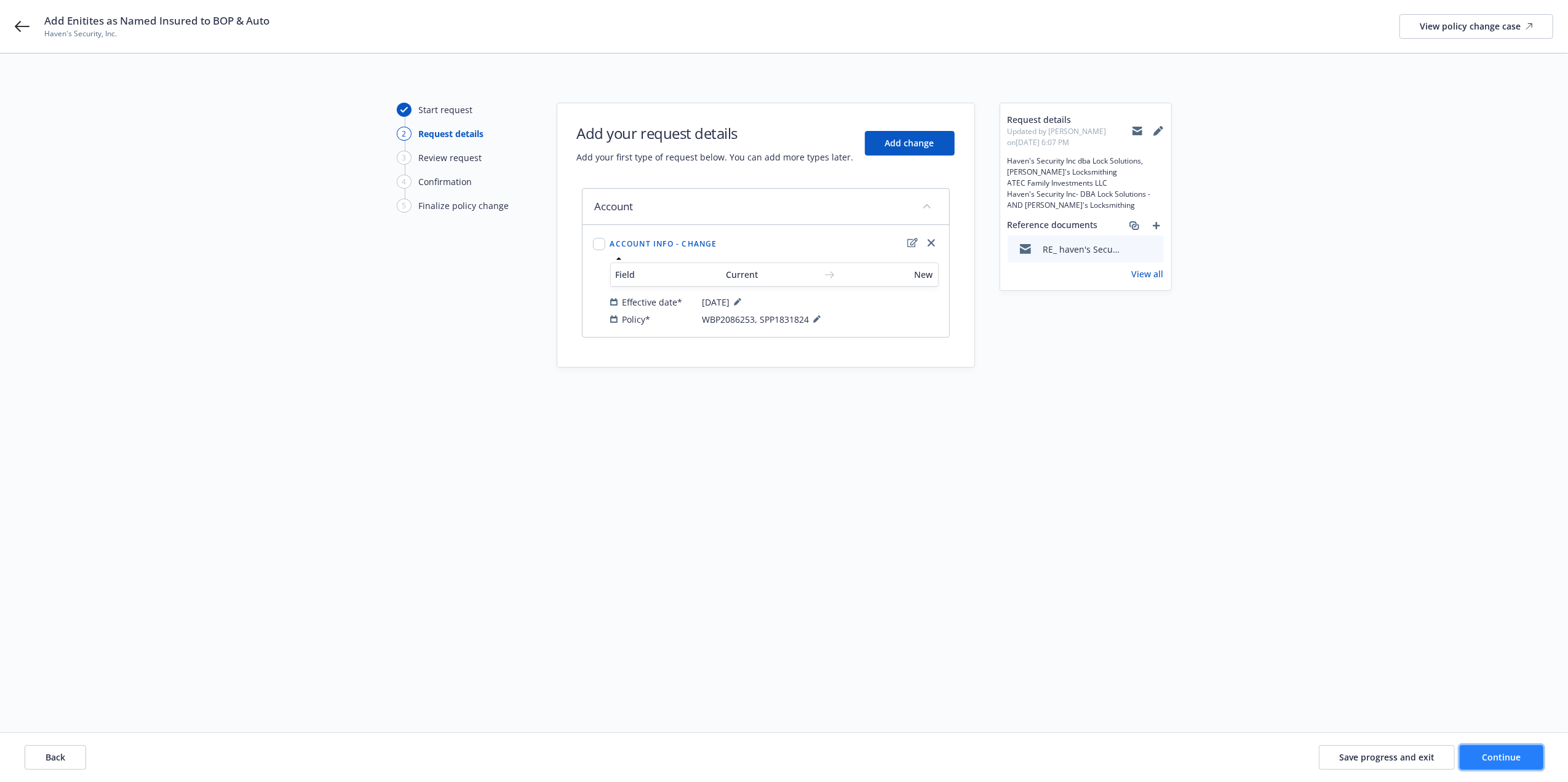
drag, startPoint x: 1482, startPoint y: 751, endPoint x: 1477, endPoint y: 746, distance: 7.1
click at [1482, 751] on button "Continue" at bounding box center [1501, 758] width 84 height 24
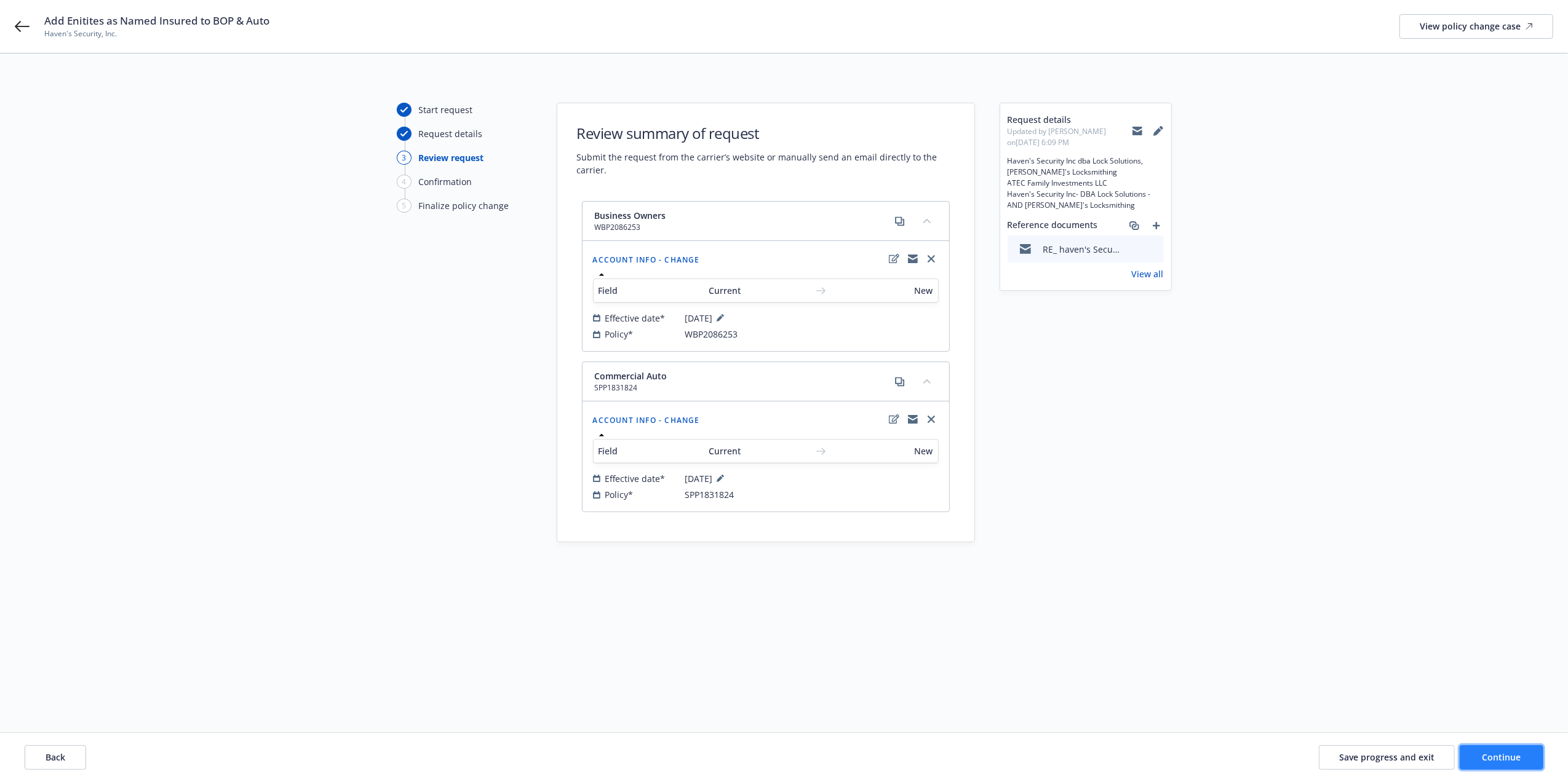
click at [1522, 755] on button "Continue" at bounding box center [1501, 758] width 84 height 24
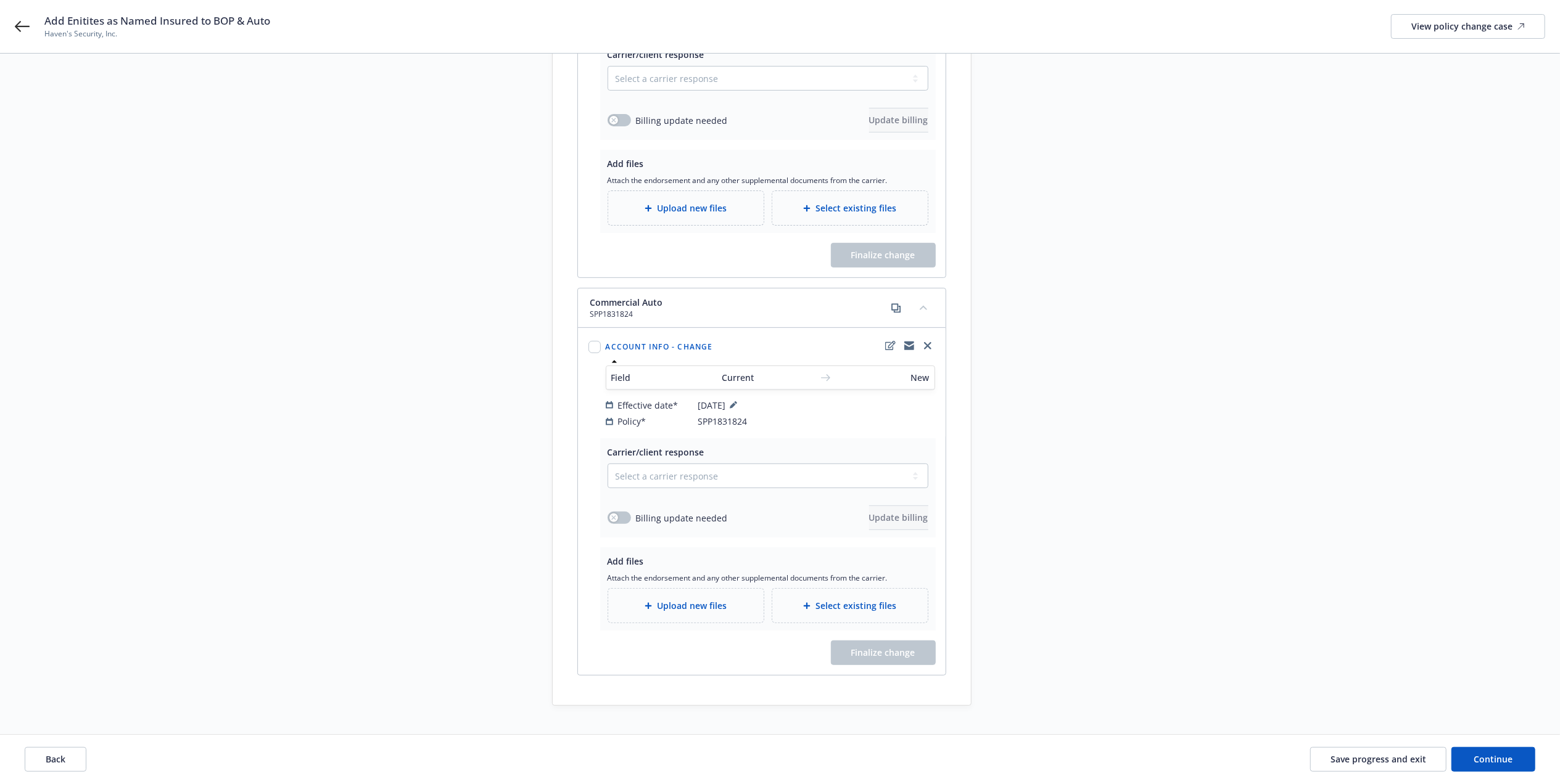
scroll to position [354, 0]
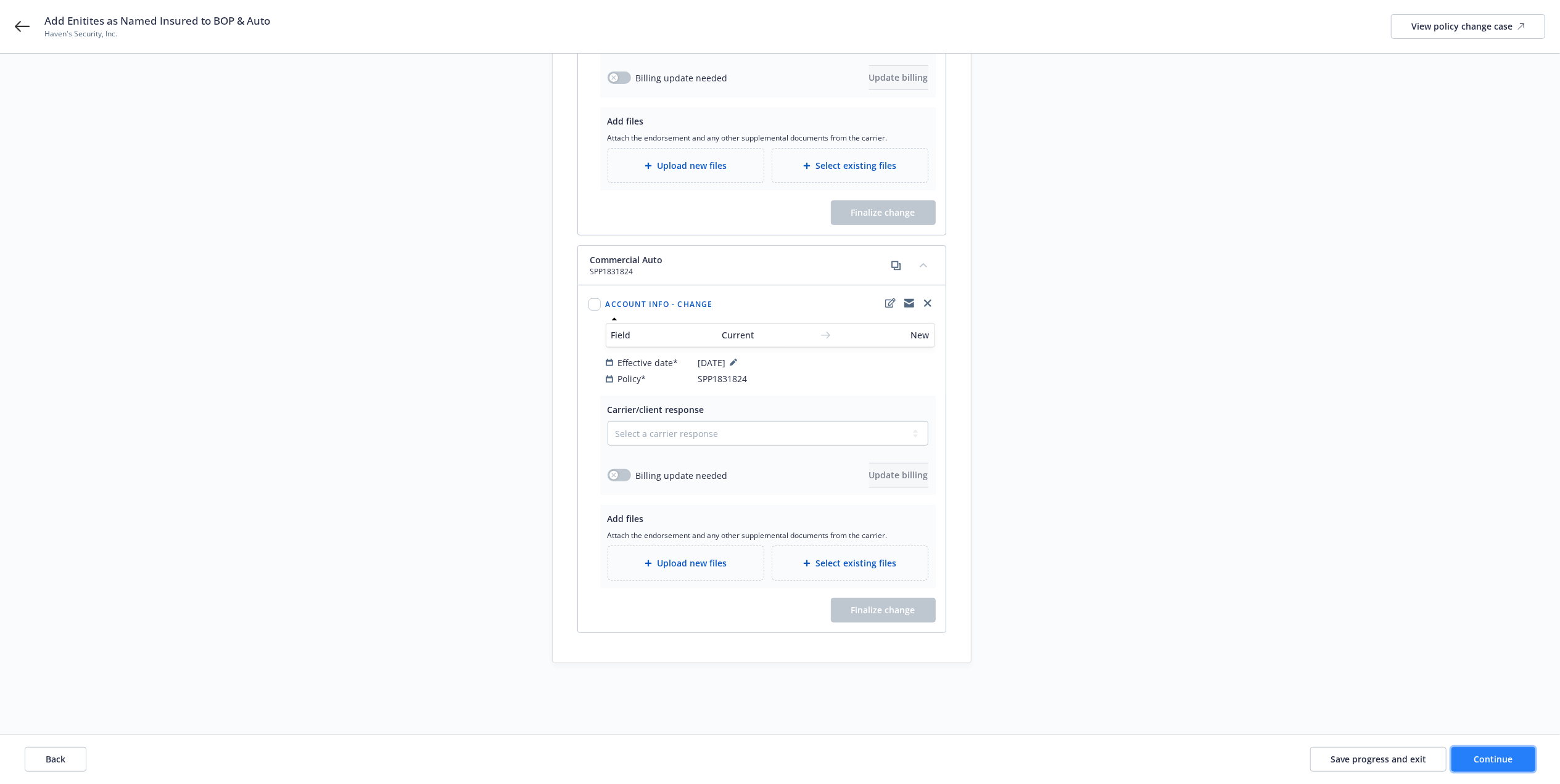
click at [1481, 756] on span "Continue" at bounding box center [1493, 759] width 39 height 11
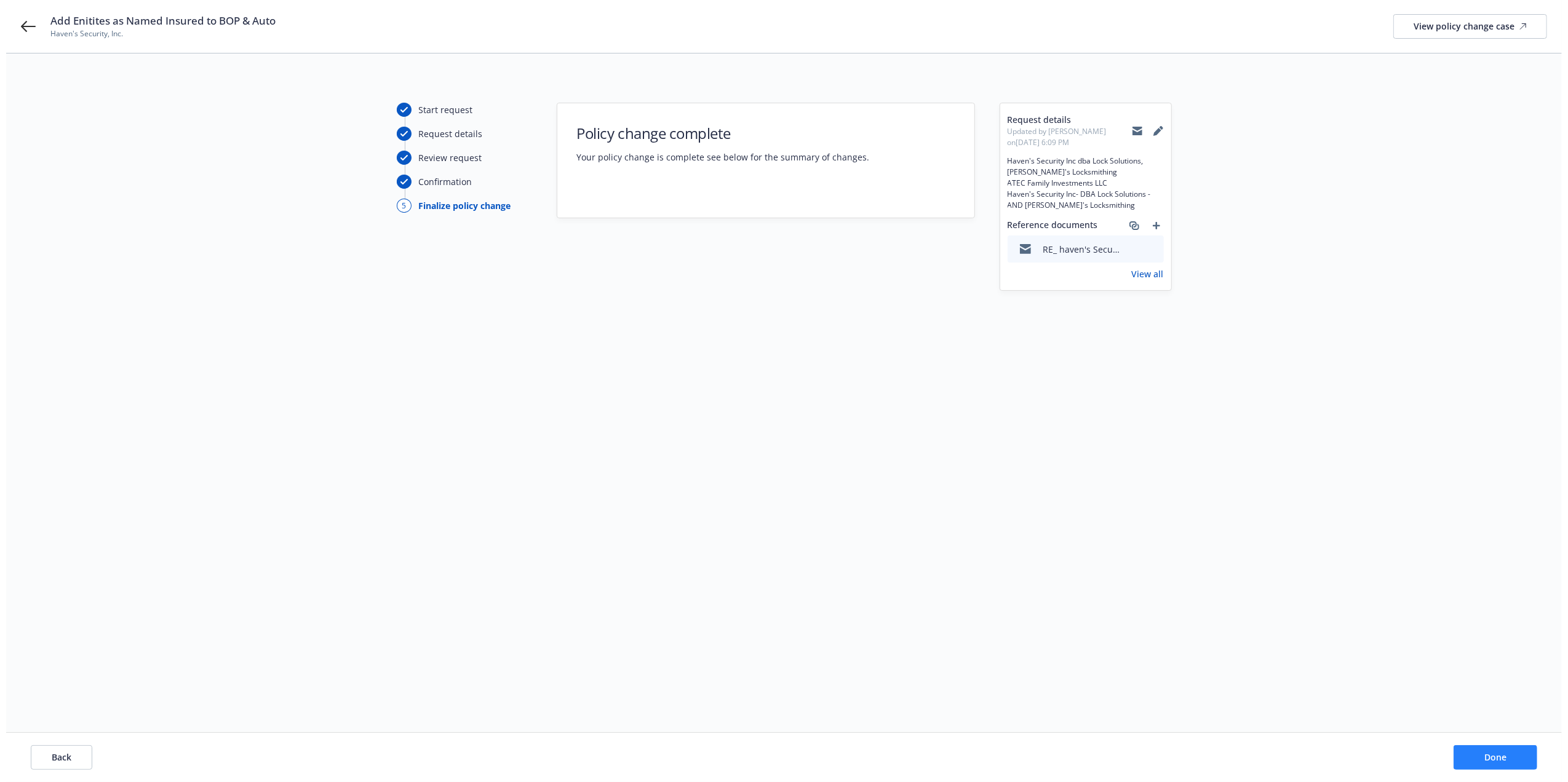
scroll to position [0, 0]
click at [1506, 756] on span "Done" at bounding box center [1501, 757] width 22 height 11
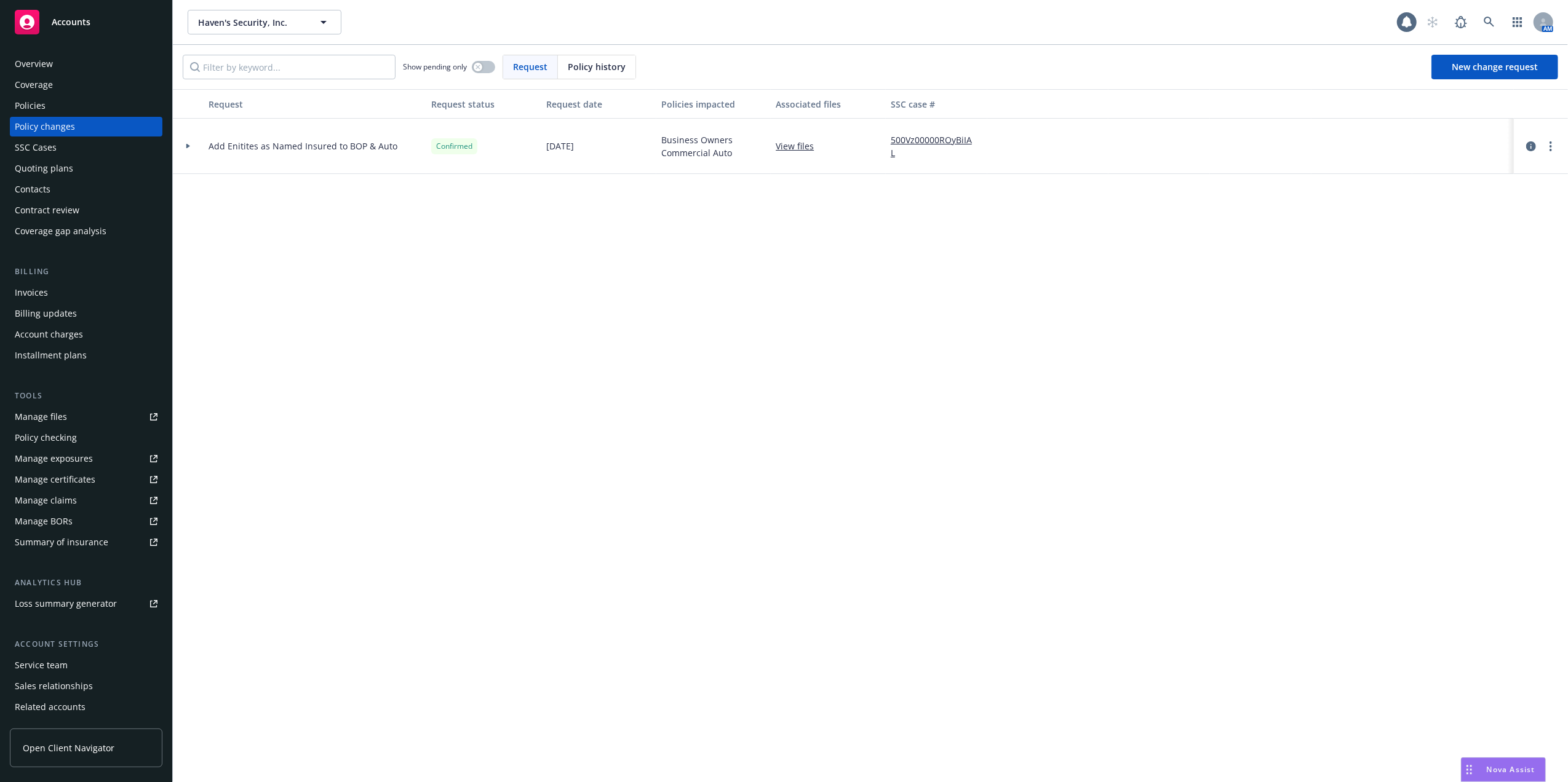
click at [32, 101] on div "Policies" at bounding box center [30, 106] width 31 height 20
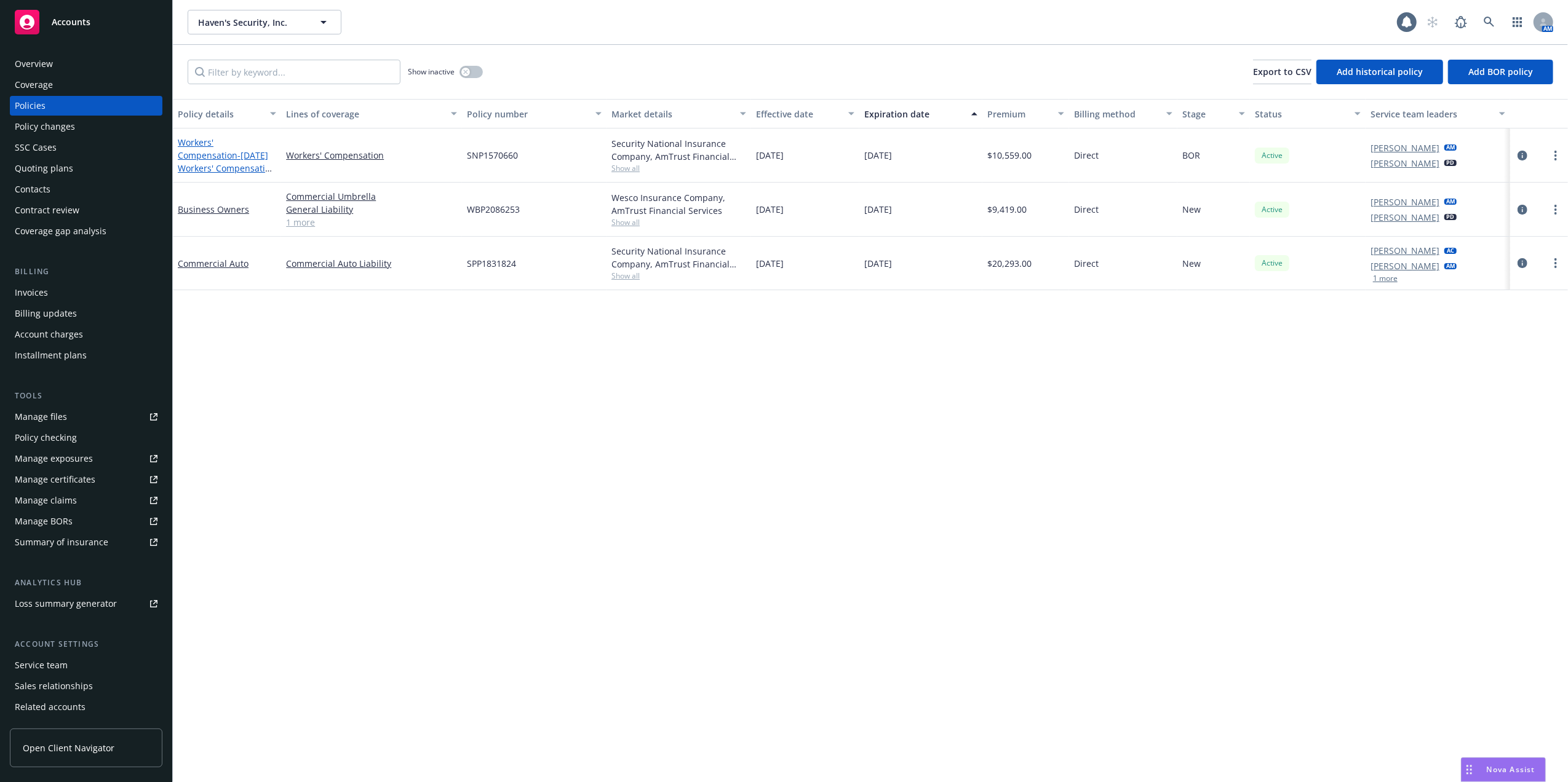
click at [215, 155] on span "- 08/23/25 Workers' Compensation - Amtrust/ADP" at bounding box center [226, 168] width 98 height 38
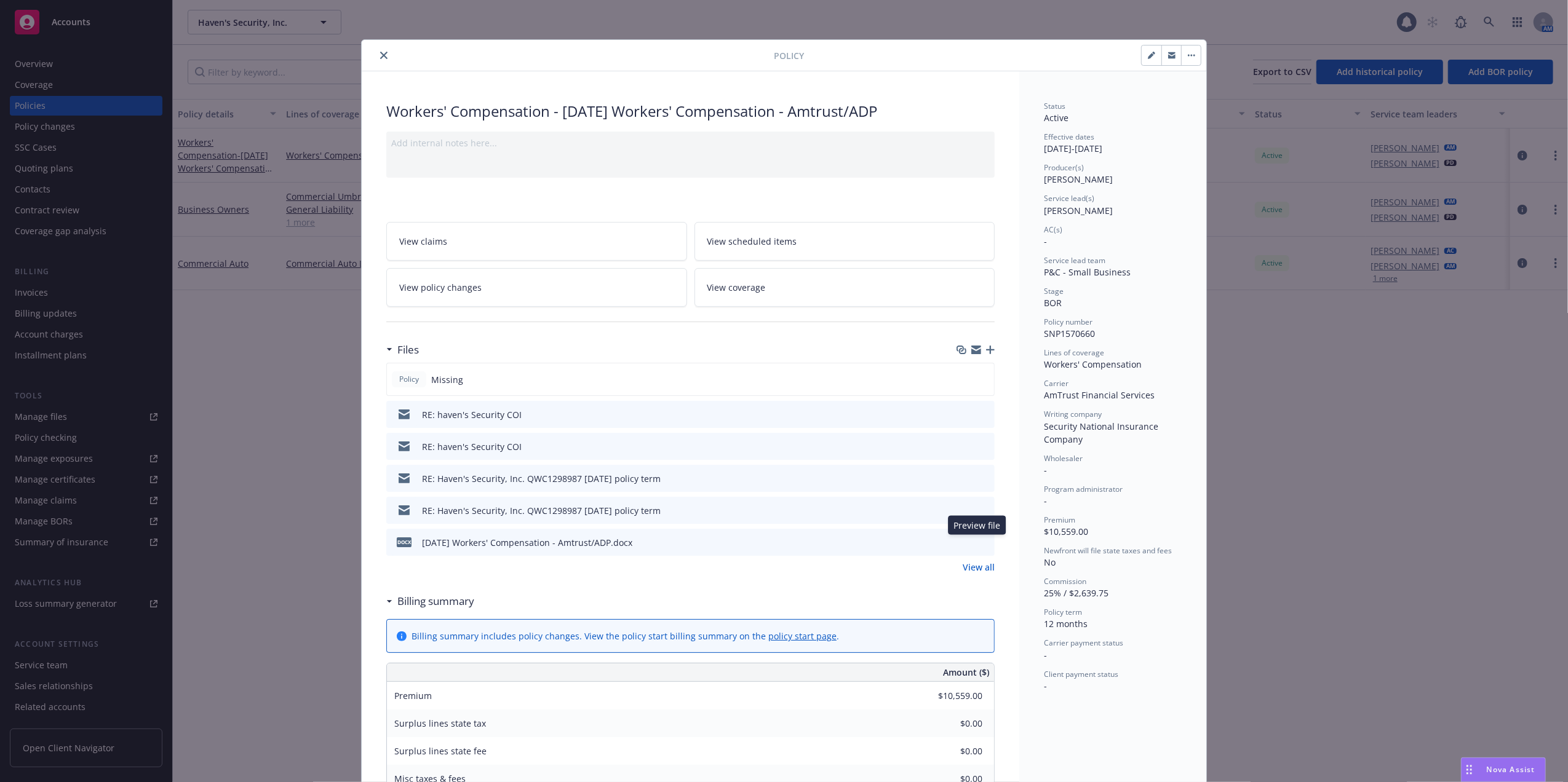
click at [977, 539] on icon "preview file" at bounding box center [982, 542] width 11 height 9
click at [977, 511] on icon "preview file" at bounding box center [982, 510] width 11 height 9
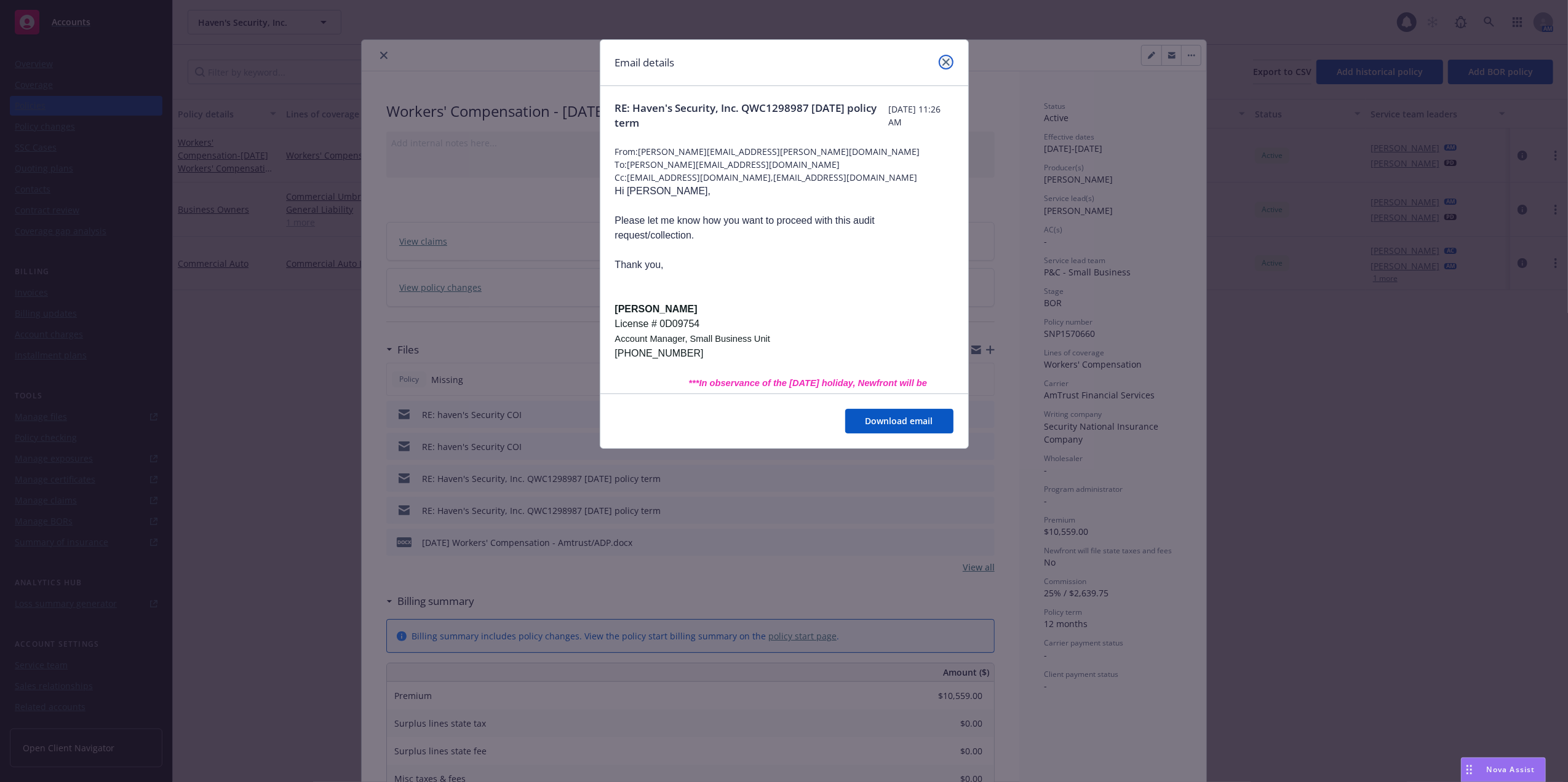
click at [945, 60] on icon "close" at bounding box center [946, 62] width 7 height 7
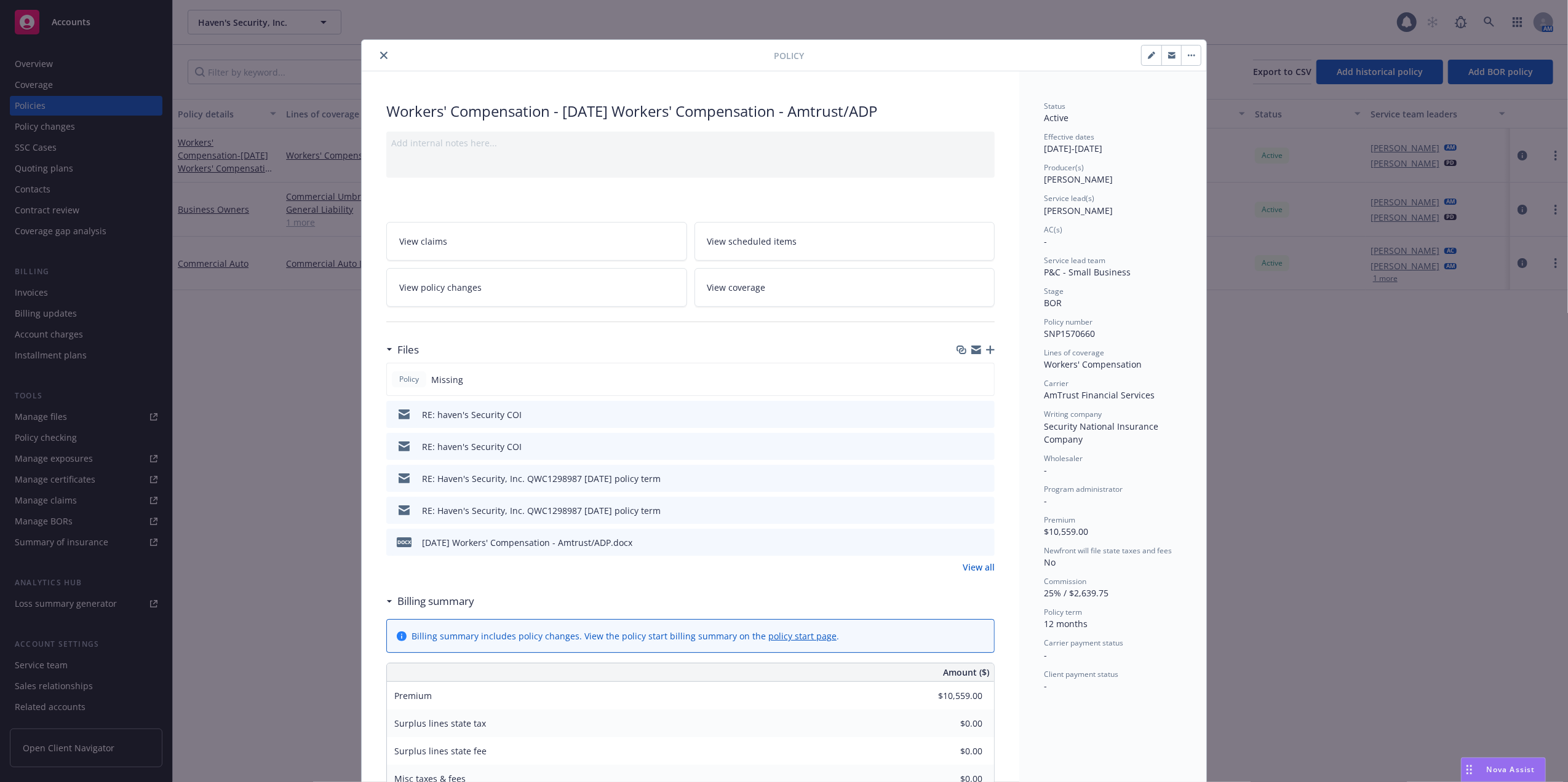
click at [380, 52] on icon "close" at bounding box center [384, 55] width 7 height 7
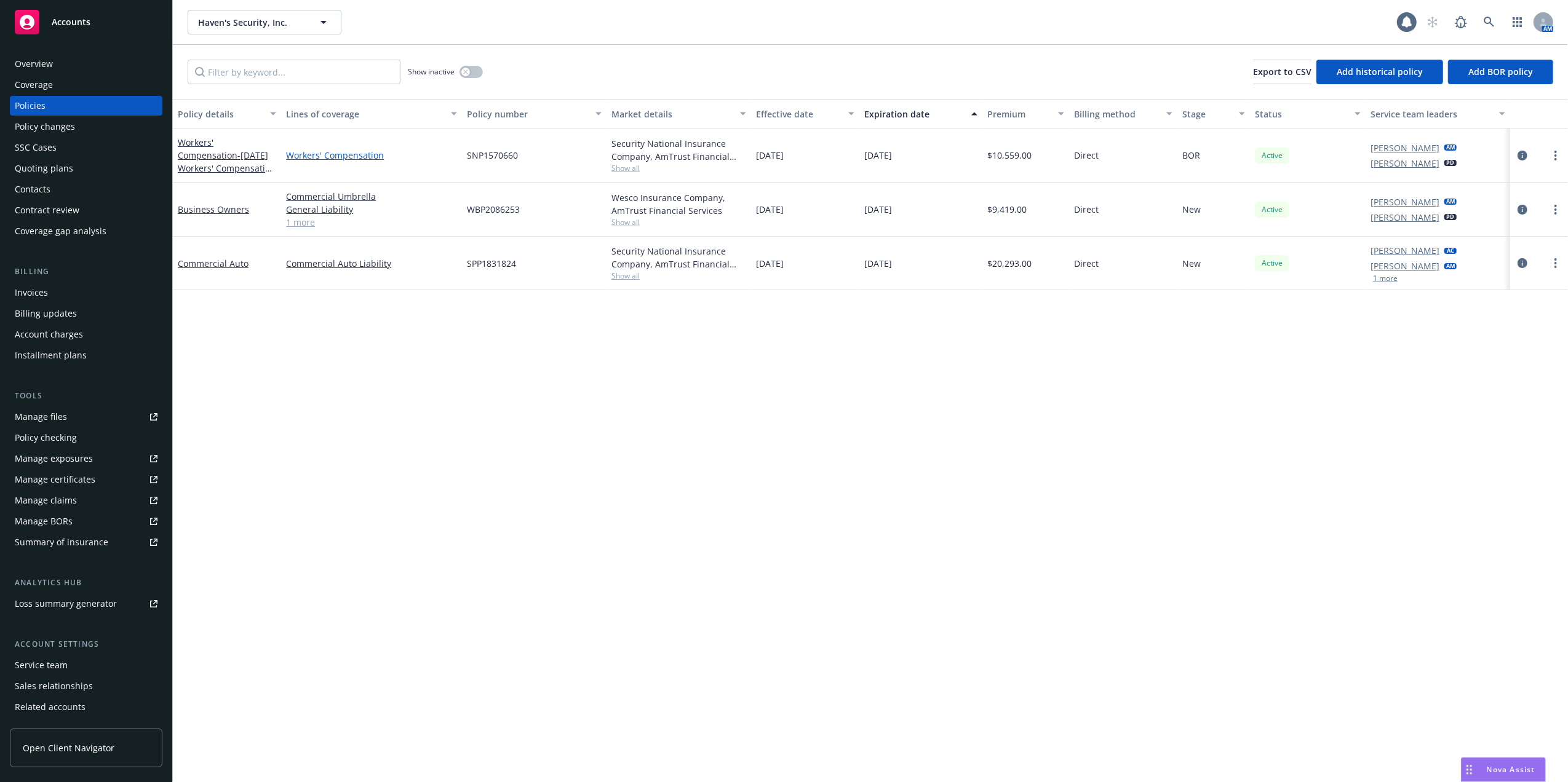
click at [309, 151] on link "Workers' Compensation" at bounding box center [371, 155] width 171 height 13
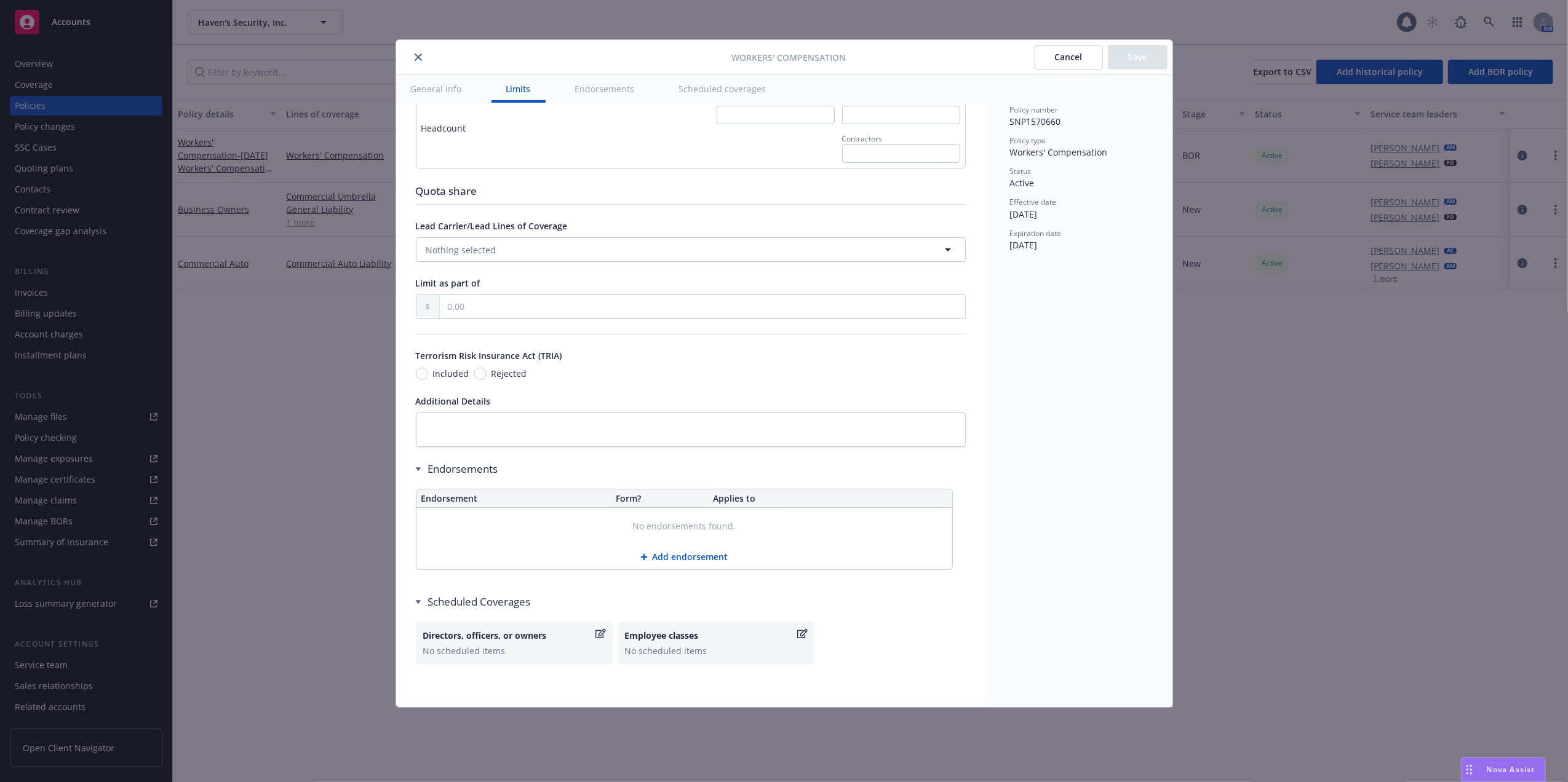
scroll to position [903, 0]
click at [419, 55] on icon "close" at bounding box center [418, 57] width 7 height 7
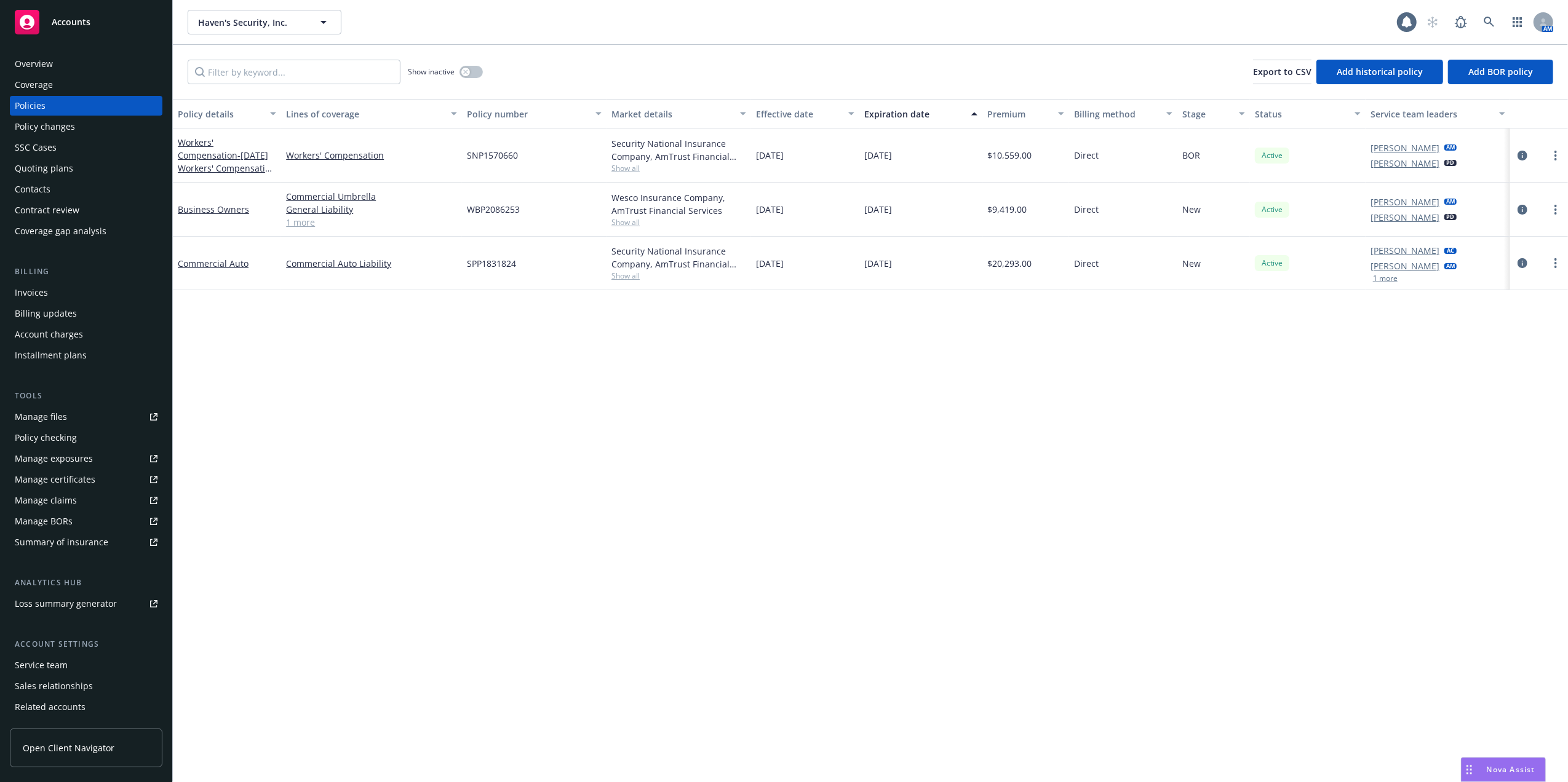
click at [622, 170] on span "Show all" at bounding box center [679, 168] width 135 height 11
click at [621, 428] on div "Policy details Lines of coverage Policy number Market details Effective date Ex…" at bounding box center [870, 441] width 1395 height 683
drag, startPoint x: 525, startPoint y: 156, endPoint x: 465, endPoint y: 156, distance: 60.0
click at [465, 156] on div "SNP1570660" at bounding box center [534, 156] width 144 height 54
copy span "SNP1570660"
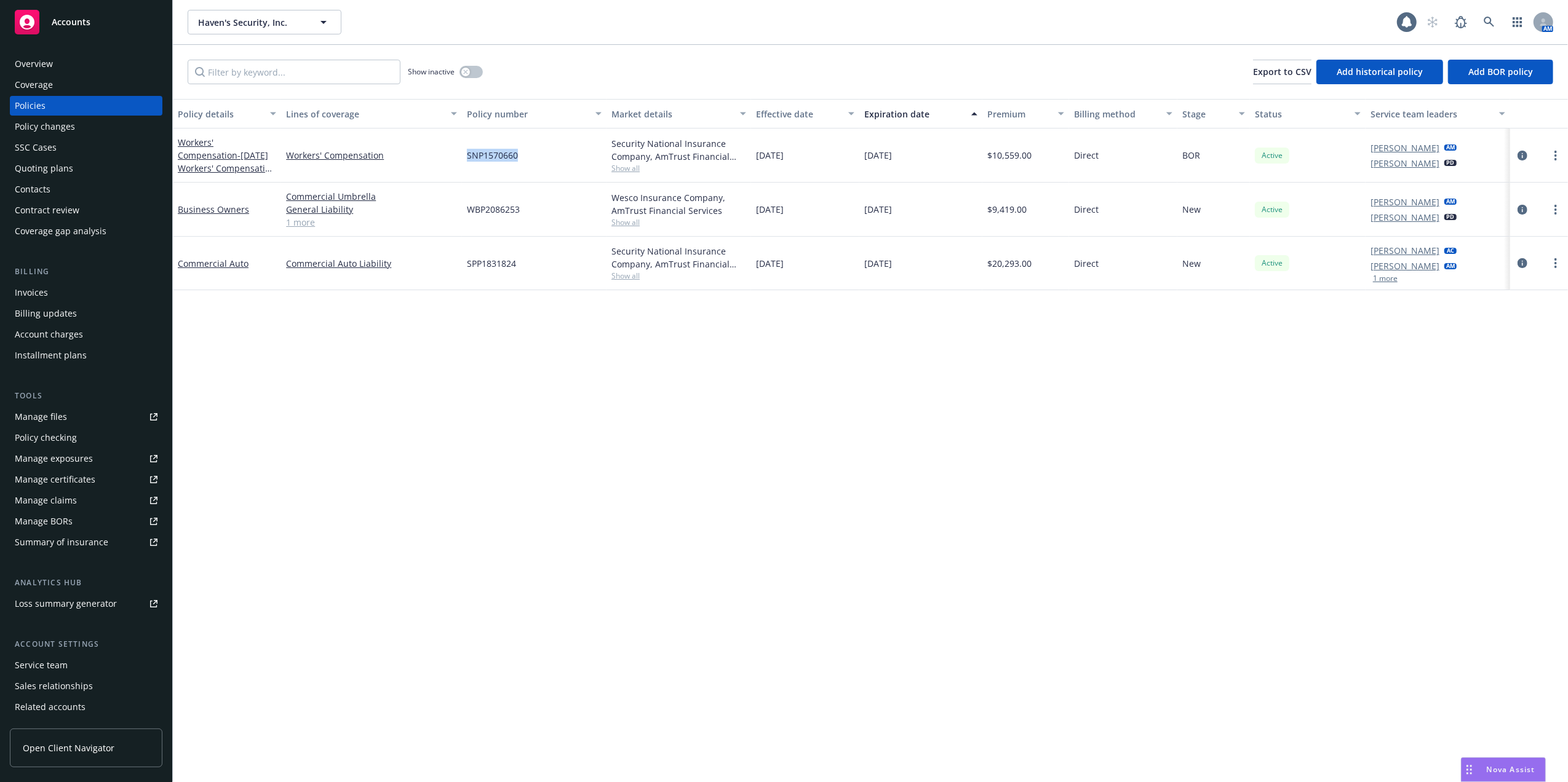
click at [28, 414] on div "Manage files" at bounding box center [41, 417] width 52 height 20
click at [42, 417] on div "Manage files" at bounding box center [41, 417] width 52 height 20
click at [1555, 153] on icon "more" at bounding box center [1555, 156] width 2 height 10
drag, startPoint x: 1474, startPoint y: 327, endPoint x: 1529, endPoint y: 339, distance: 56.3
click at [1474, 326] on link "Copy logging email" at bounding box center [1490, 329] width 144 height 24
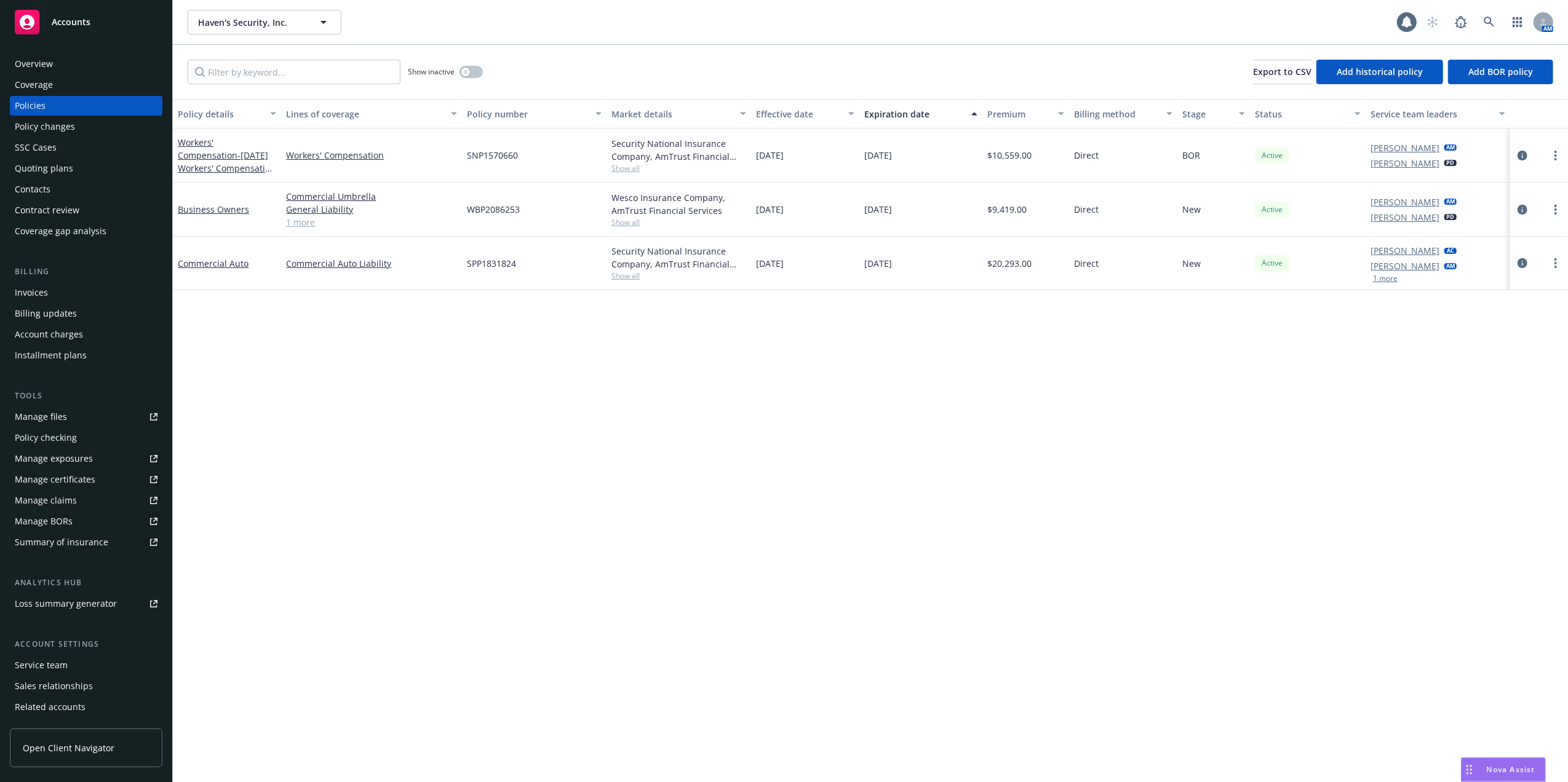
drag, startPoint x: 1502, startPoint y: 768, endPoint x: 1485, endPoint y: 748, distance: 26.2
click at [1502, 765] on span "Nova Assist" at bounding box center [1511, 769] width 49 height 11
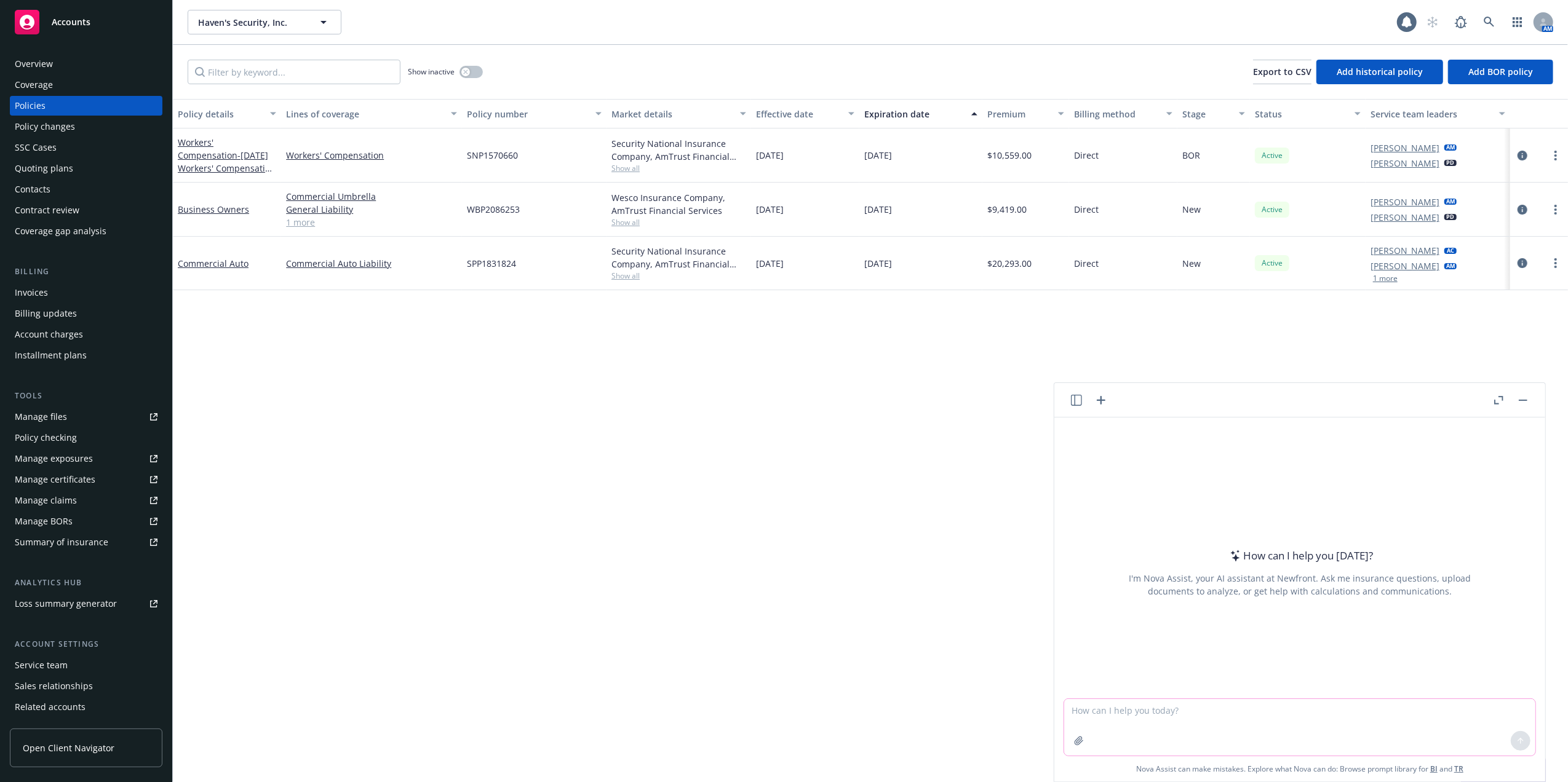
click at [1263, 708] on textarea at bounding box center [1300, 727] width 471 height 56
paste textarea "Hi Molly, Can you confirm that the below entities are included as Named Insured…"
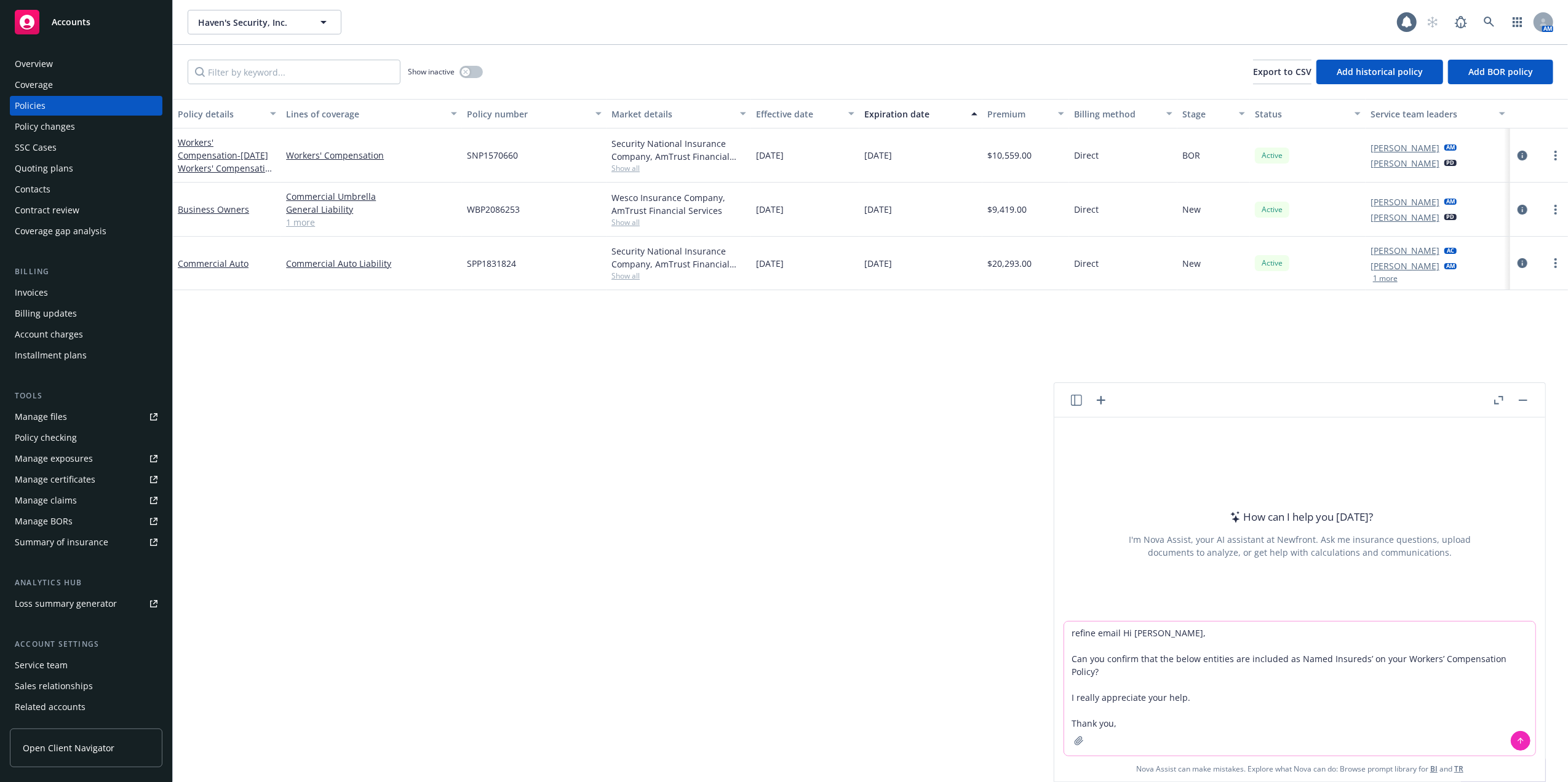
click at [1517, 738] on icon at bounding box center [1521, 741] width 9 height 9
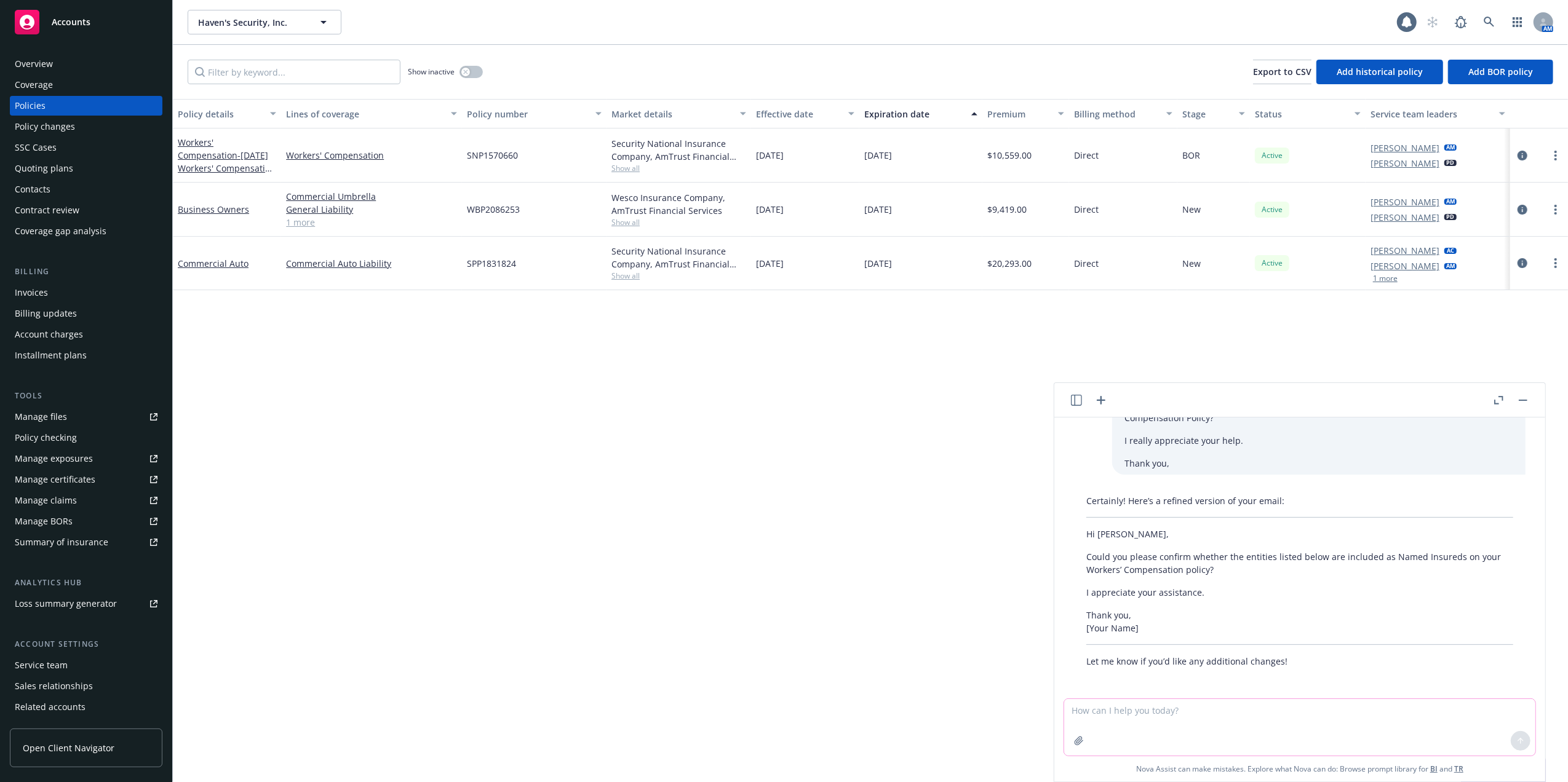
scroll to position [61, 0]
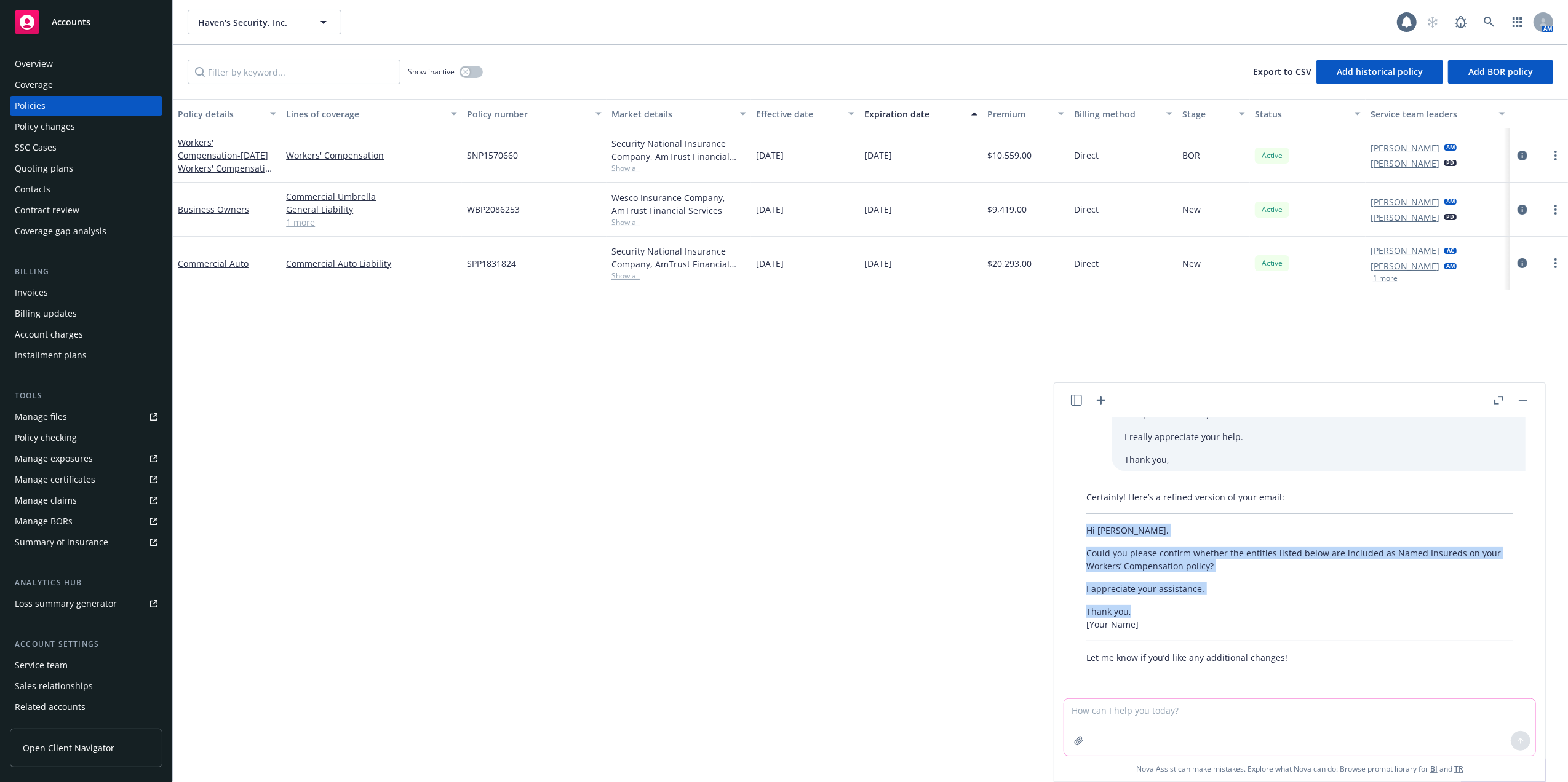
drag, startPoint x: 1085, startPoint y: 527, endPoint x: 1240, endPoint y: 601, distance: 171.8
click at [1240, 601] on div "Certainly! Here’s a refined version of your email: Hi Molly, Could you please c…" at bounding box center [1299, 577] width 451 height 184
copy div "Hi Molly, Could you please confirm whether the entities listed below are includ…"
click at [33, 186] on div "Contacts" at bounding box center [33, 189] width 36 height 20
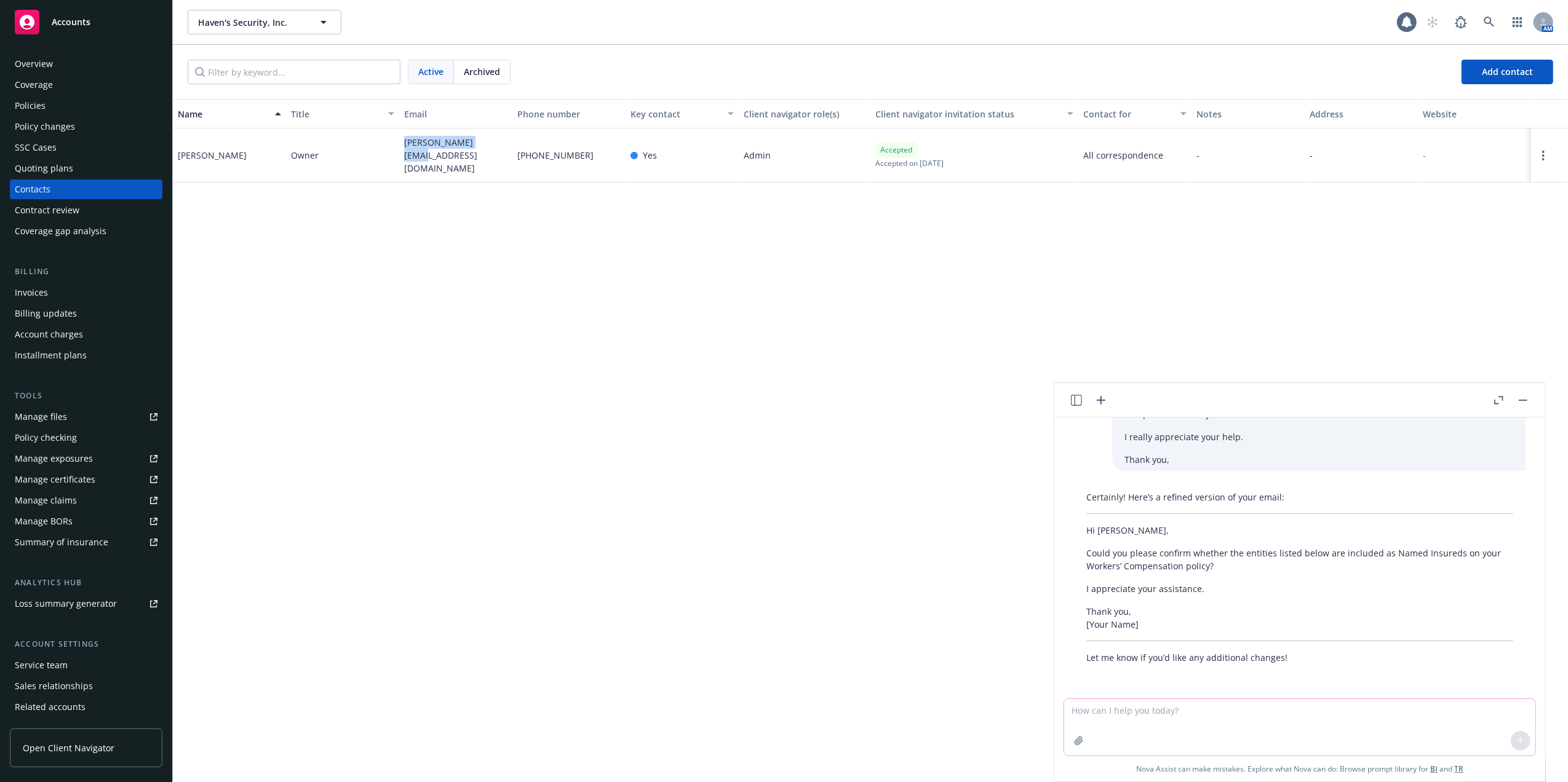
drag, startPoint x: 493, startPoint y: 154, endPoint x: 402, endPoint y: 153, distance: 91.0
click at [402, 153] on div "andy@havensfts.com" at bounding box center [456, 156] width 113 height 54
copy span "andy@havensfts.com"
click at [1412, 709] on textarea at bounding box center [1300, 727] width 471 height 56
paste textarea "Hi Andy, We have notified that currently your 23/24 Term Workers' Compensation …"
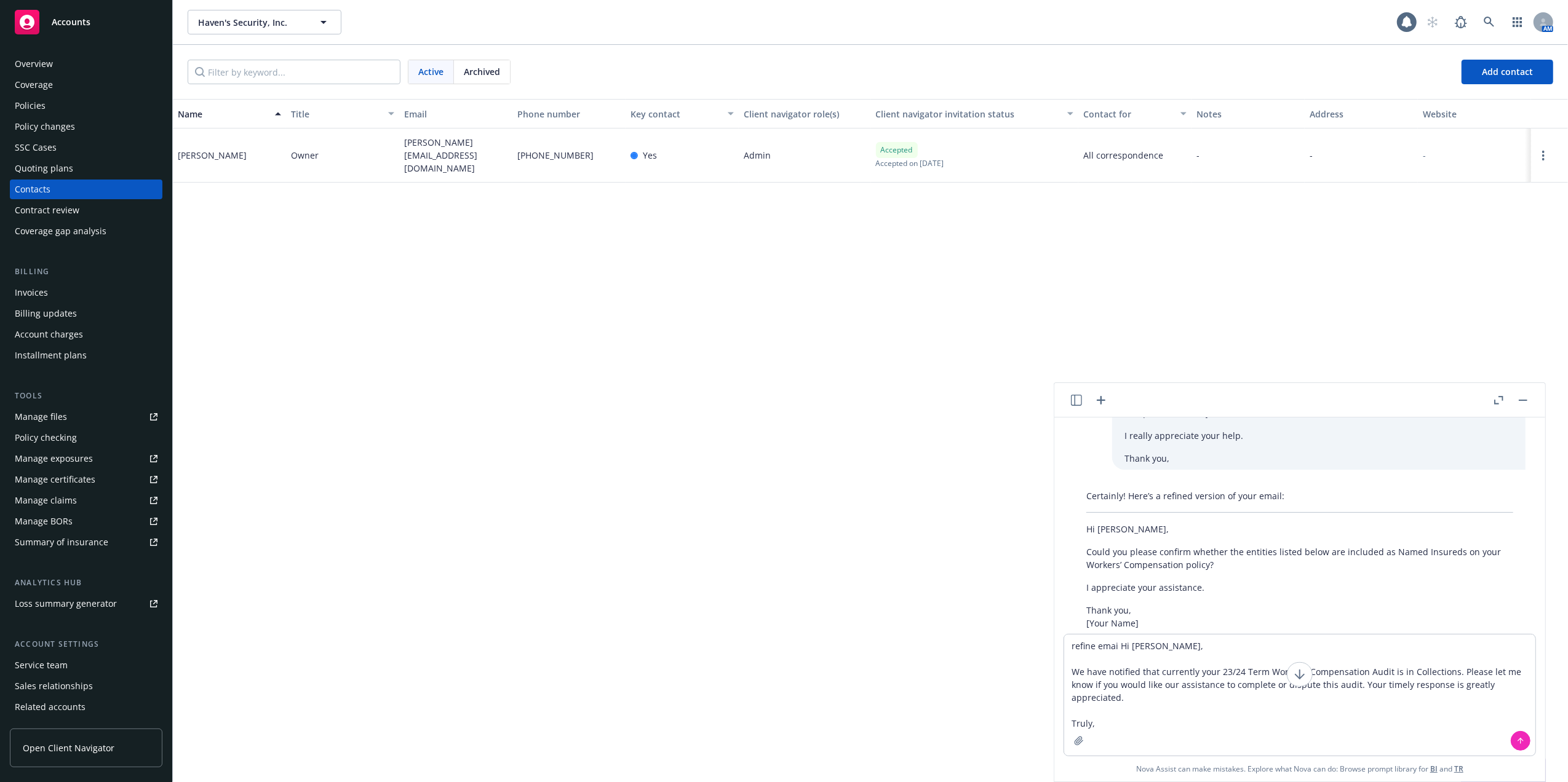
click at [1517, 737] on icon at bounding box center [1521, 741] width 9 height 9
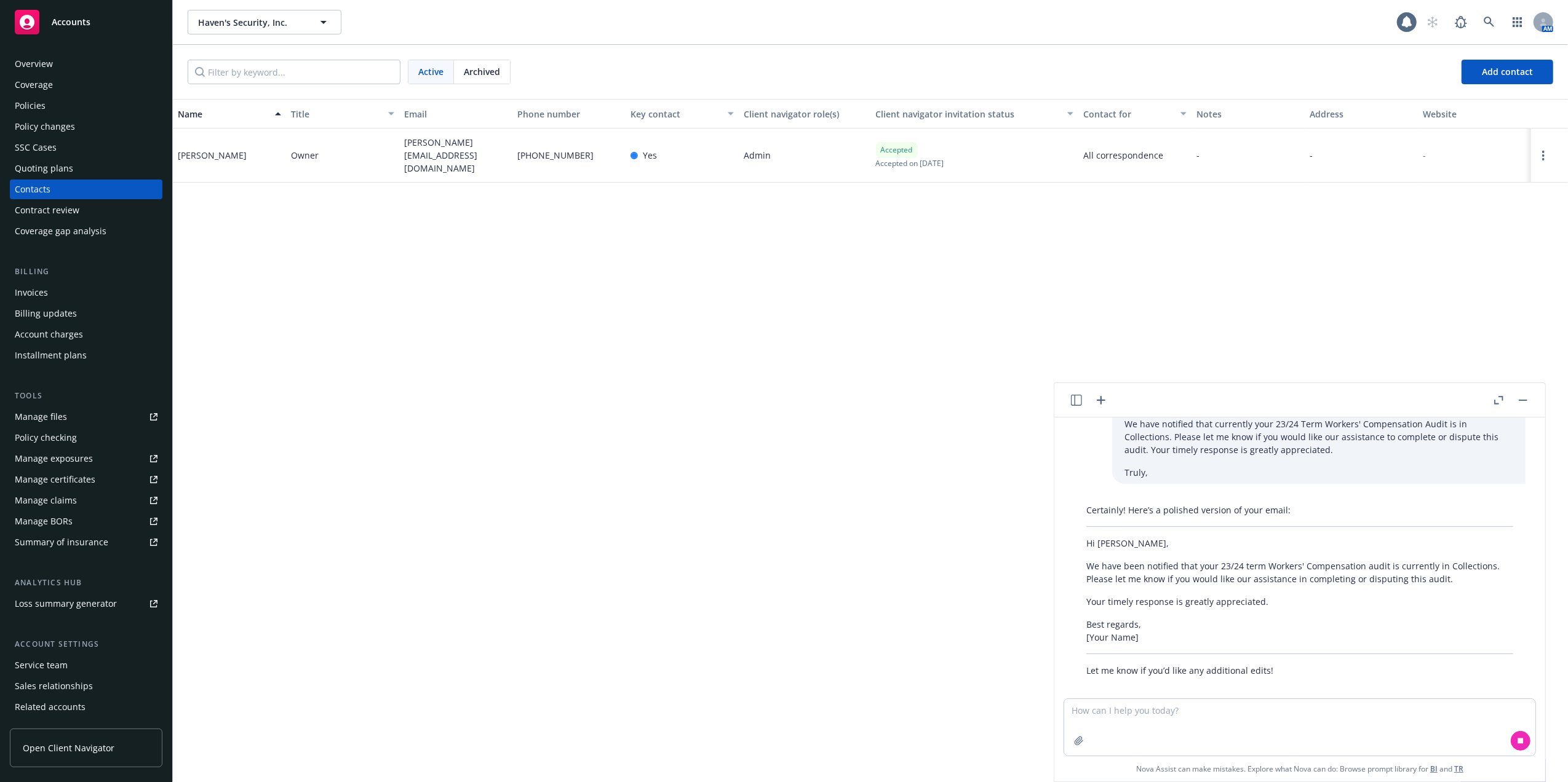
scroll to position [369, 0]
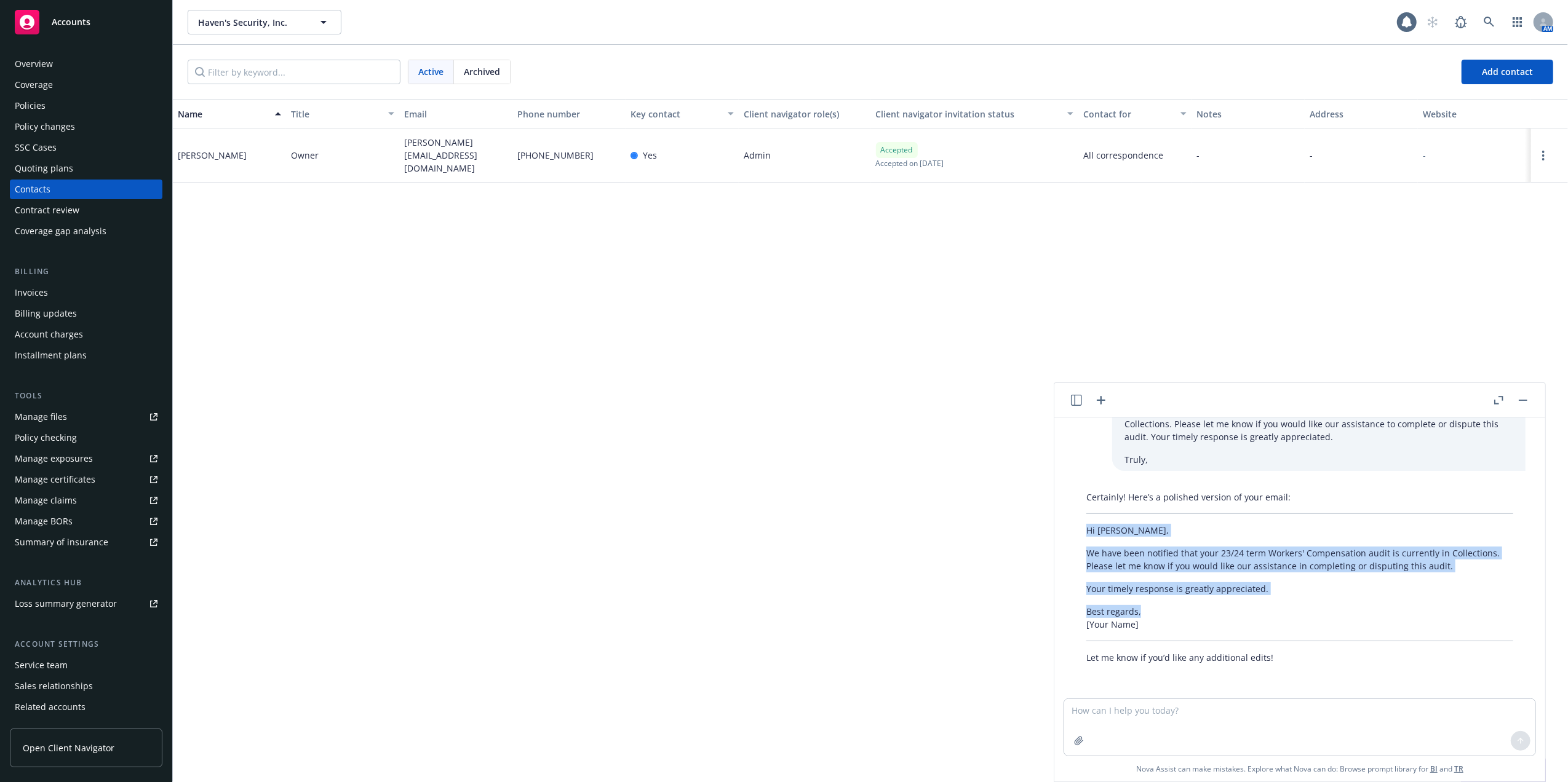
drag, startPoint x: 1087, startPoint y: 526, endPoint x: 1238, endPoint y: 608, distance: 171.8
click at [1238, 608] on div "Certainly! Here’s a polished version of your email: Hi Andy, We have been notif…" at bounding box center [1299, 577] width 451 height 184
copy div "Hi Andy, We have been notified that your 23/24 term Workers' Compensation audit…"
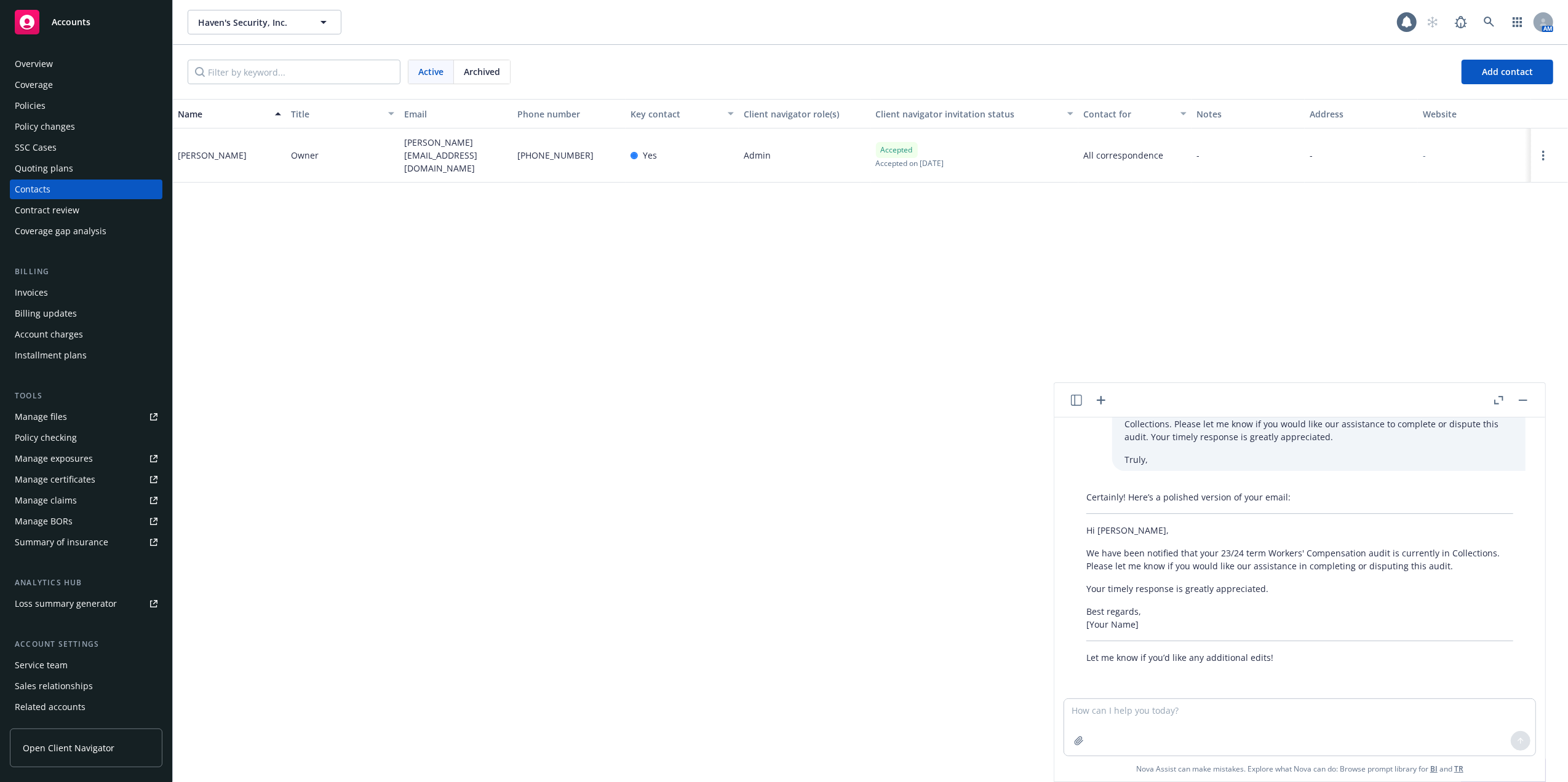
drag, startPoint x: 793, startPoint y: 522, endPoint x: 796, endPoint y: 449, distance: 73.1
click at [793, 520] on div "Name Title Email Phone number Key contact Client navigator role(s) Client navig…" at bounding box center [870, 441] width 1395 height 683
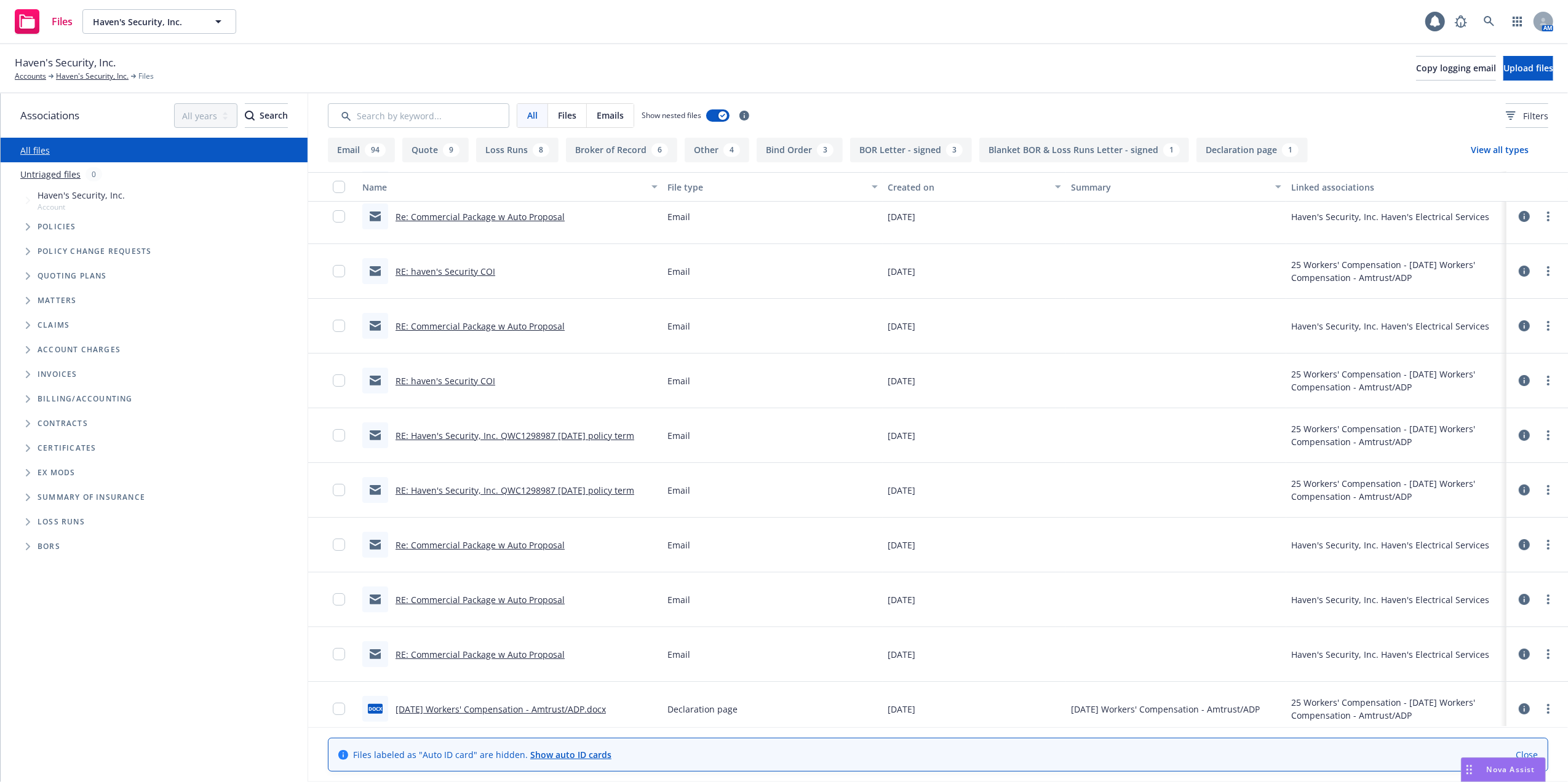
scroll to position [164, 0]
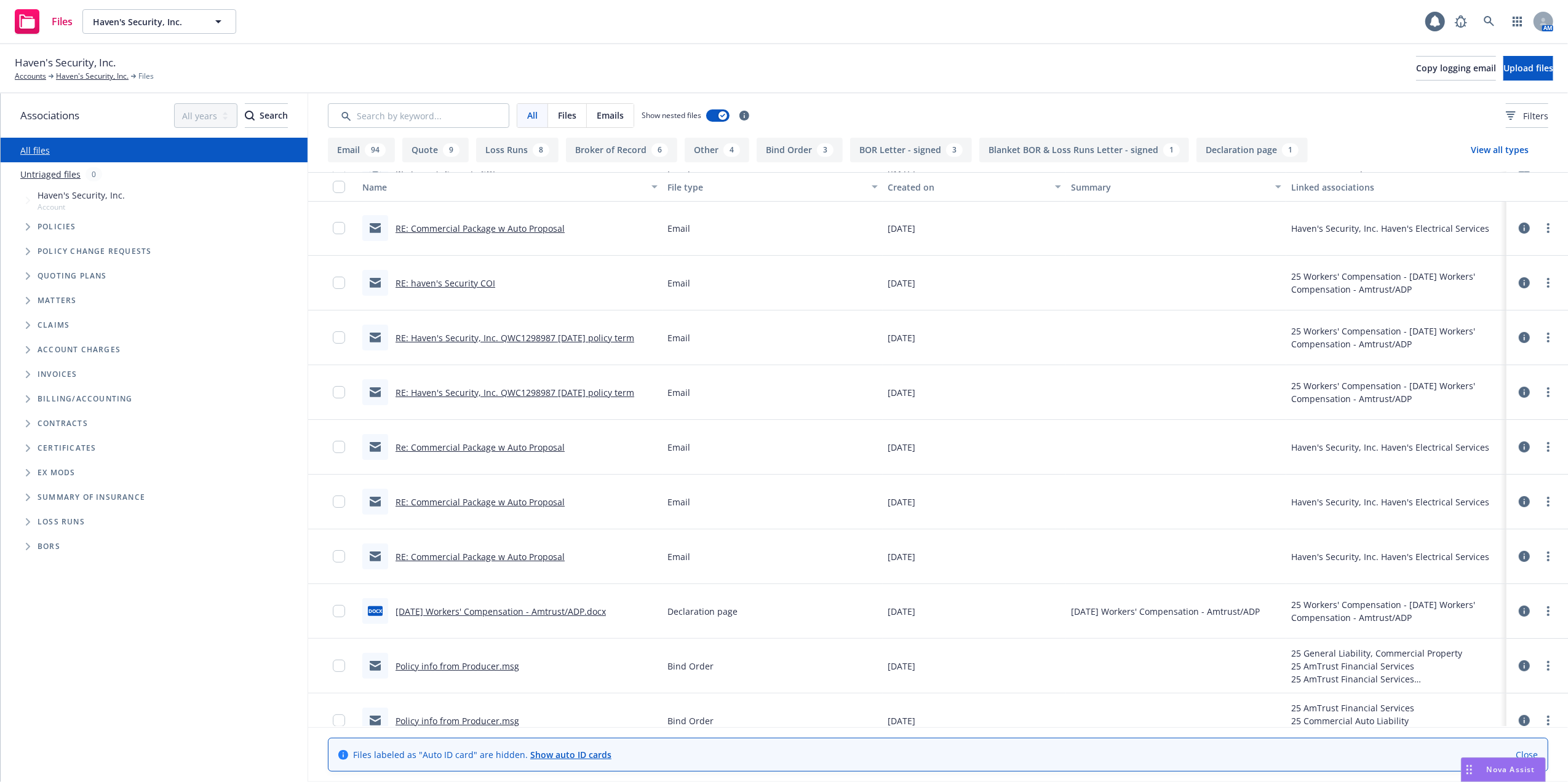
click at [467, 335] on link "RE: Haven's Security, Inc. QWC1298987 [DATE] policy term" at bounding box center [515, 338] width 239 height 11
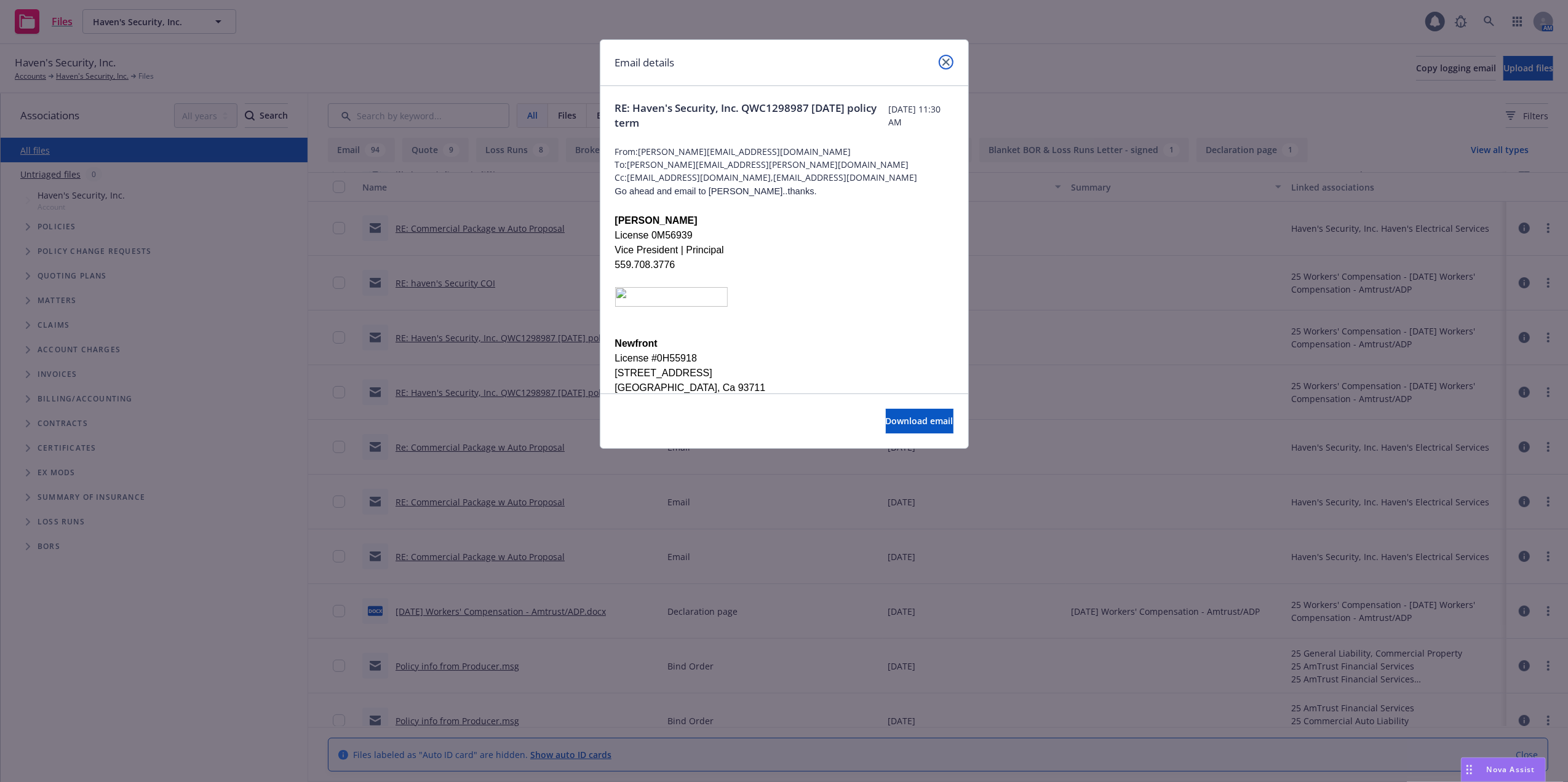
drag, startPoint x: 944, startPoint y: 61, endPoint x: 919, endPoint y: 61, distance: 25.0
click at [943, 61] on icon "close" at bounding box center [946, 62] width 7 height 7
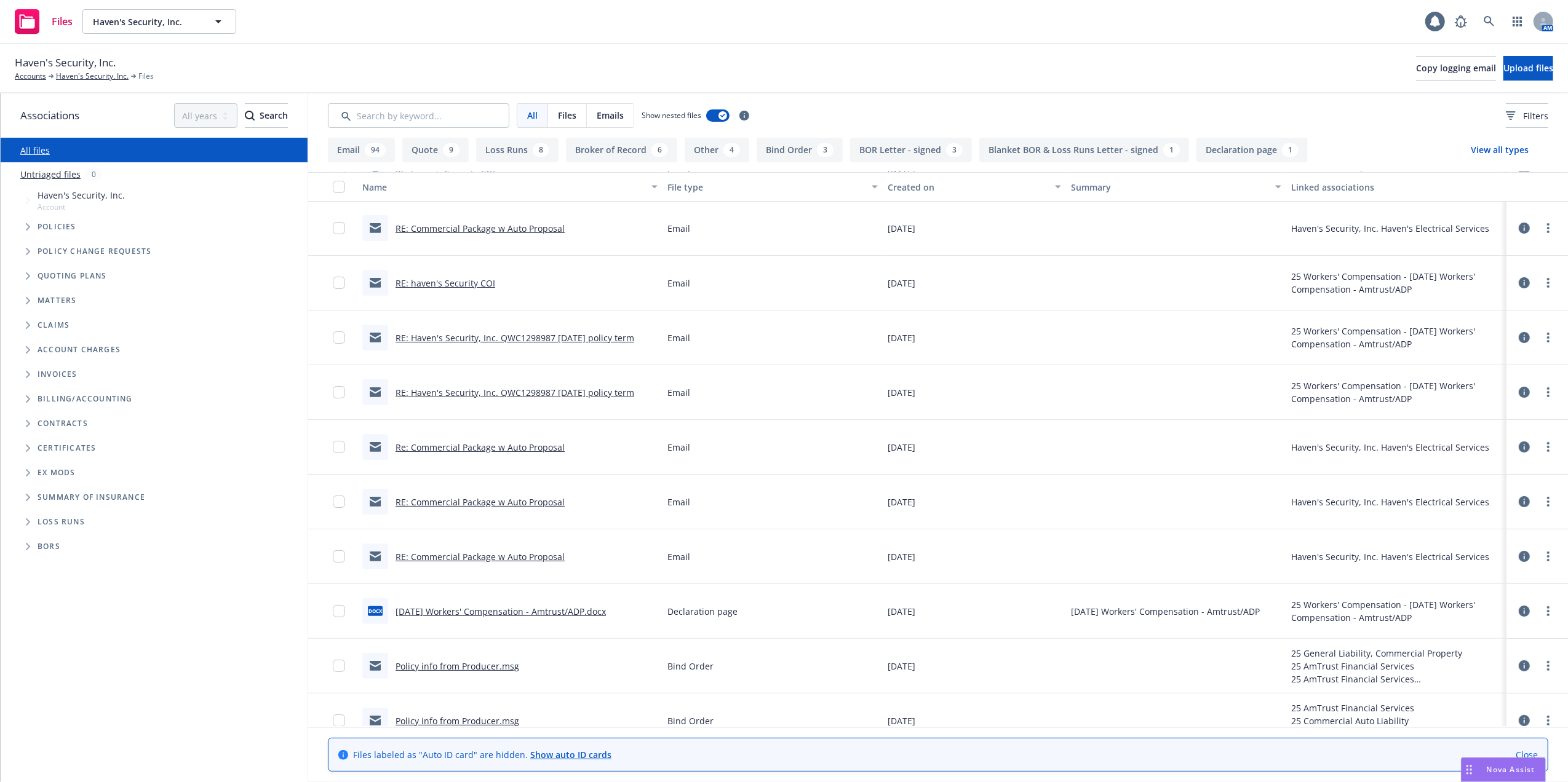
scroll to position [246, 0]
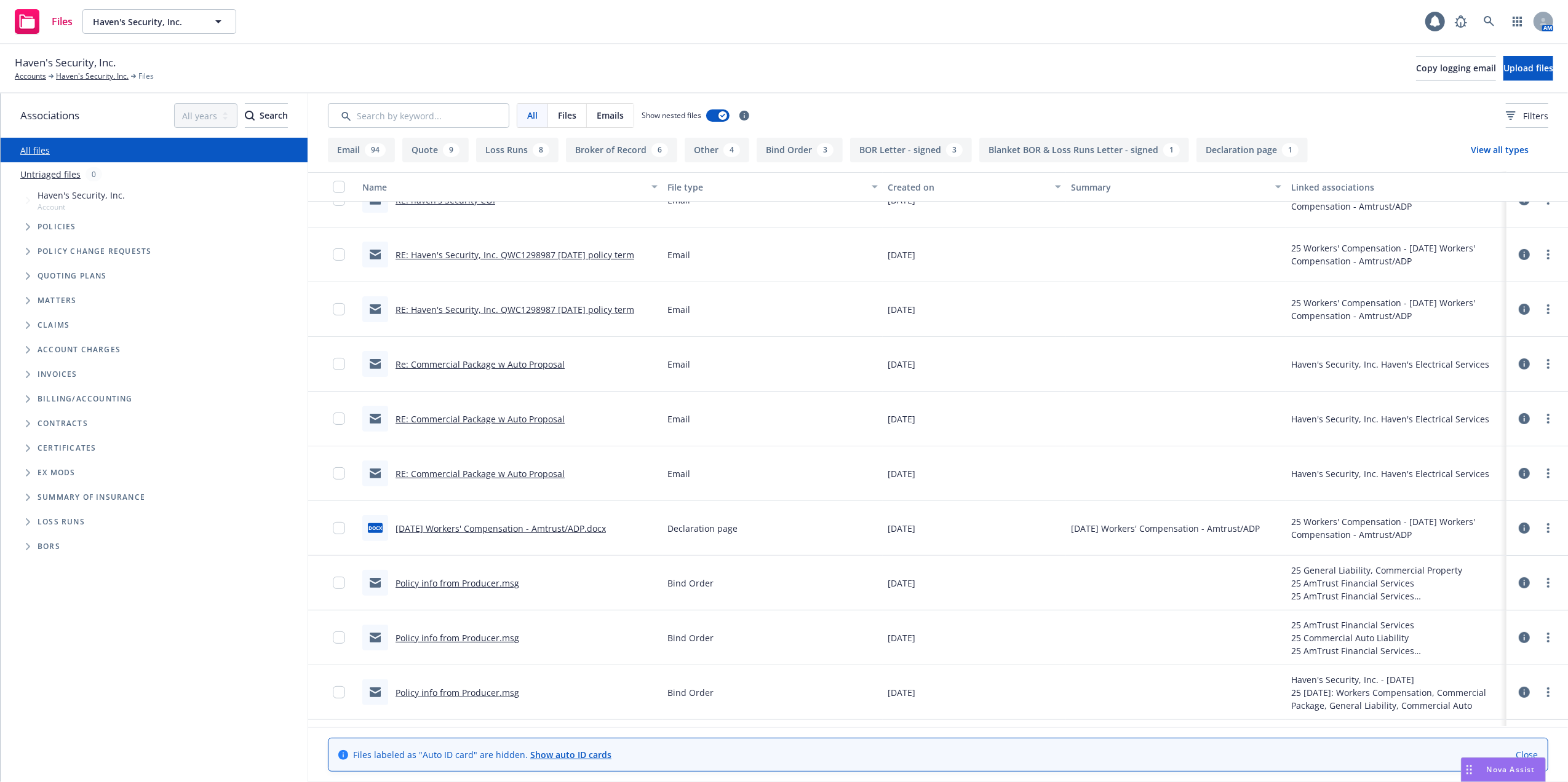
click at [492, 530] on link "[DATE] Workers' Compensation - Amtrust/ADP.docx" at bounding box center [501, 528] width 210 height 11
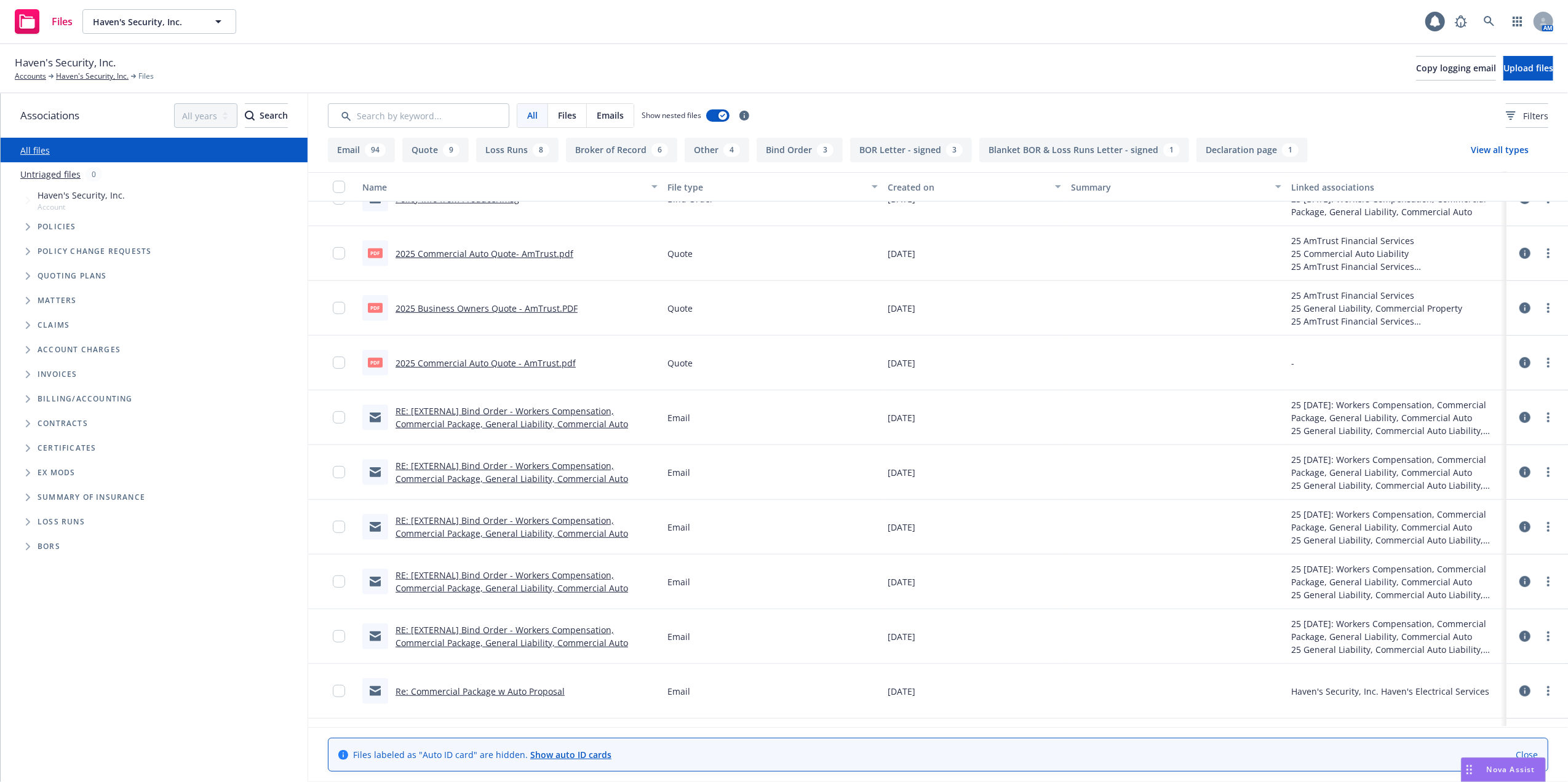
scroll to position [820, 0]
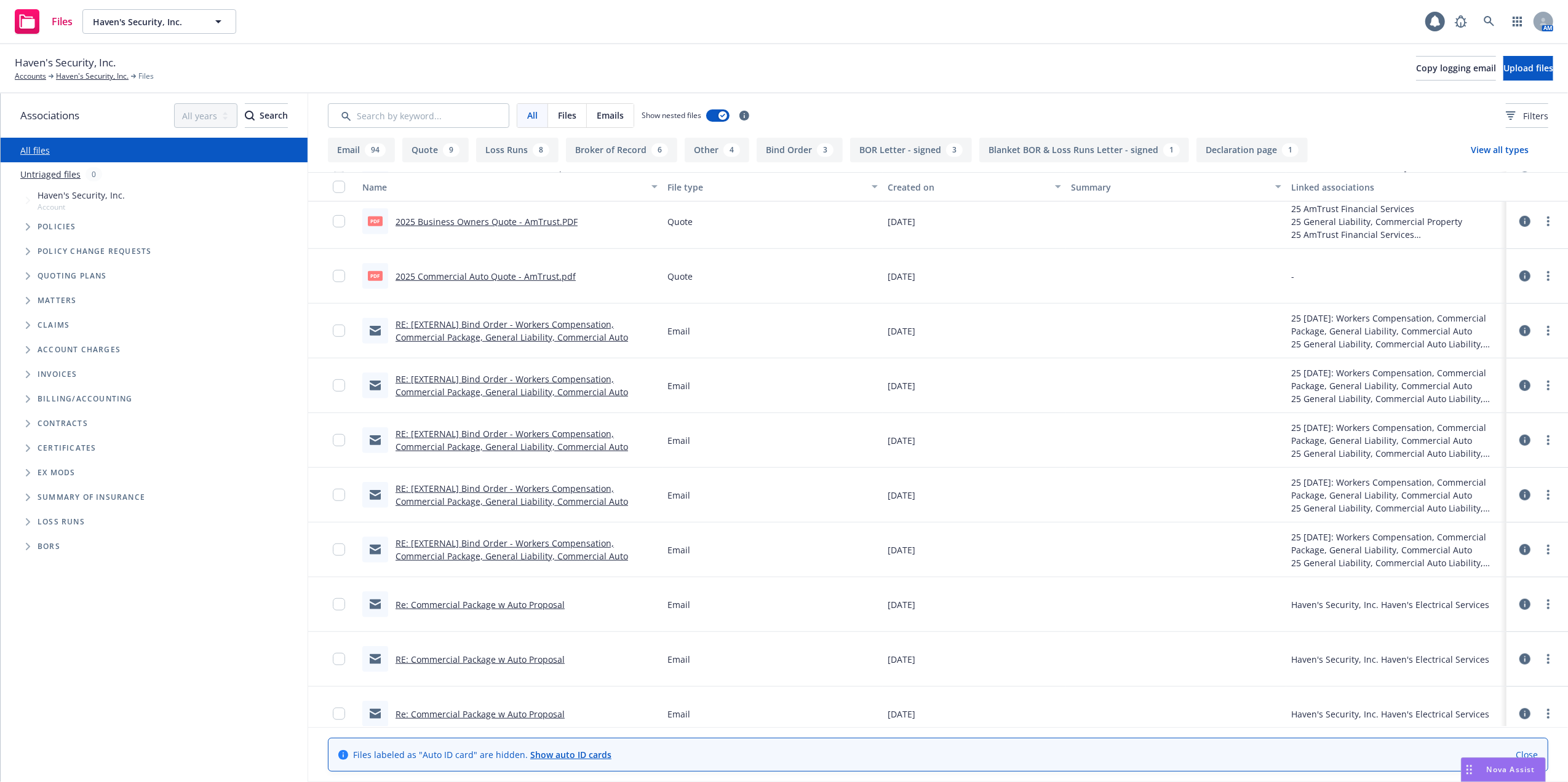
click at [499, 331] on div "RE: [EXTERNAL] Bind Order - Workers Compensation, Commercial Package, General L…" at bounding box center [526, 331] width 262 height 26
click at [476, 326] on link "RE: [EXTERNAL] Bind Order - Workers Compensation, Commercial Package, General L…" at bounding box center [511, 331] width 232 height 24
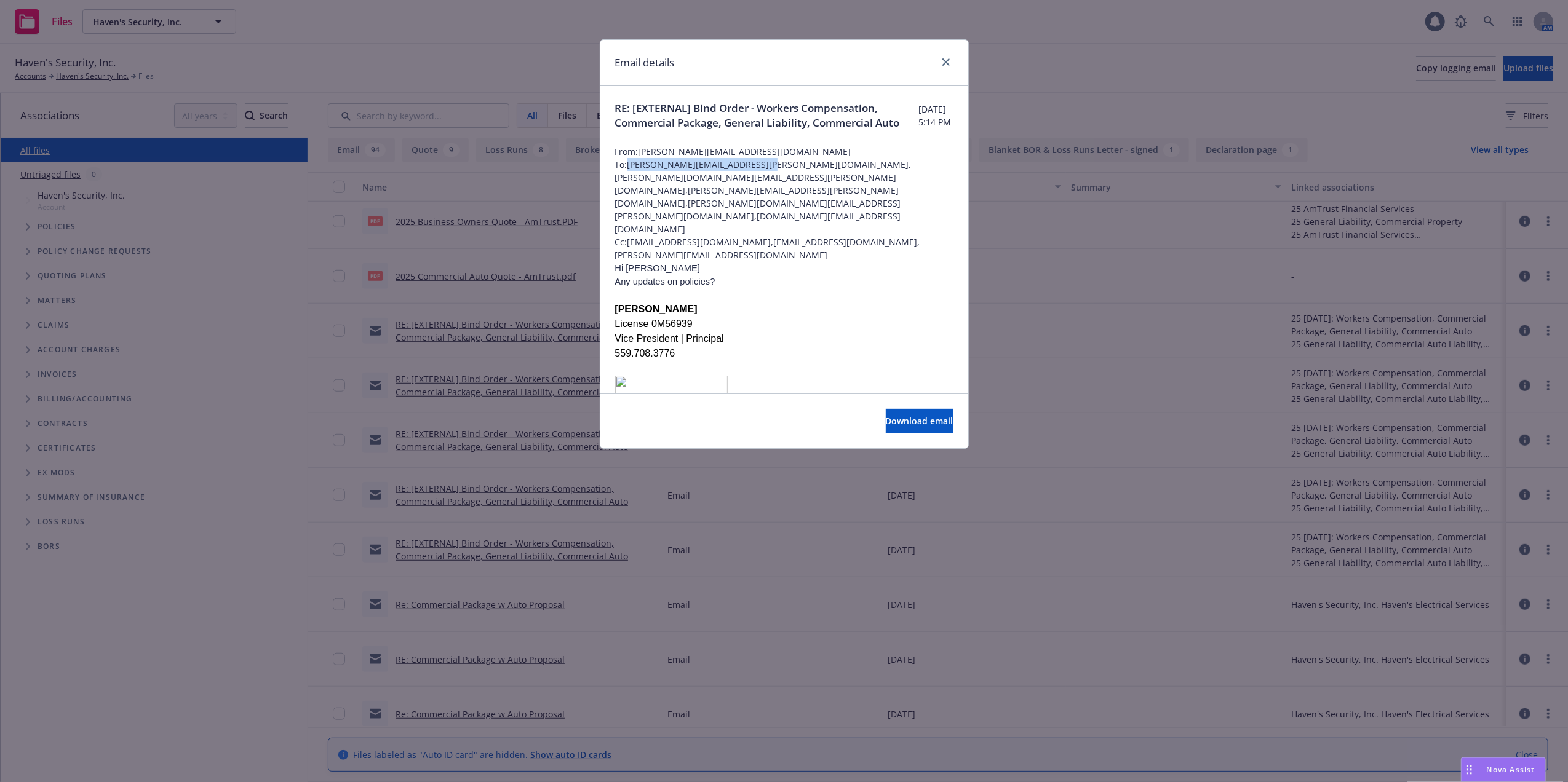
drag, startPoint x: 615, startPoint y: 189, endPoint x: 751, endPoint y: 193, distance: 136.1
click at [751, 193] on span "To: [PERSON_NAME][EMAIL_ADDRESS][PERSON_NAME][DOMAIN_NAME],[PERSON_NAME][DOMAIN…" at bounding box center [784, 196] width 339 height 77
copy span "[PERSON_NAME][EMAIL_ADDRESS][PERSON_NAME][DOMAIN_NAME]"
click at [945, 60] on icon "close" at bounding box center [946, 62] width 7 height 7
